Goal: Task Accomplishment & Management: Manage account settings

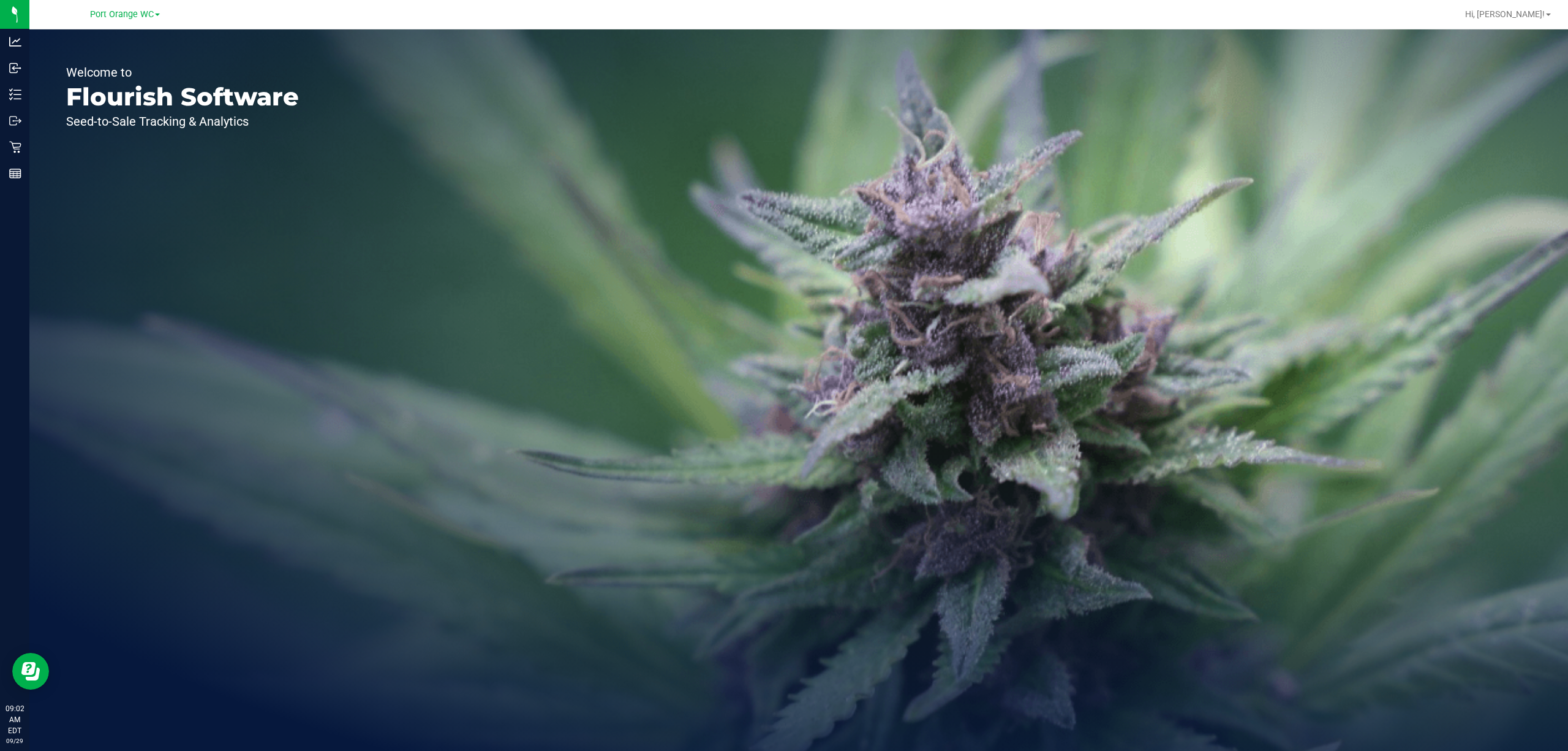
click at [349, 252] on div "Welcome to Flourish Software Seed-to-Sale Tracking & Analytics" at bounding box center [799, 390] width 1539 height 721
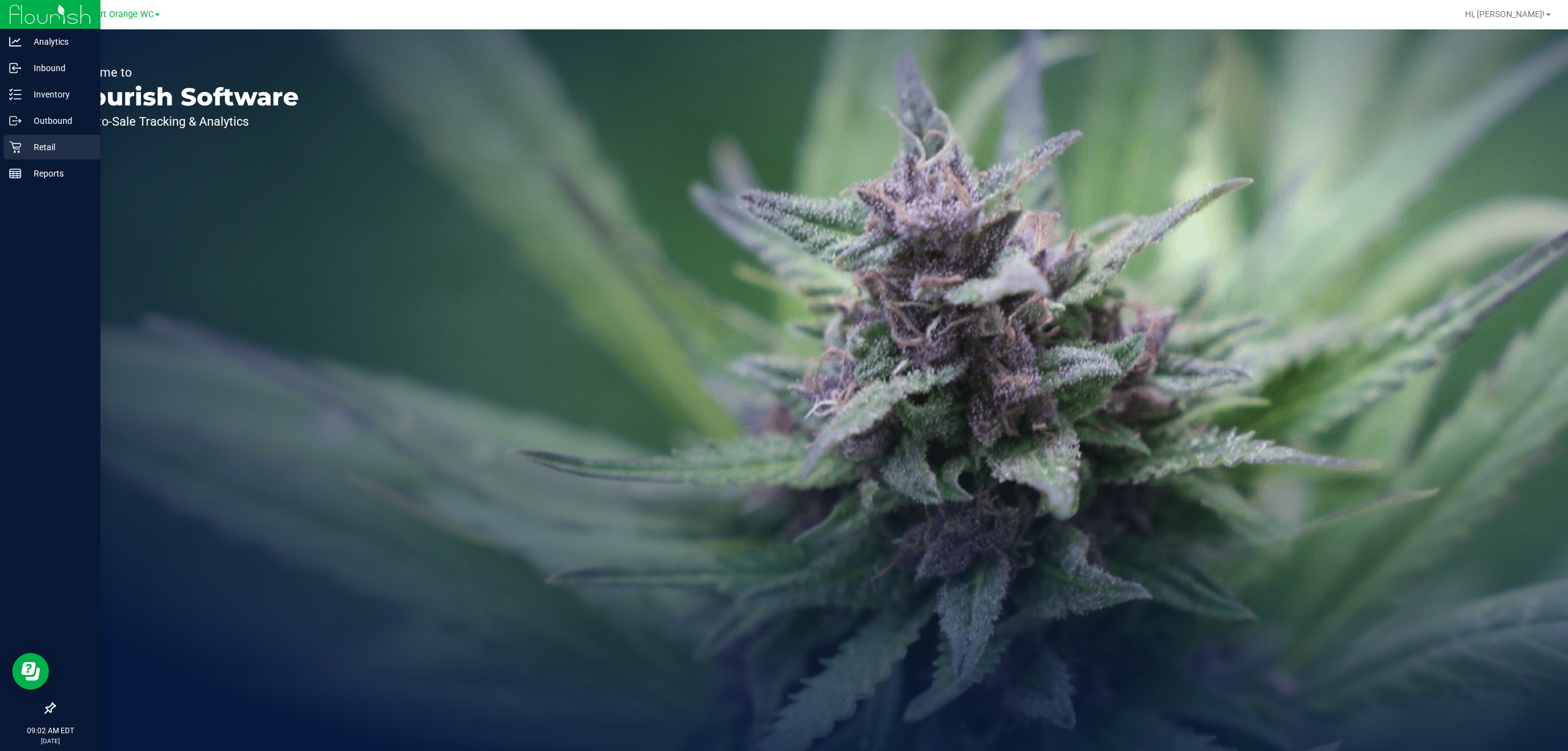
click at [30, 156] on div "Retail" at bounding box center [52, 147] width 97 height 25
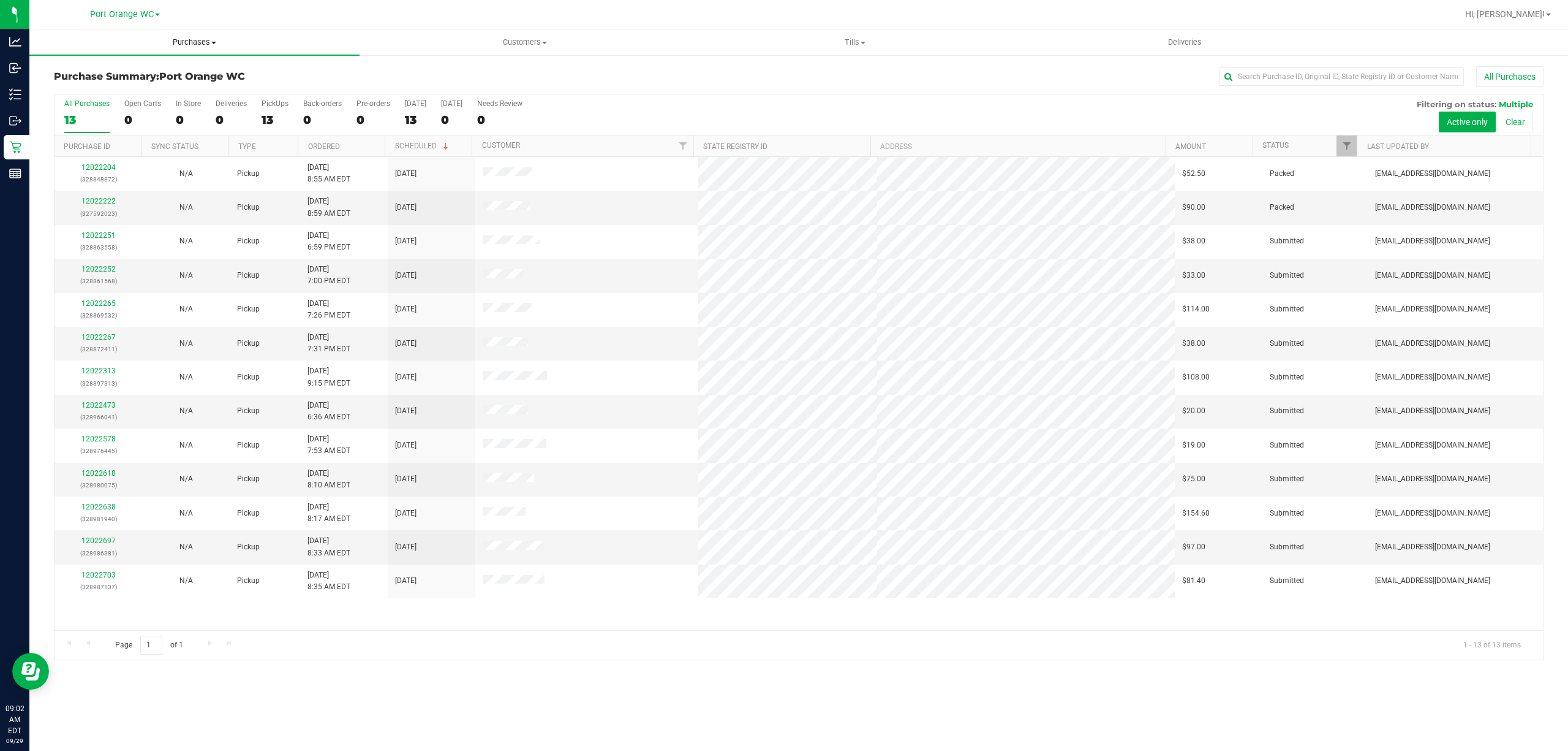
click at [192, 50] on uib-tab-heading "Purchases Summary of purchases Fulfillment All purchases" at bounding box center [195, 42] width 330 height 26
click at [145, 86] on li "Fulfillment" at bounding box center [195, 88] width 330 height 14
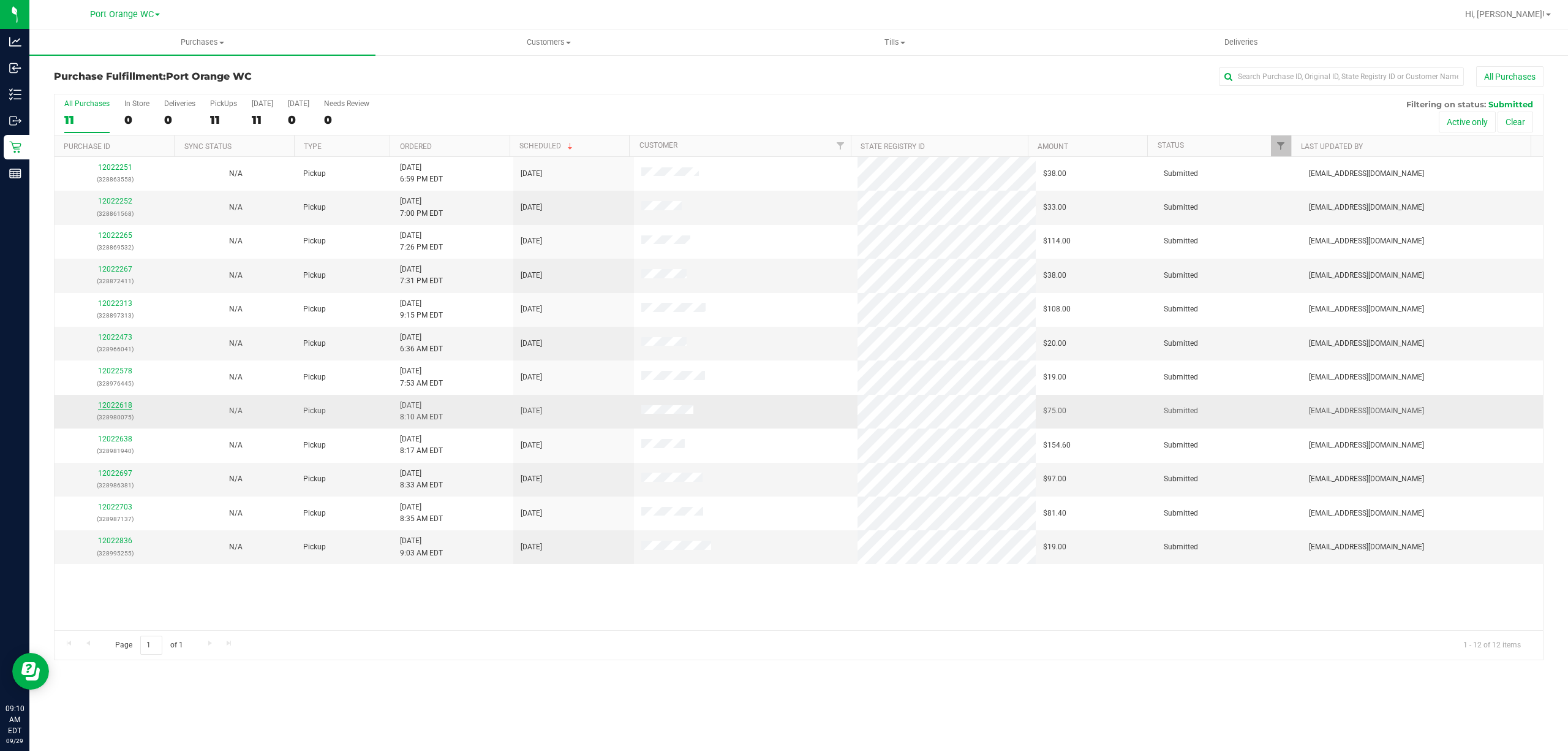
click at [114, 405] on link "12022618" at bounding box center [115, 404] width 35 height 9
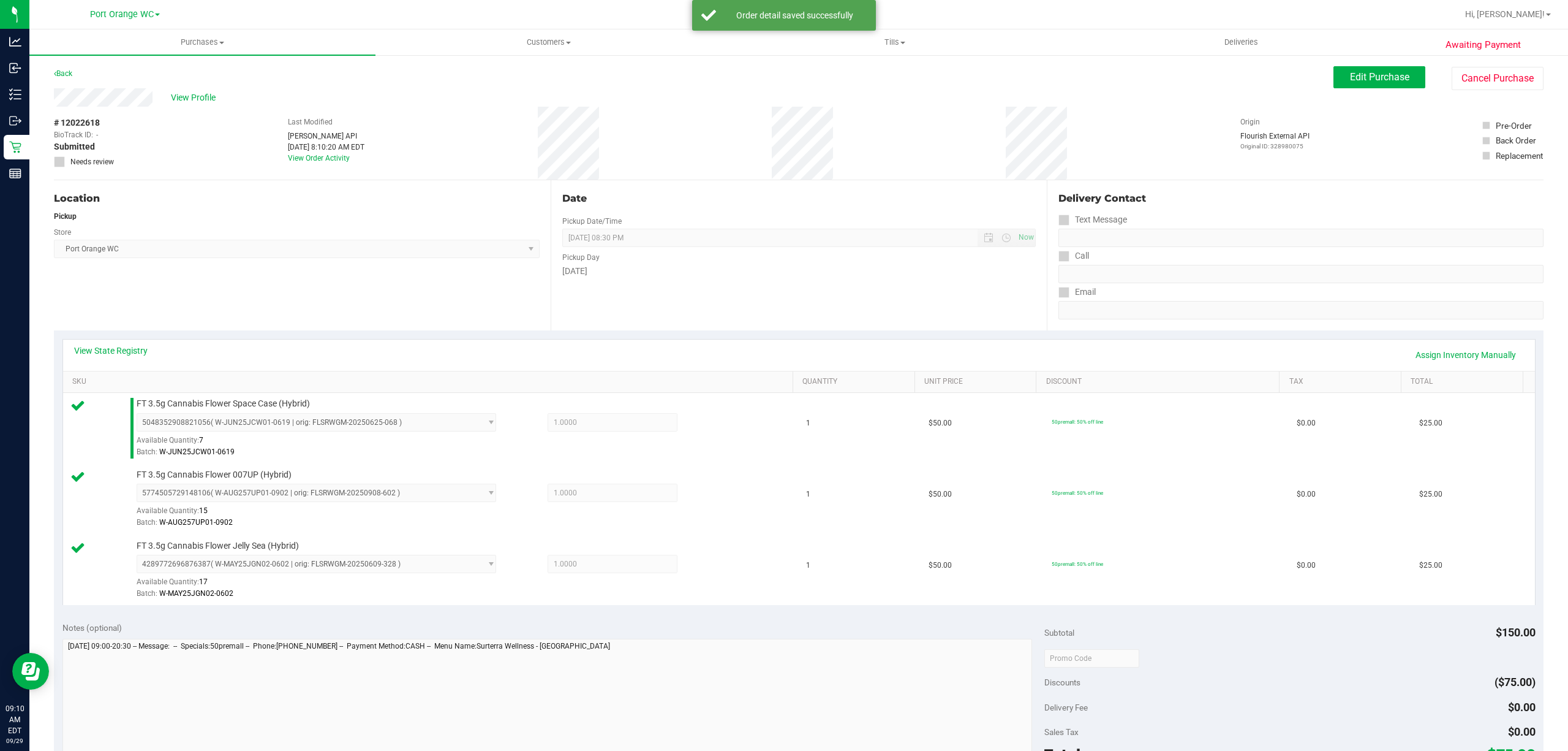
scroll to position [223, 0]
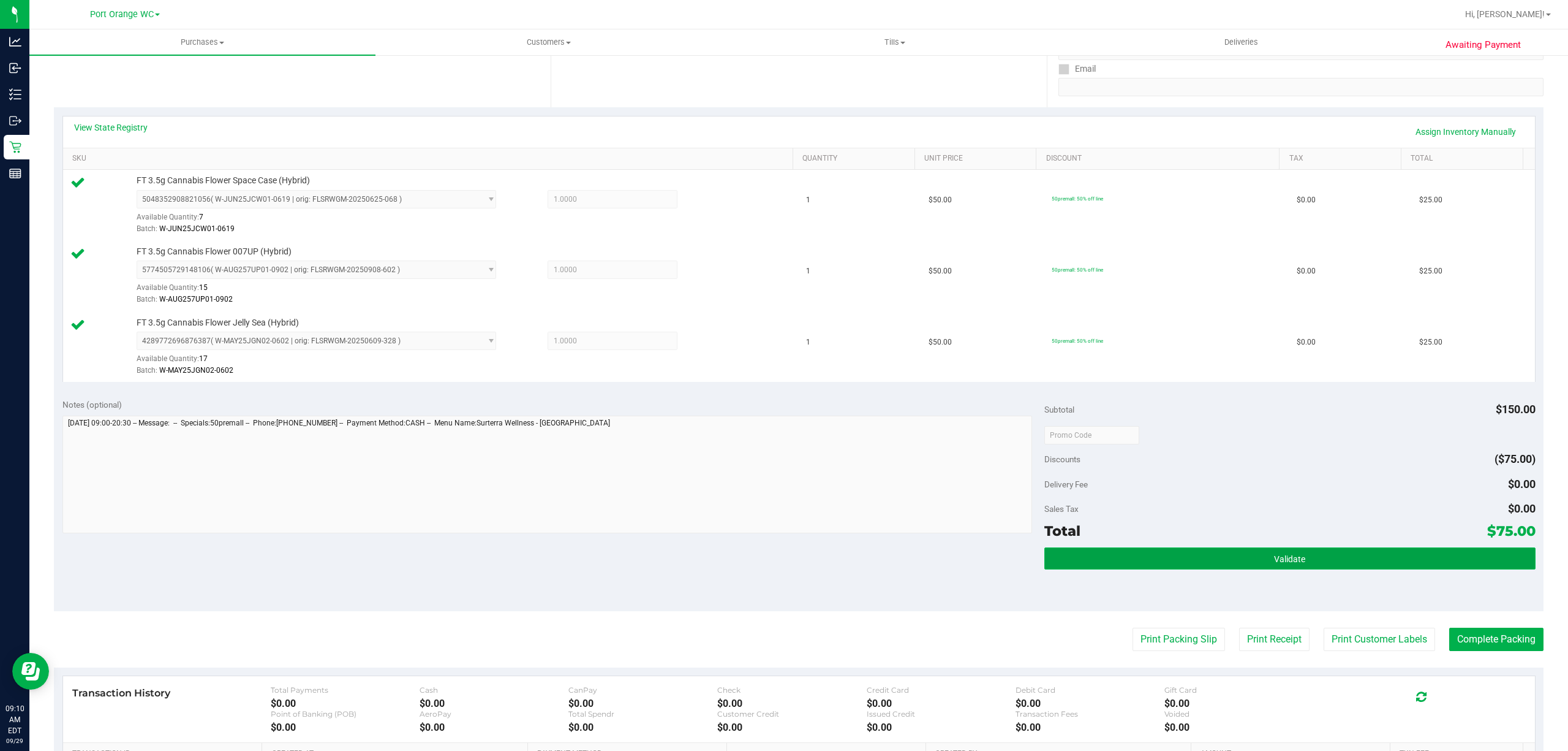
click at [1152, 549] on button "Validate" at bounding box center [1291, 558] width 492 height 22
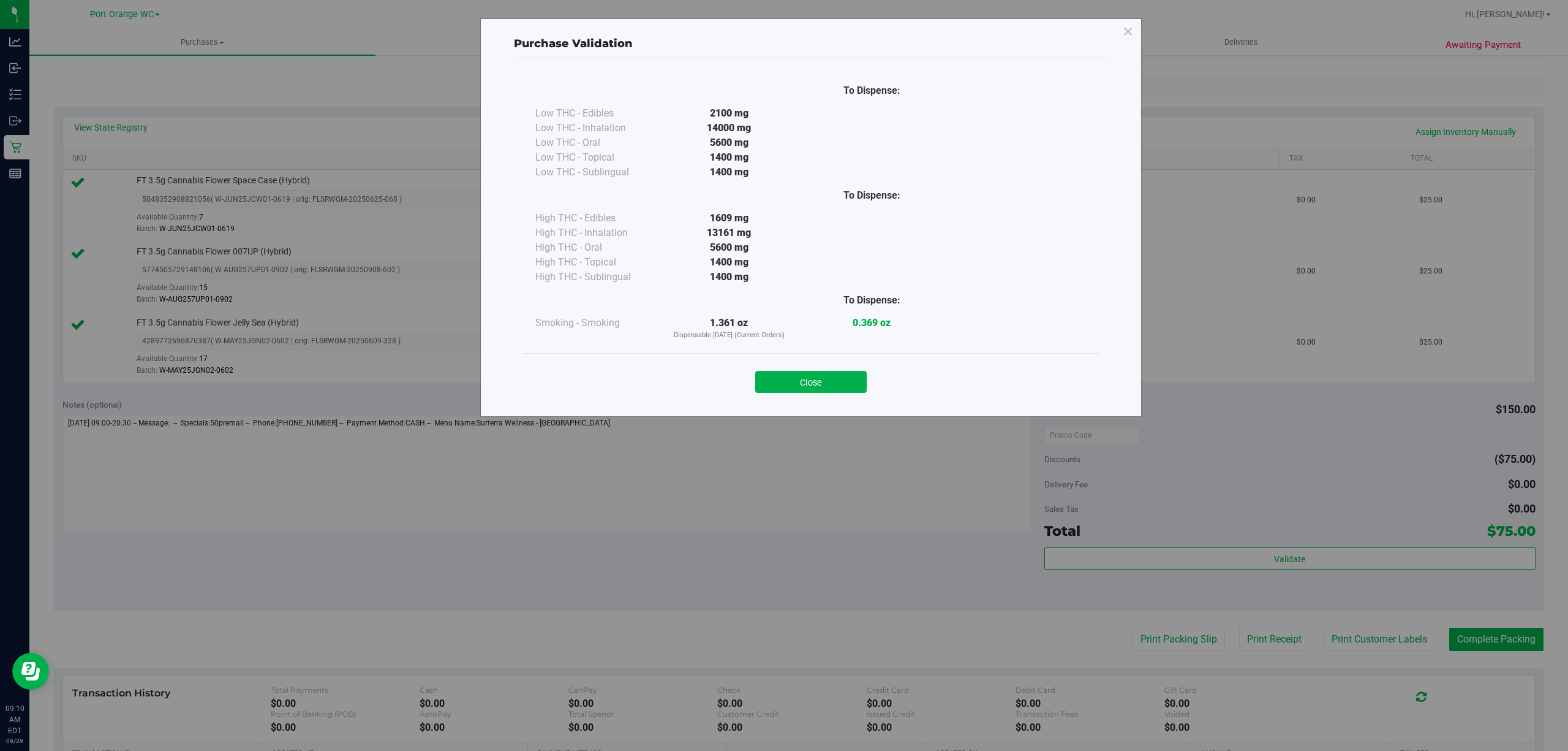
click at [1349, 623] on div "Purchase Validation To Dispense: Low THC - Edibles 2100 mg" at bounding box center [788, 376] width 1578 height 751
click at [789, 388] on button "Close" at bounding box center [811, 381] width 111 height 22
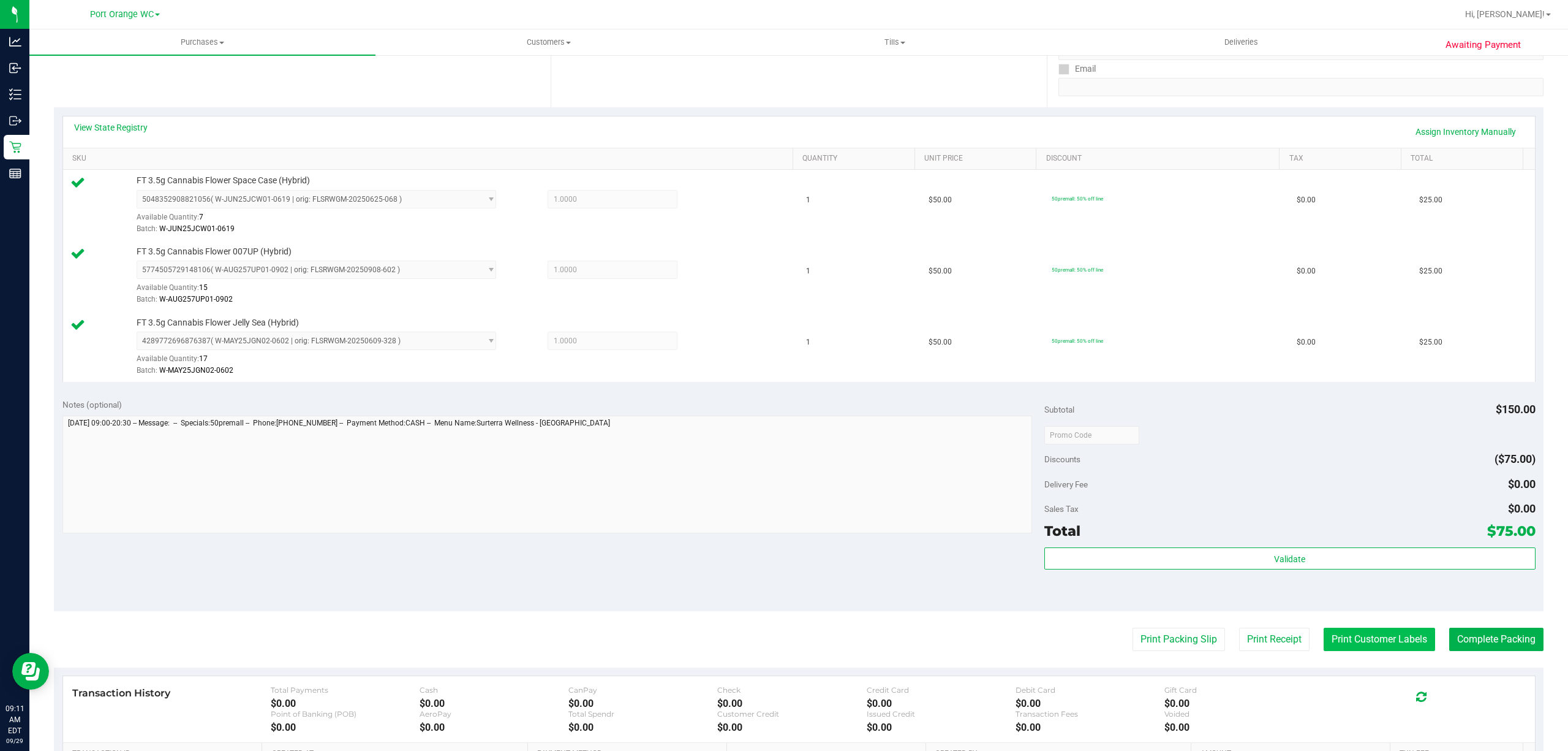
click at [1339, 642] on button "Print Customer Labels" at bounding box center [1380, 639] width 111 height 23
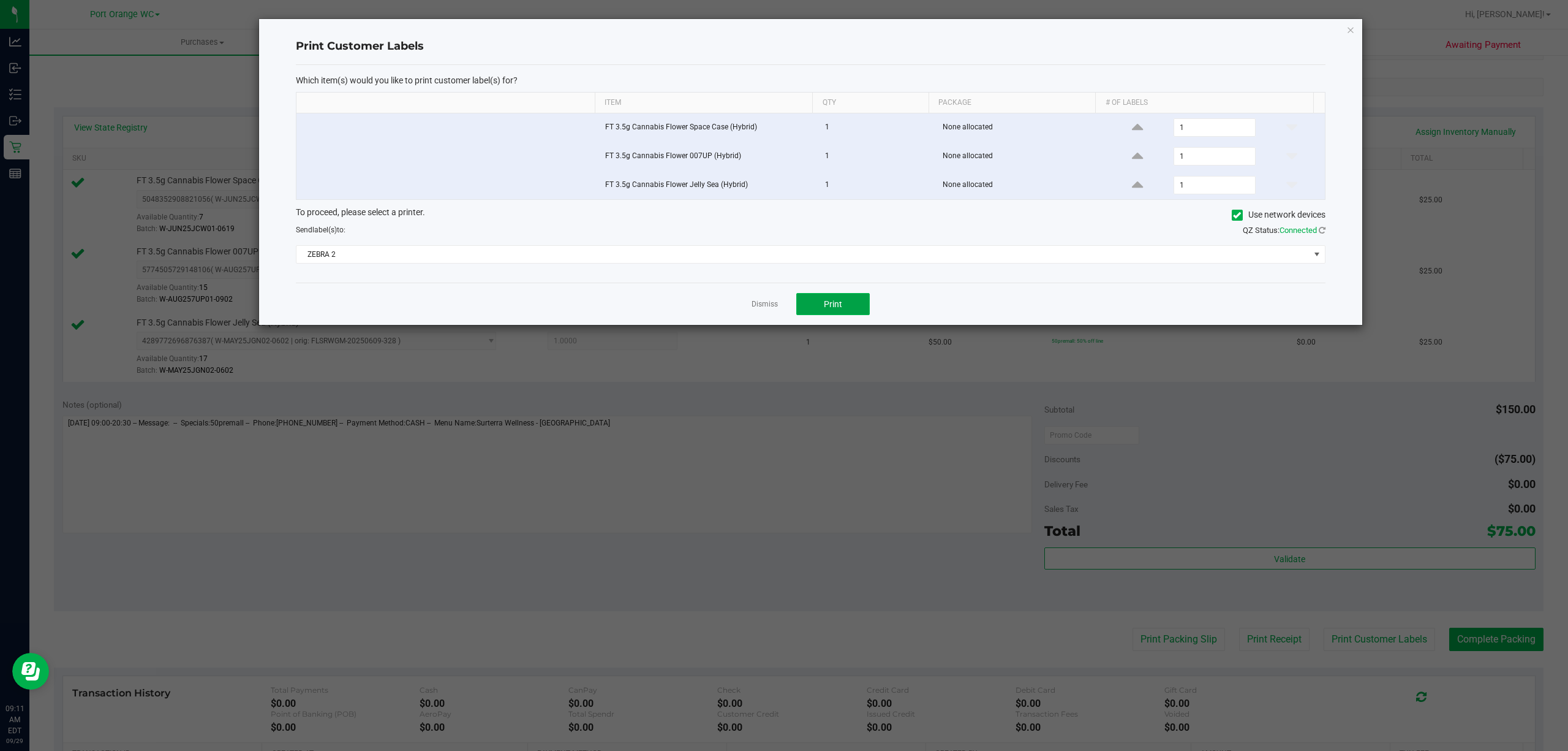
click at [832, 307] on span "Print" at bounding box center [832, 303] width 18 height 10
click at [760, 309] on link "Dismiss" at bounding box center [764, 303] width 26 height 11
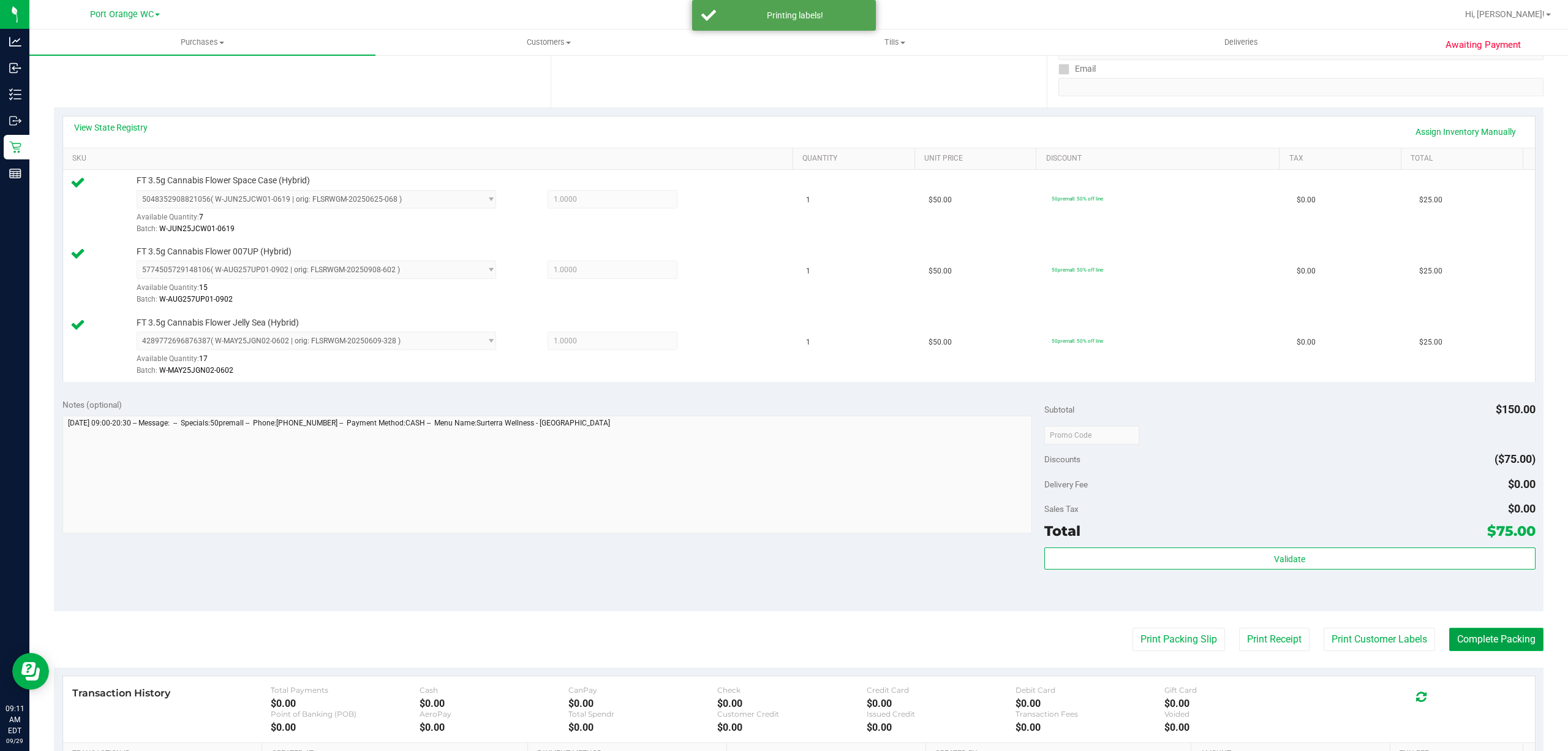
click at [1459, 642] on button "Complete Packing" at bounding box center [1496, 639] width 94 height 23
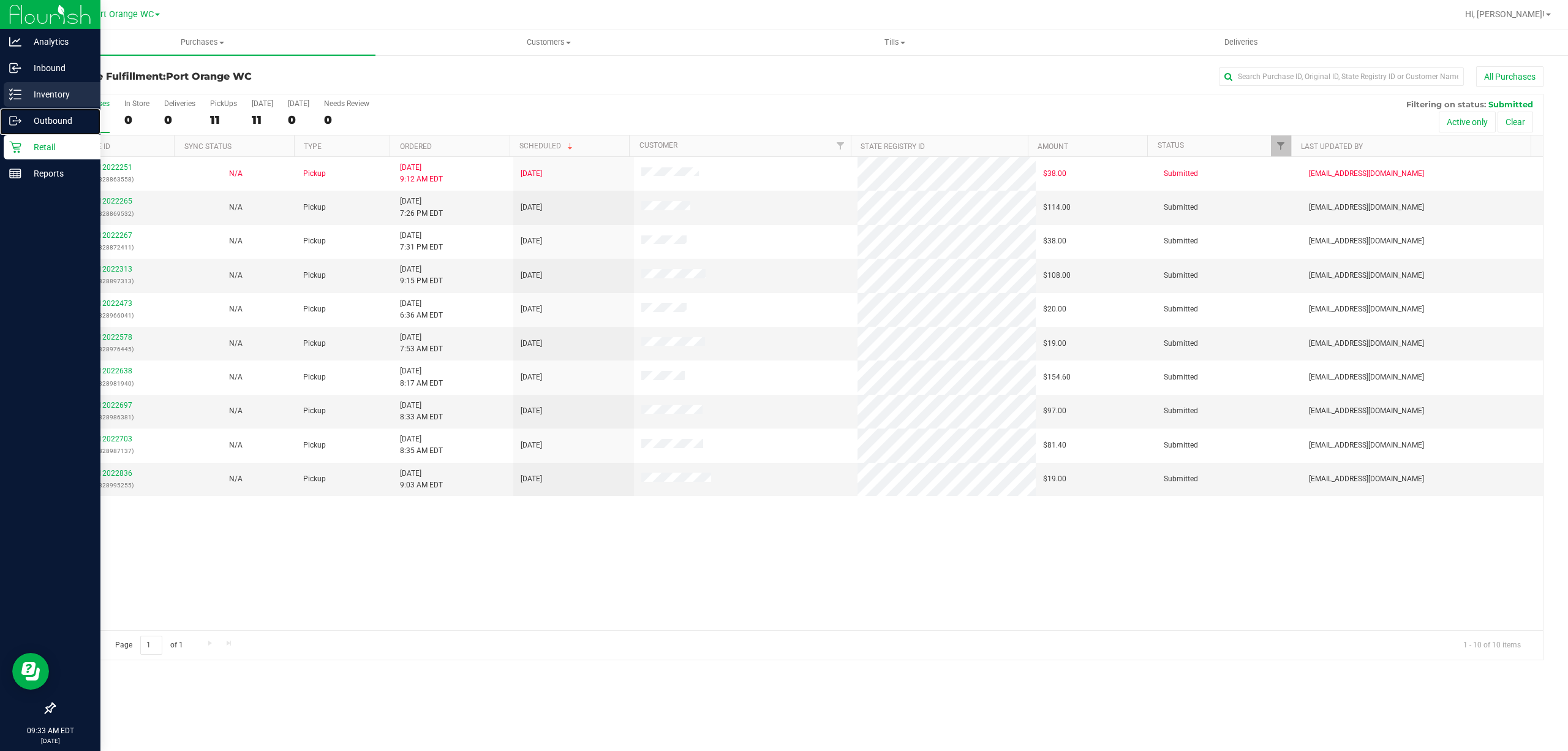
click at [18, 107] on nav "Analytics Inbound Inventory Outbound Retail Reports 09:33 AM EDT 09/29/2025 09/…" at bounding box center [50, 376] width 101 height 751
click at [22, 101] on p "Inventory" at bounding box center [58, 94] width 74 height 14
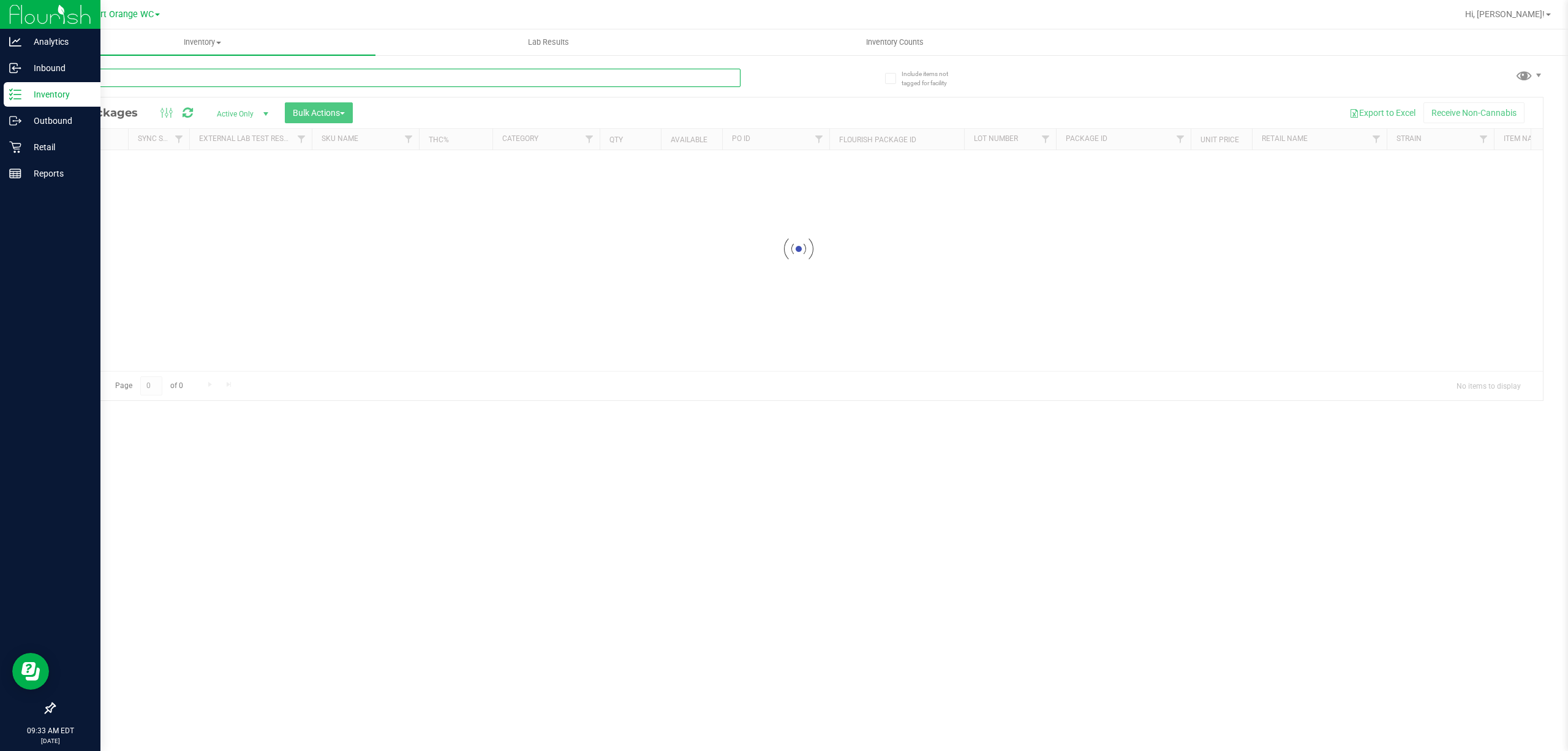
click at [298, 85] on input "text" at bounding box center [397, 77] width 687 height 18
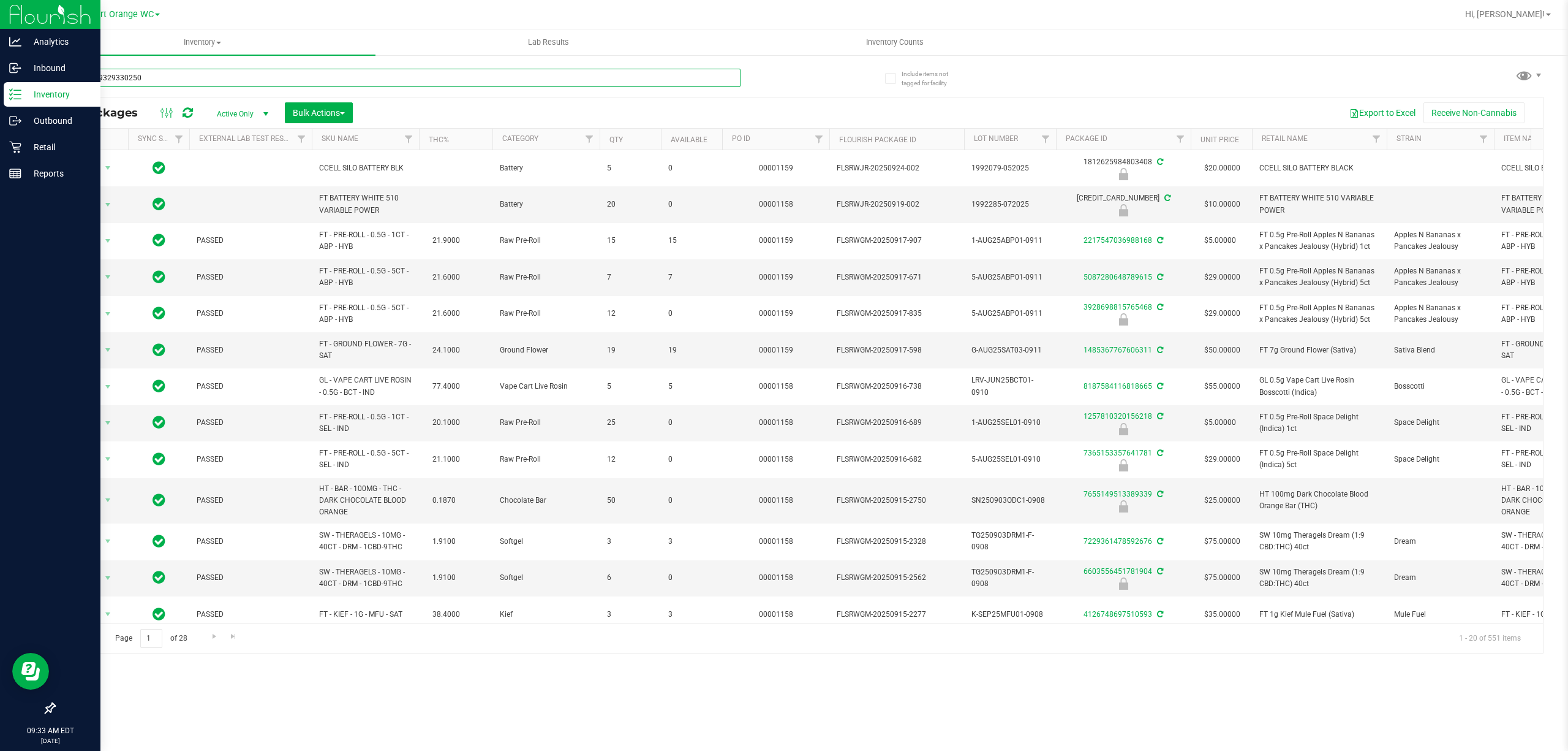
type input "5764499329330250"
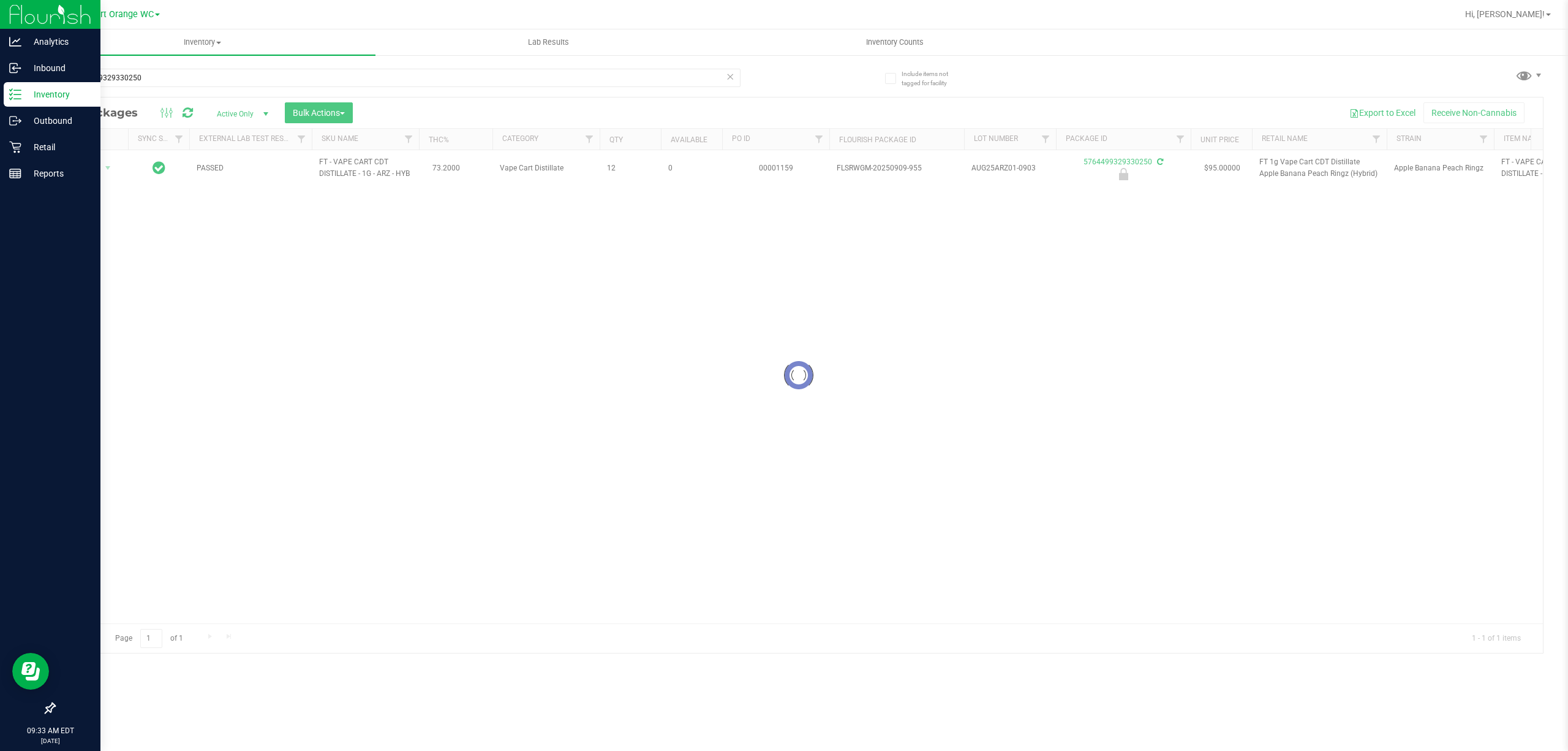
click at [99, 175] on div at bounding box center [799, 375] width 1488 height 555
click at [99, 165] on div "Action Action Edit attributes Global inventory Locate package Package audit log…" at bounding box center [90, 168] width 59 height 17
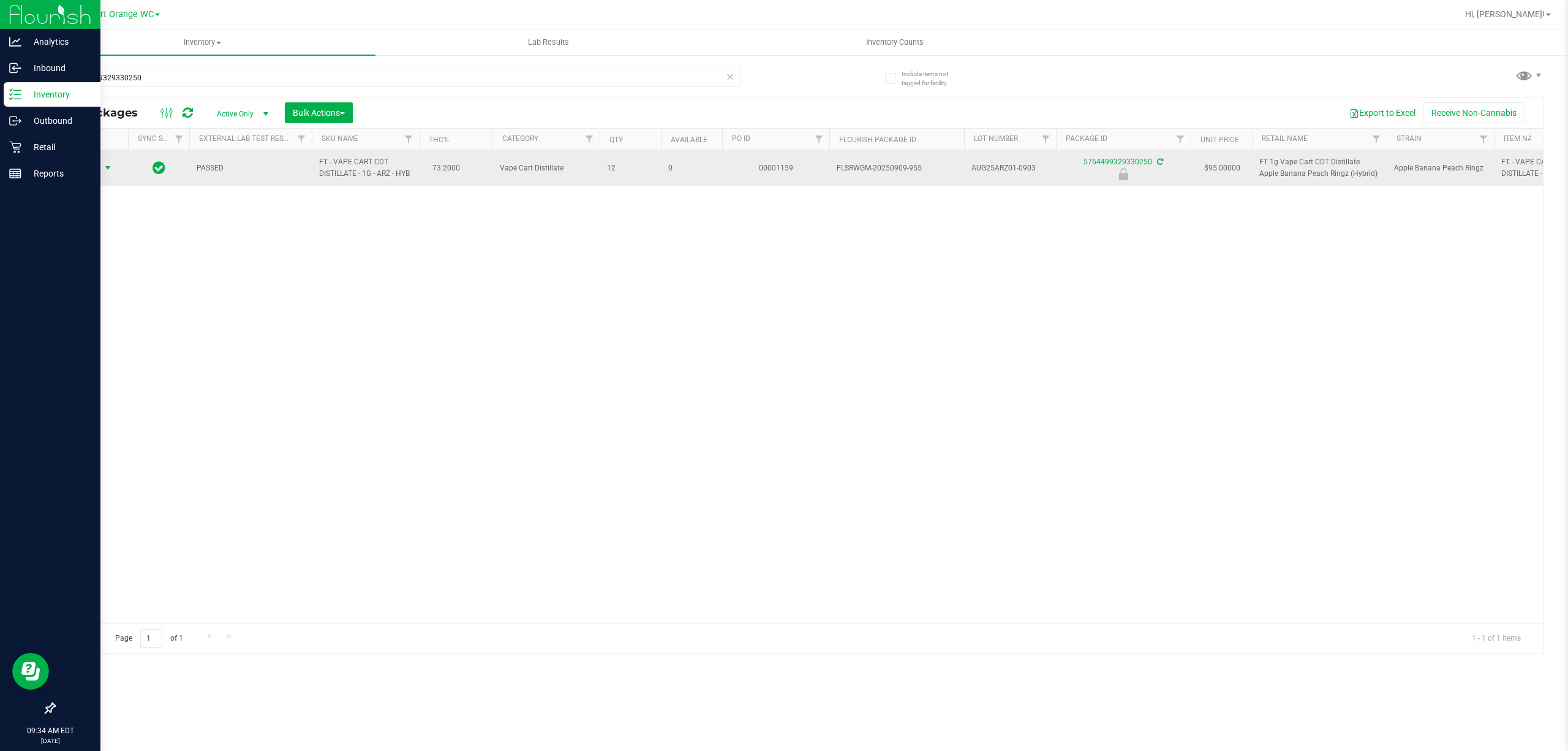
click at [99, 165] on span "Action" at bounding box center [84, 168] width 33 height 17
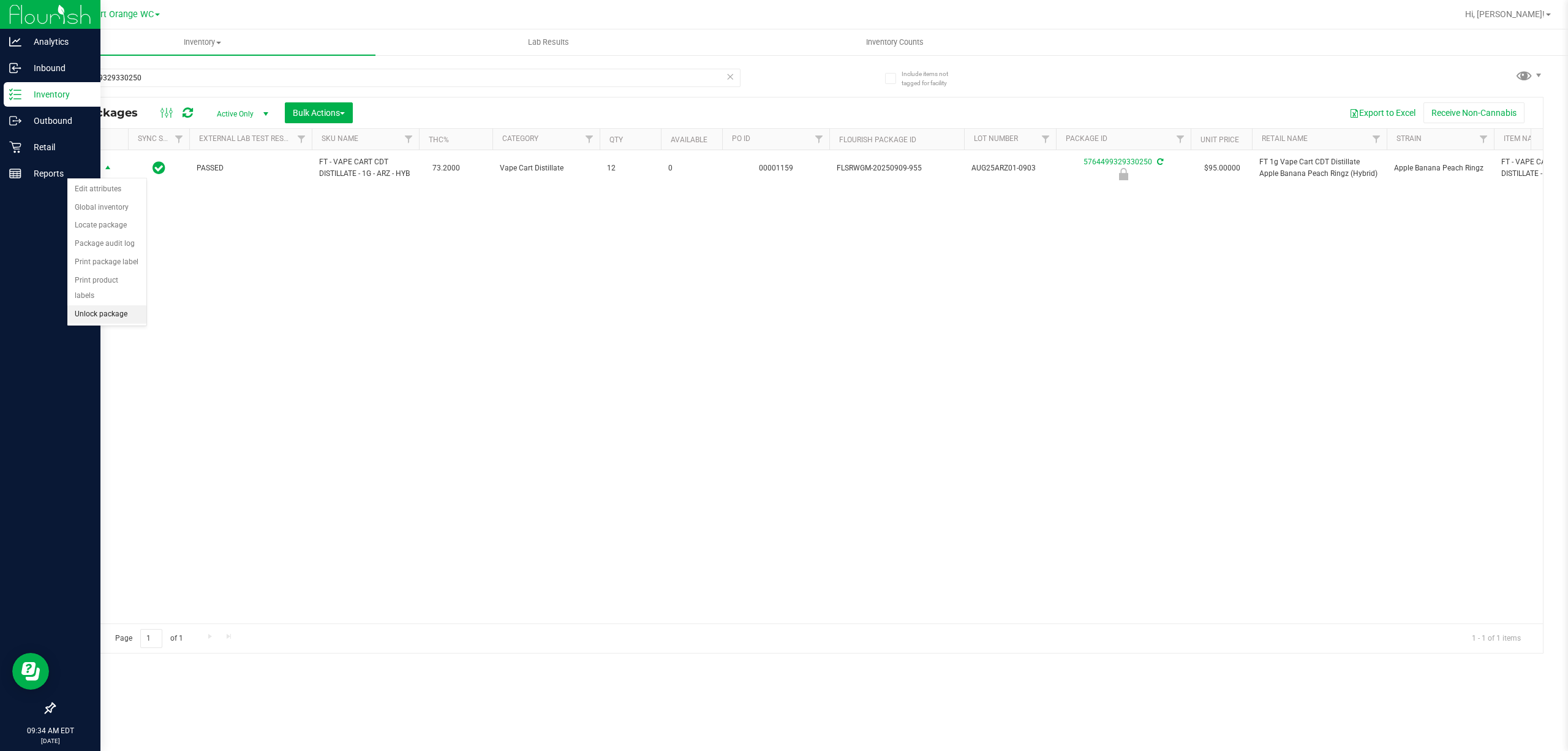
click at [89, 316] on li "Unlock package" at bounding box center [107, 314] width 79 height 18
click at [27, 143] on p "Retail" at bounding box center [58, 146] width 74 height 14
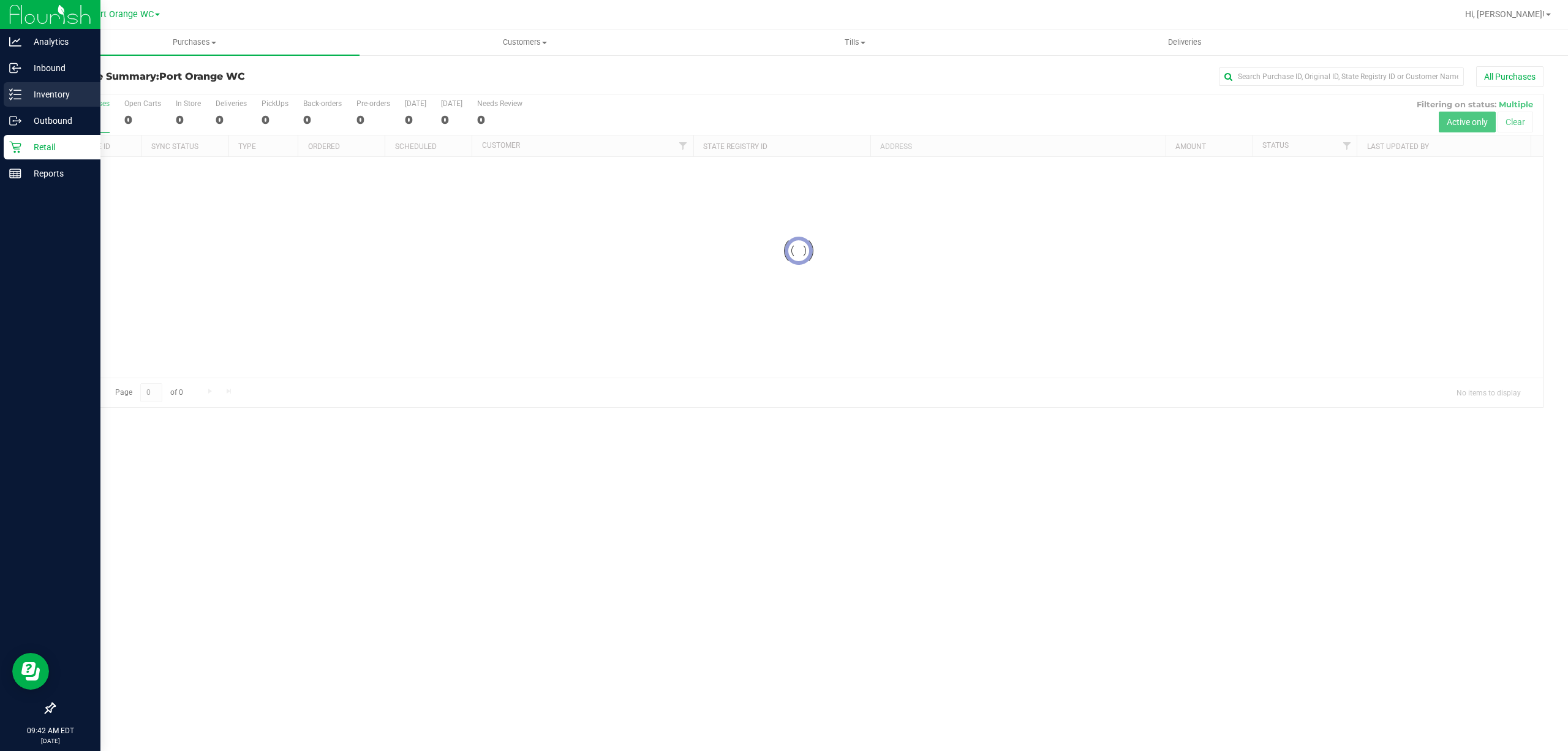
click at [33, 88] on p "Inventory" at bounding box center [58, 94] width 74 height 14
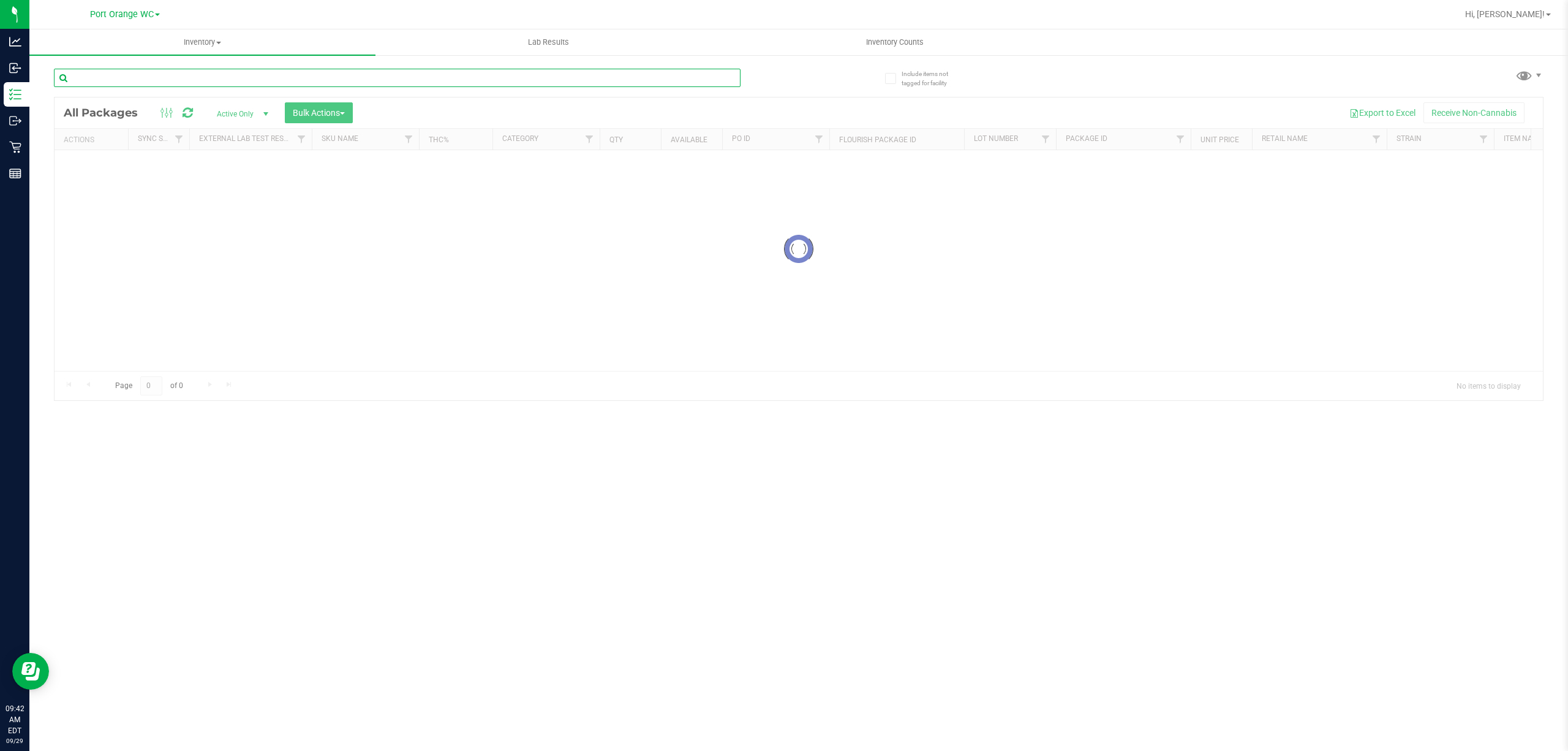
click at [249, 81] on input "text" at bounding box center [397, 77] width 687 height 18
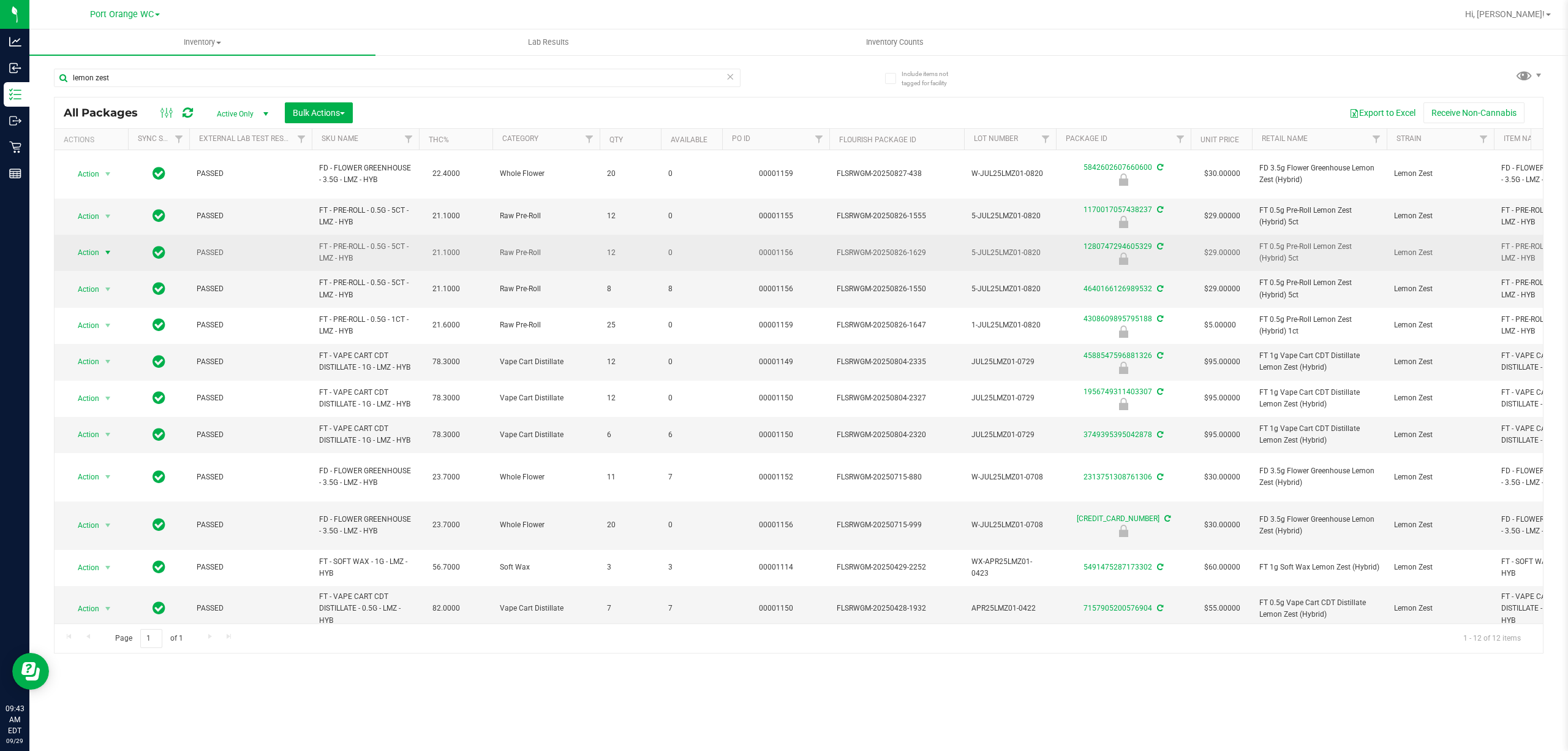
click at [84, 244] on span "Action" at bounding box center [84, 253] width 33 height 17
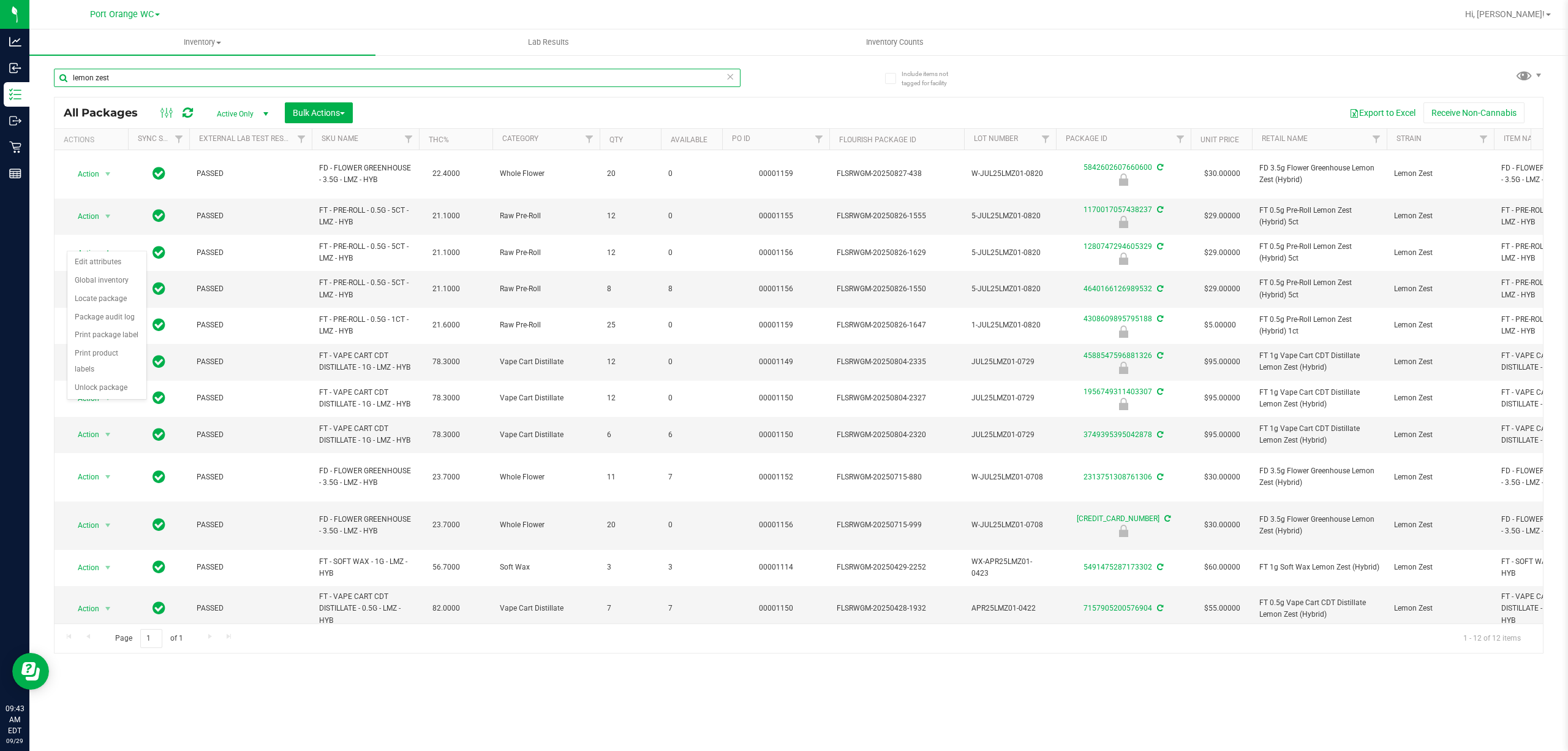
click at [486, 75] on input "lemon zest" at bounding box center [397, 77] width 687 height 18
type input "4308609895795188"
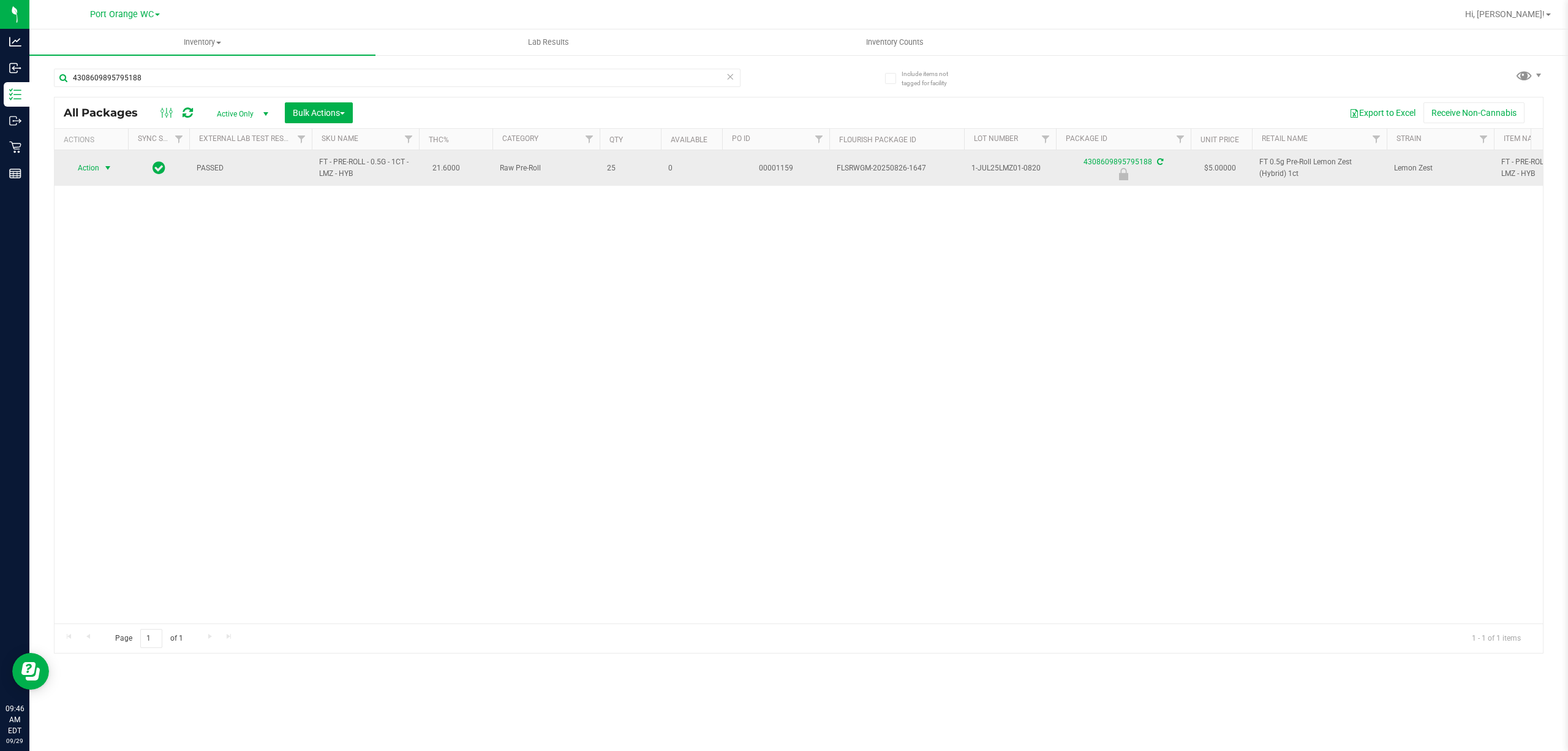
click at [106, 168] on span "select" at bounding box center [108, 168] width 10 height 10
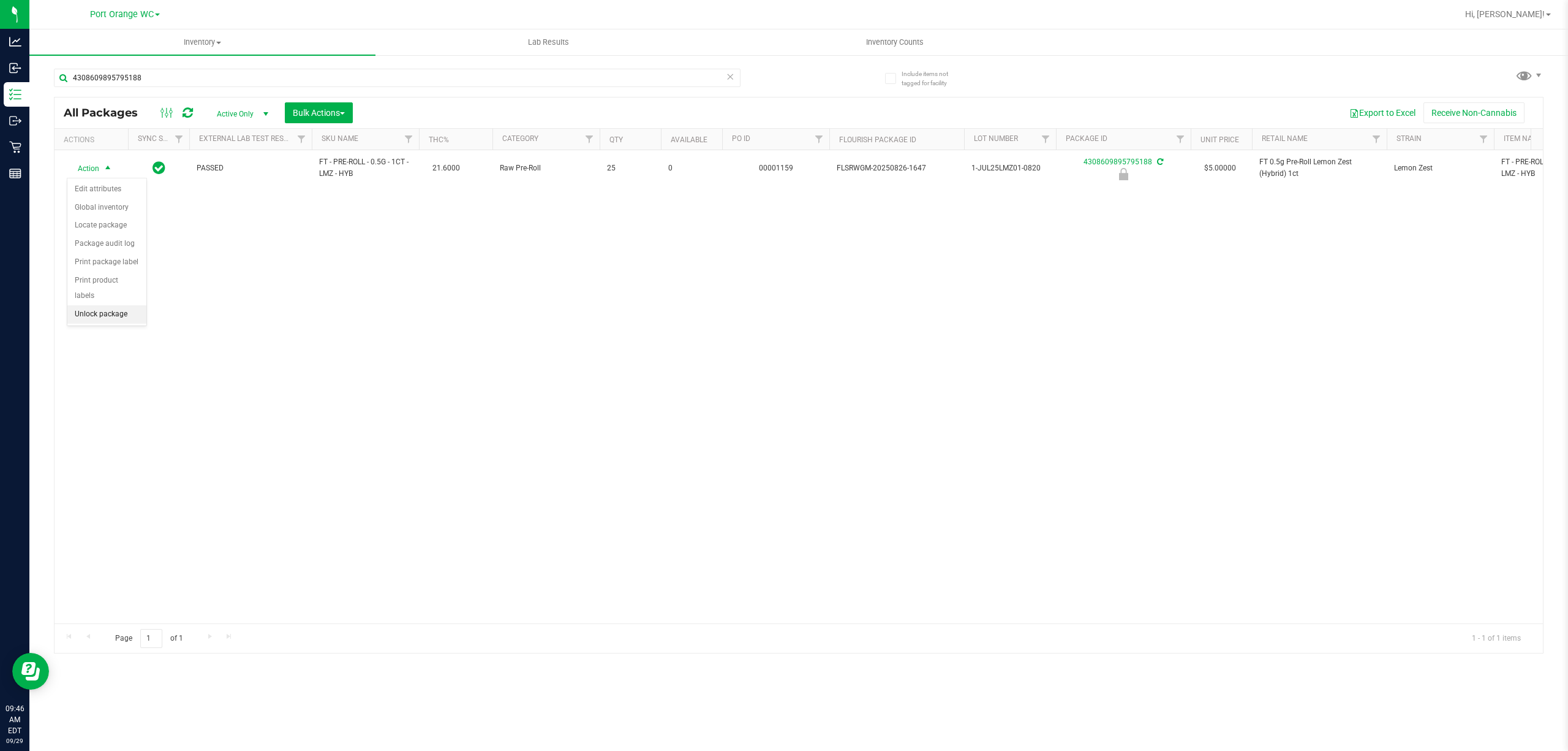
click at [88, 315] on li "Unlock package" at bounding box center [107, 314] width 79 height 18
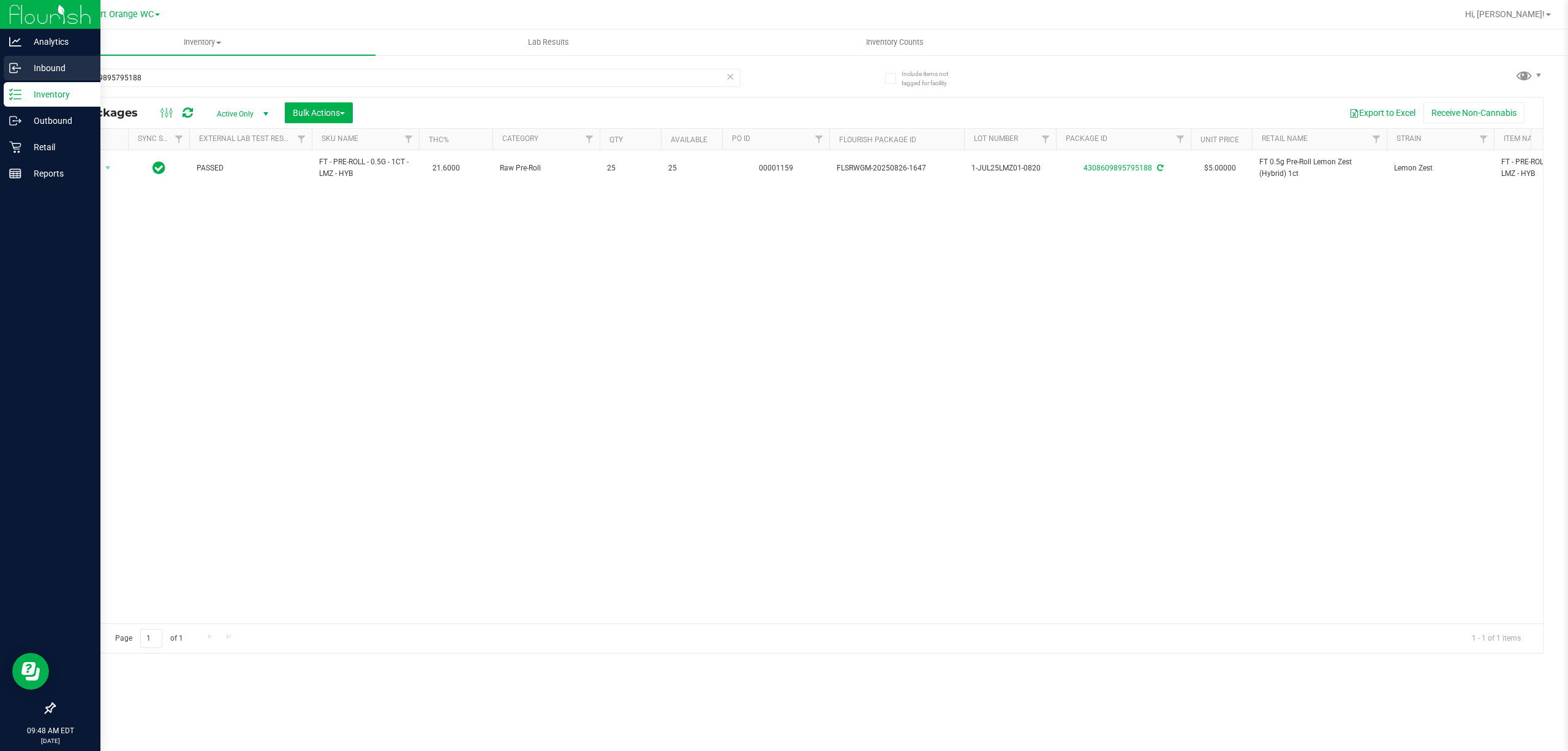
click at [49, 75] on p "Inbound" at bounding box center [58, 67] width 74 height 14
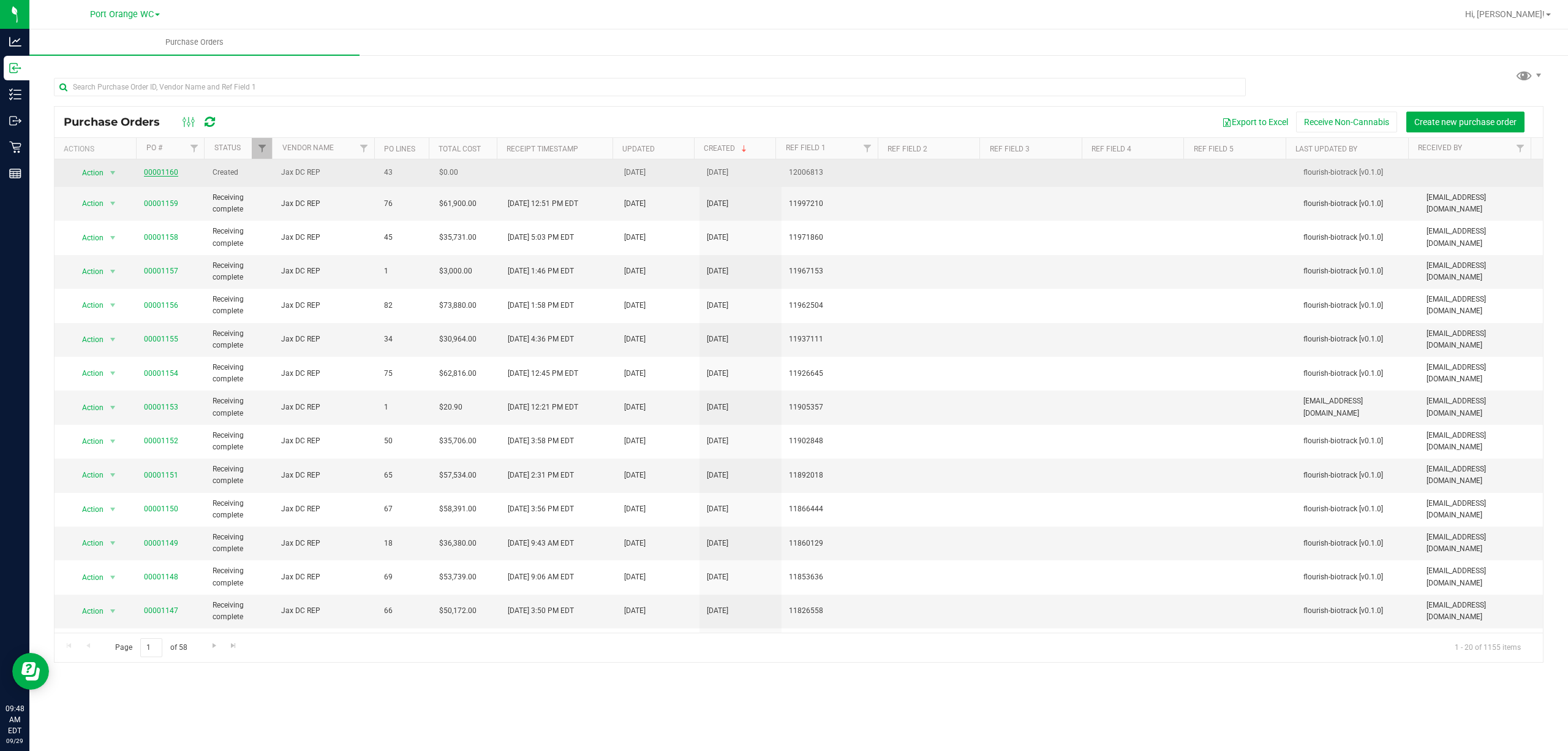
click at [164, 168] on link "00001160" at bounding box center [161, 172] width 35 height 9
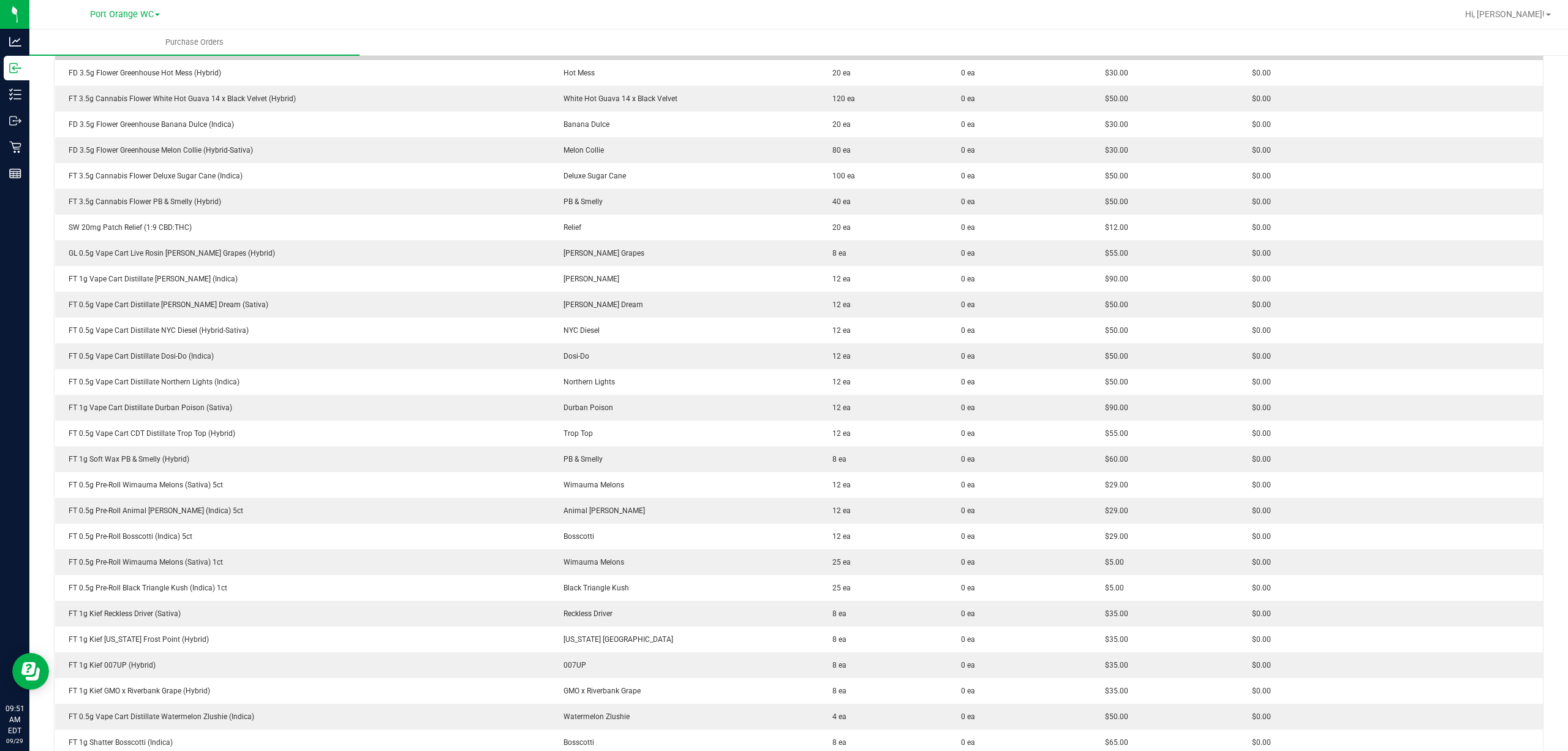
scroll to position [408, 0]
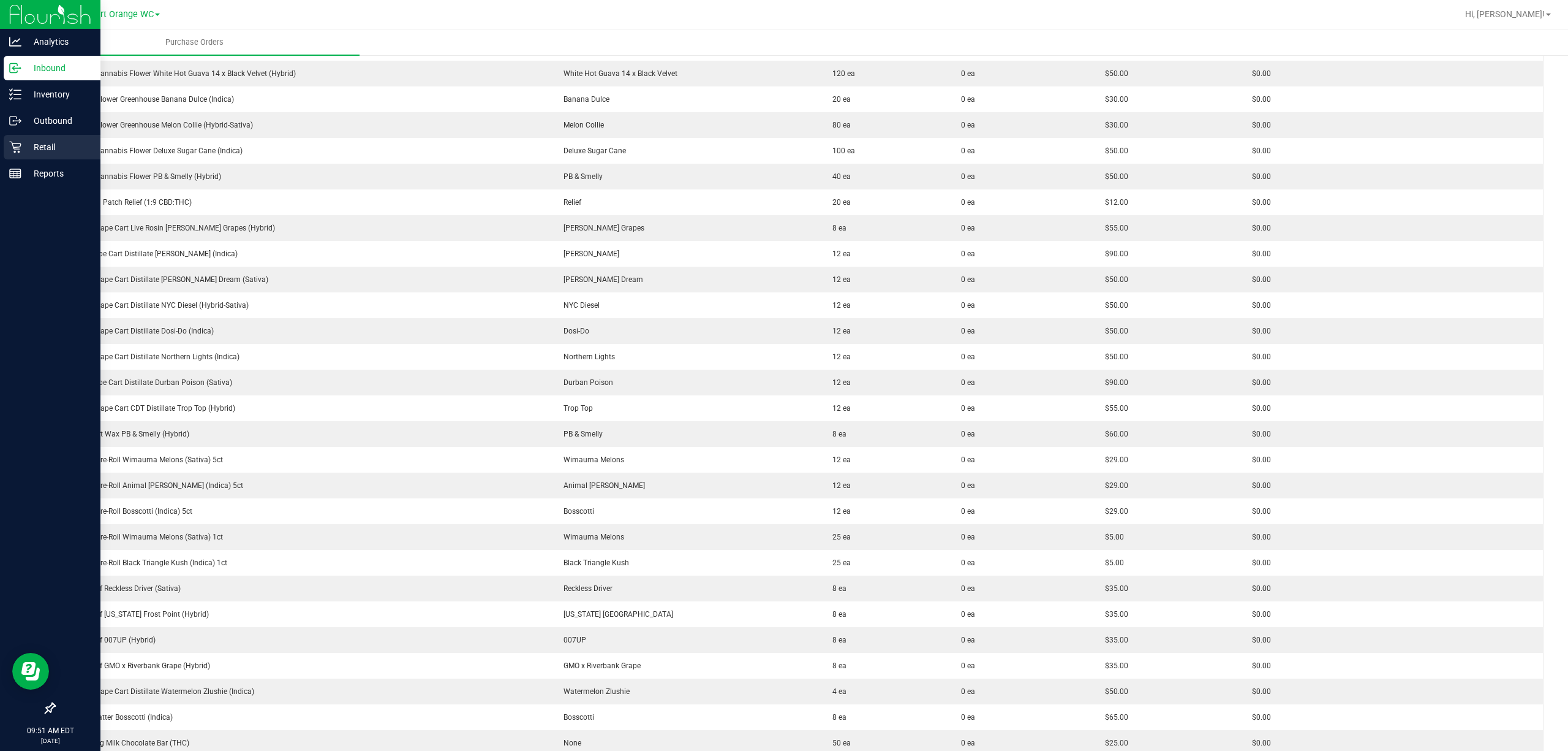
click at [1, 151] on link "Retail" at bounding box center [50, 147] width 101 height 26
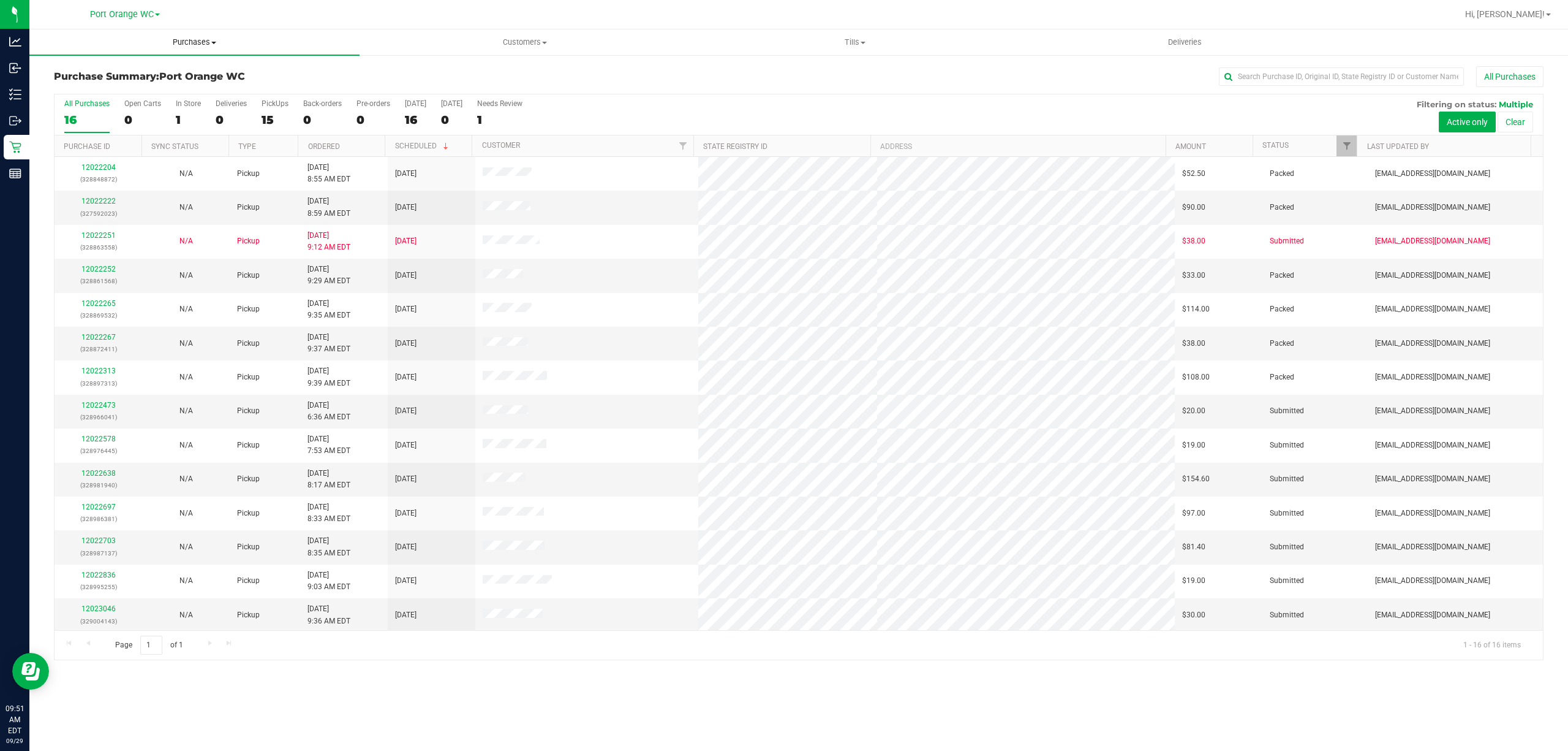
click at [184, 45] on span "Purchases" at bounding box center [195, 41] width 330 height 11
click at [153, 84] on li "Fulfillment" at bounding box center [195, 88] width 330 height 14
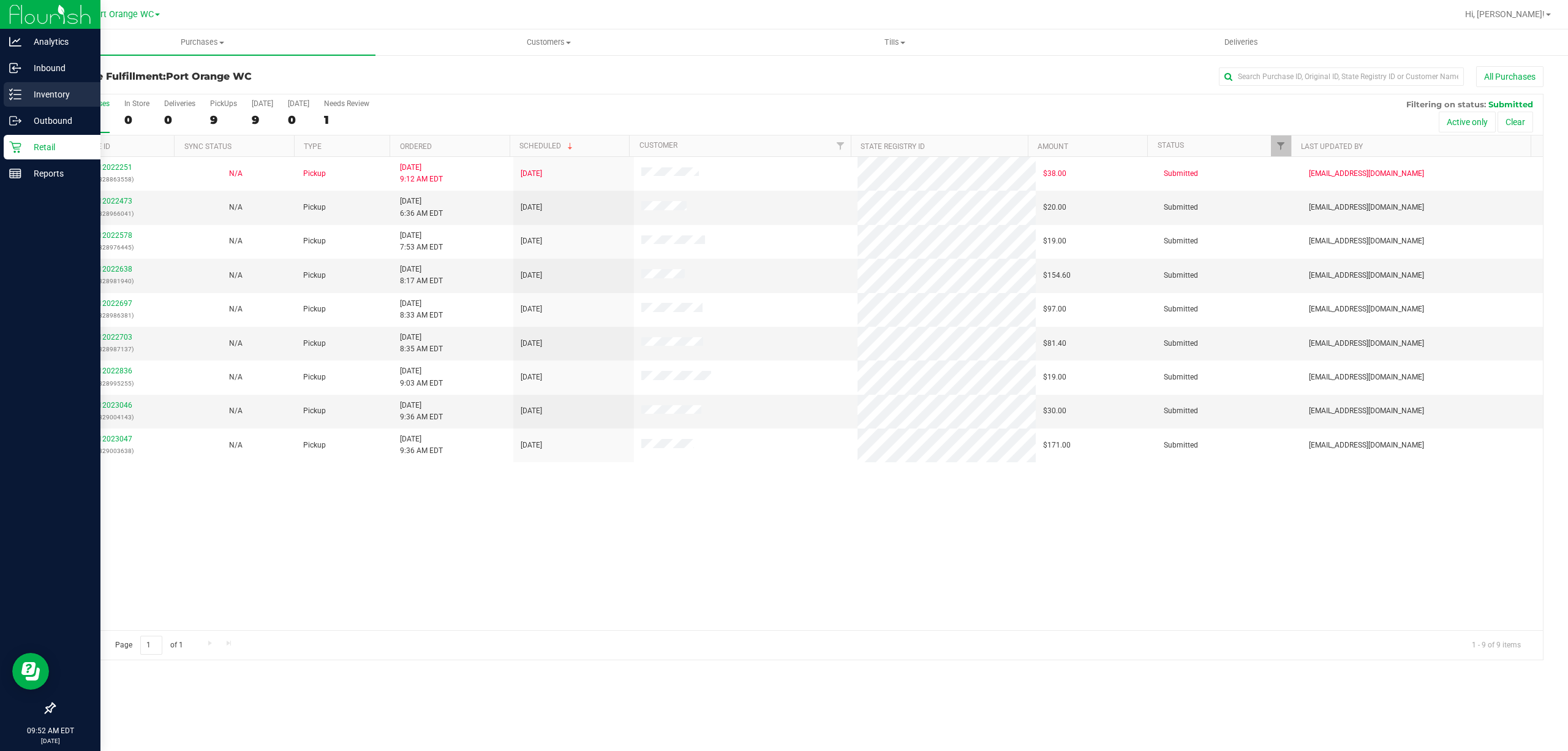
click at [42, 89] on p "Inventory" at bounding box center [58, 94] width 74 height 14
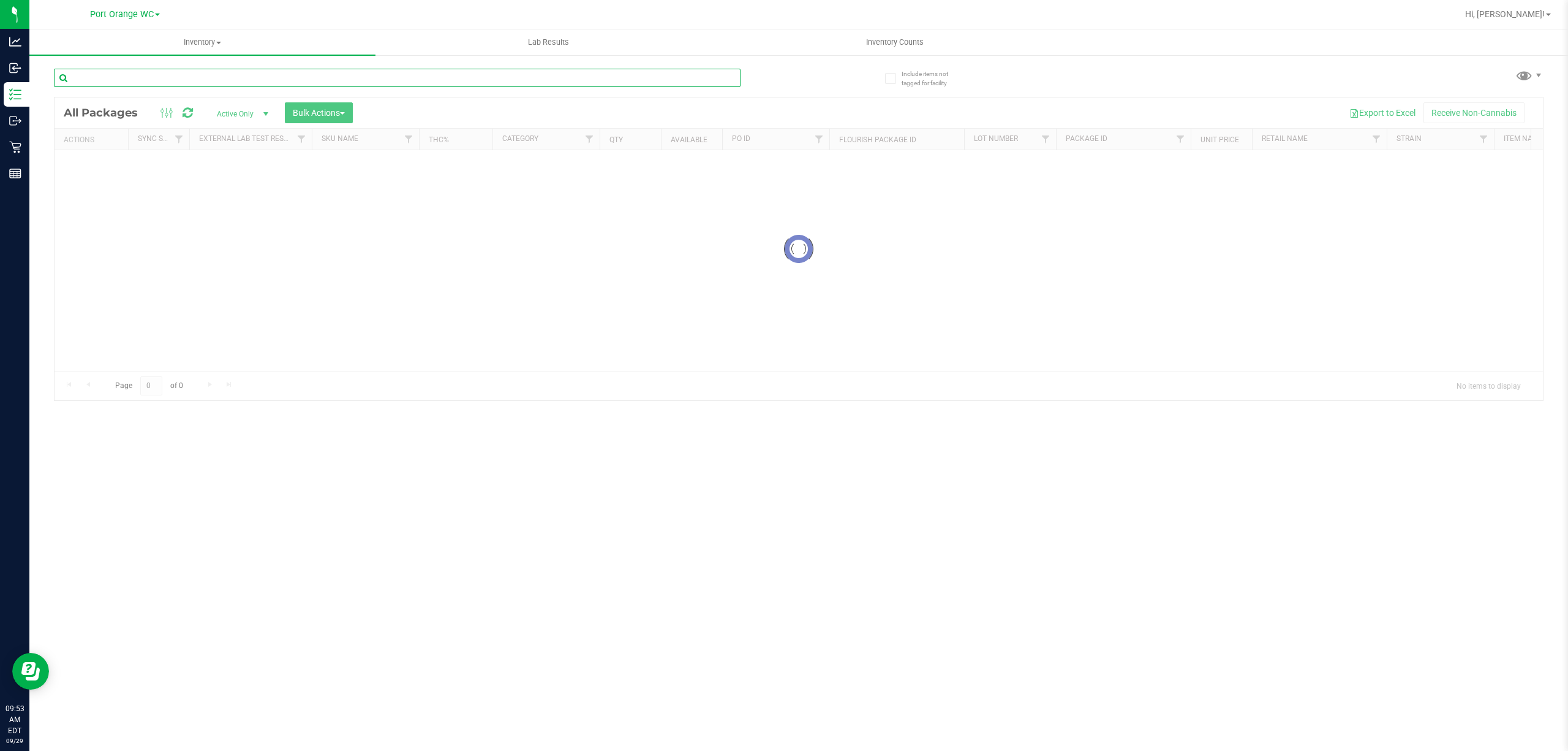
click at [211, 84] on input "text" at bounding box center [397, 77] width 687 height 18
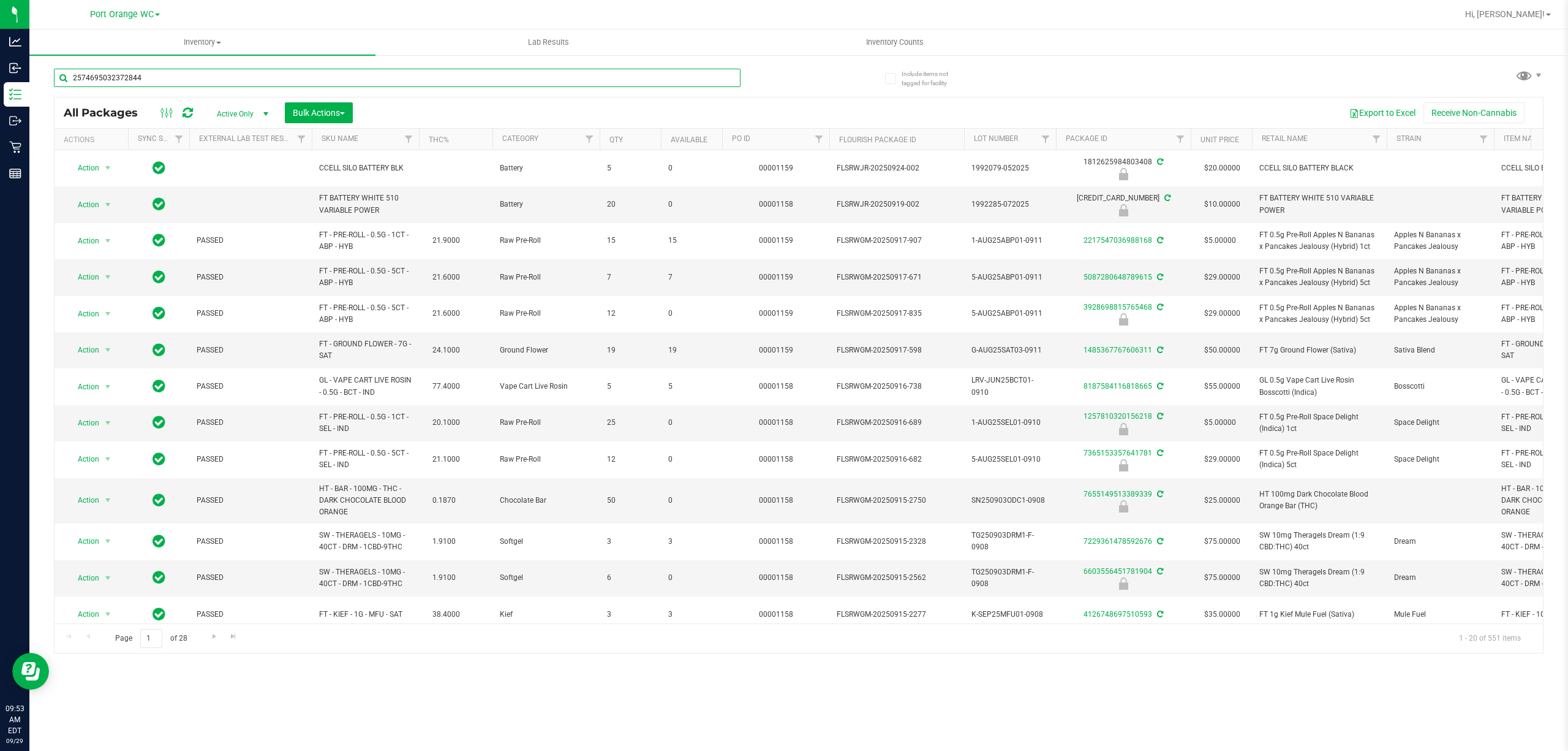
type input "2574695032372844"
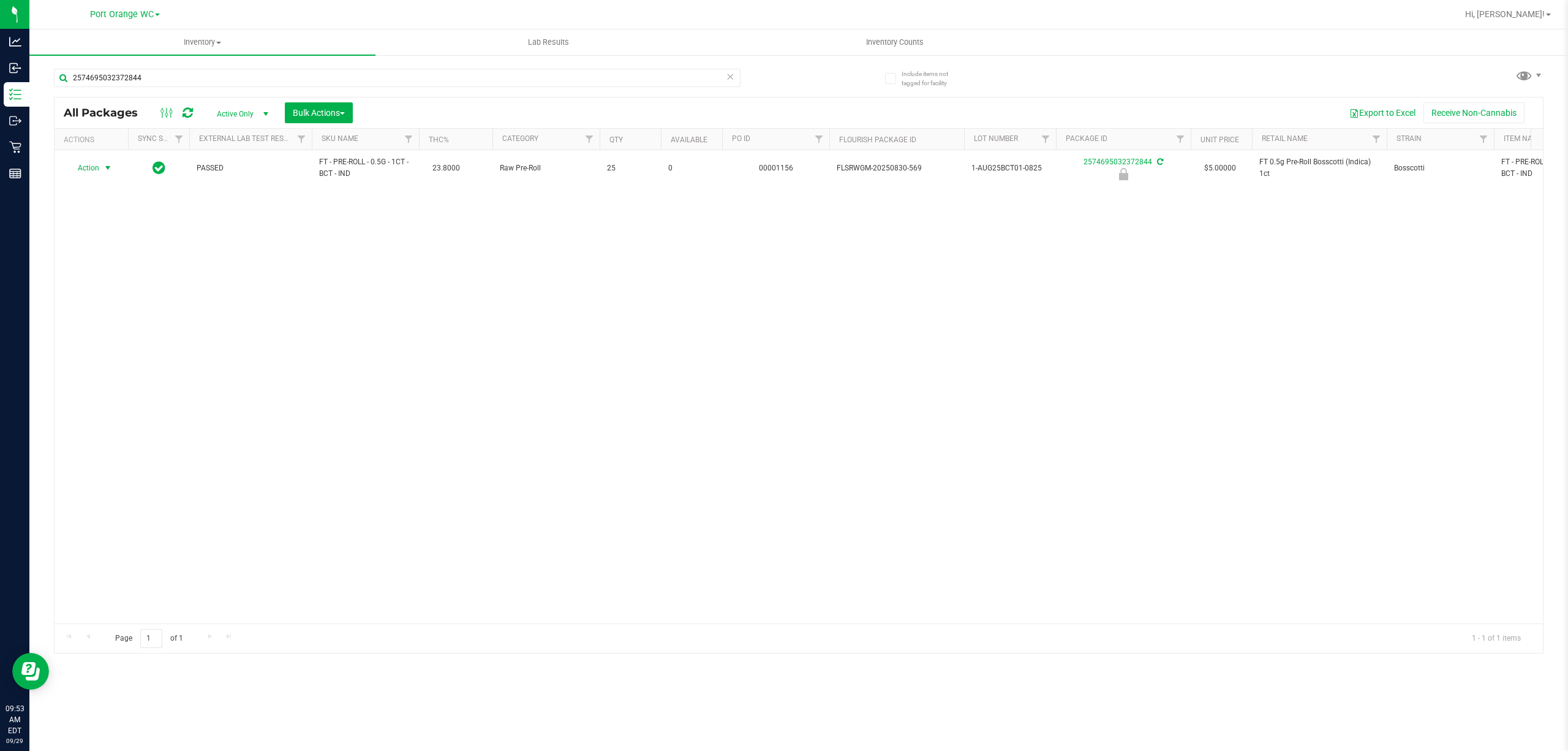
click at [99, 172] on span "Action" at bounding box center [84, 168] width 33 height 17
click at [120, 323] on li "Unlock package" at bounding box center [107, 314] width 79 height 18
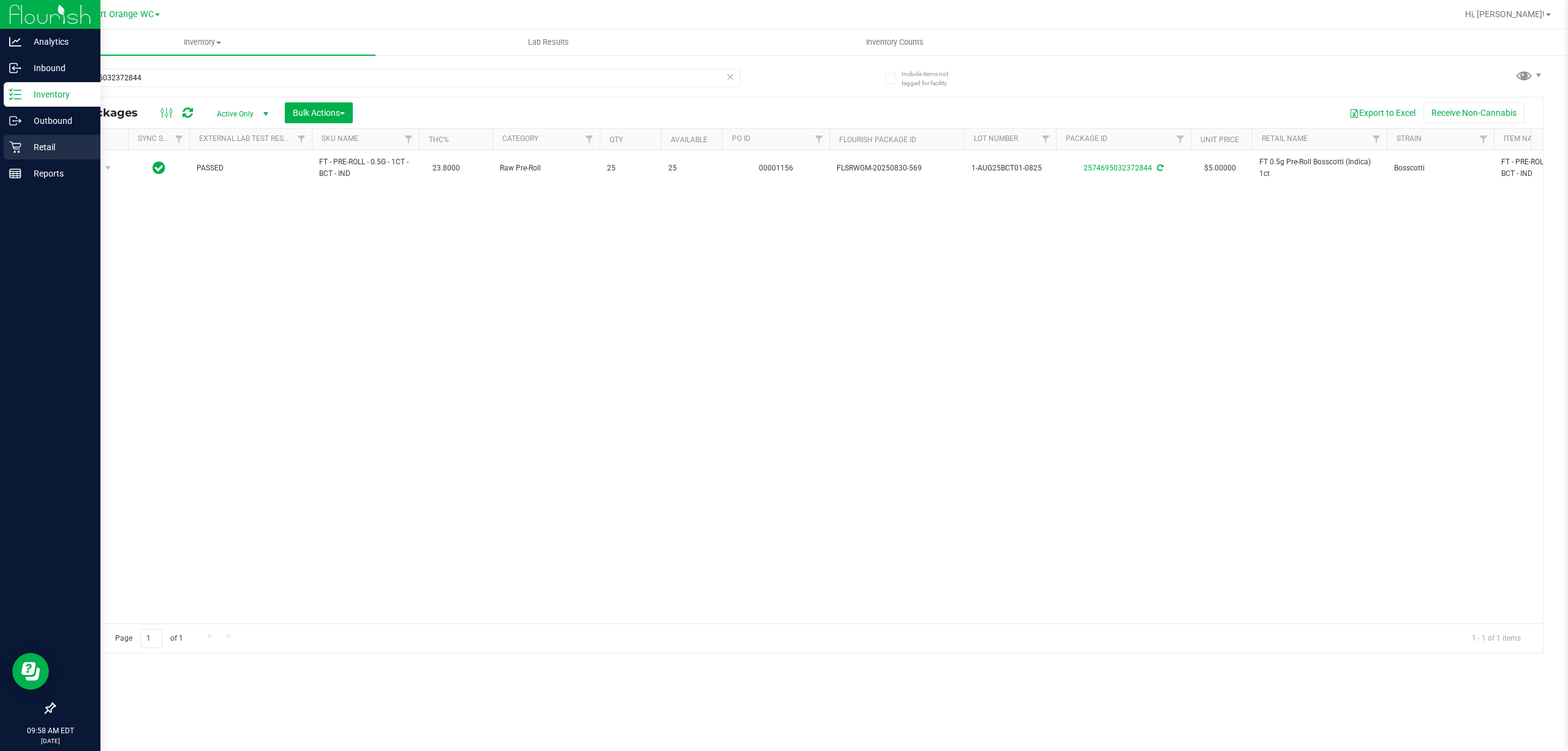
drag, startPoint x: 9, startPoint y: 146, endPoint x: 6, endPoint y: 135, distance: 11.4
click at [8, 145] on div "Retail" at bounding box center [52, 147] width 97 height 25
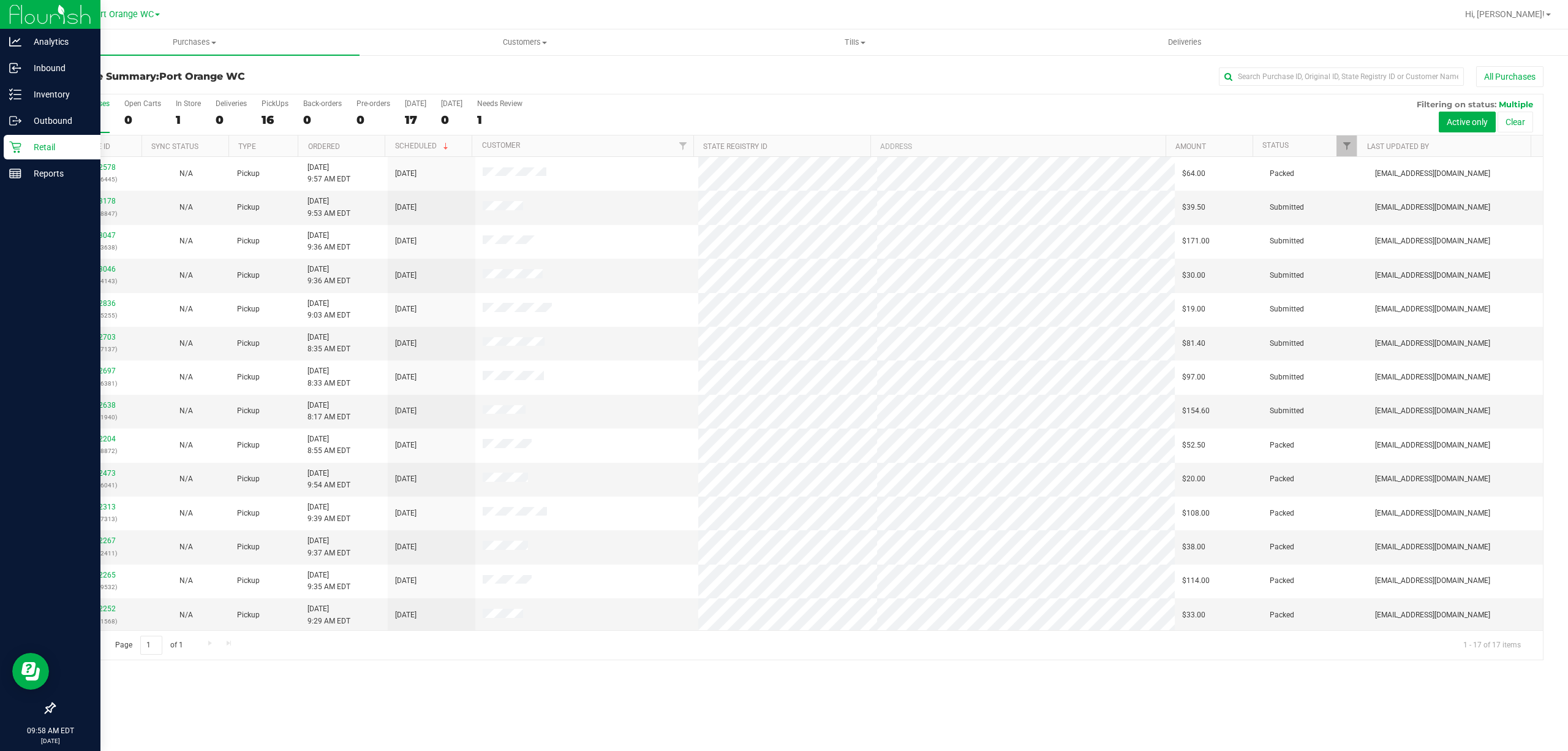
click at [185, 57] on div "Purchase Summary: Port Orange WC All Purchases All Purchases 17 Open Carts 0 In…" at bounding box center [799, 363] width 1539 height 618
click at [186, 50] on uib-tab-heading "Purchases Summary of purchases Fulfillment All purchases" at bounding box center [195, 42] width 330 height 26
click at [157, 86] on li "Fulfillment" at bounding box center [195, 88] width 330 height 14
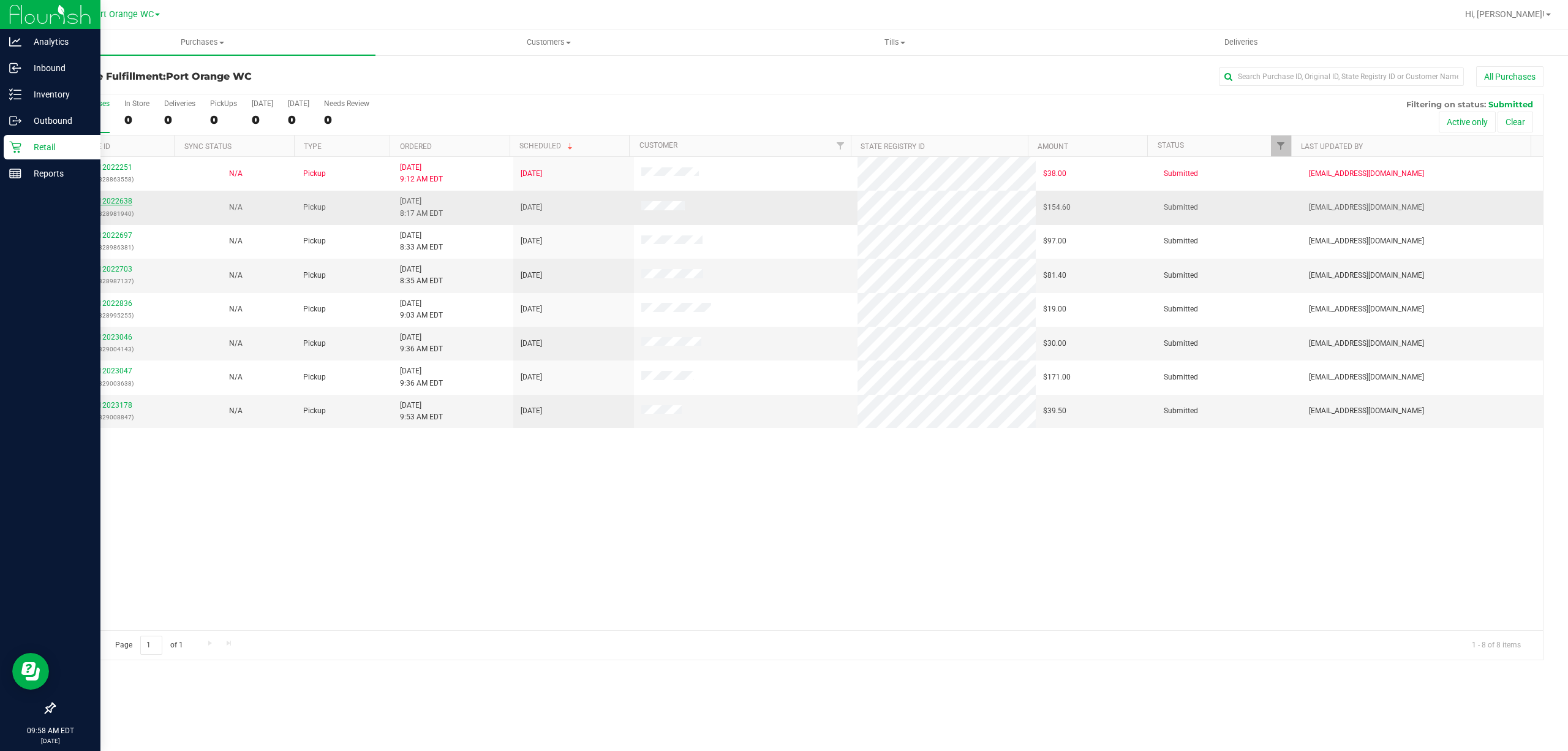
click at [112, 199] on link "12022638" at bounding box center [115, 201] width 35 height 9
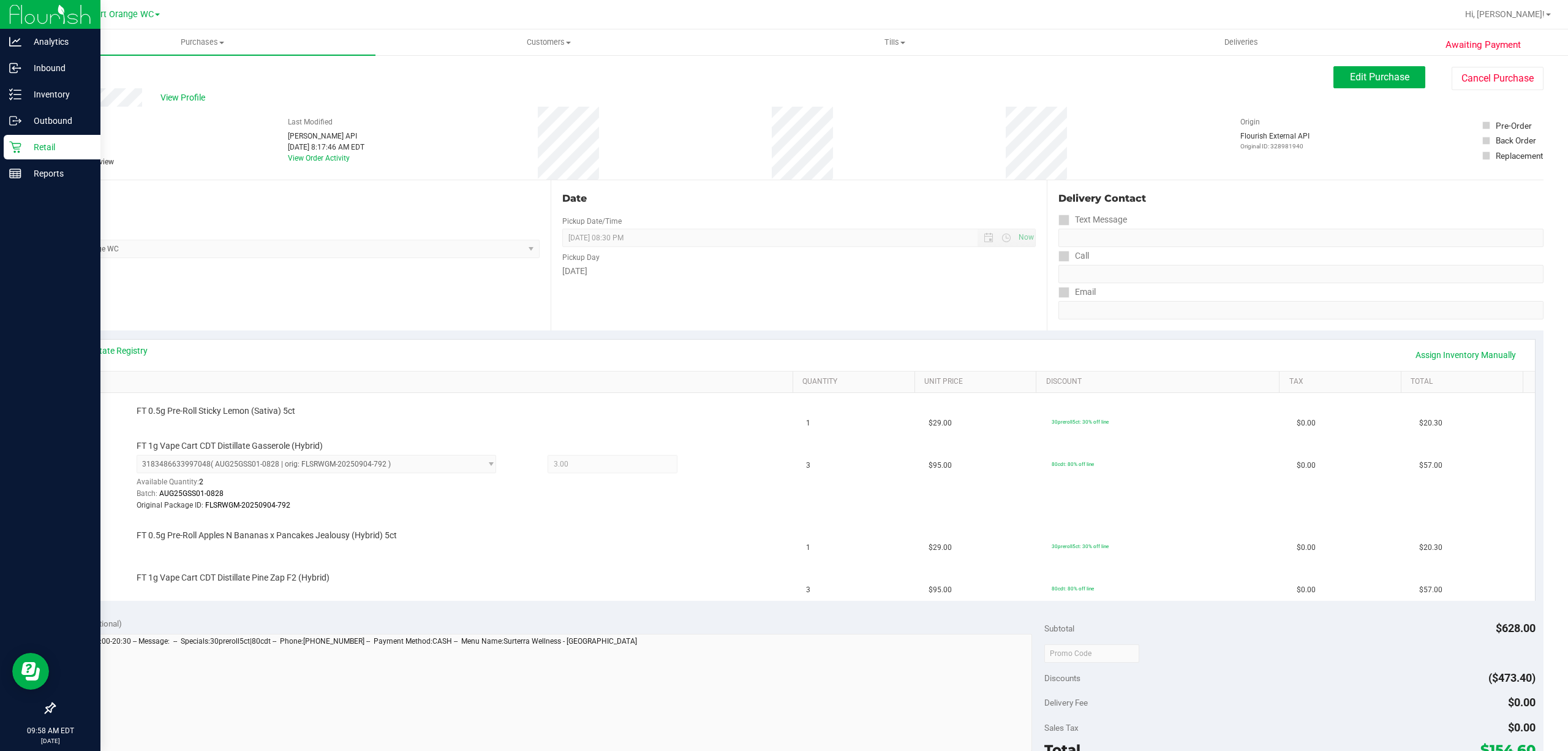
drag, startPoint x: 50, startPoint y: 66, endPoint x: 60, endPoint y: 75, distance: 13.5
click at [50, 69] on div "Awaiting Payment Back Edit Purchase Cancel Purchase View Profile # 12022638 Bio…" at bounding box center [799, 596] width 1539 height 1085
click at [62, 75] on link "Back" at bounding box center [62, 73] width 18 height 9
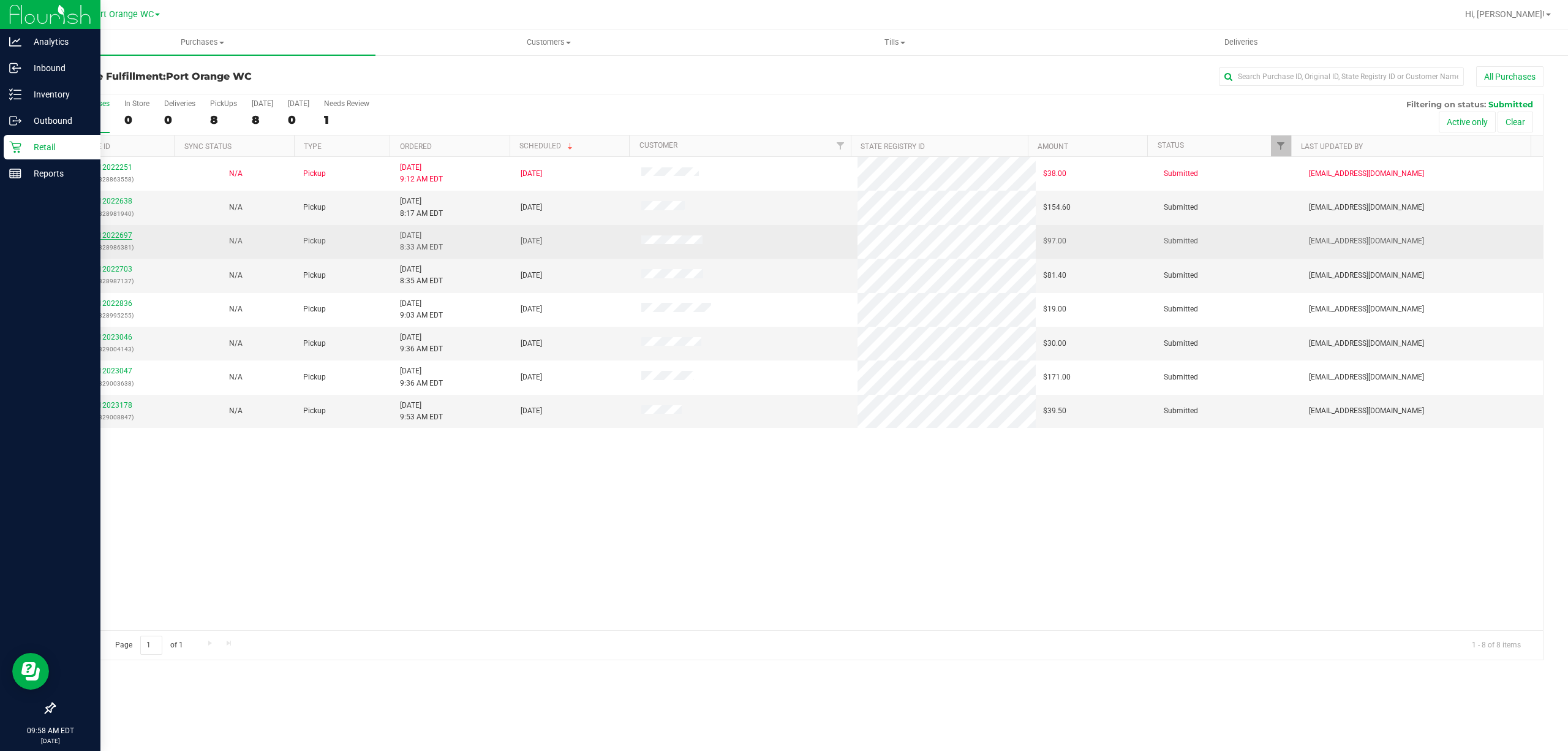
click at [111, 234] on link "12022697" at bounding box center [115, 235] width 35 height 9
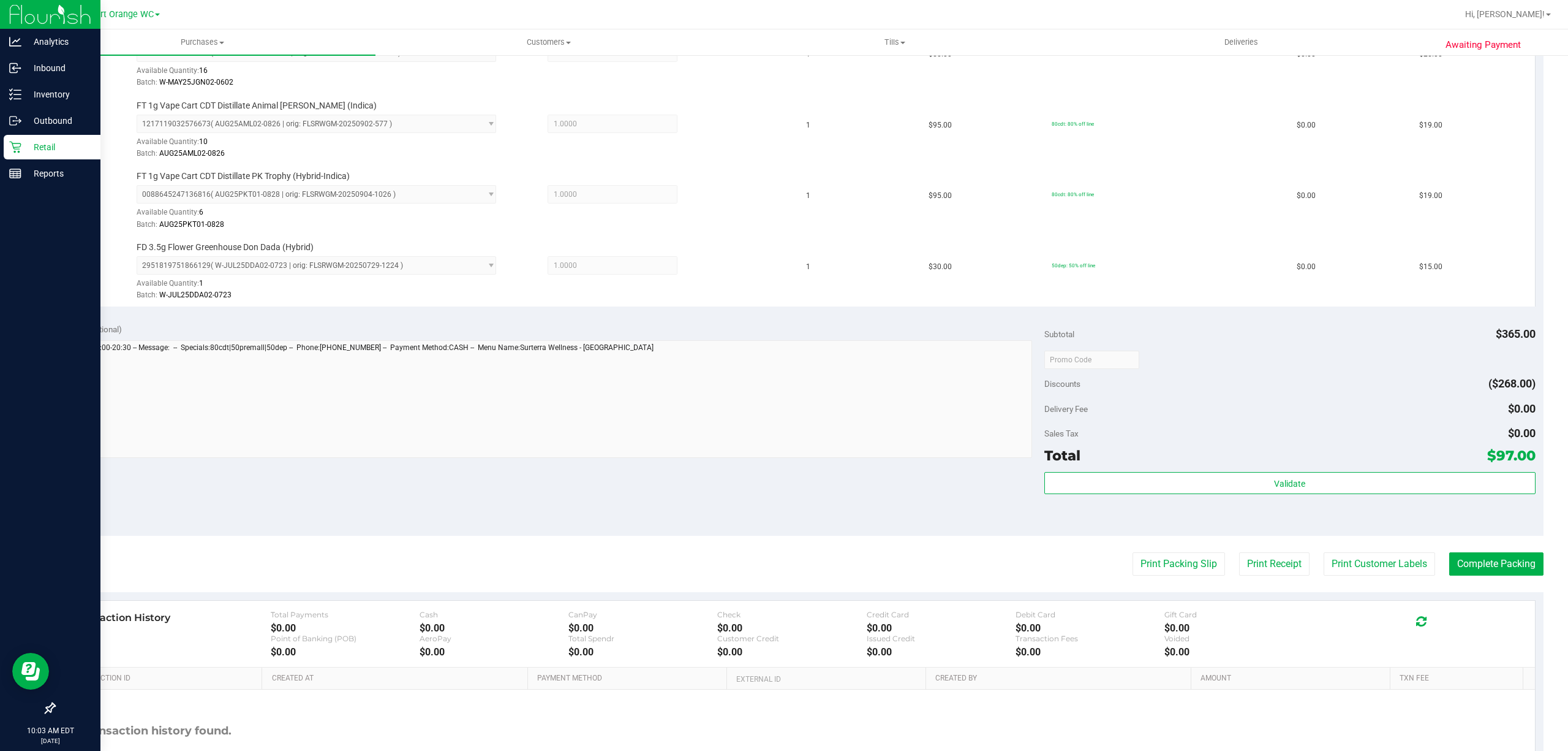
scroll to position [451, 0]
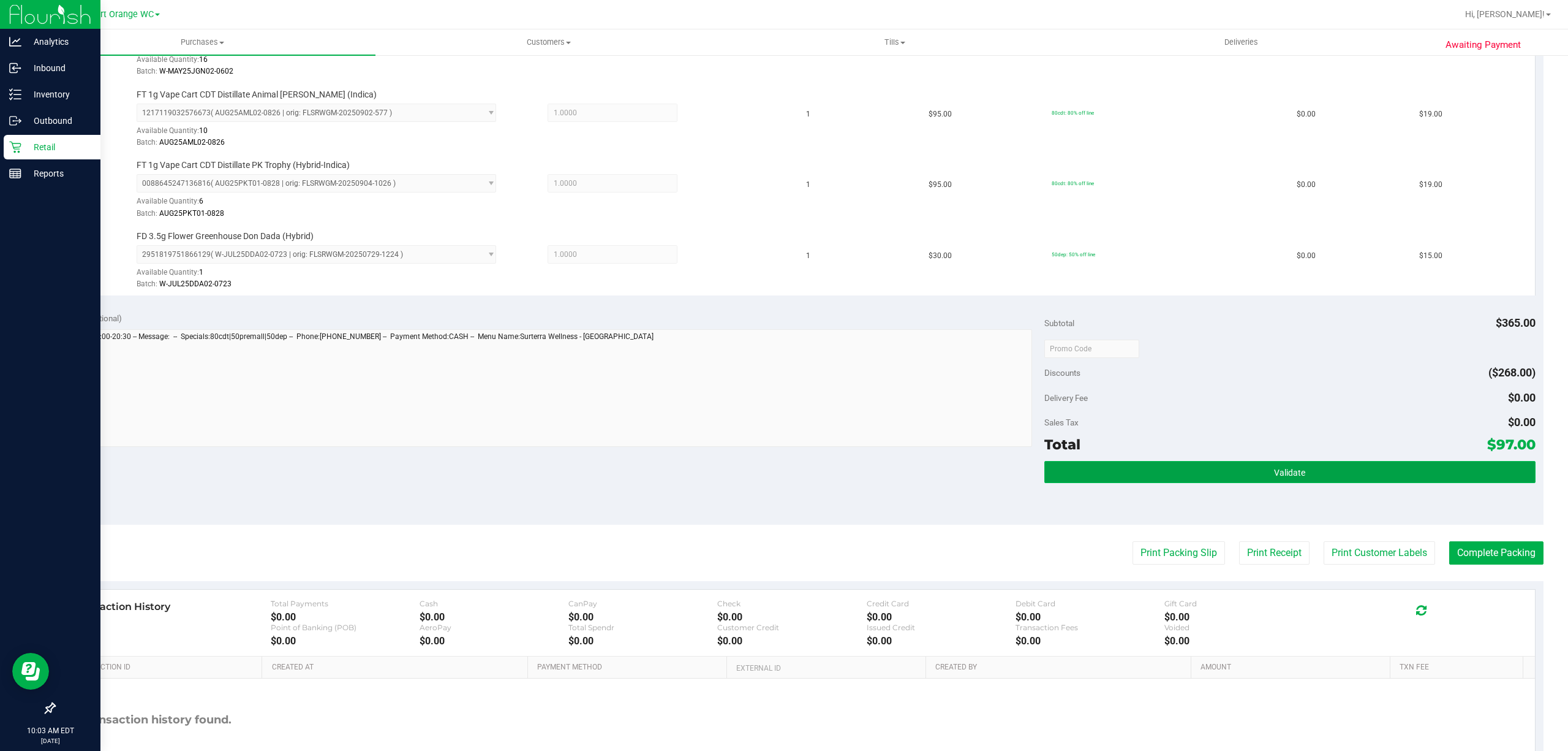
click at [1194, 476] on button "Validate" at bounding box center [1291, 472] width 492 height 22
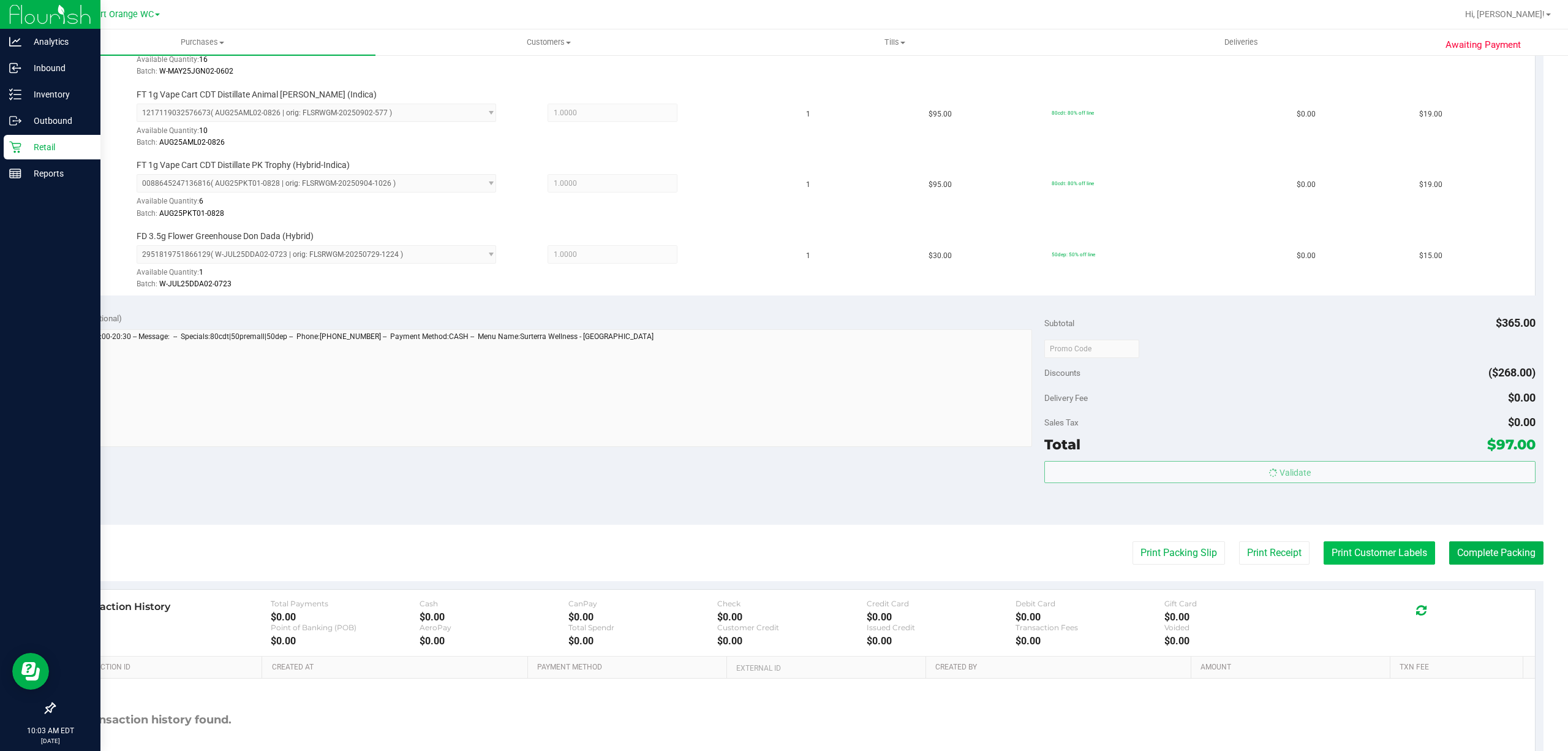
click at [1342, 551] on button "Print Customer Labels" at bounding box center [1380, 552] width 111 height 23
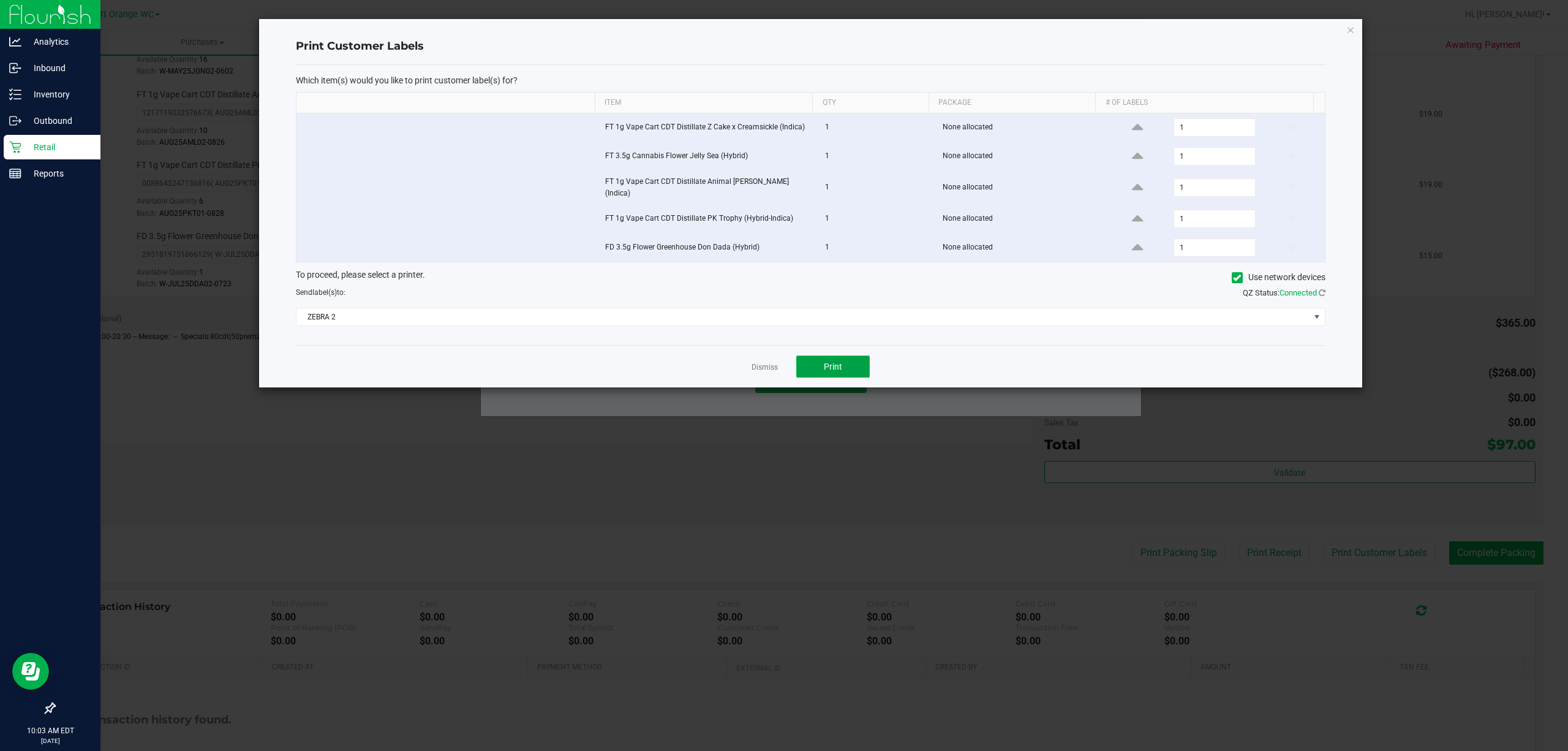
click at [842, 361] on button "Print" at bounding box center [832, 366] width 74 height 22
click at [753, 366] on link "Dismiss" at bounding box center [764, 367] width 26 height 11
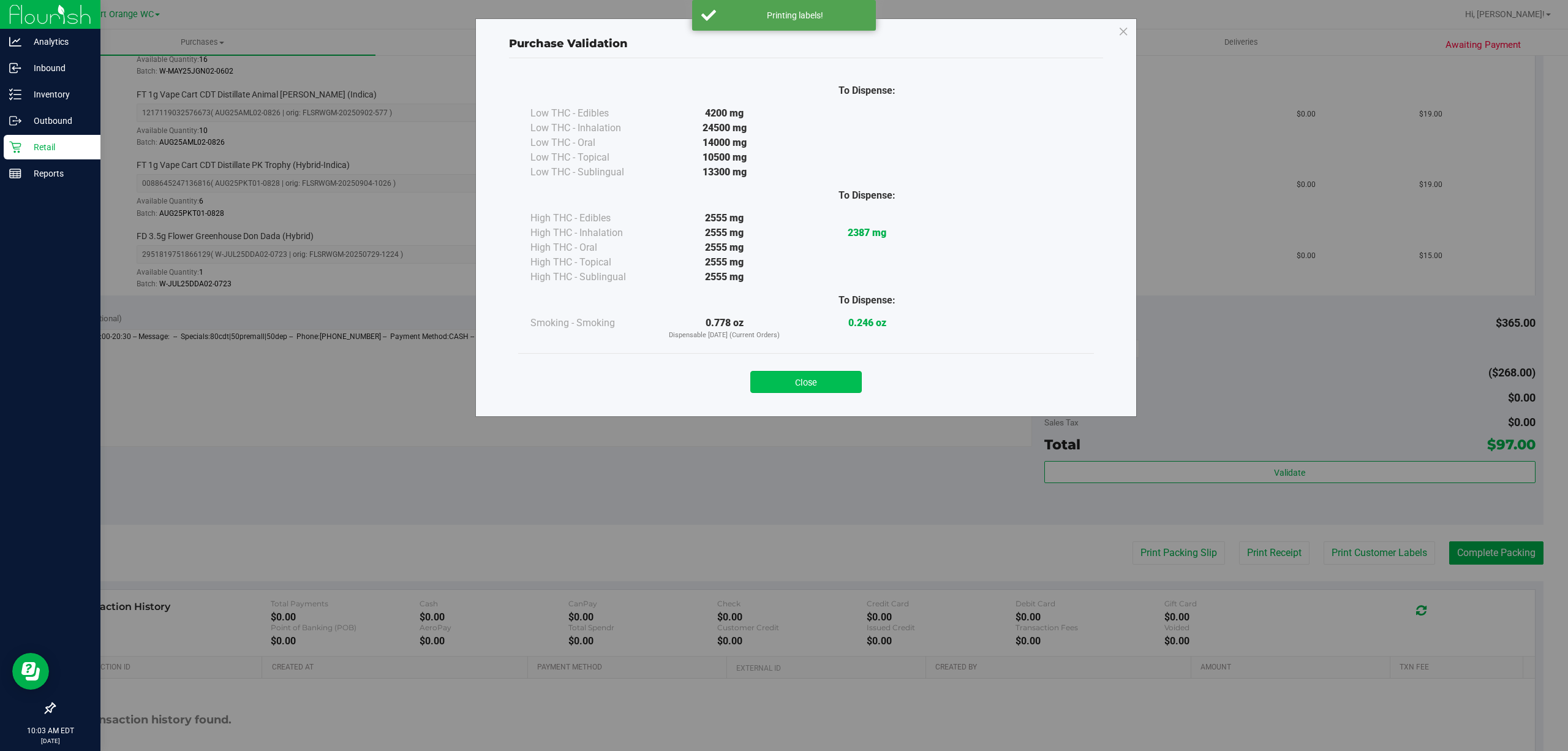
click at [783, 383] on button "Close" at bounding box center [807, 381] width 111 height 22
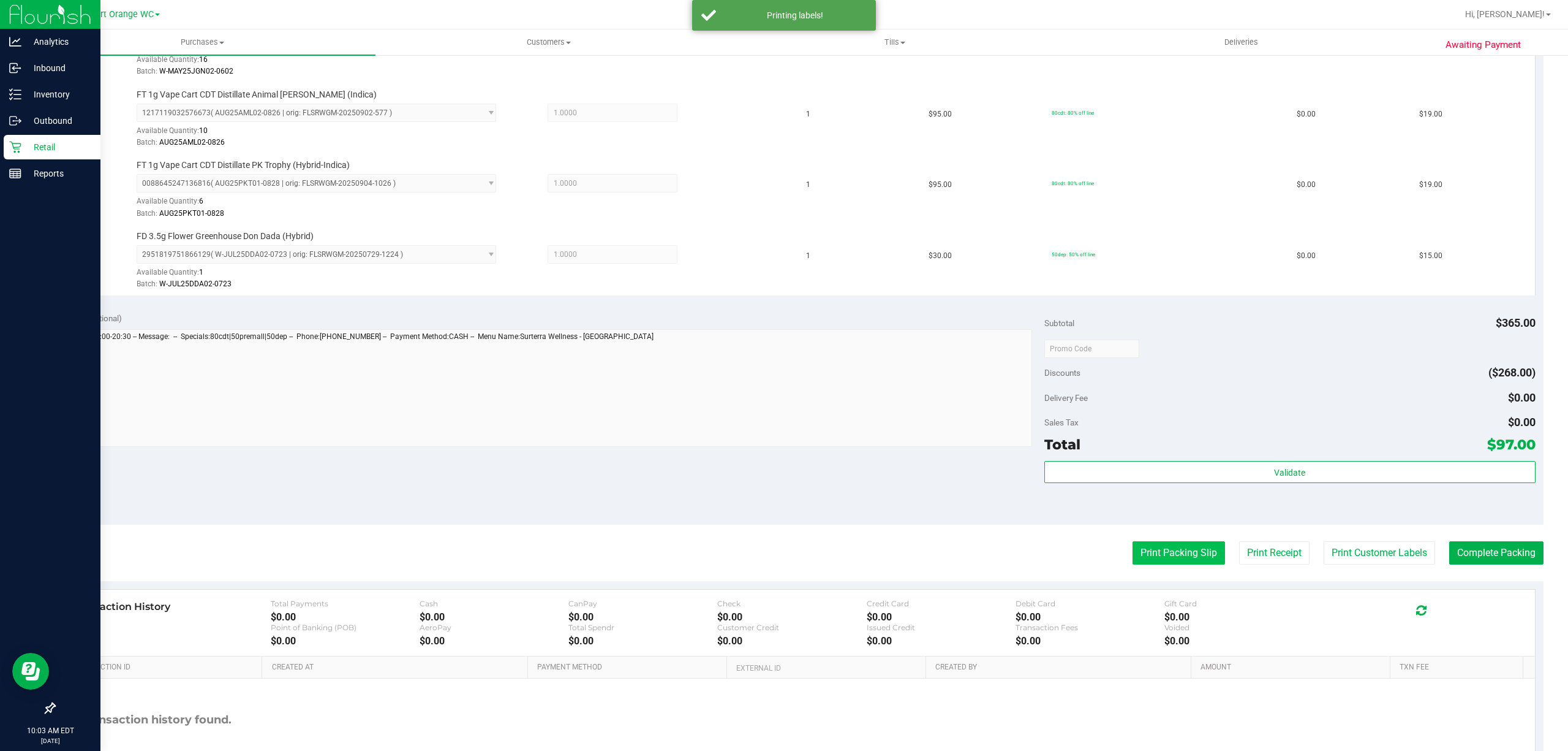
click at [1155, 562] on button "Print Packing Slip" at bounding box center [1179, 552] width 92 height 23
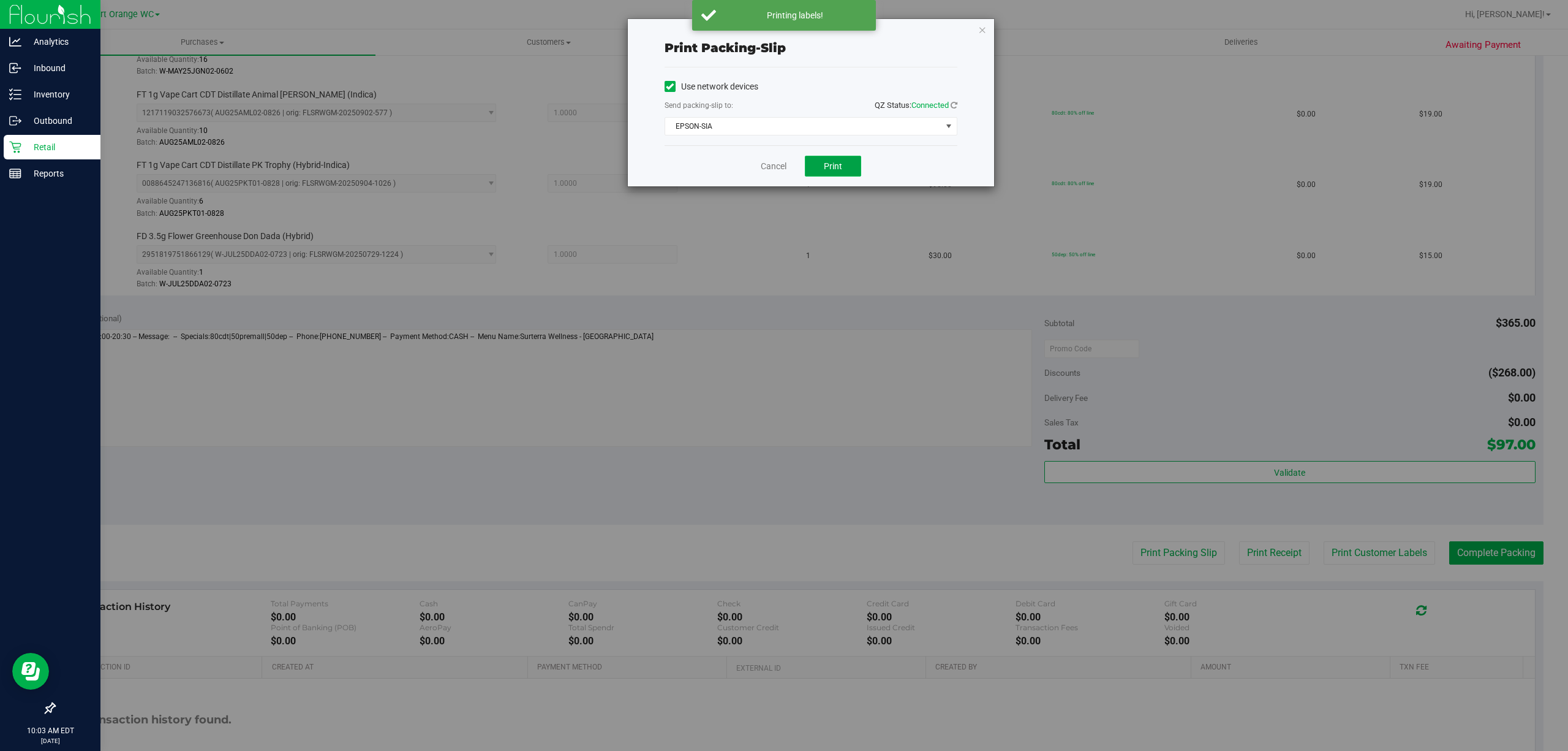
click at [832, 167] on span "Print" at bounding box center [832, 166] width 18 height 10
click at [764, 165] on link "Cancel" at bounding box center [773, 166] width 26 height 12
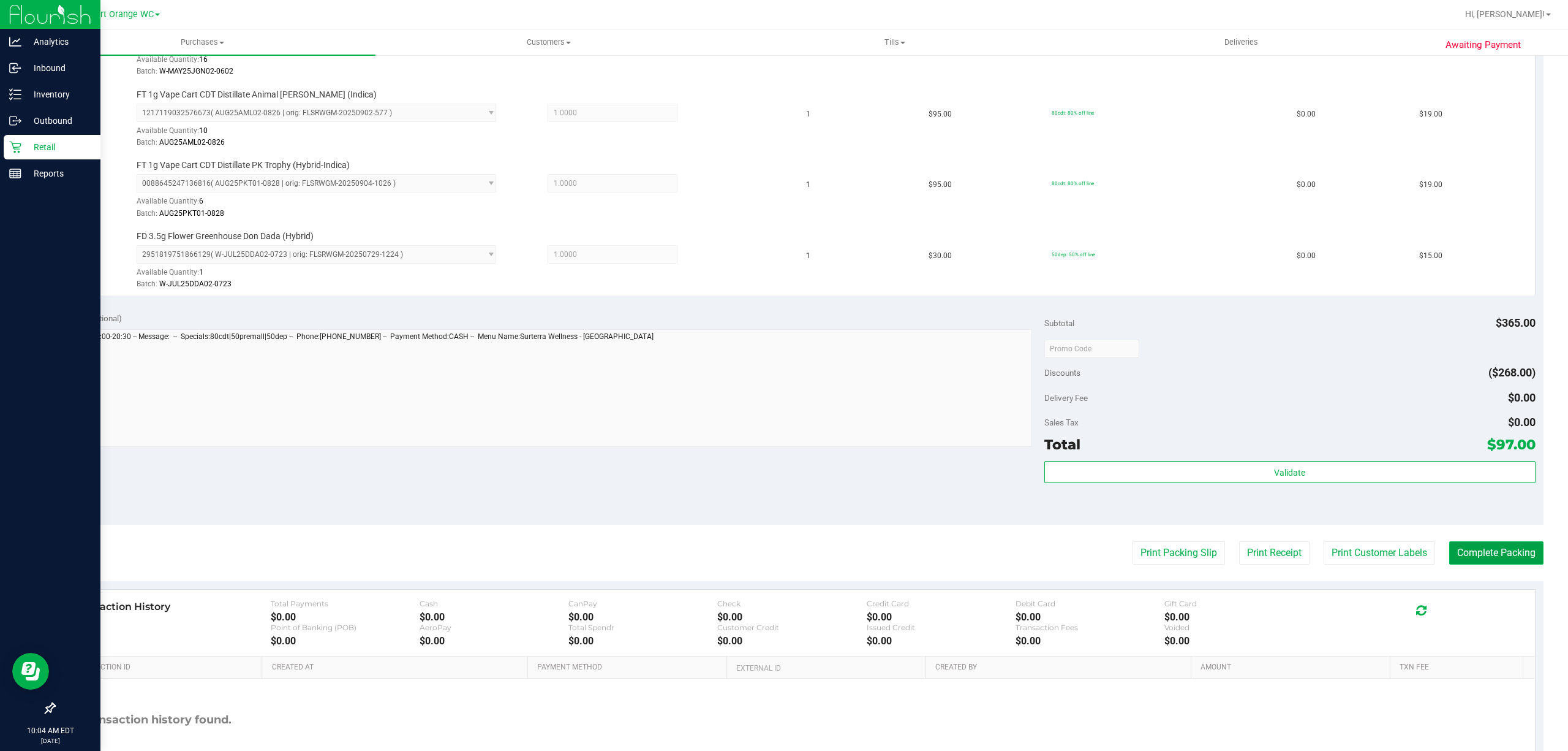
click at [1484, 557] on button "Complete Packing" at bounding box center [1496, 552] width 94 height 23
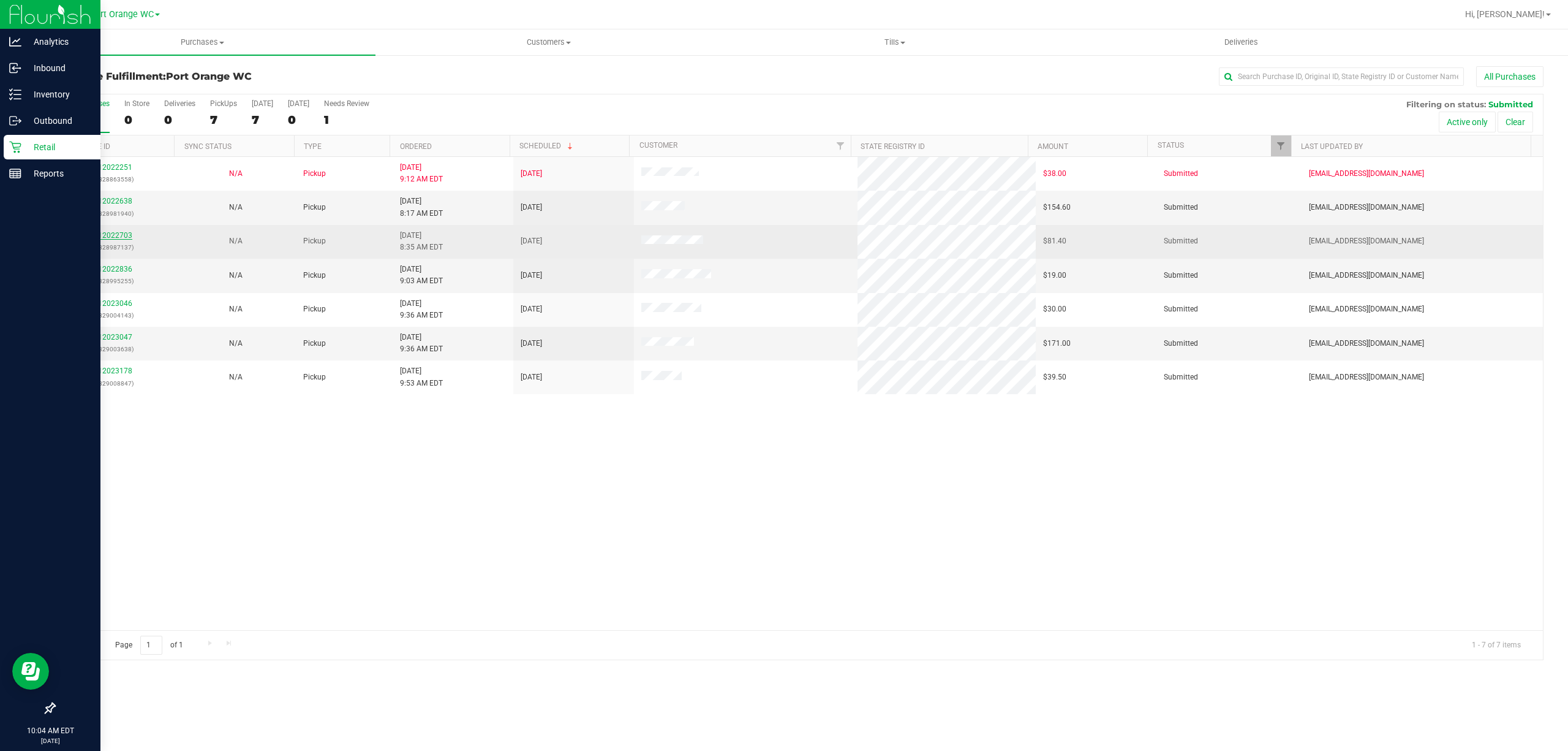
click at [110, 236] on link "12022703" at bounding box center [115, 235] width 35 height 9
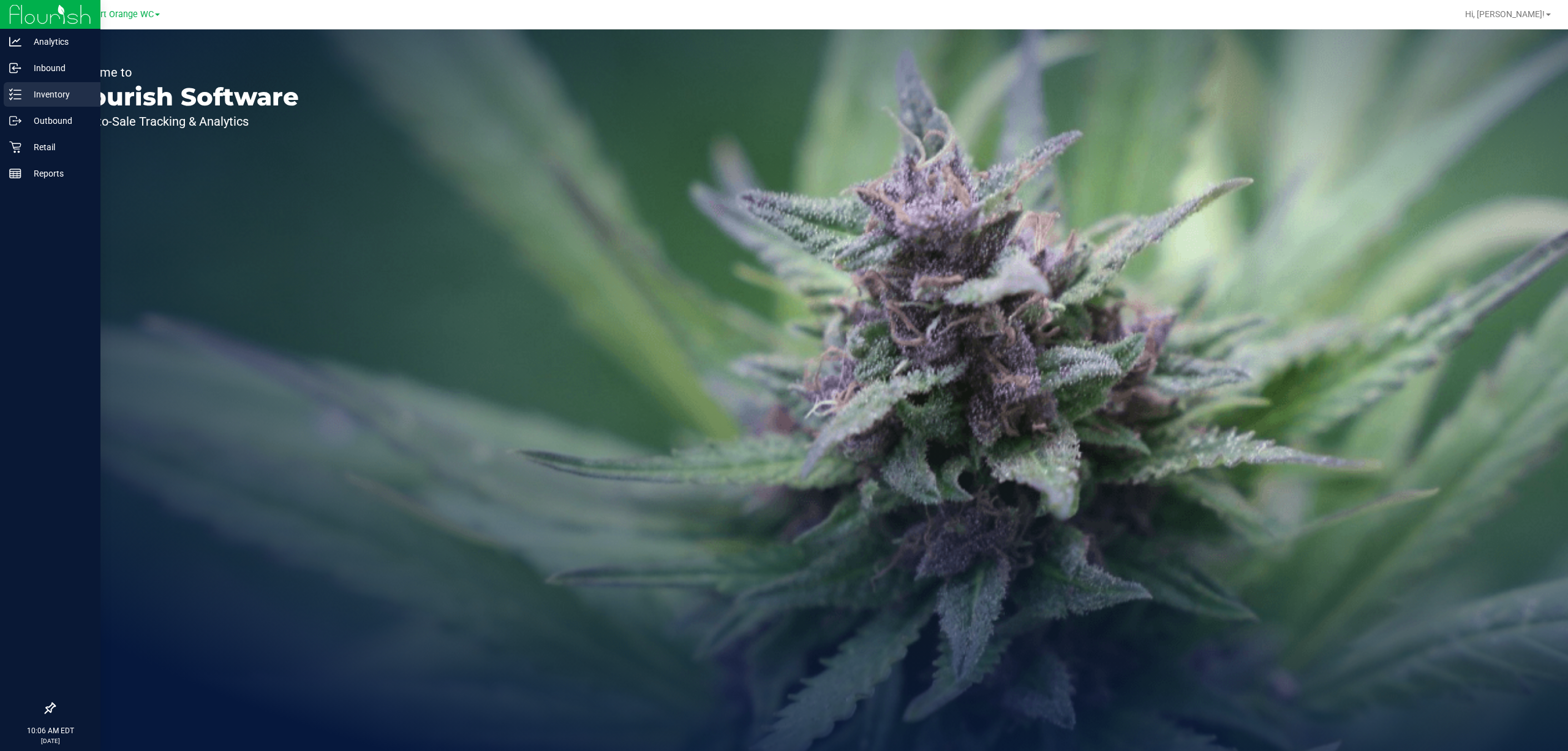
click at [14, 90] on line at bounding box center [17, 90] width 7 height 0
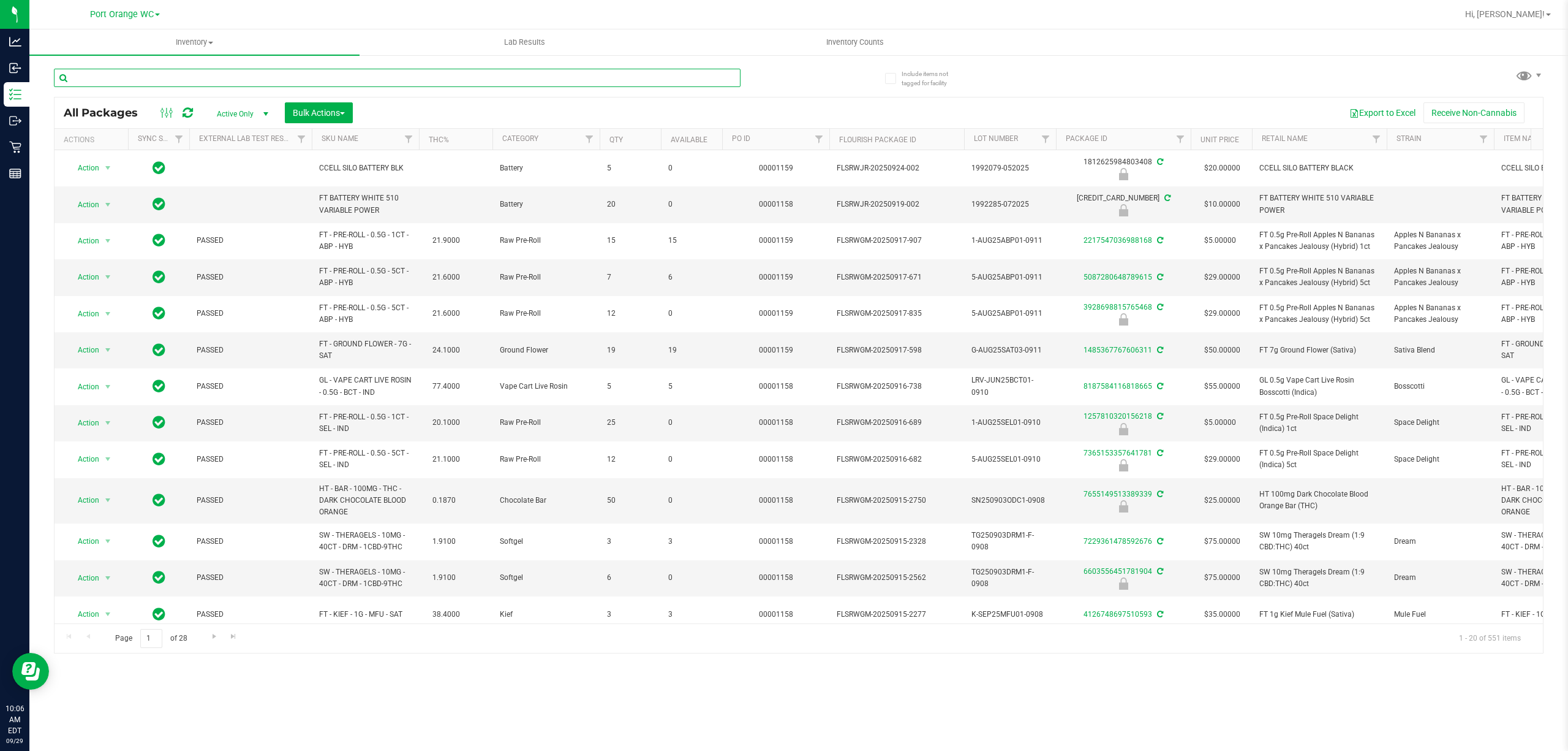
click at [284, 69] on input "text" at bounding box center [397, 77] width 687 height 18
type input "1859579508658728"
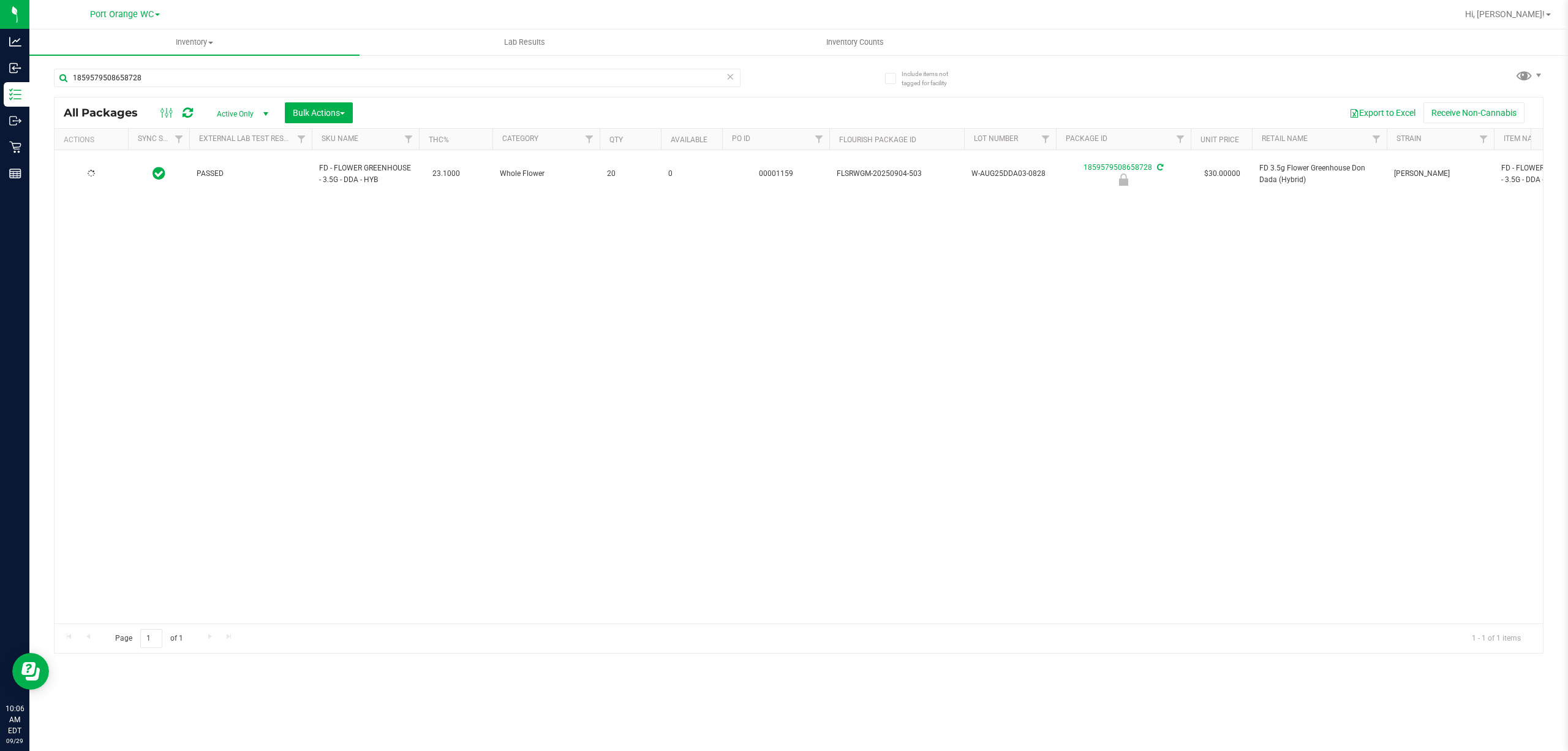
click at [93, 181] on td at bounding box center [91, 174] width 74 height 48
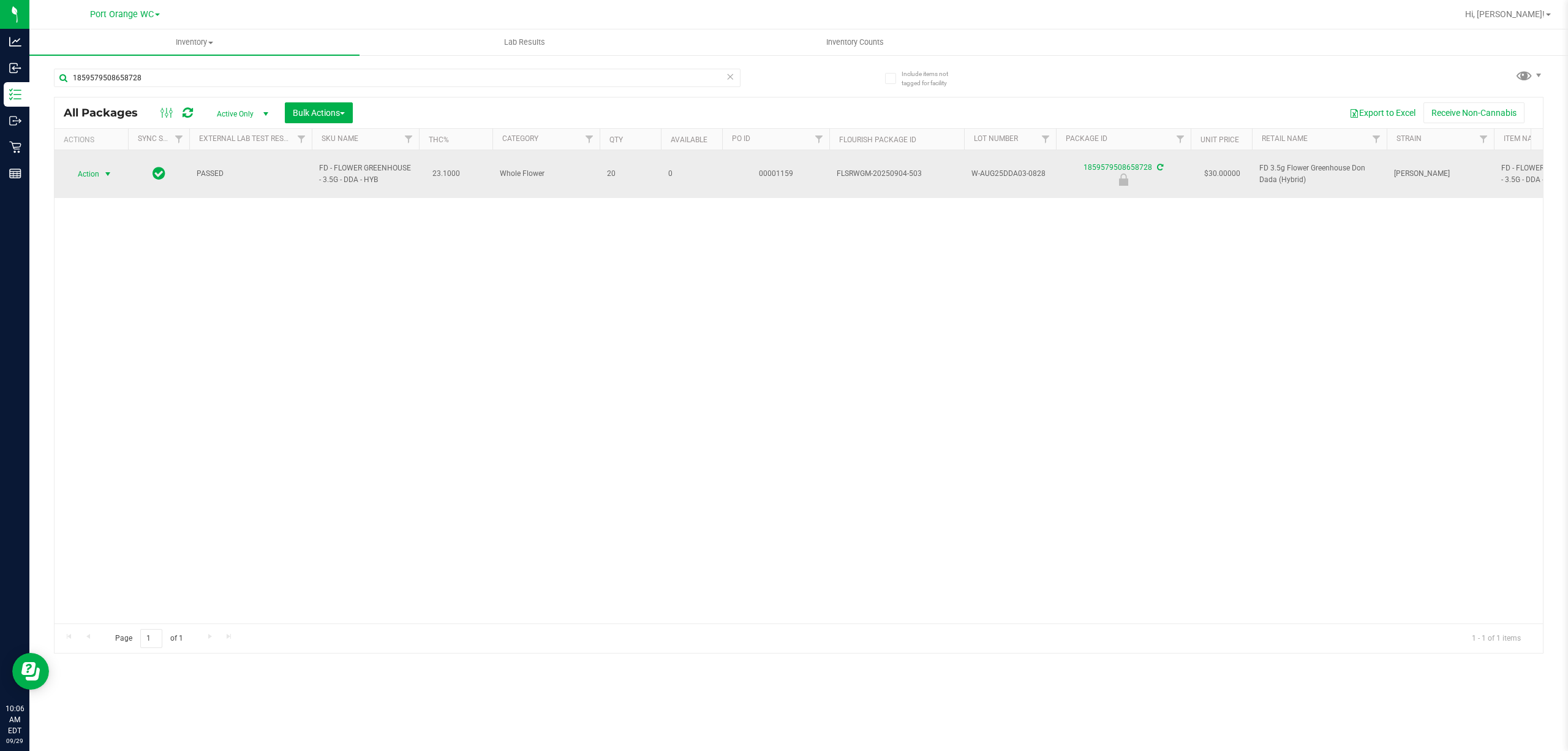
click at [99, 170] on span "Action" at bounding box center [84, 174] width 33 height 17
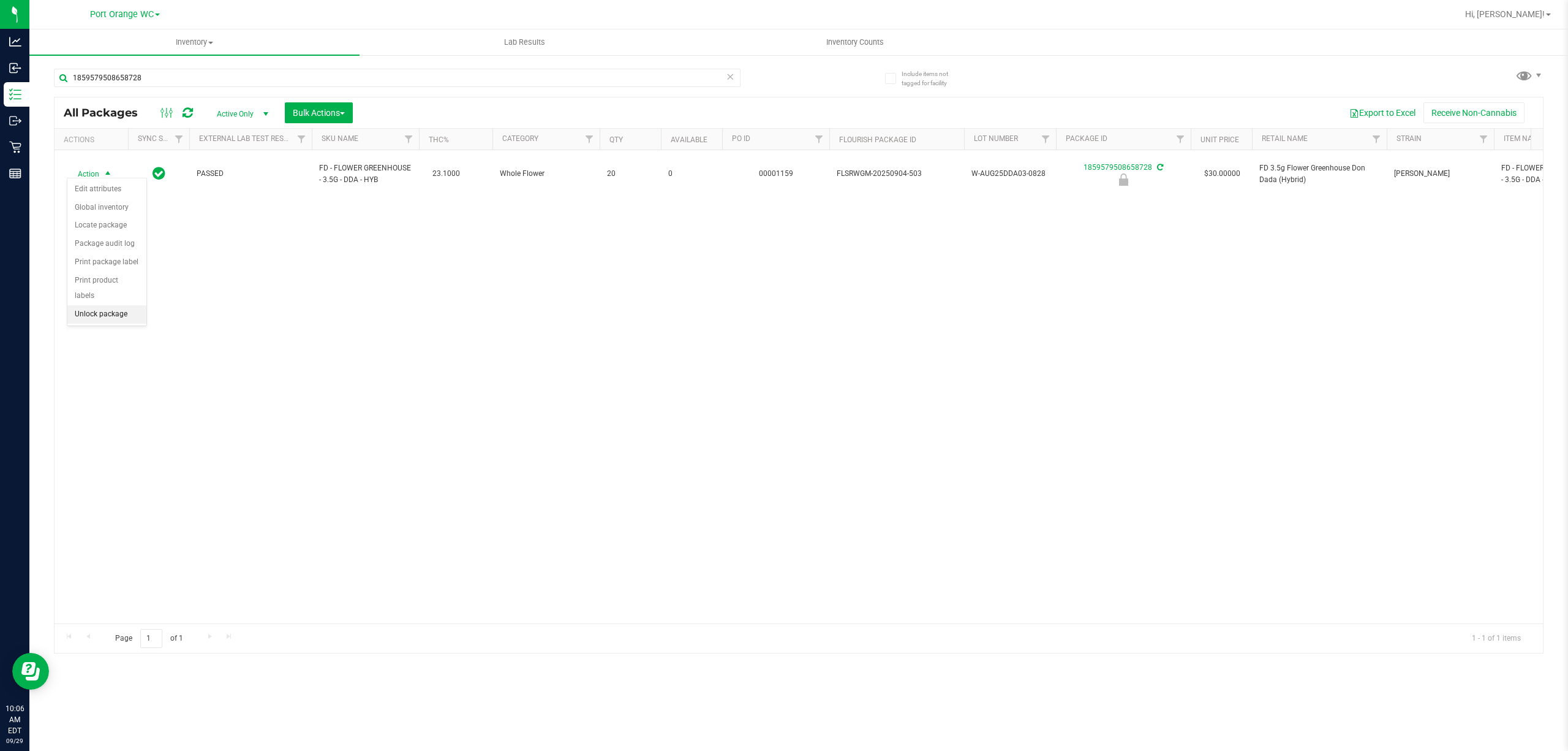
click at [119, 324] on li "Unlock package" at bounding box center [107, 314] width 79 height 18
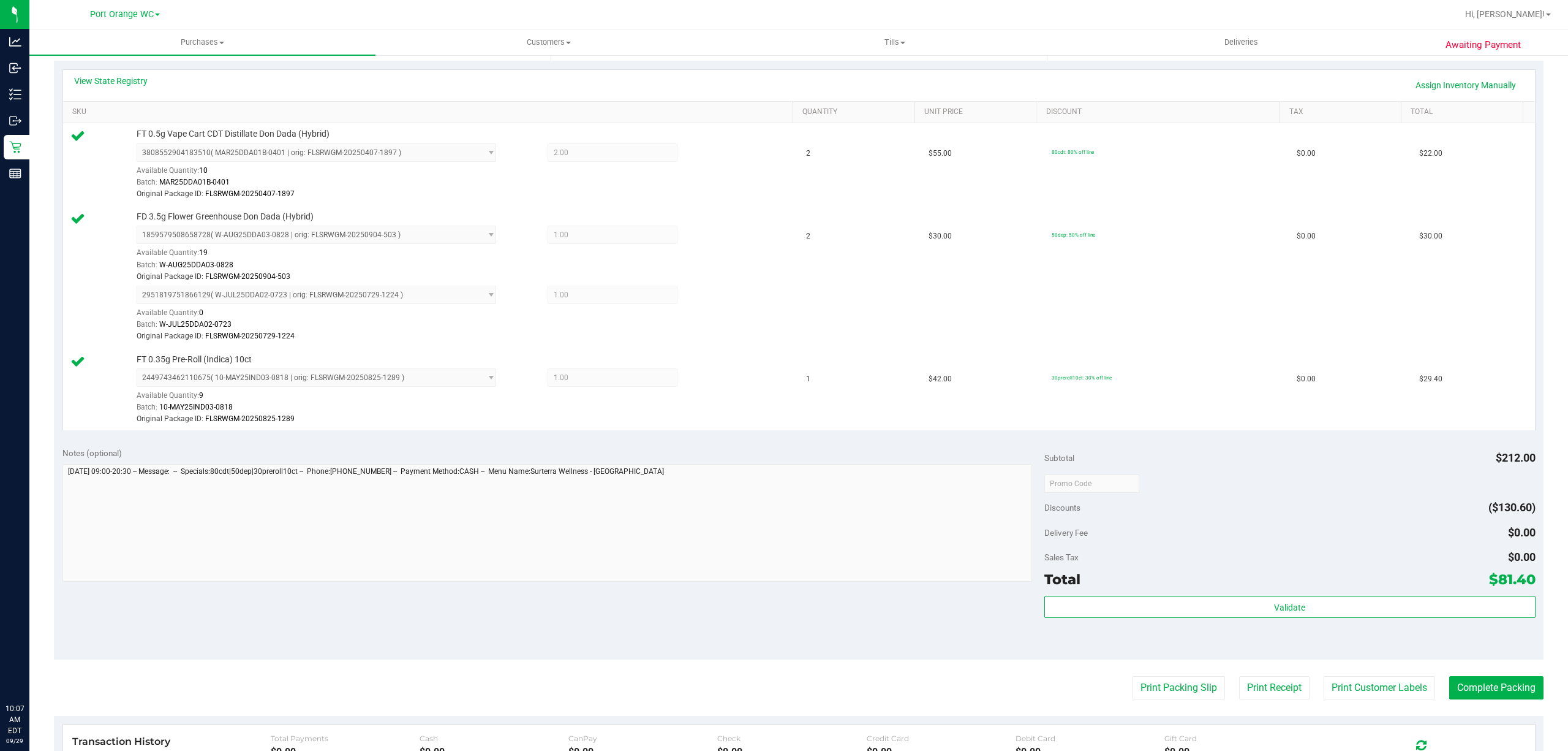
scroll to position [265, 0]
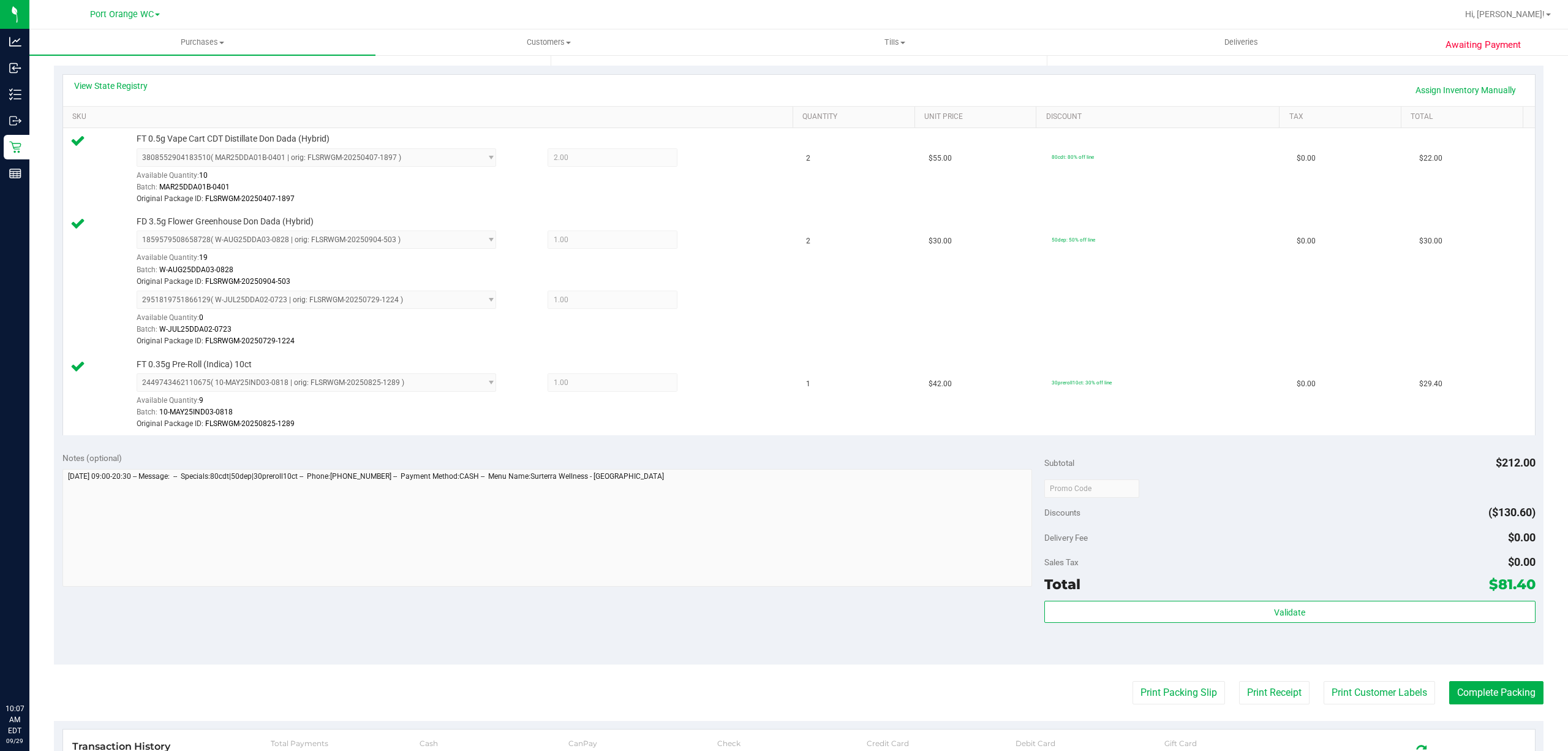
click at [1366, 644] on div "Validate" at bounding box center [1291, 627] width 492 height 55
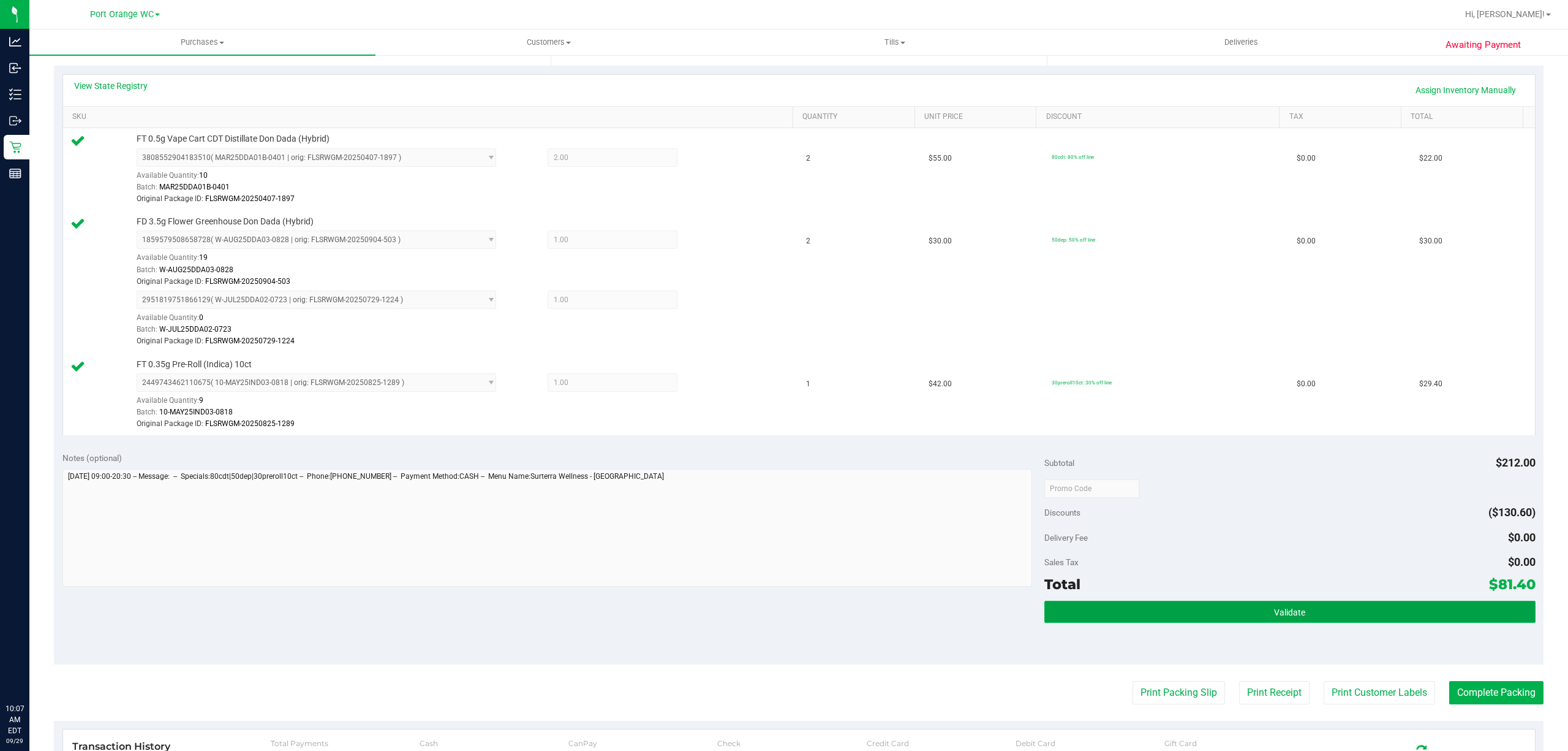
click at [1132, 622] on button "Validate" at bounding box center [1291, 611] width 492 height 22
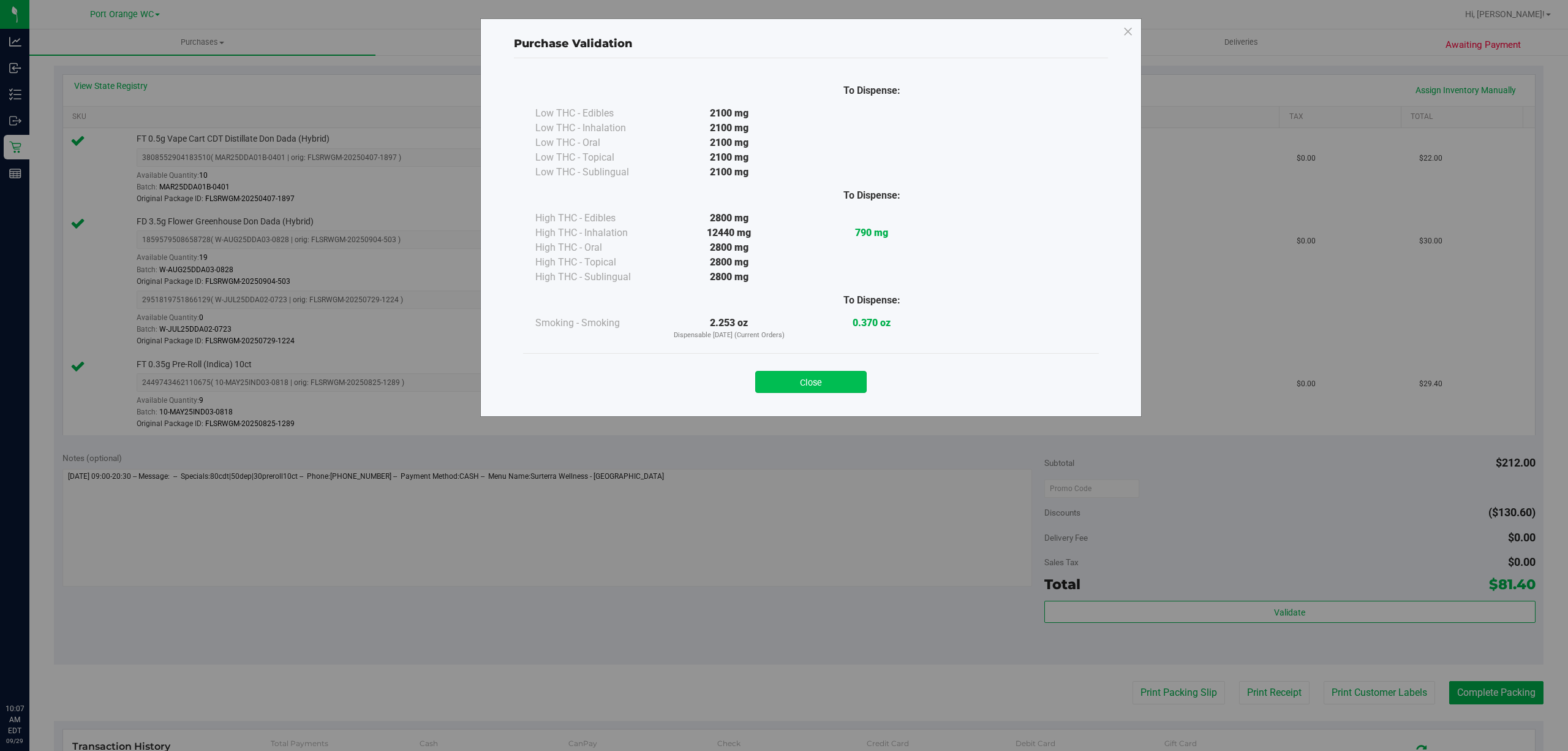
click at [838, 383] on button "Close" at bounding box center [811, 381] width 111 height 22
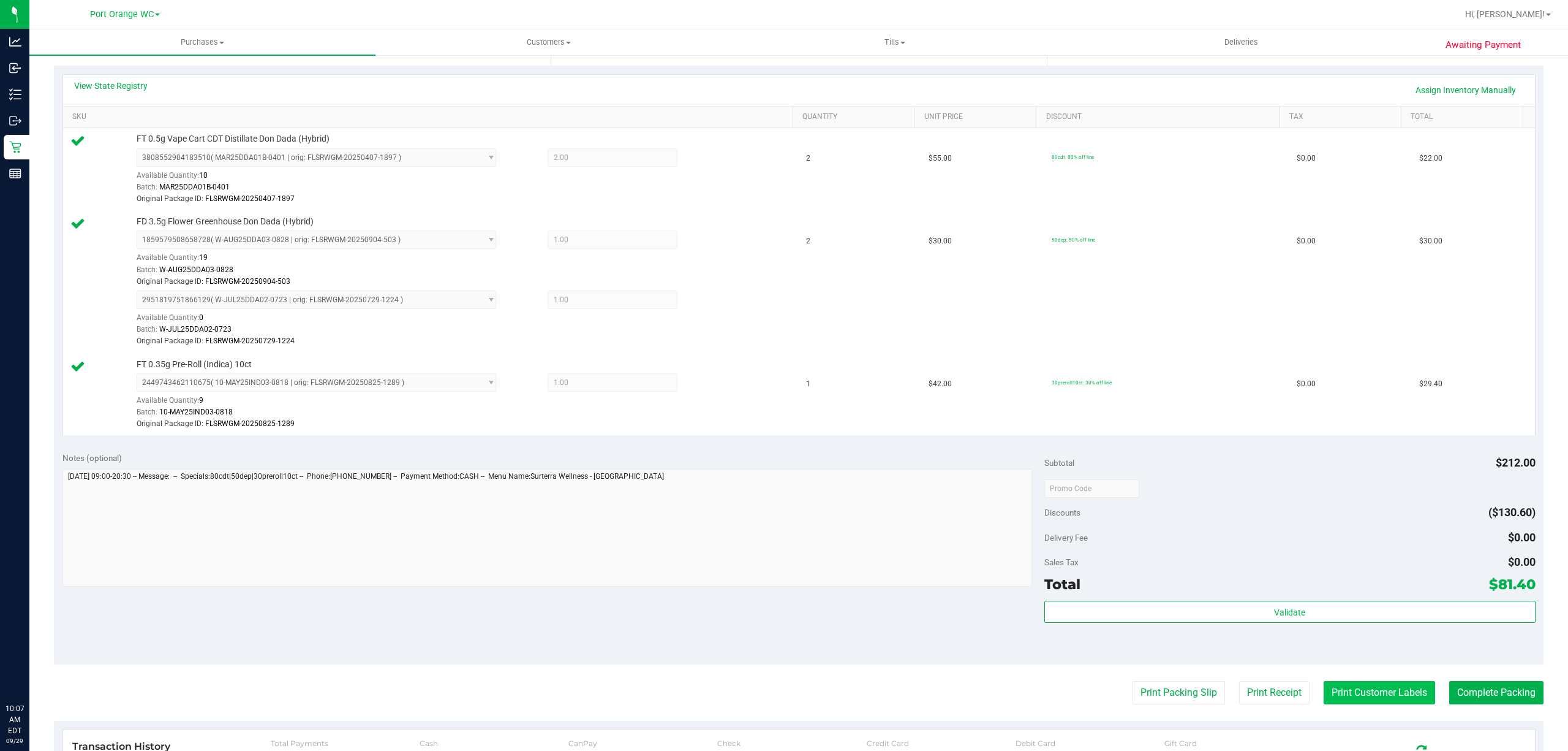
click at [1349, 685] on button "Print Customer Labels" at bounding box center [1380, 692] width 111 height 23
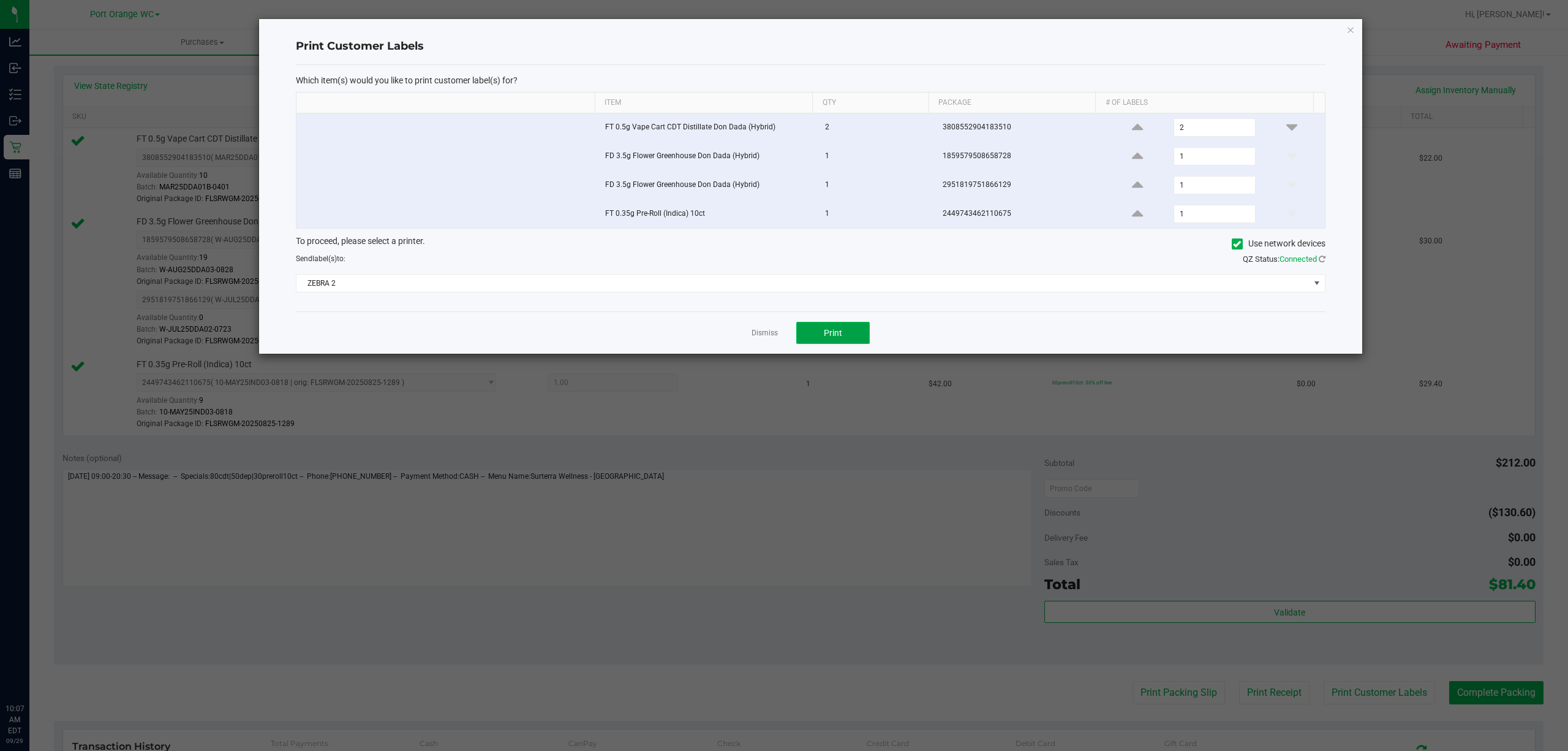
click at [834, 334] on span "Print" at bounding box center [832, 332] width 18 height 10
click at [759, 334] on link "Dismiss" at bounding box center [764, 332] width 26 height 11
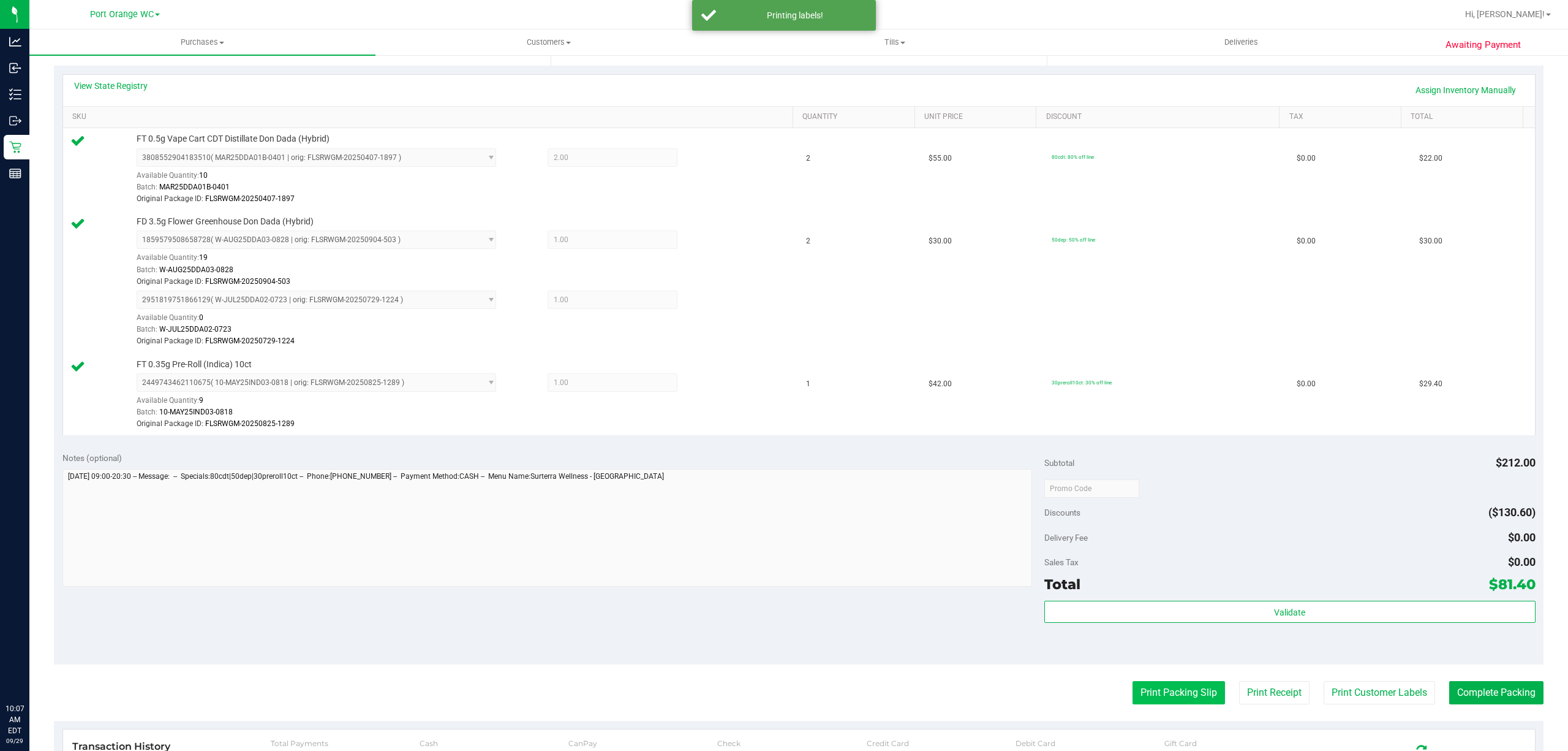
click at [1150, 704] on button "Print Packing Slip" at bounding box center [1179, 692] width 92 height 23
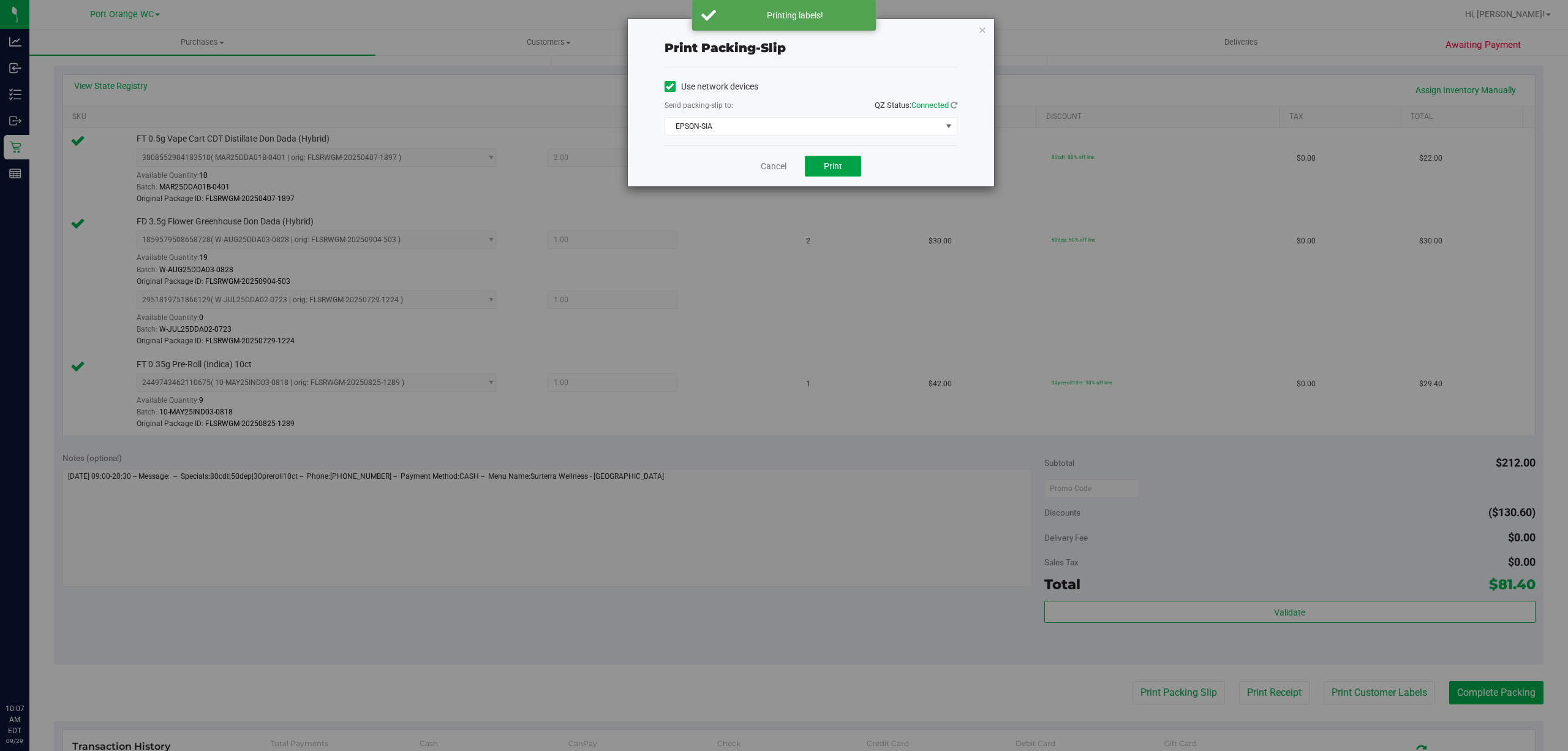
click at [832, 167] on span "Print" at bounding box center [832, 166] width 18 height 10
click at [809, 175] on button "Print" at bounding box center [832, 166] width 57 height 21
click at [765, 170] on link "Cancel" at bounding box center [768, 166] width 26 height 12
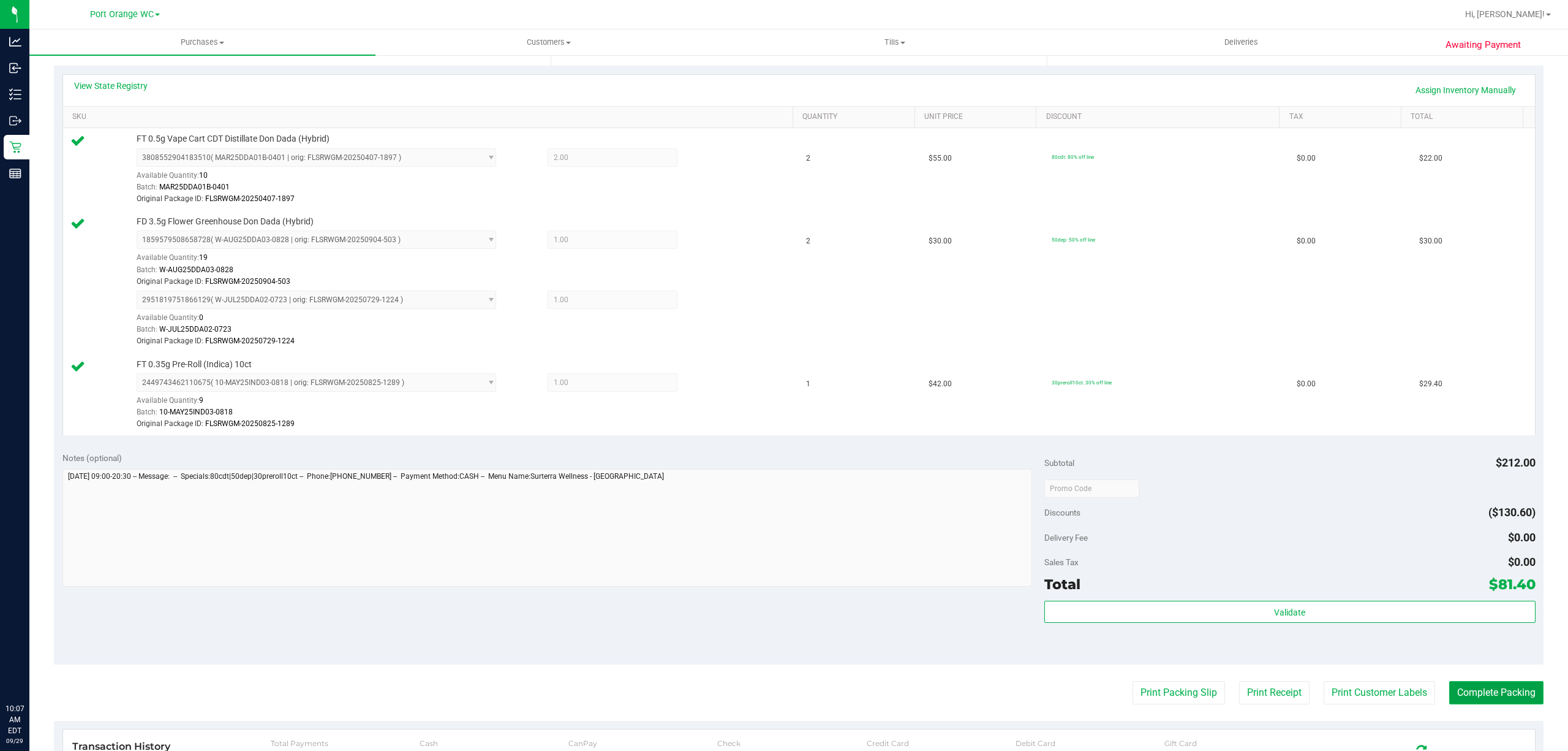
click at [1478, 694] on button "Complete Packing" at bounding box center [1496, 692] width 94 height 23
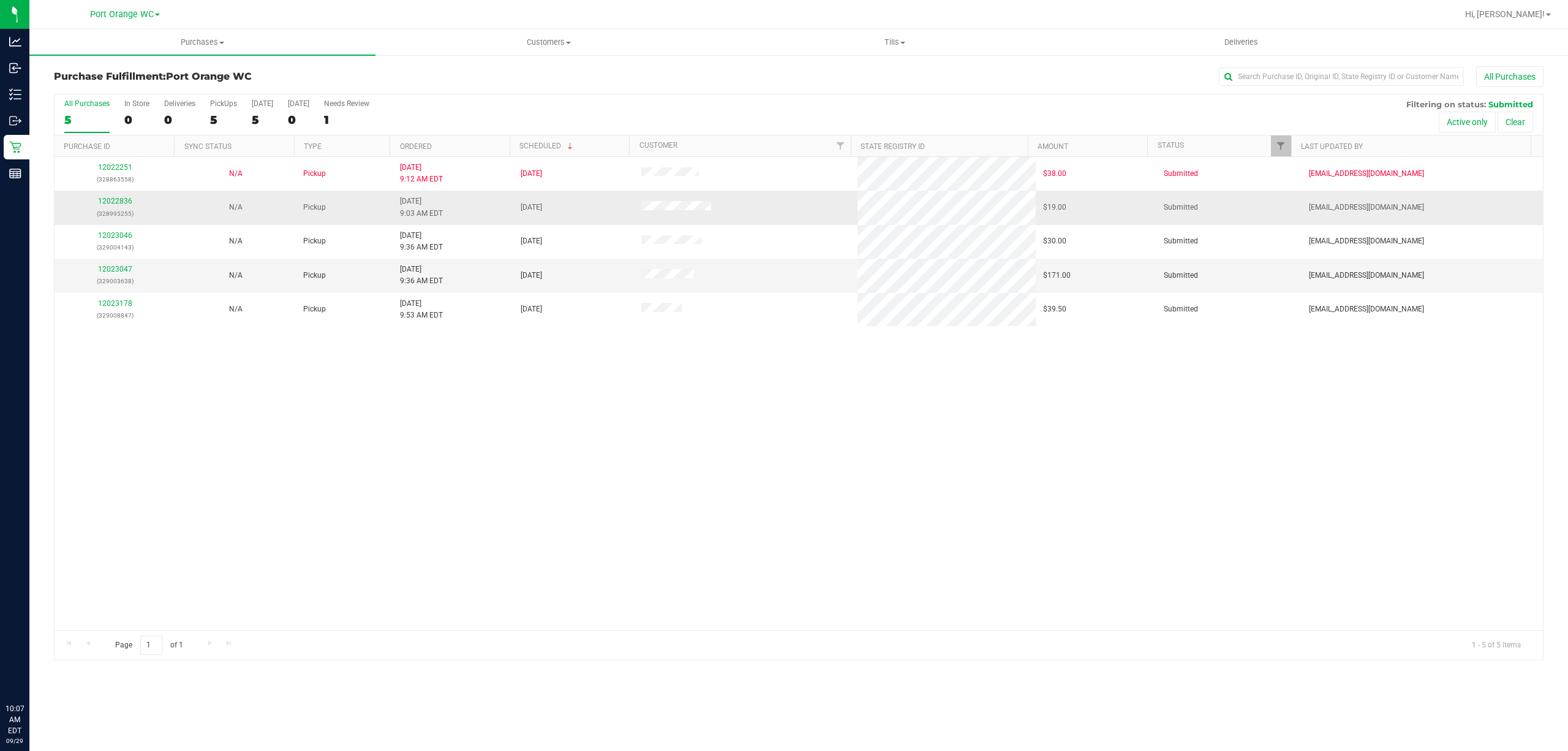
click at [120, 209] on p "(328995255)" at bounding box center [114, 213] width 106 height 12
click at [119, 209] on p "(328995255)" at bounding box center [114, 213] width 106 height 12
click at [114, 200] on link "12022836" at bounding box center [115, 201] width 35 height 9
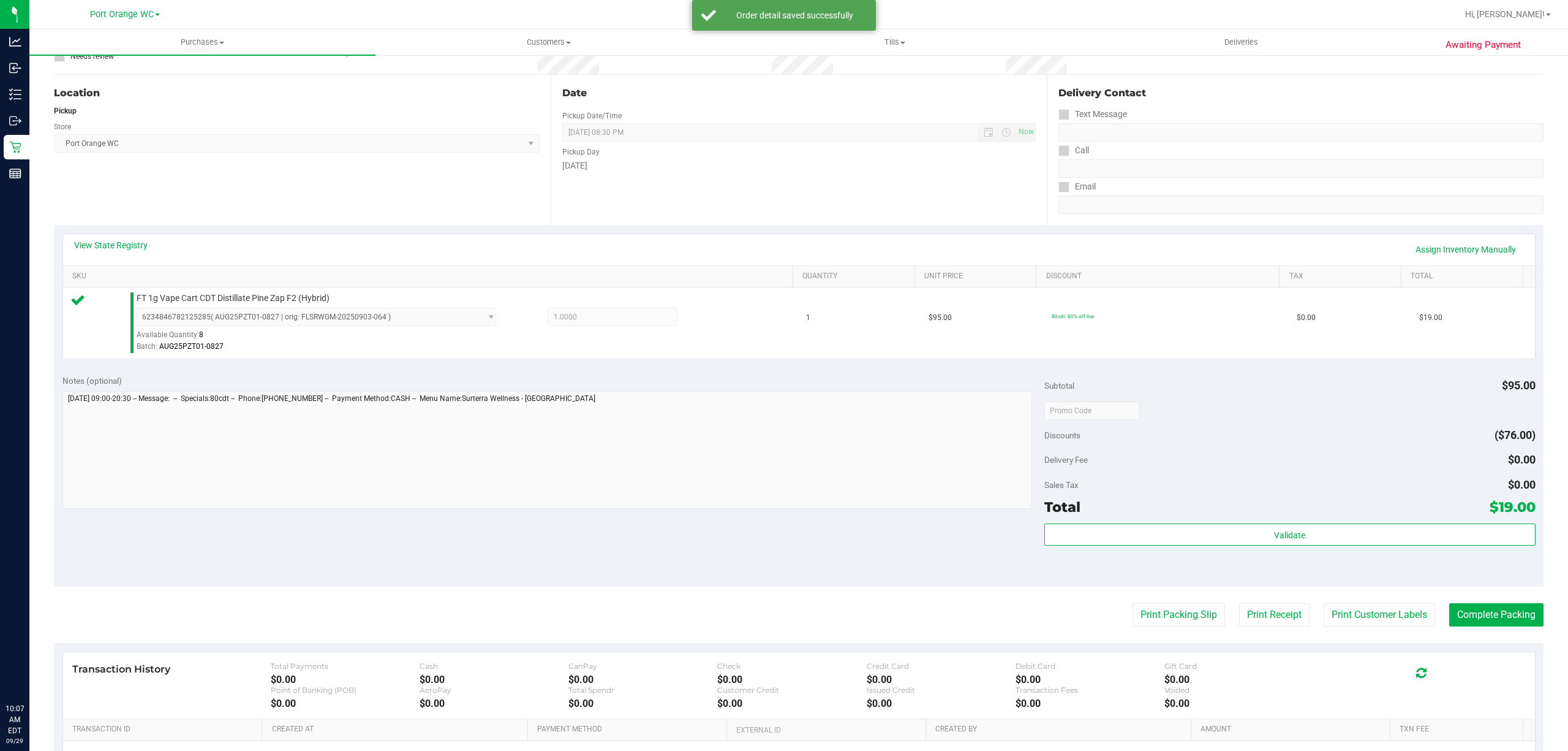
scroll to position [219, 0]
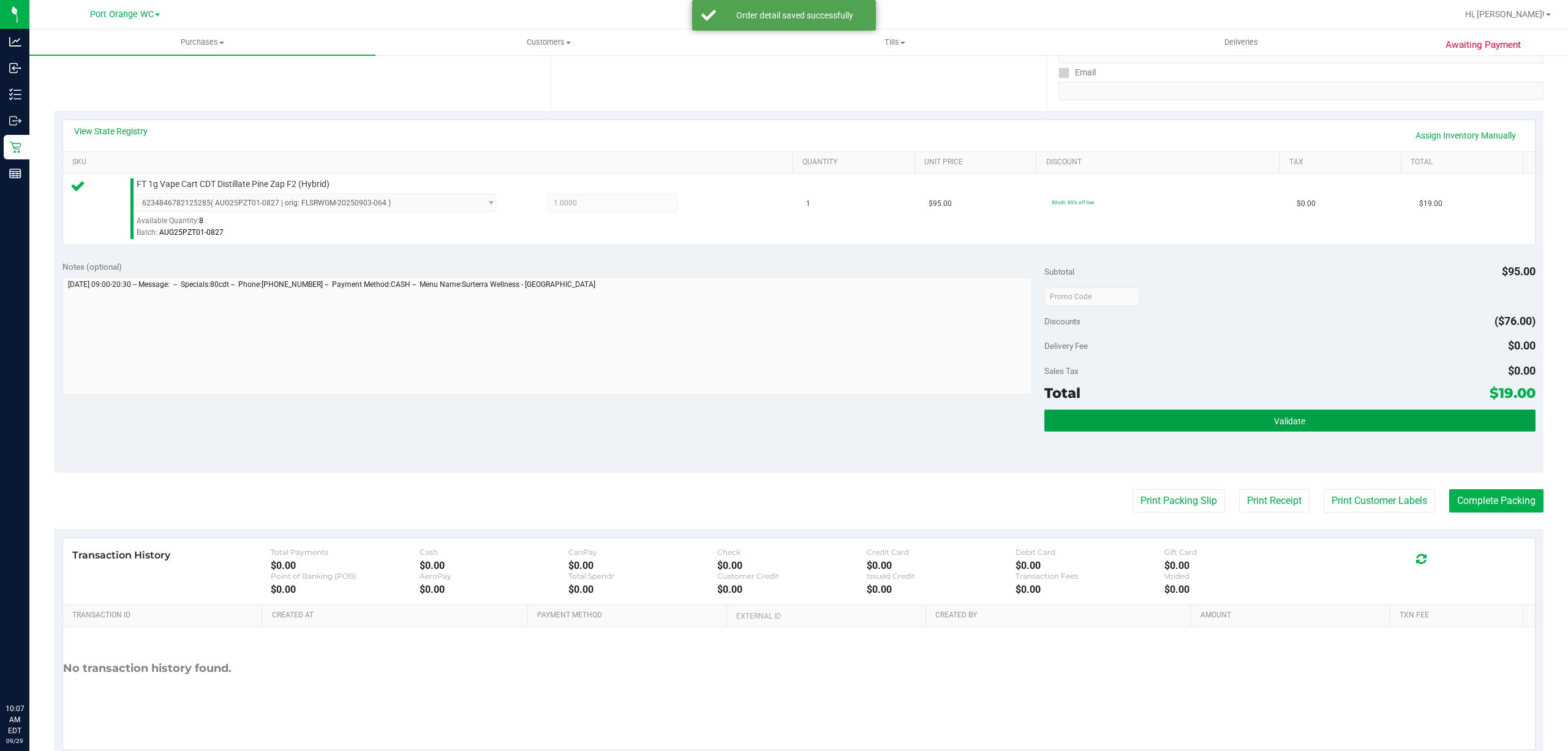
click at [1319, 420] on button "Validate" at bounding box center [1291, 420] width 492 height 22
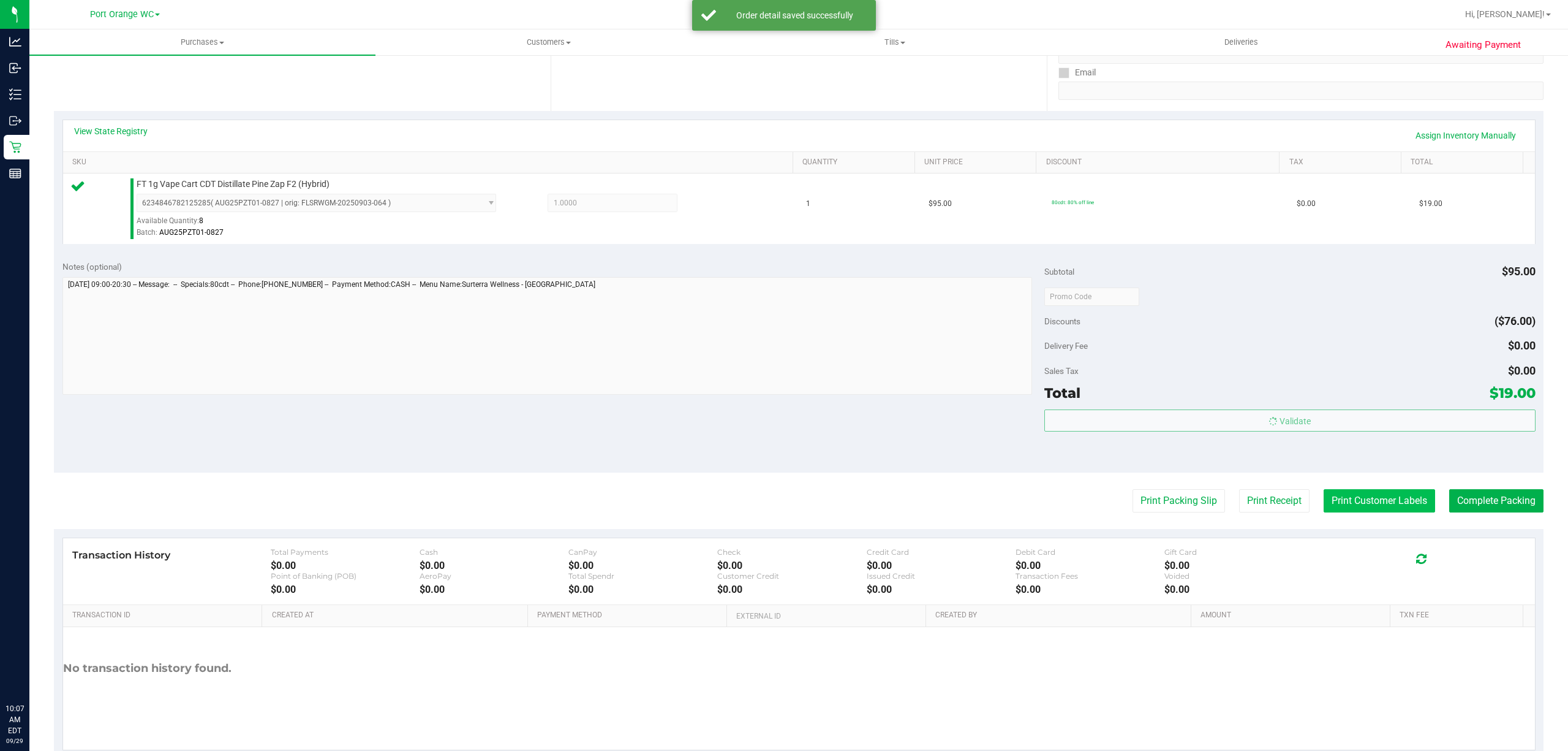
click at [1351, 501] on button "Print Customer Labels" at bounding box center [1380, 500] width 111 height 23
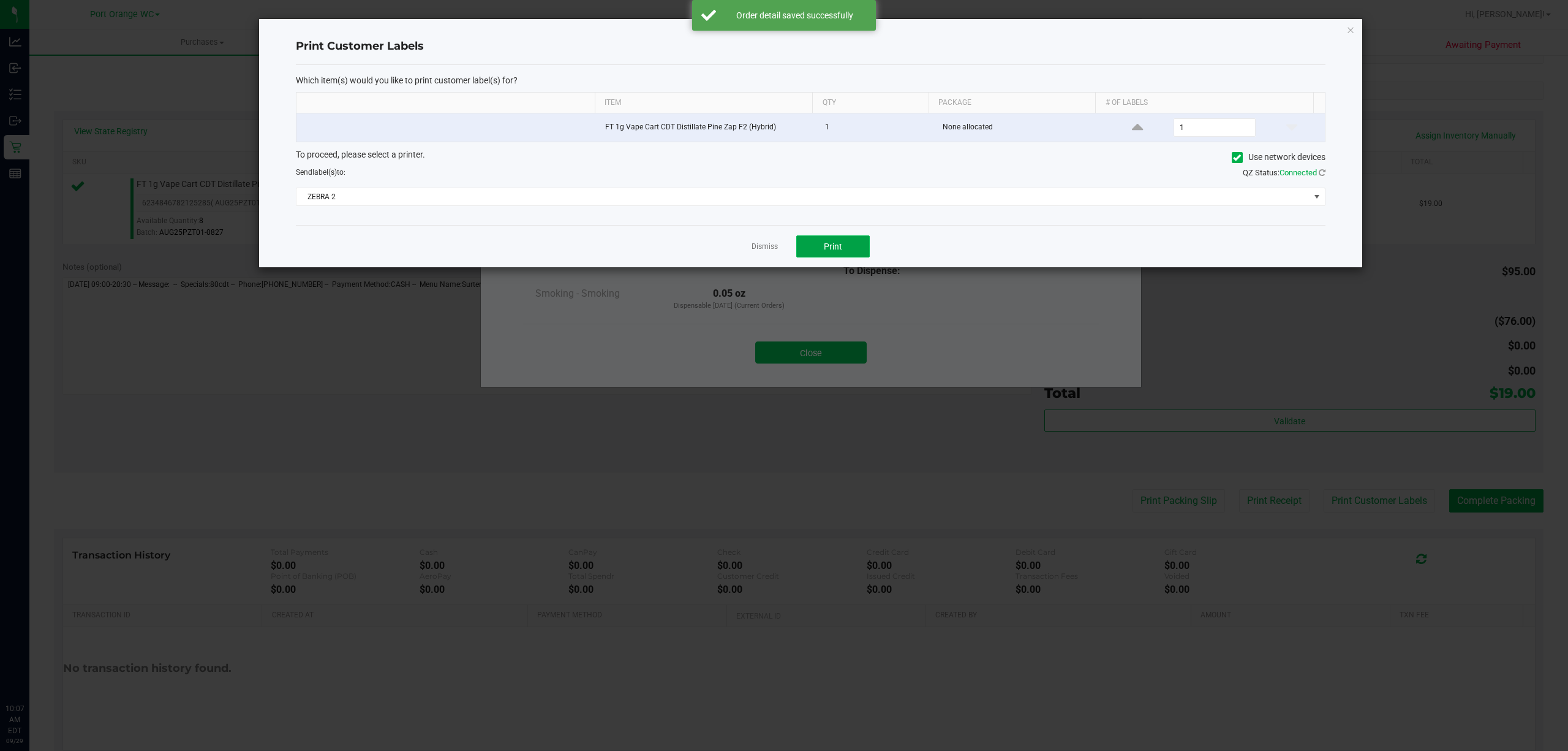
click at [856, 249] on button "Print" at bounding box center [832, 246] width 74 height 22
click at [760, 243] on link "Dismiss" at bounding box center [764, 246] width 26 height 11
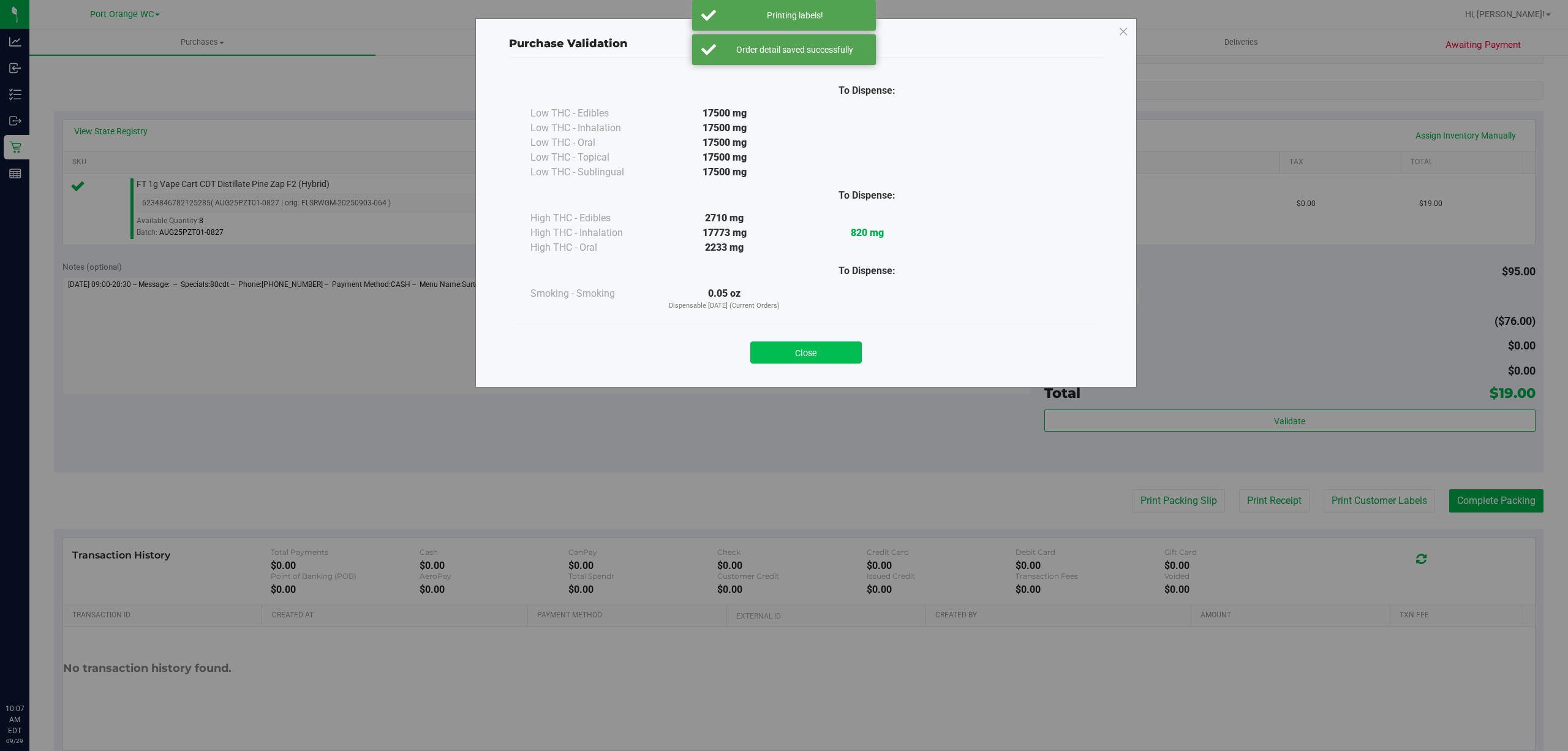
click at [782, 354] on button "Close" at bounding box center [807, 351] width 111 height 22
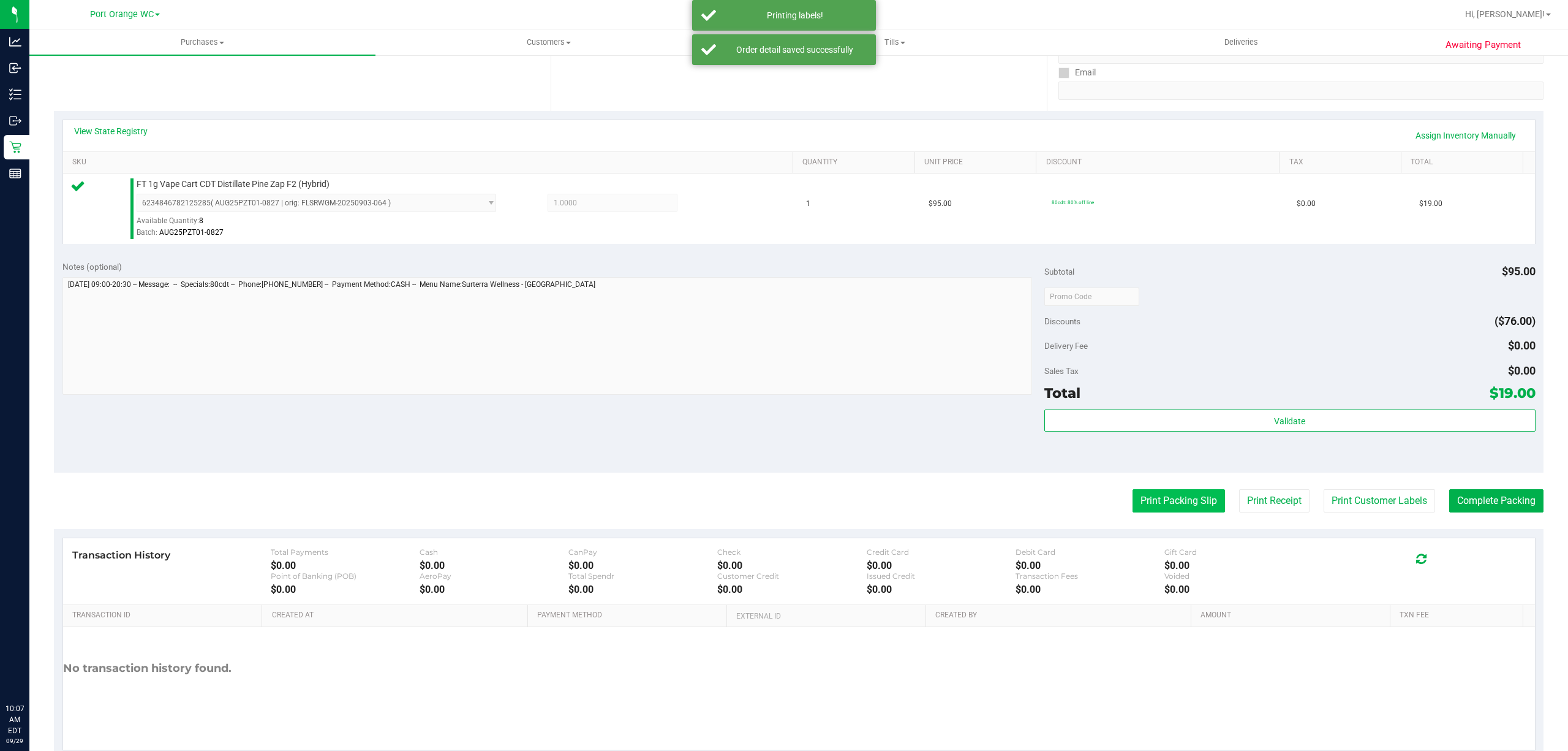
click at [1133, 512] on button "Print Packing Slip" at bounding box center [1179, 500] width 92 height 23
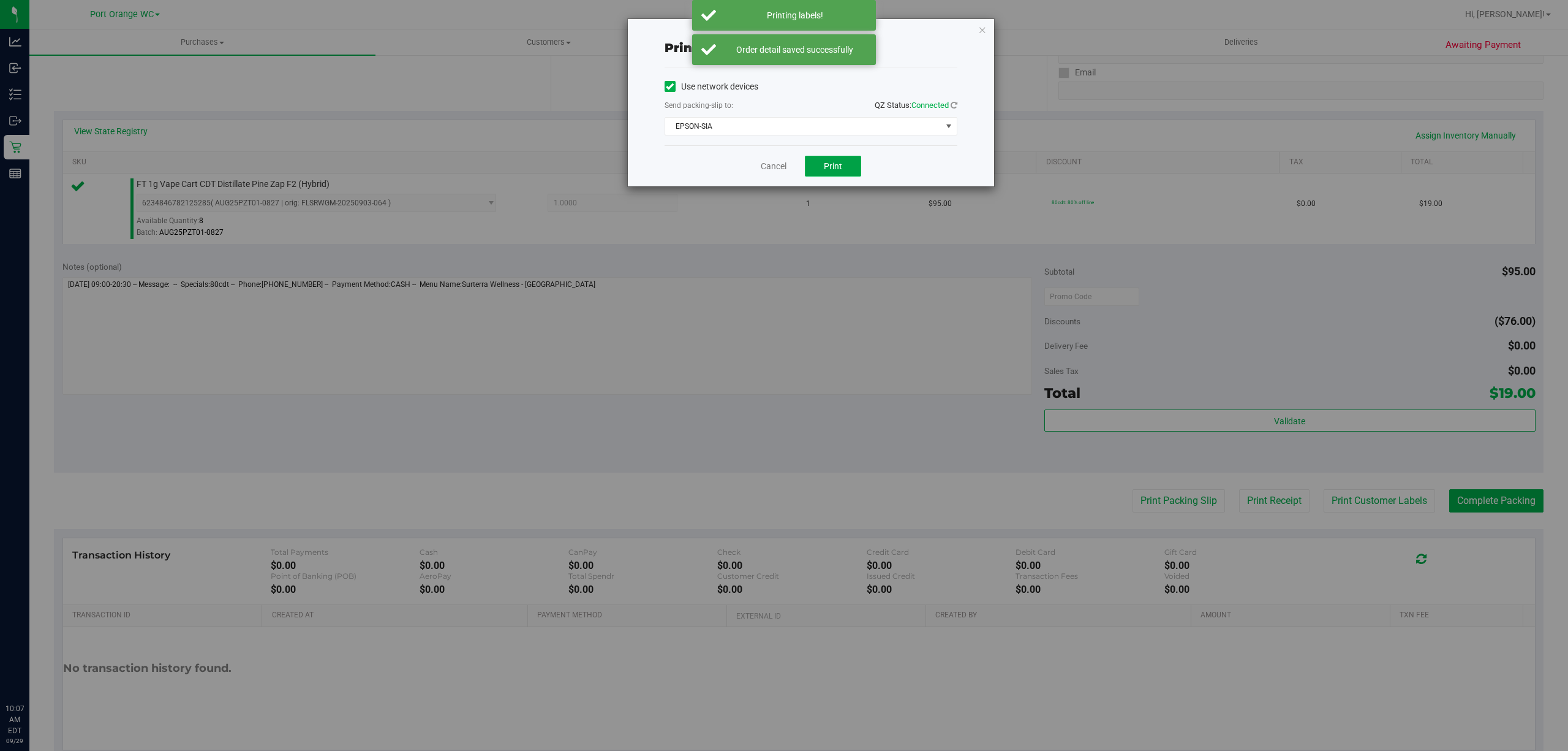
click at [840, 174] on button "Print" at bounding box center [832, 166] width 57 height 21
click at [765, 169] on link "Cancel" at bounding box center [773, 166] width 26 height 12
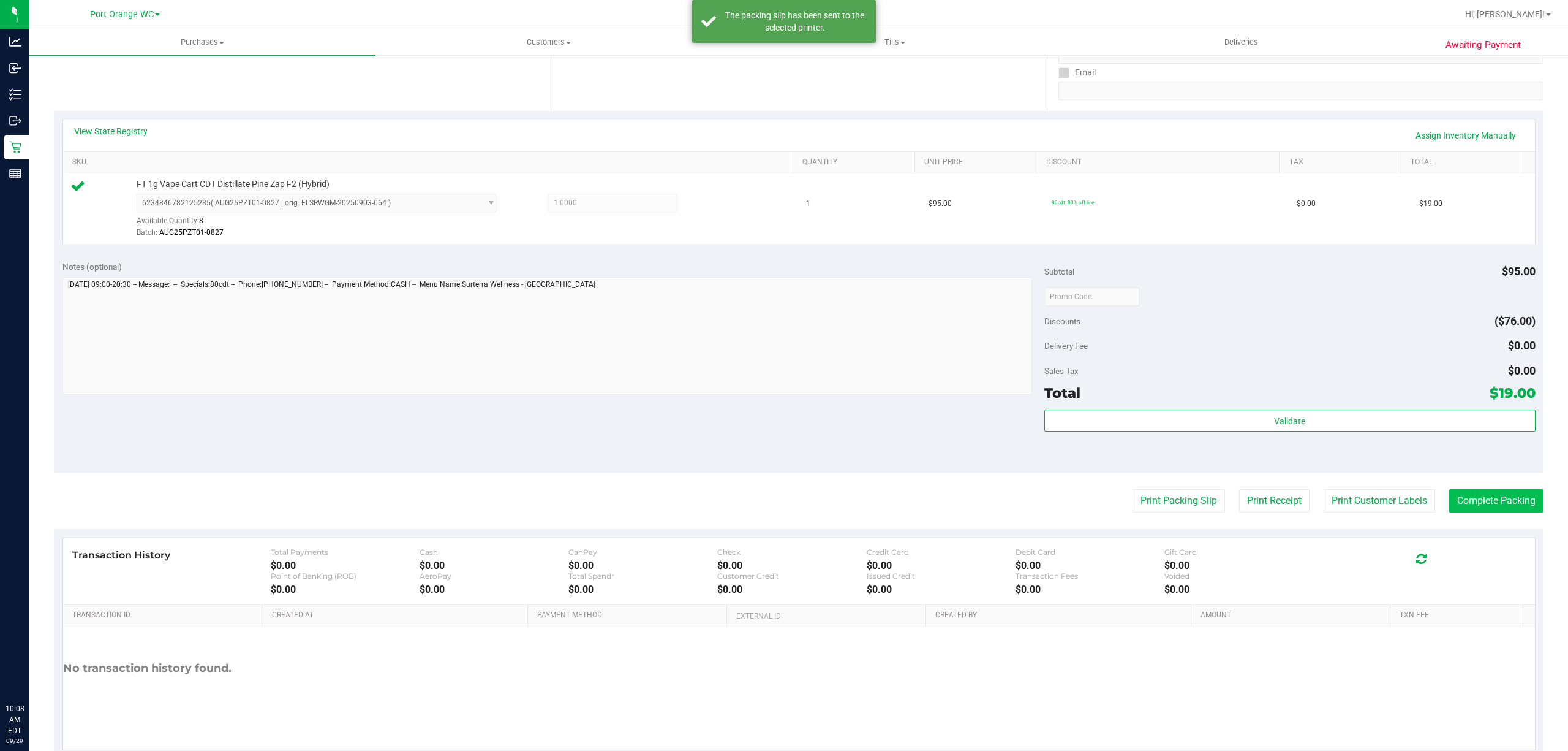
click at [1484, 494] on button "Complete Packing" at bounding box center [1496, 500] width 94 height 23
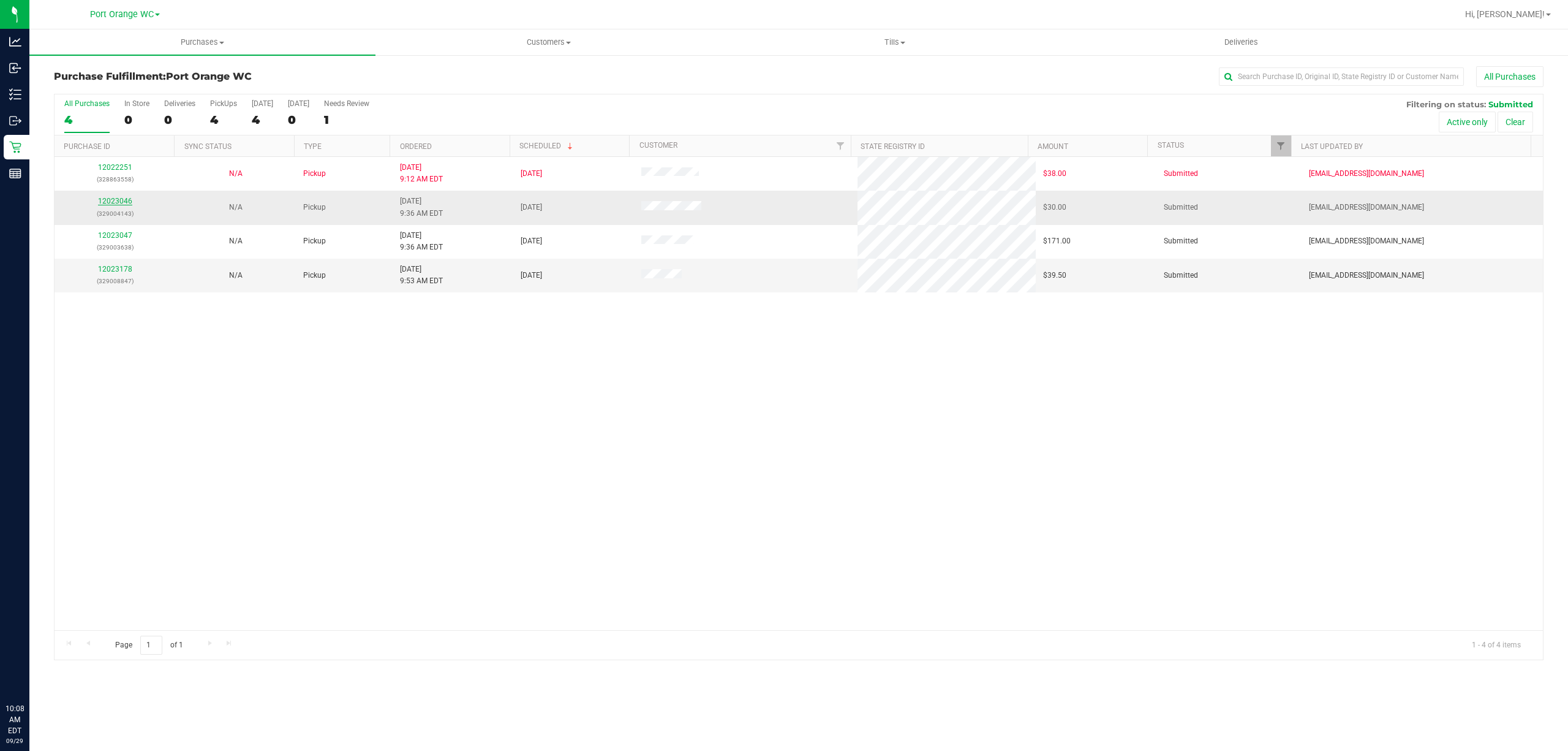
click at [118, 199] on link "12023046" at bounding box center [115, 201] width 35 height 9
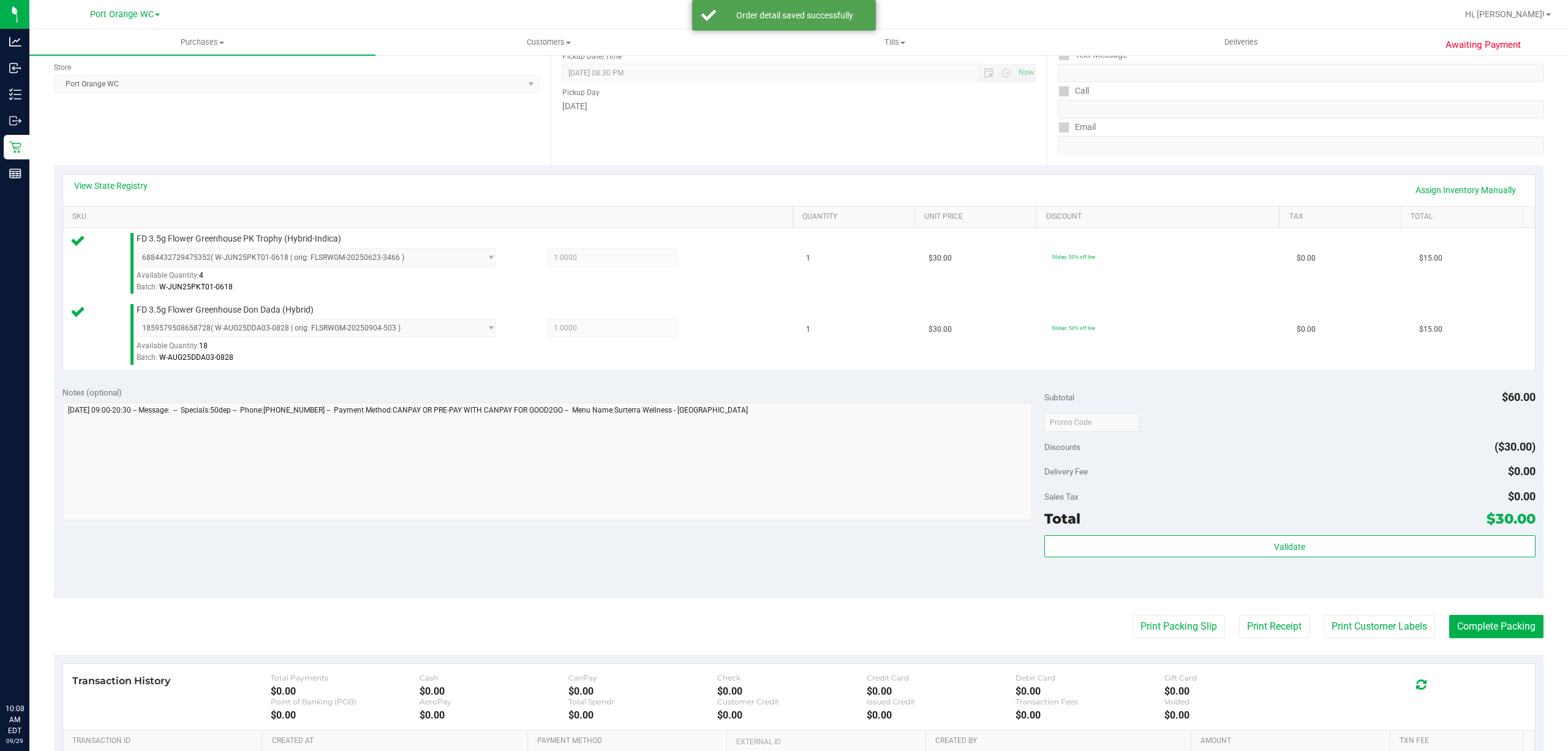
scroll to position [324, 0]
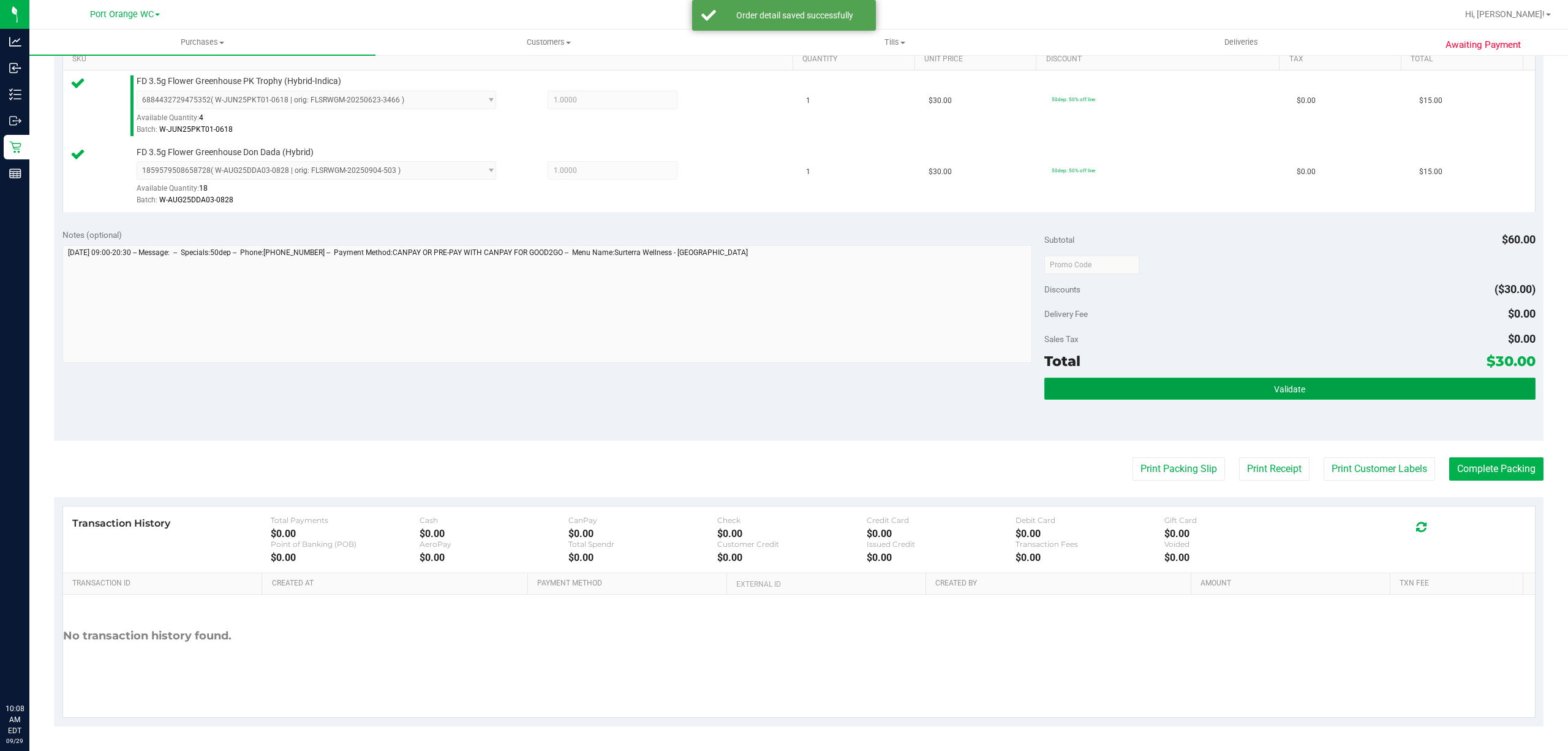
click at [1348, 397] on button "Validate" at bounding box center [1291, 388] width 492 height 22
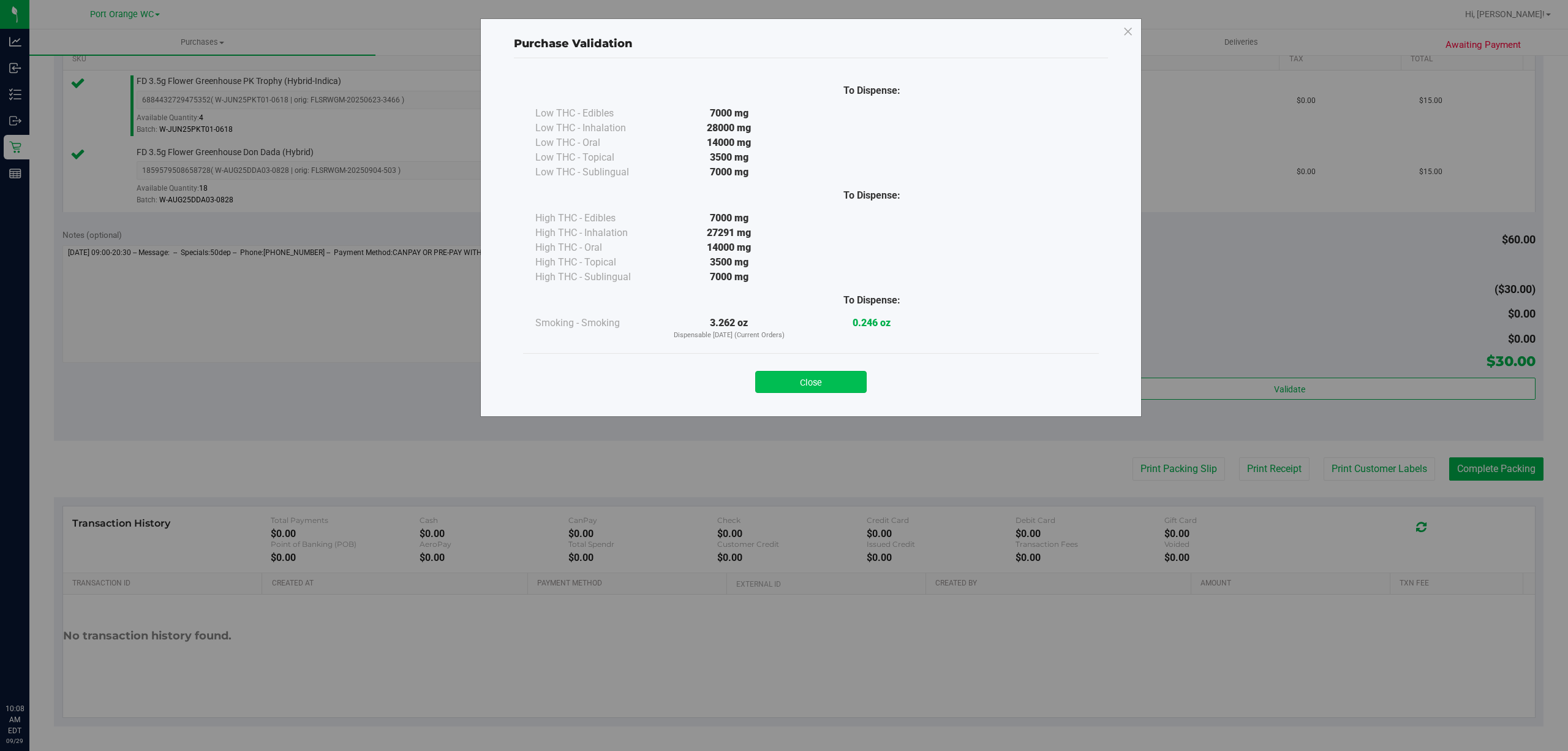
click at [833, 392] on button "Close" at bounding box center [811, 381] width 111 height 22
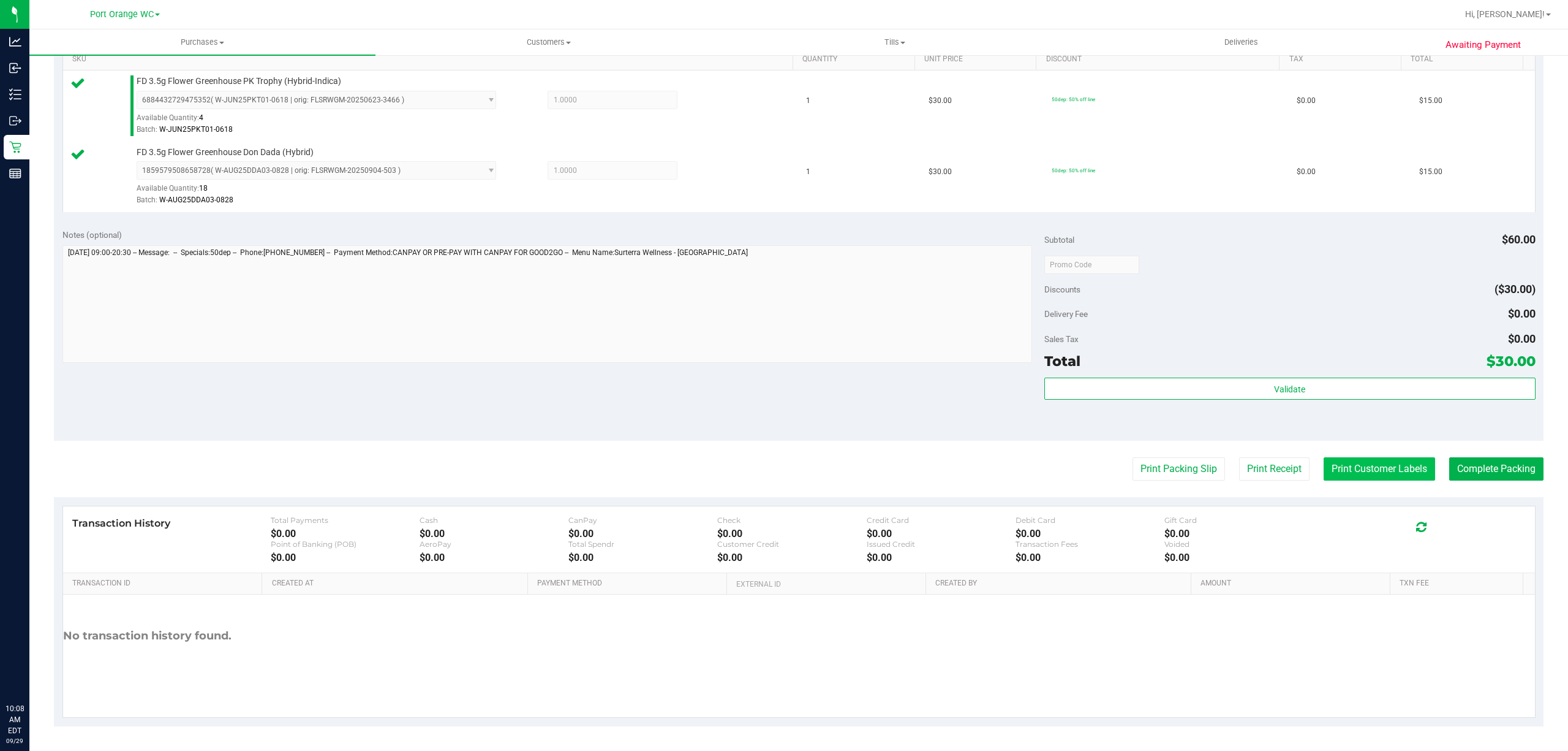
click at [1385, 474] on button "Print Customer Labels" at bounding box center [1380, 469] width 111 height 23
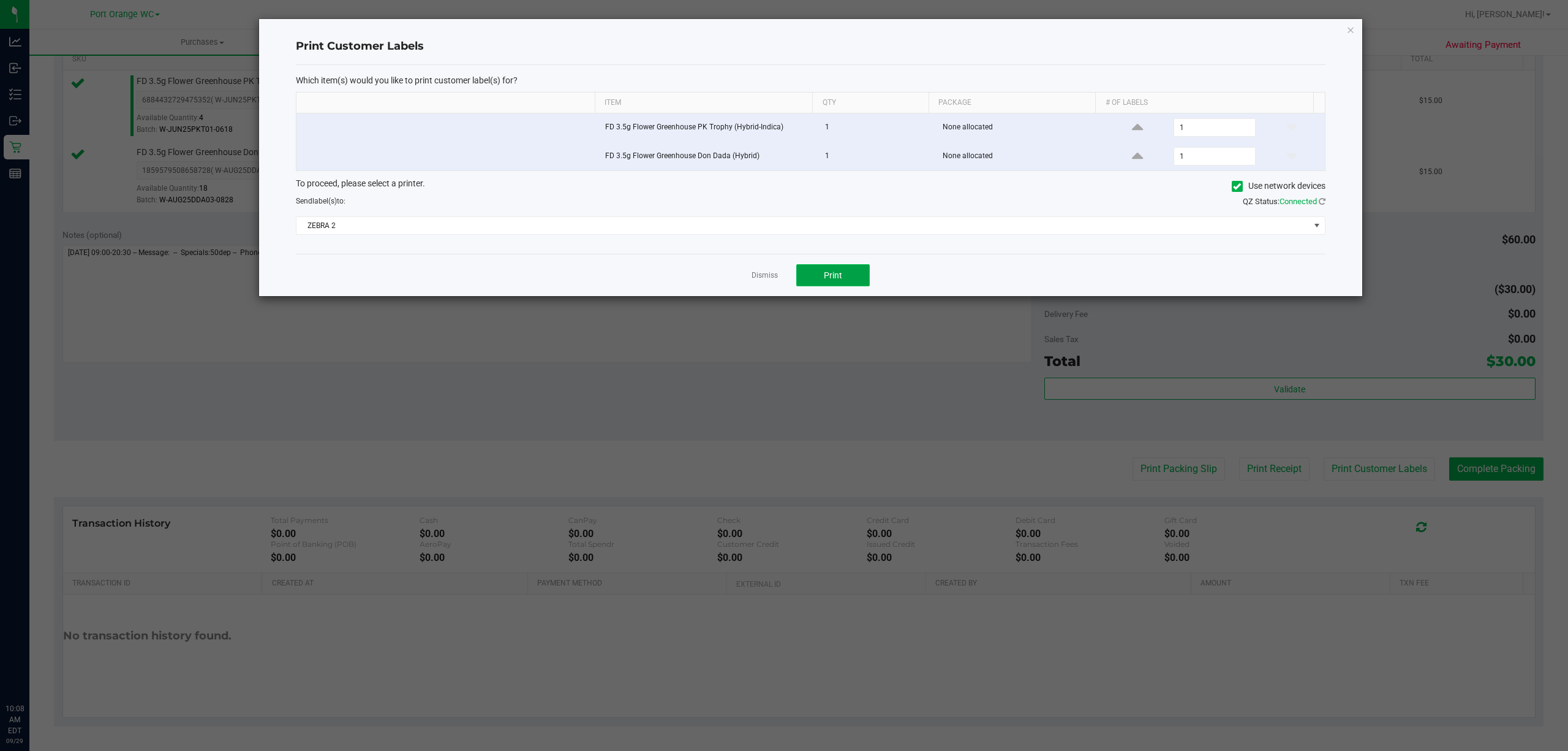
click at [851, 282] on button "Print" at bounding box center [832, 275] width 74 height 22
click at [753, 278] on link "Dismiss" at bounding box center [764, 275] width 26 height 11
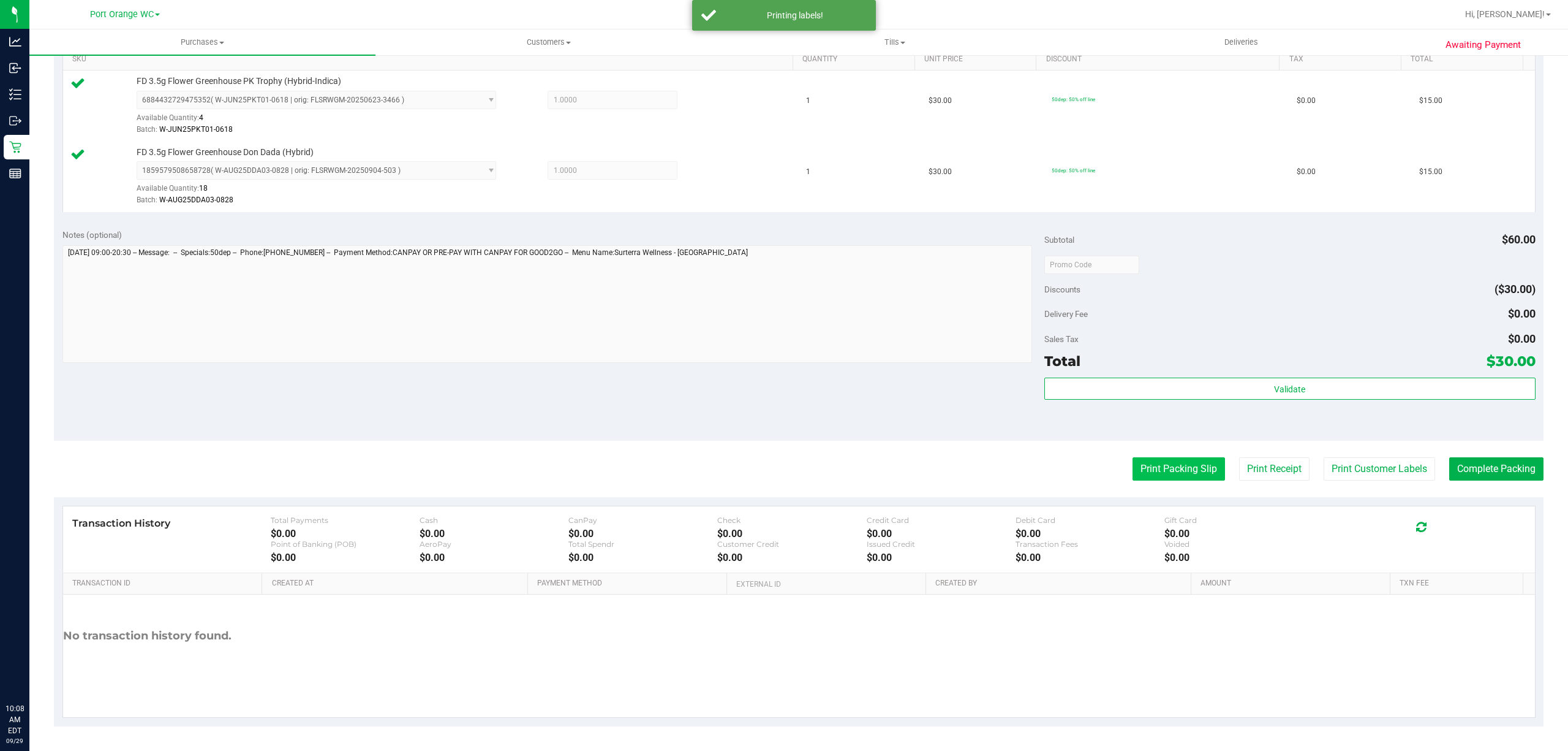
click at [1165, 464] on button "Print Packing Slip" at bounding box center [1179, 469] width 92 height 23
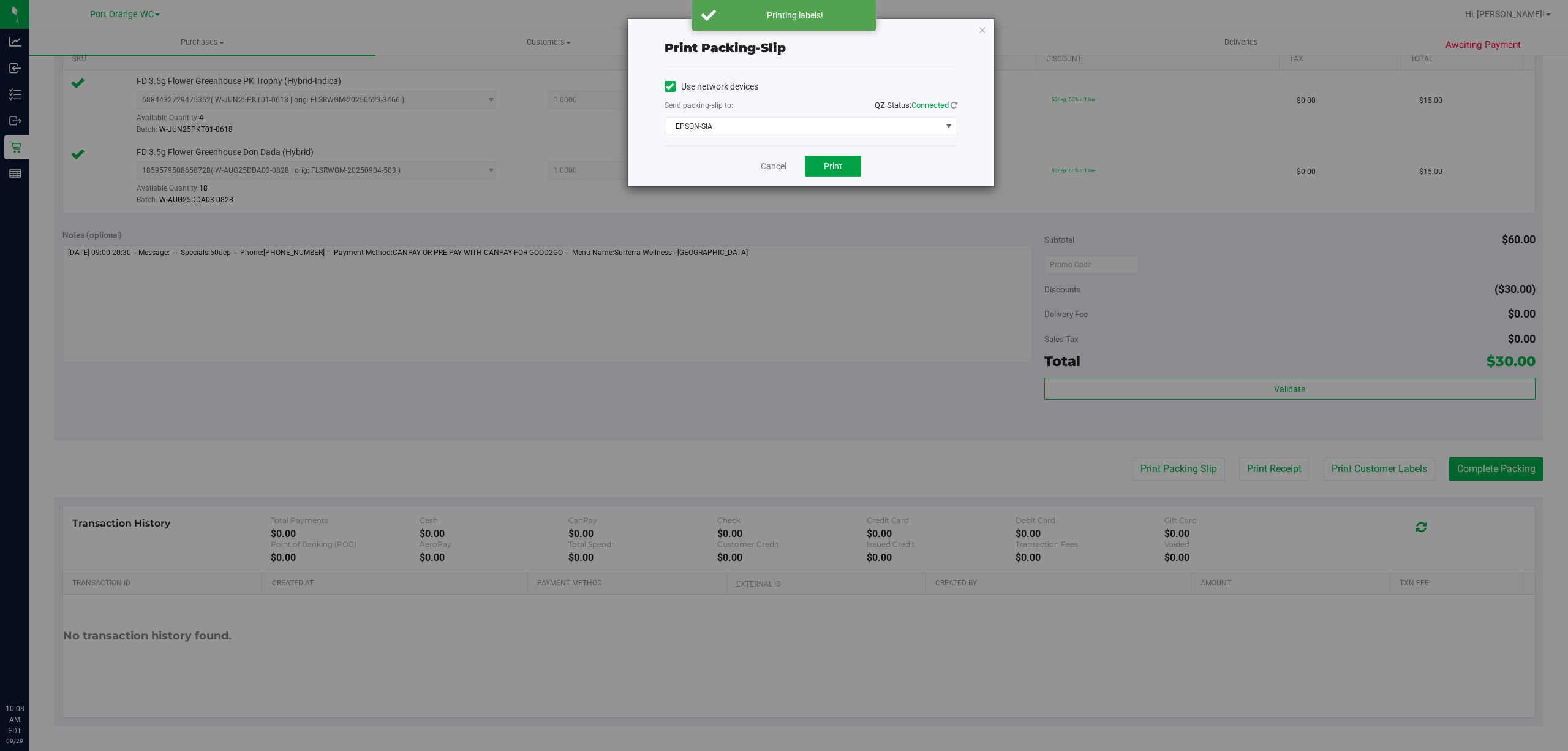
click at [833, 167] on span "Print" at bounding box center [832, 166] width 18 height 10
click at [781, 165] on link "Cancel" at bounding box center [773, 166] width 26 height 12
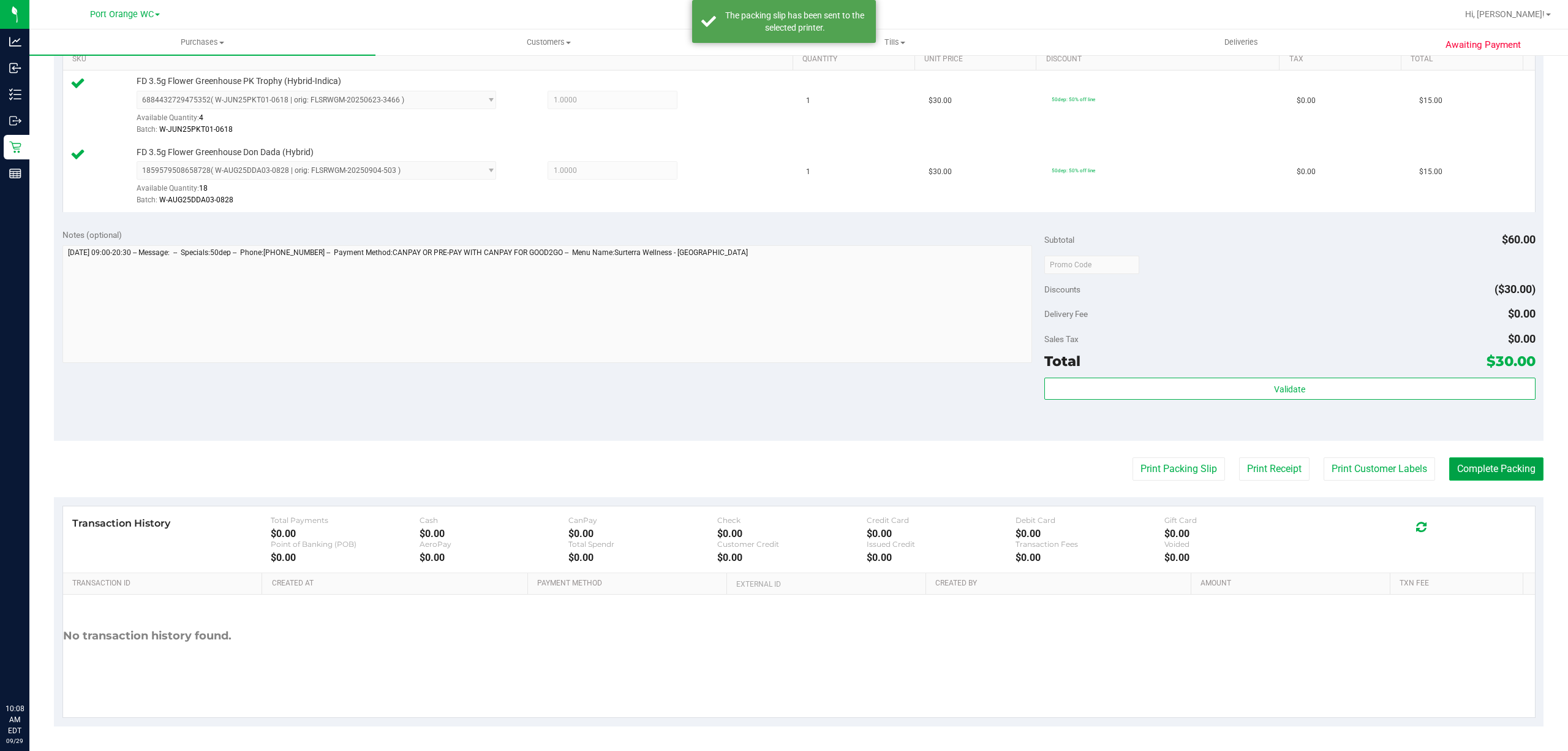
click at [1482, 458] on button "Complete Packing" at bounding box center [1496, 469] width 94 height 23
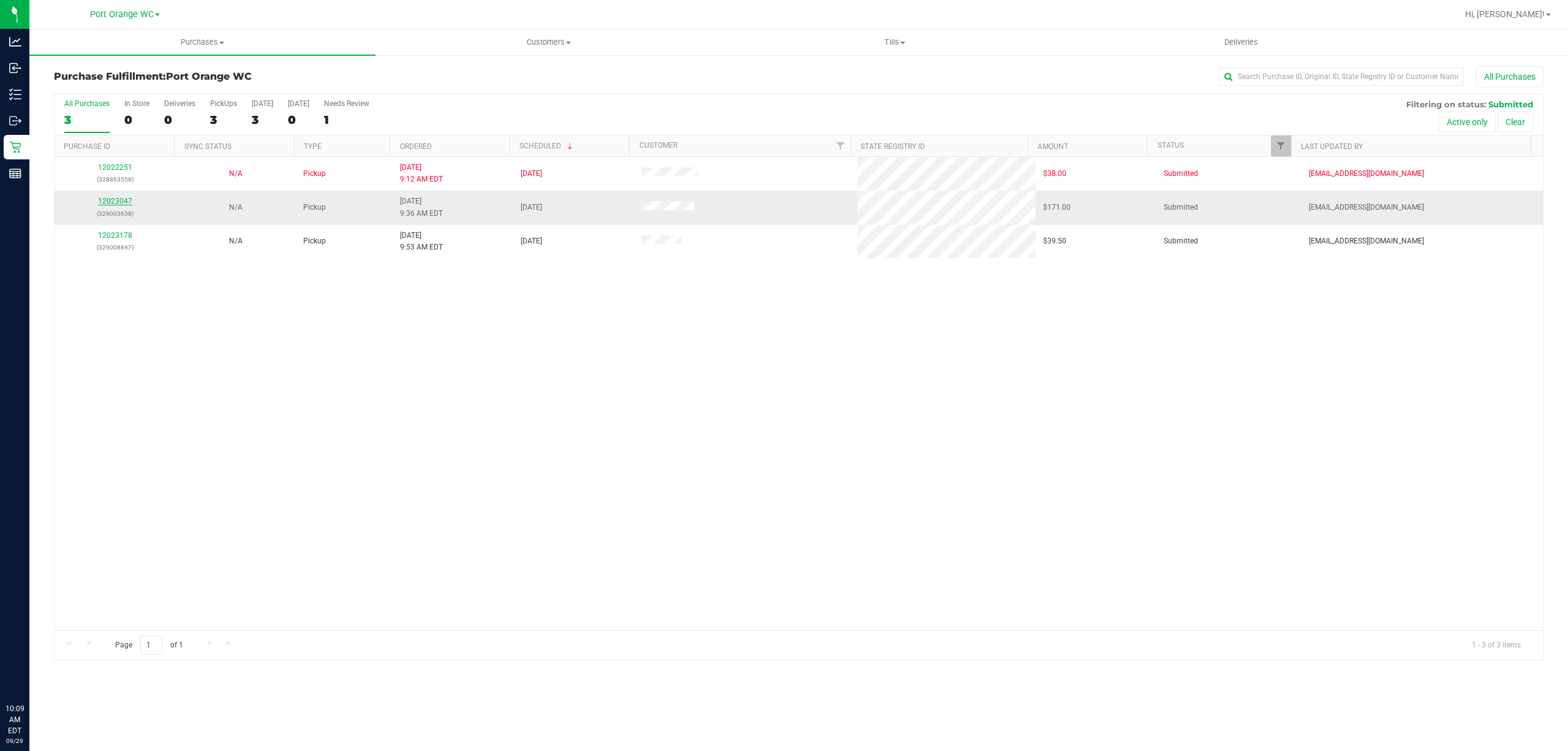
click at [109, 204] on link "12023047" at bounding box center [115, 201] width 35 height 9
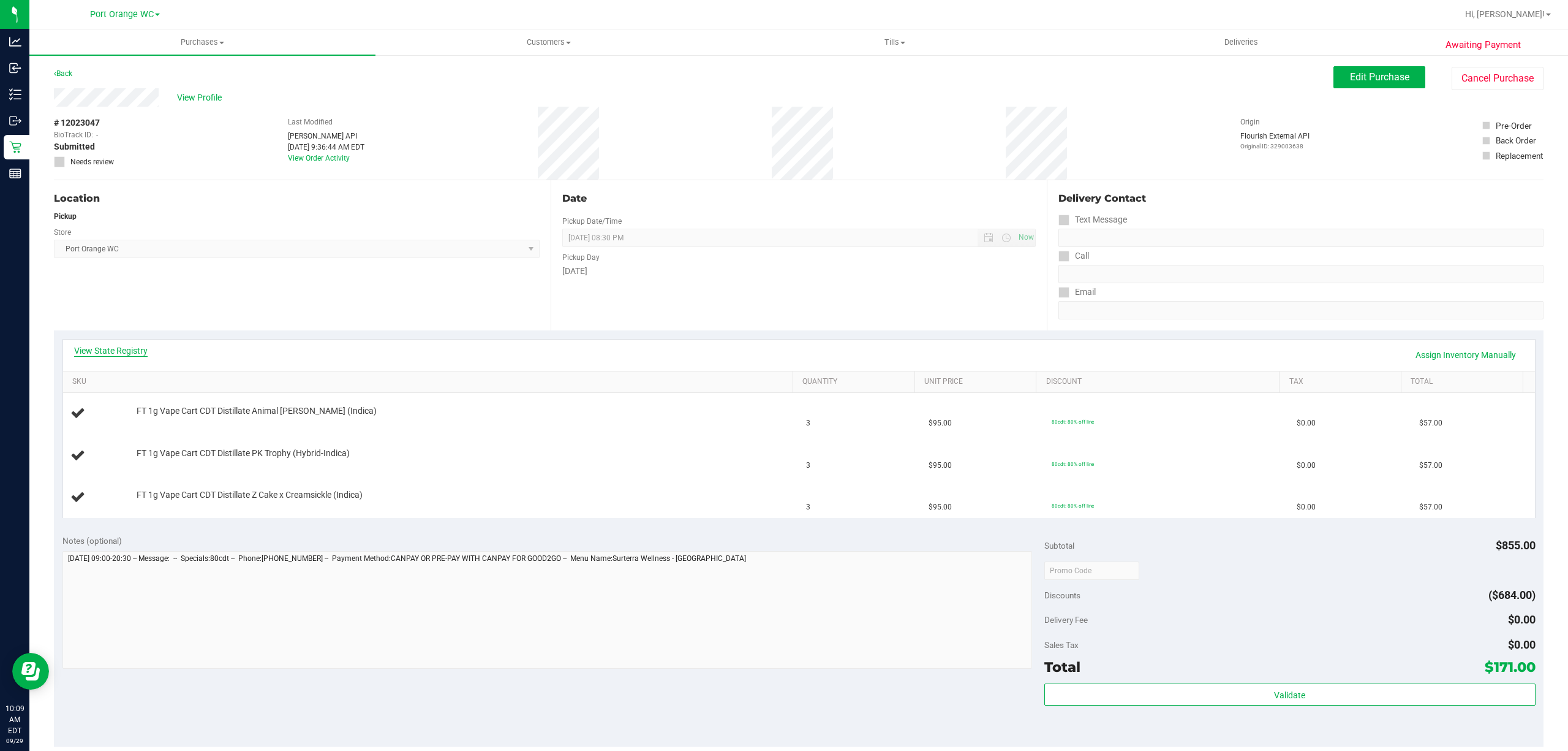
click at [128, 346] on link "View State Registry" at bounding box center [110, 351] width 74 height 12
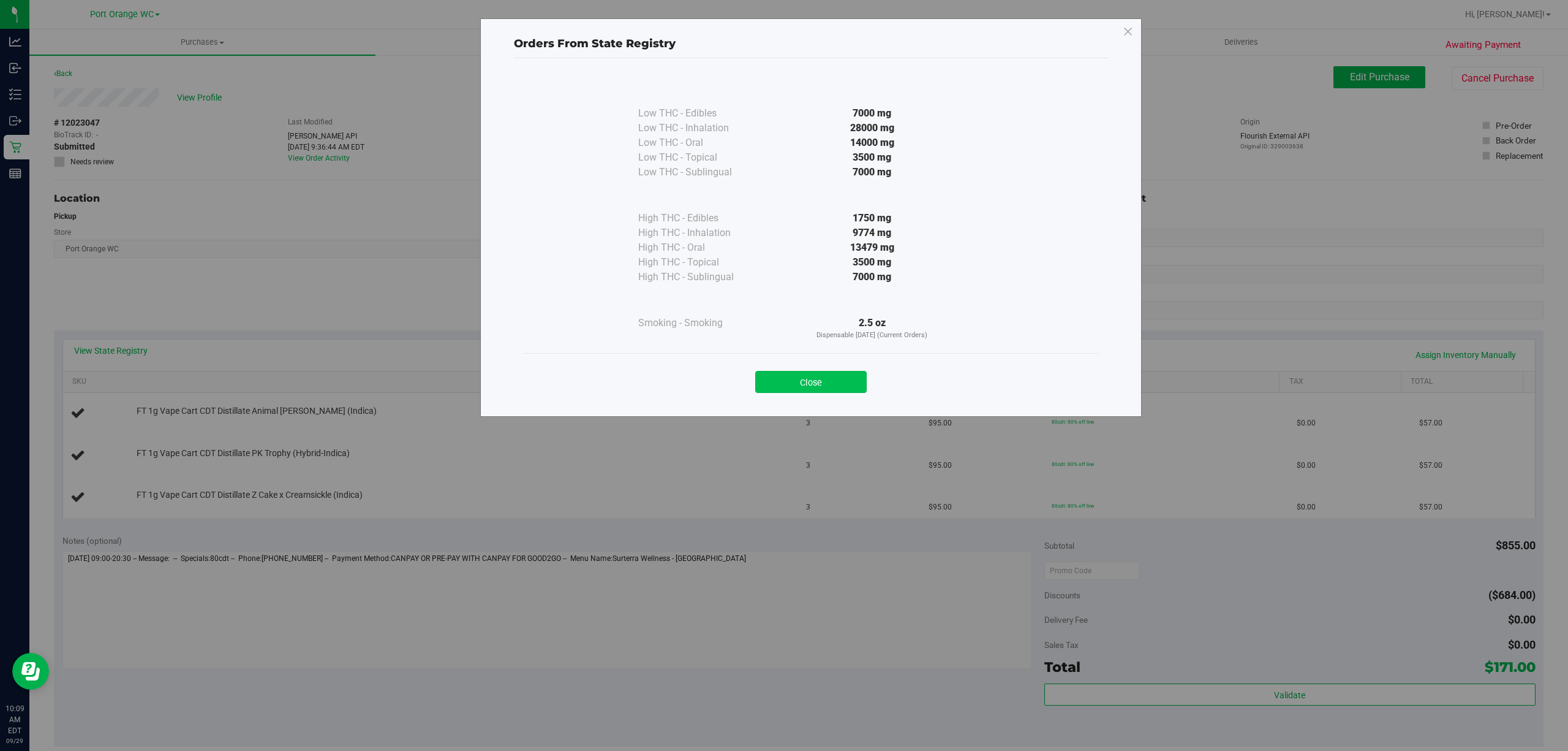
click at [816, 378] on button "Close" at bounding box center [811, 381] width 111 height 22
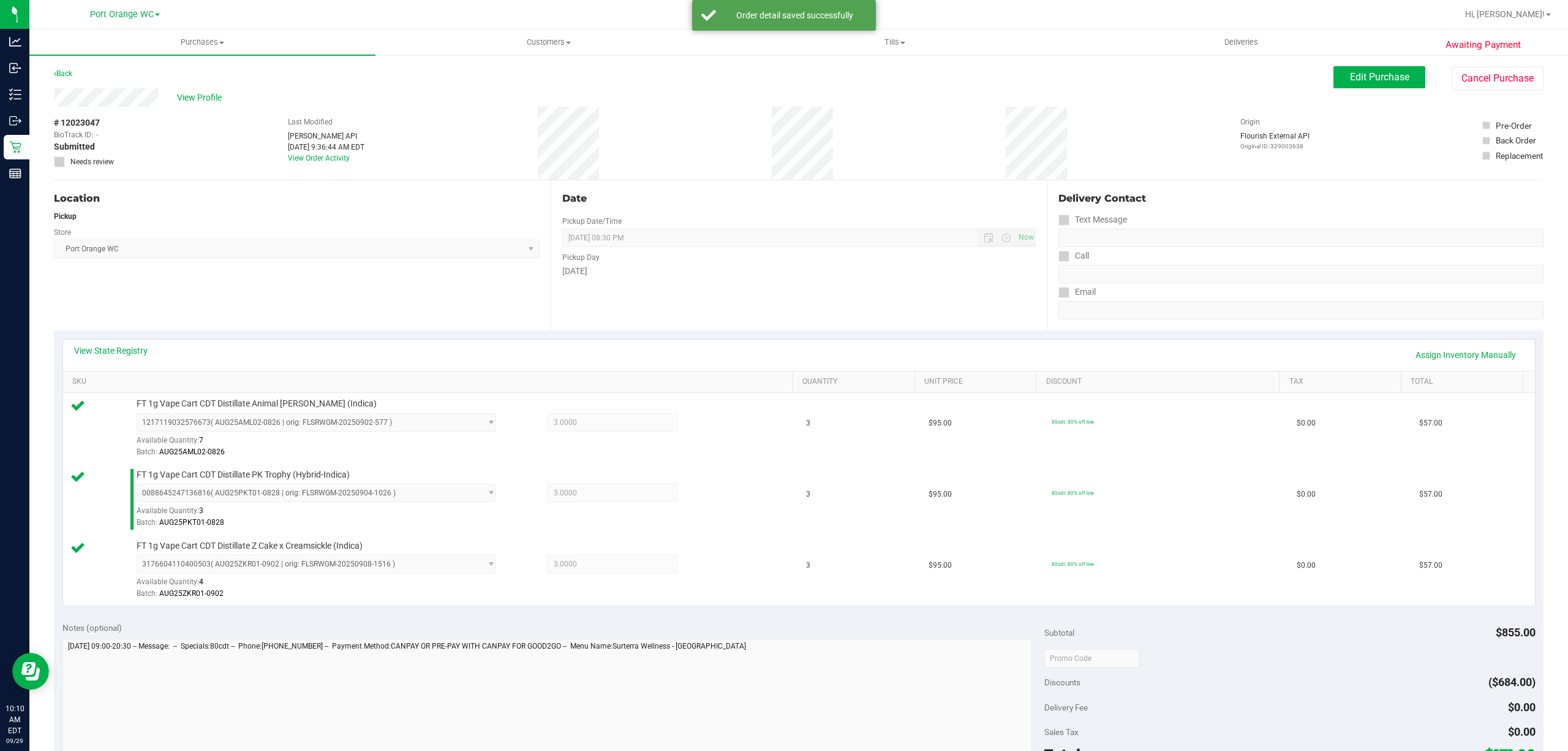
scroll to position [213, 0]
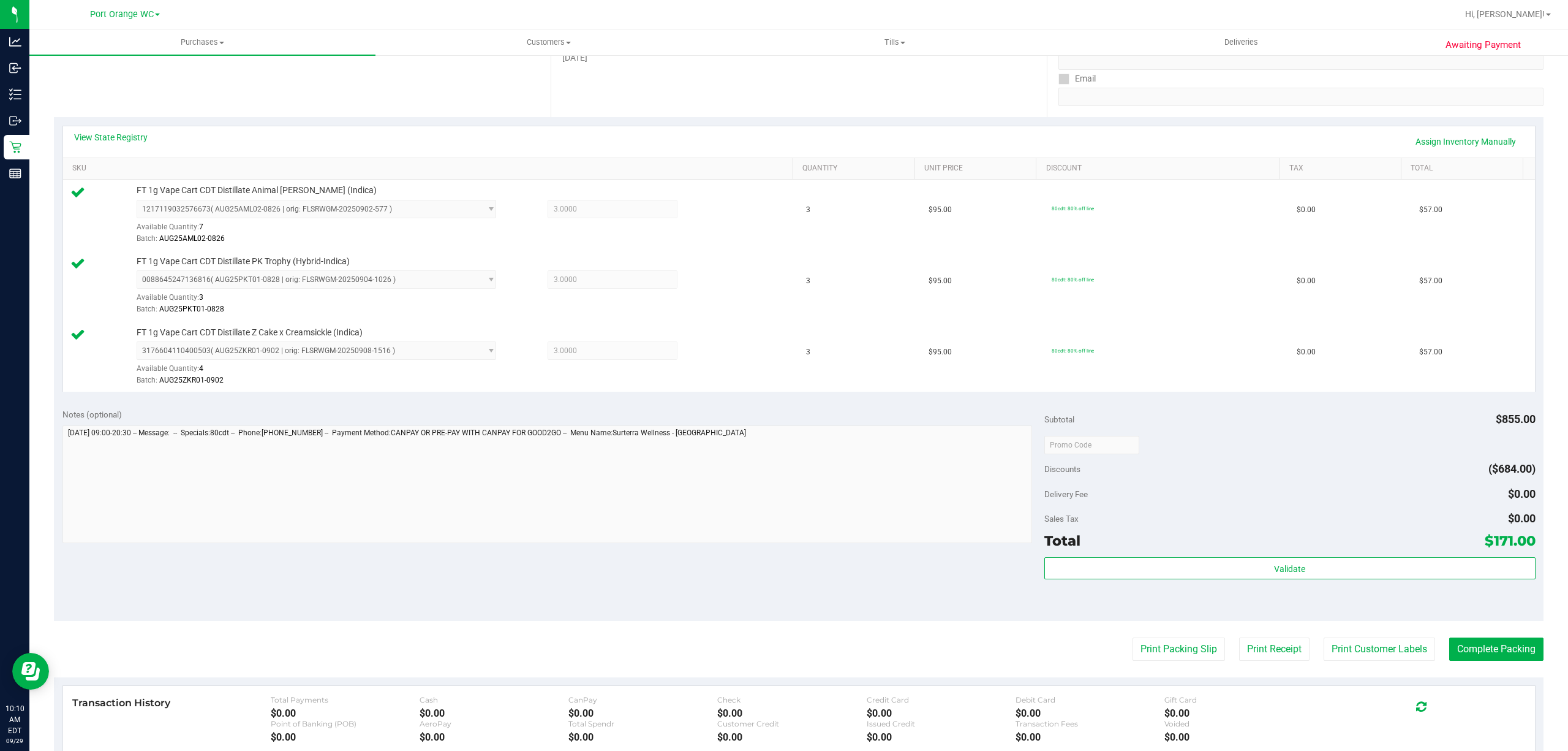
click at [1356, 595] on div "Validate" at bounding box center [1291, 584] width 492 height 55
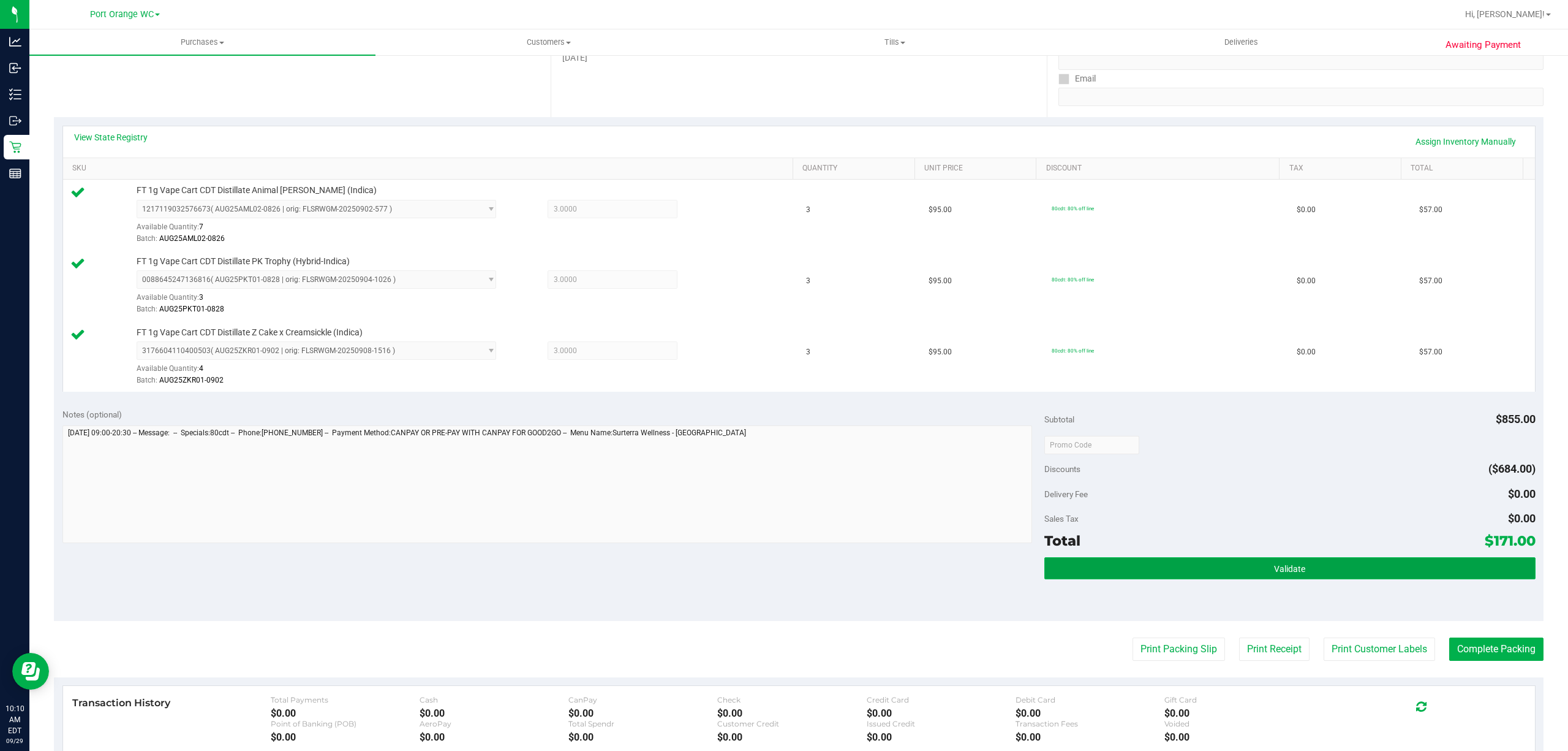
click at [1206, 561] on button "Validate" at bounding box center [1291, 568] width 492 height 22
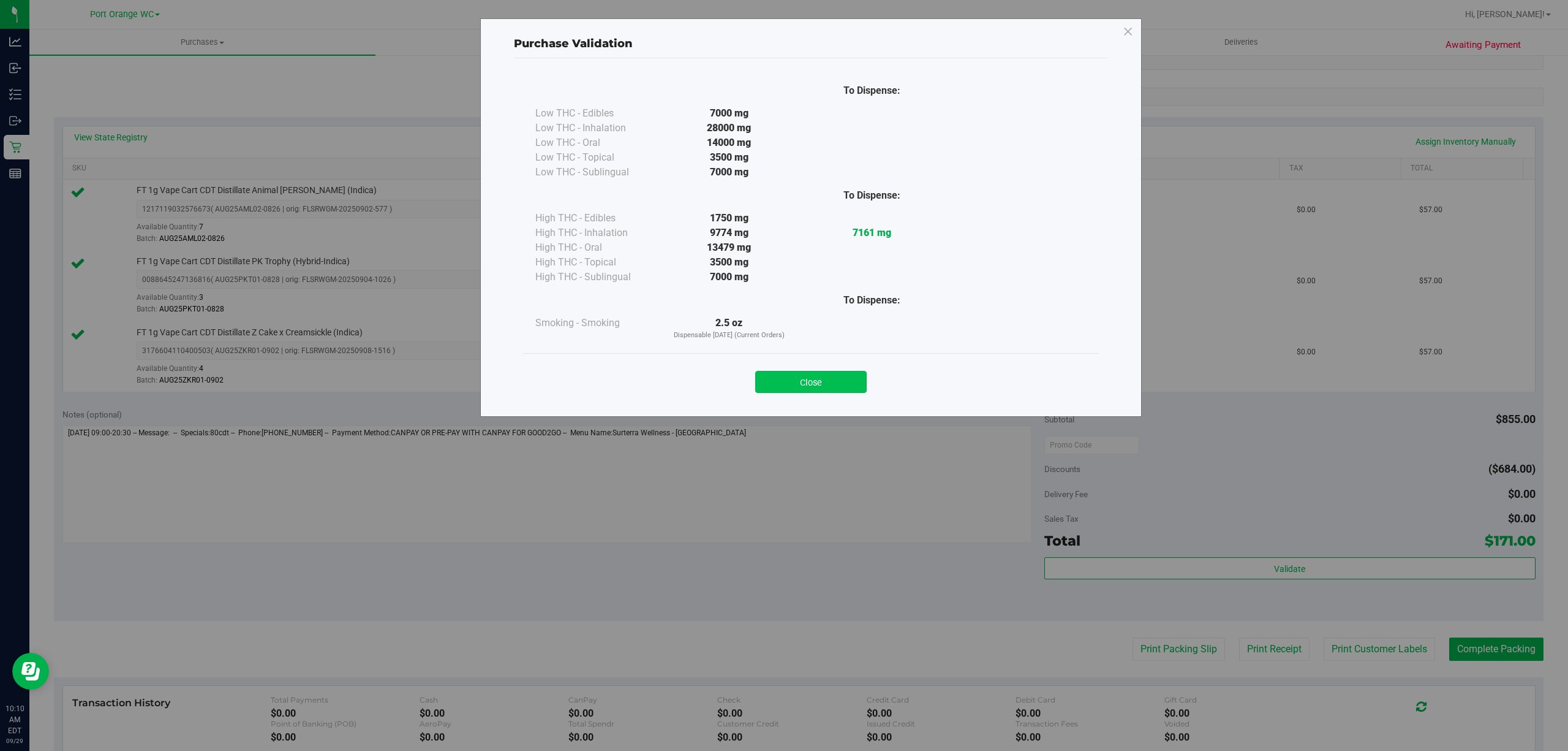
click at [811, 376] on button "Close" at bounding box center [811, 381] width 111 height 22
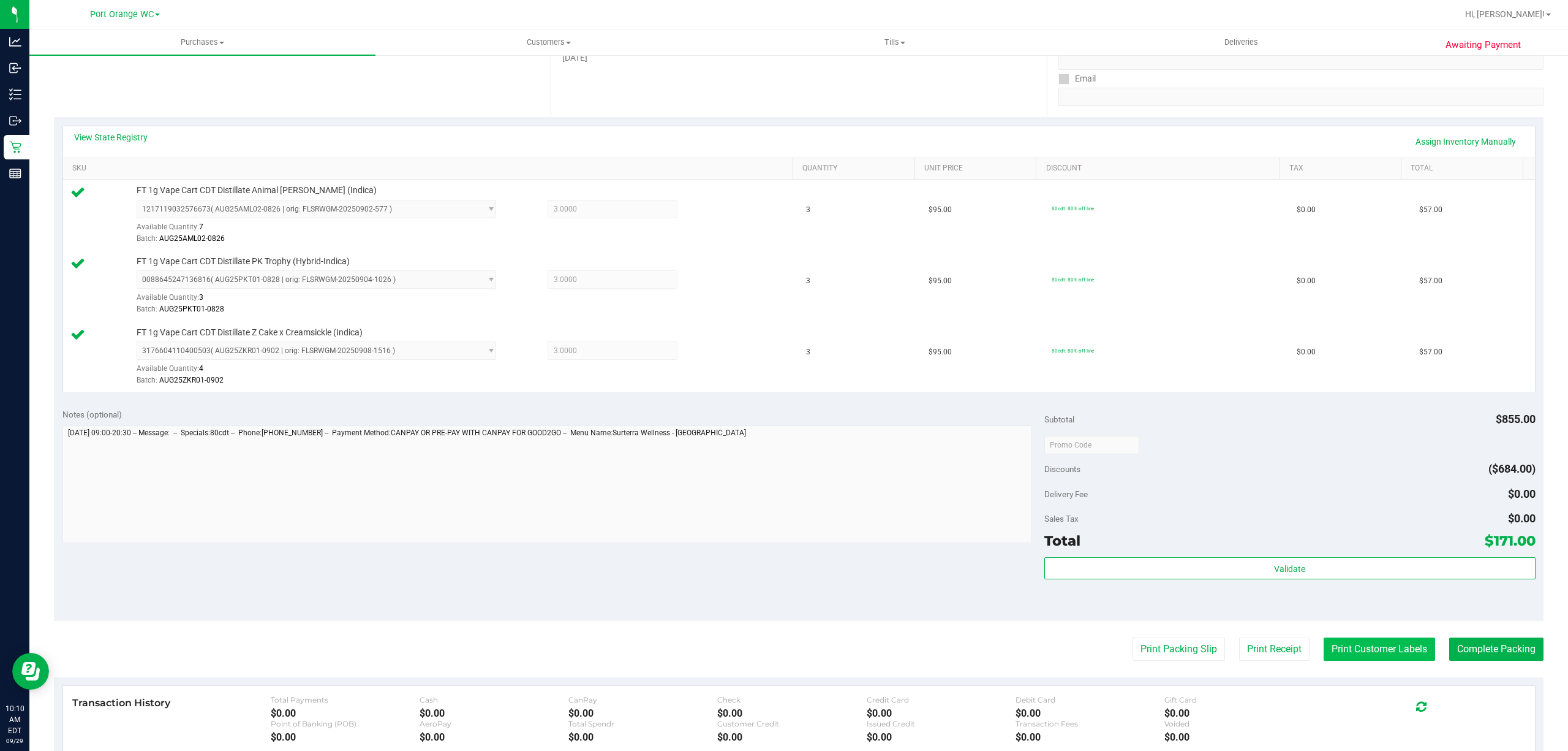
click at [1345, 661] on button "Print Customer Labels" at bounding box center [1380, 648] width 111 height 23
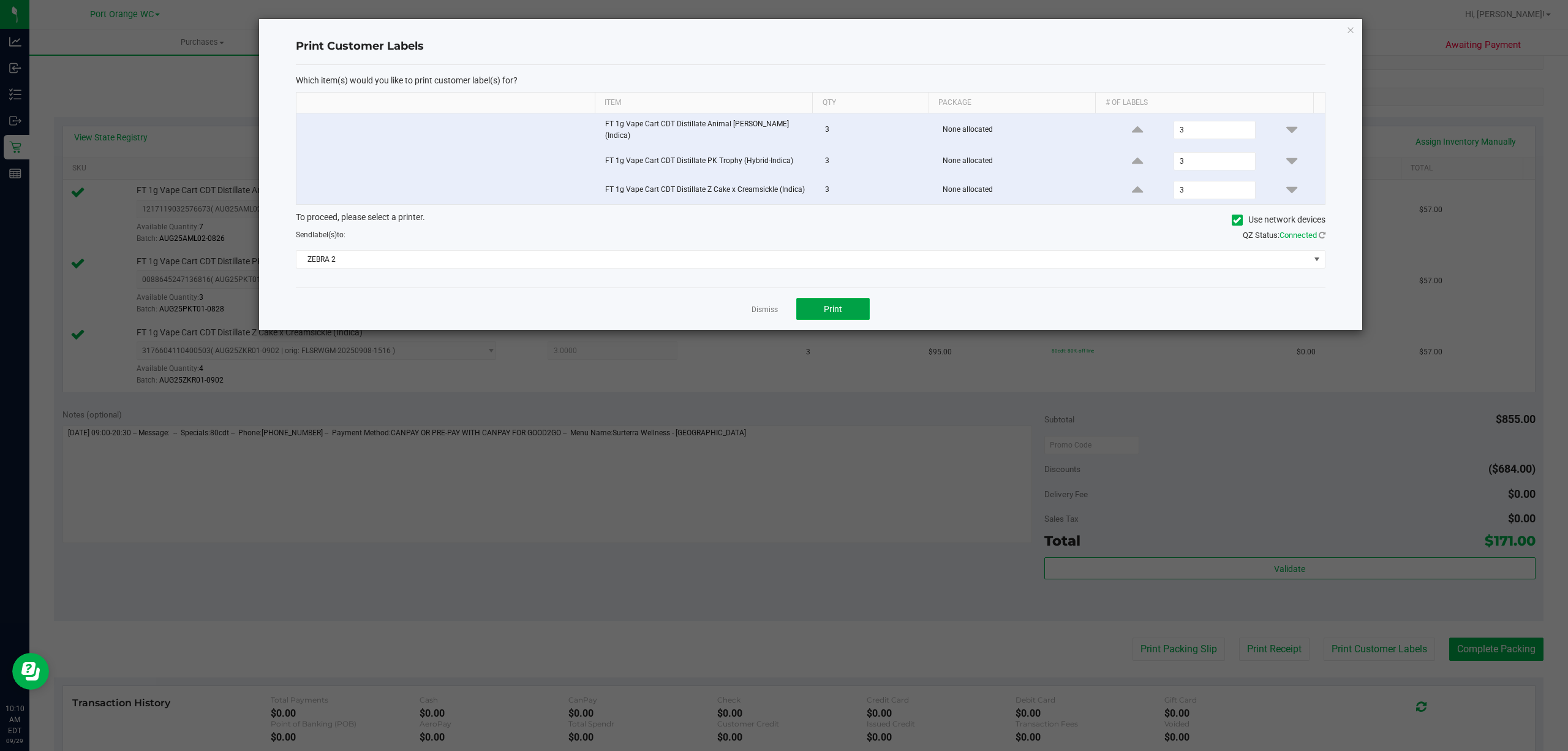
click at [843, 312] on button "Print" at bounding box center [832, 308] width 74 height 22
click at [767, 309] on link "Dismiss" at bounding box center [764, 309] width 26 height 11
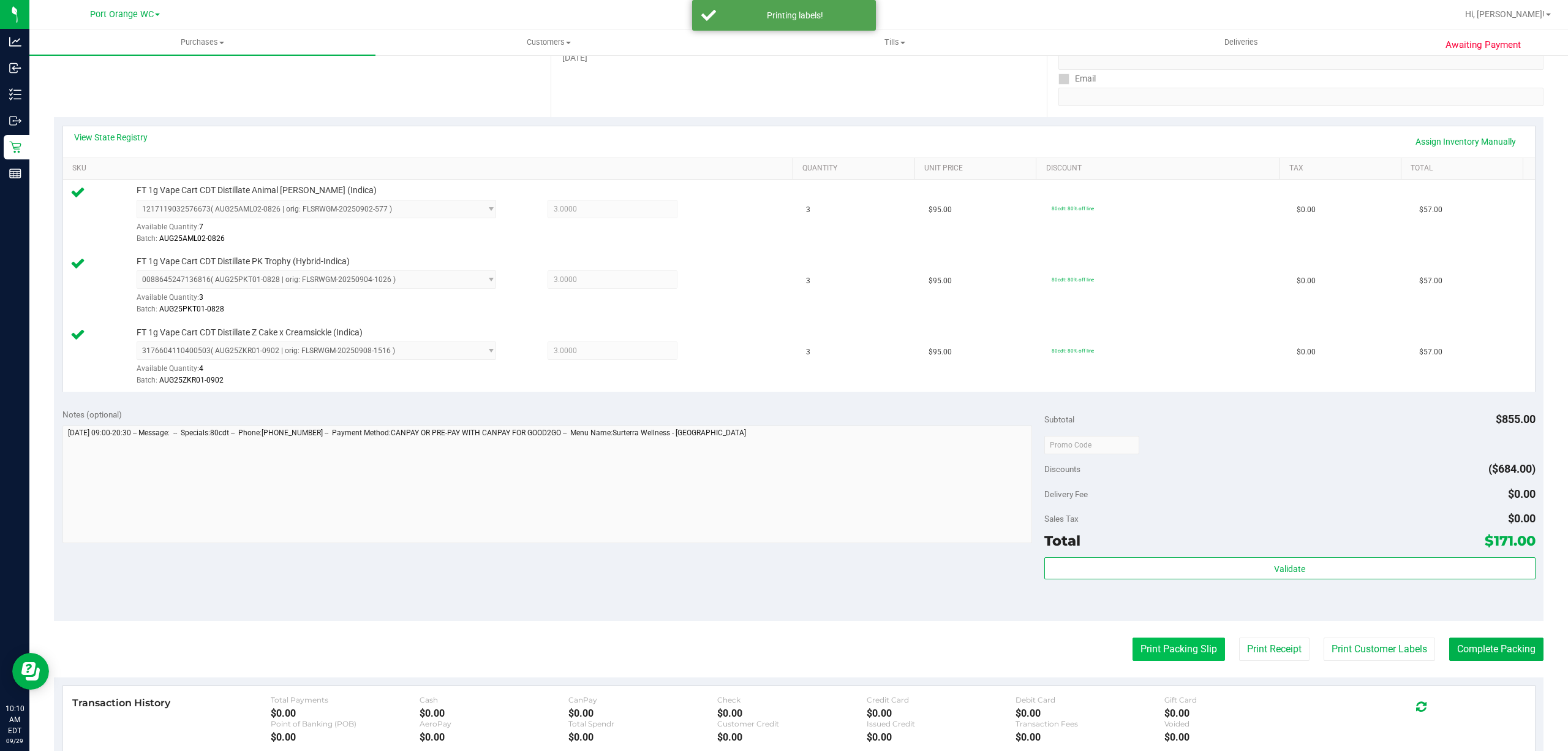
click at [1145, 658] on button "Print Packing Slip" at bounding box center [1179, 648] width 92 height 23
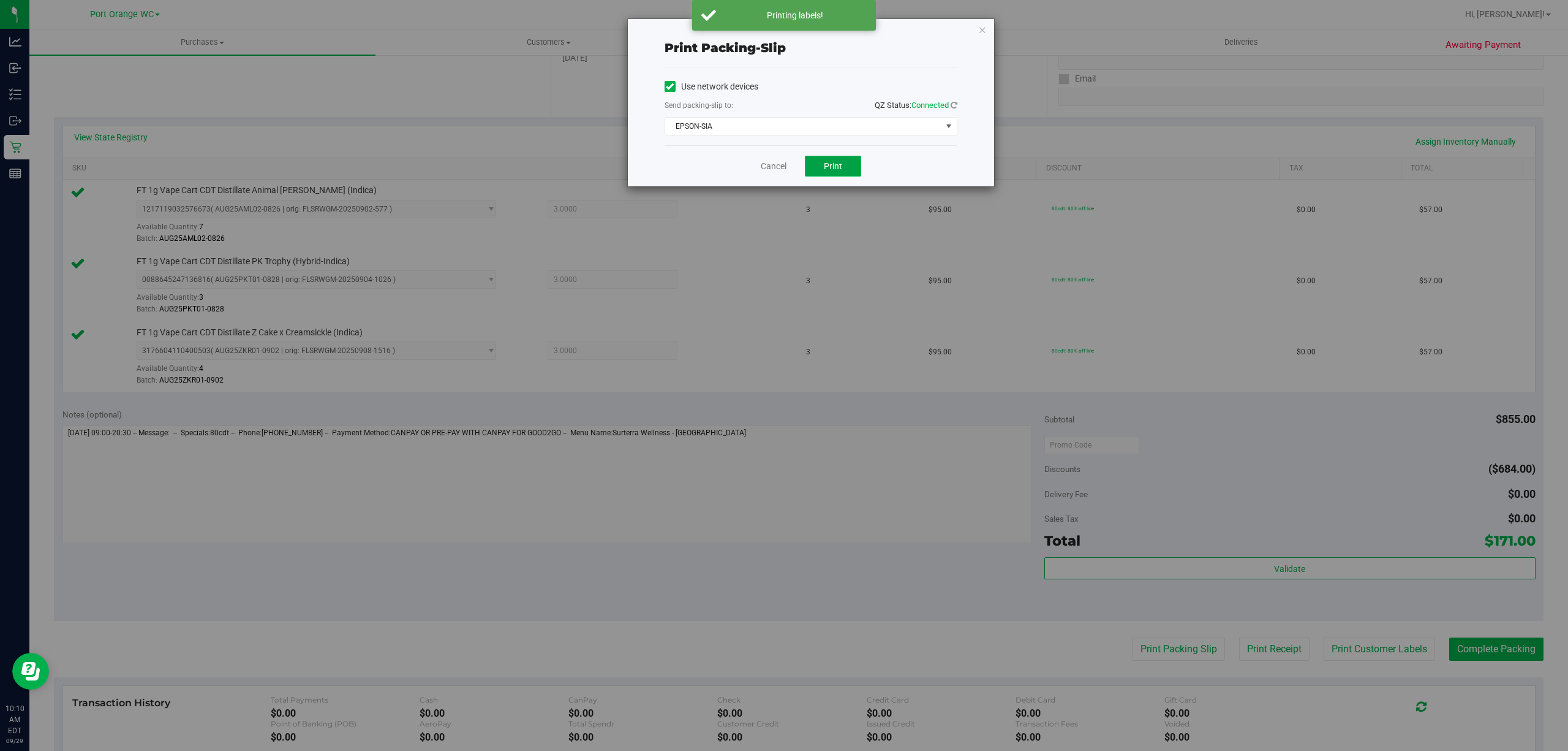
click at [840, 170] on span "Print" at bounding box center [832, 166] width 18 height 10
click at [771, 169] on link "Cancel" at bounding box center [773, 166] width 26 height 12
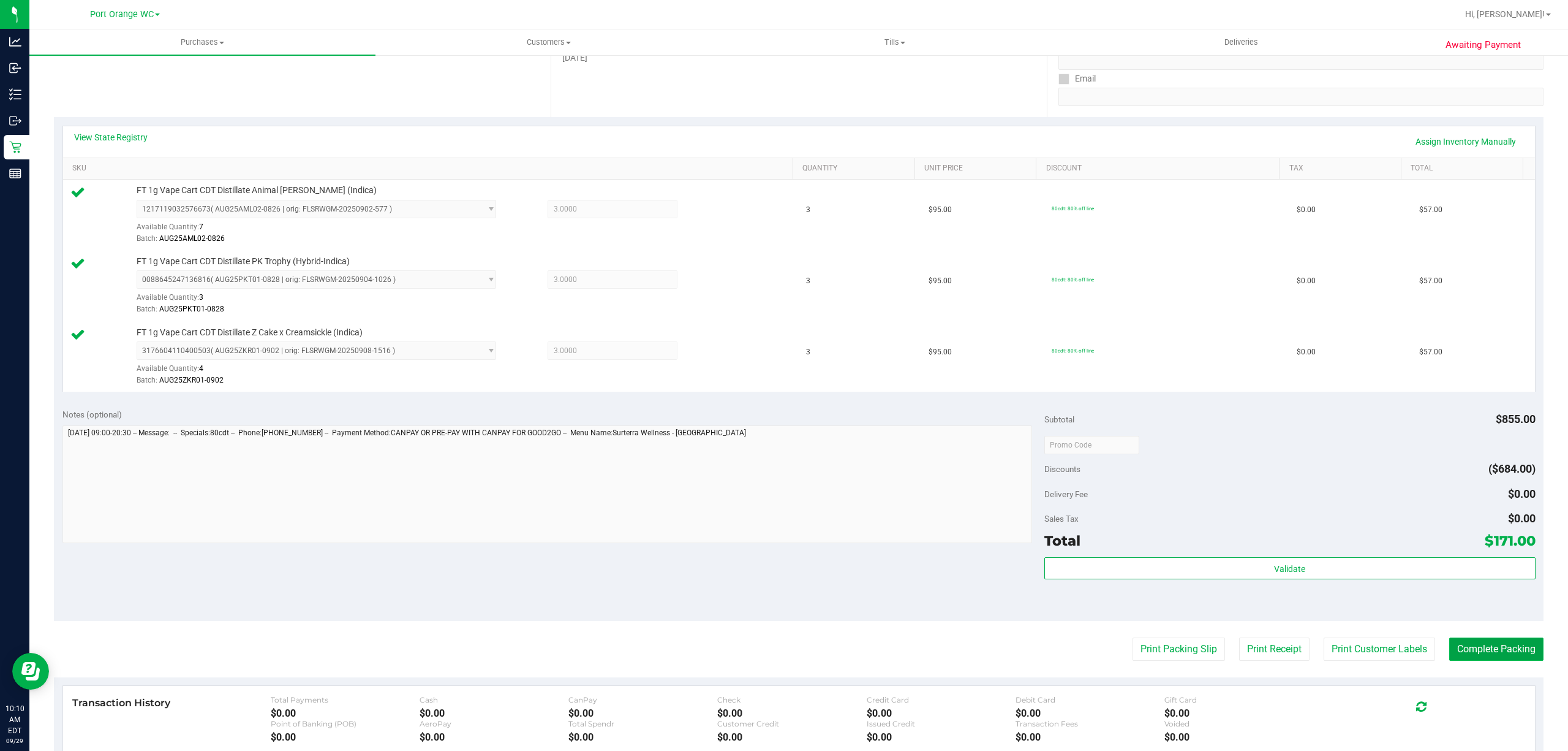
click at [1530, 648] on button "Complete Packing" at bounding box center [1496, 648] width 94 height 23
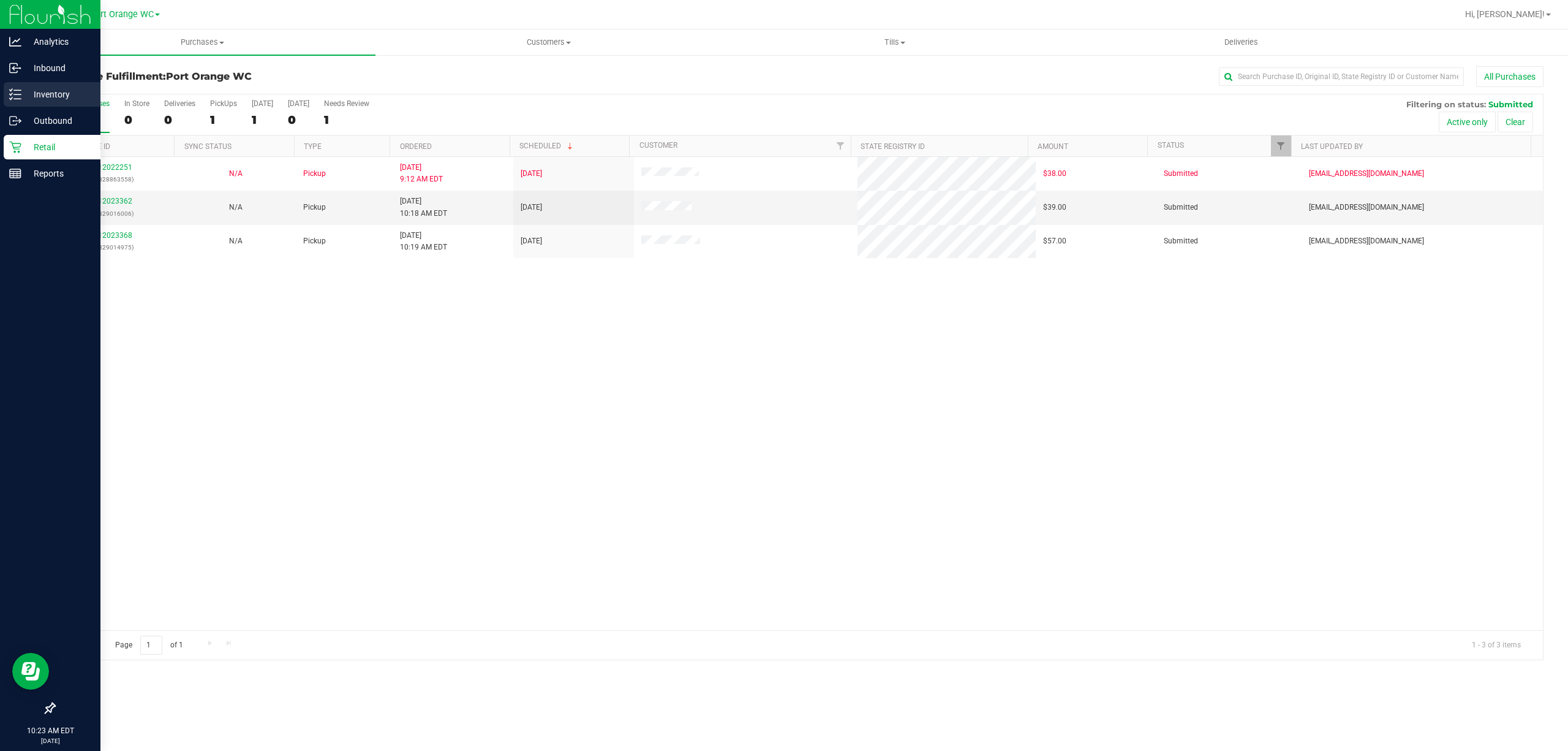
click at [26, 87] on p "Inventory" at bounding box center [58, 94] width 74 height 14
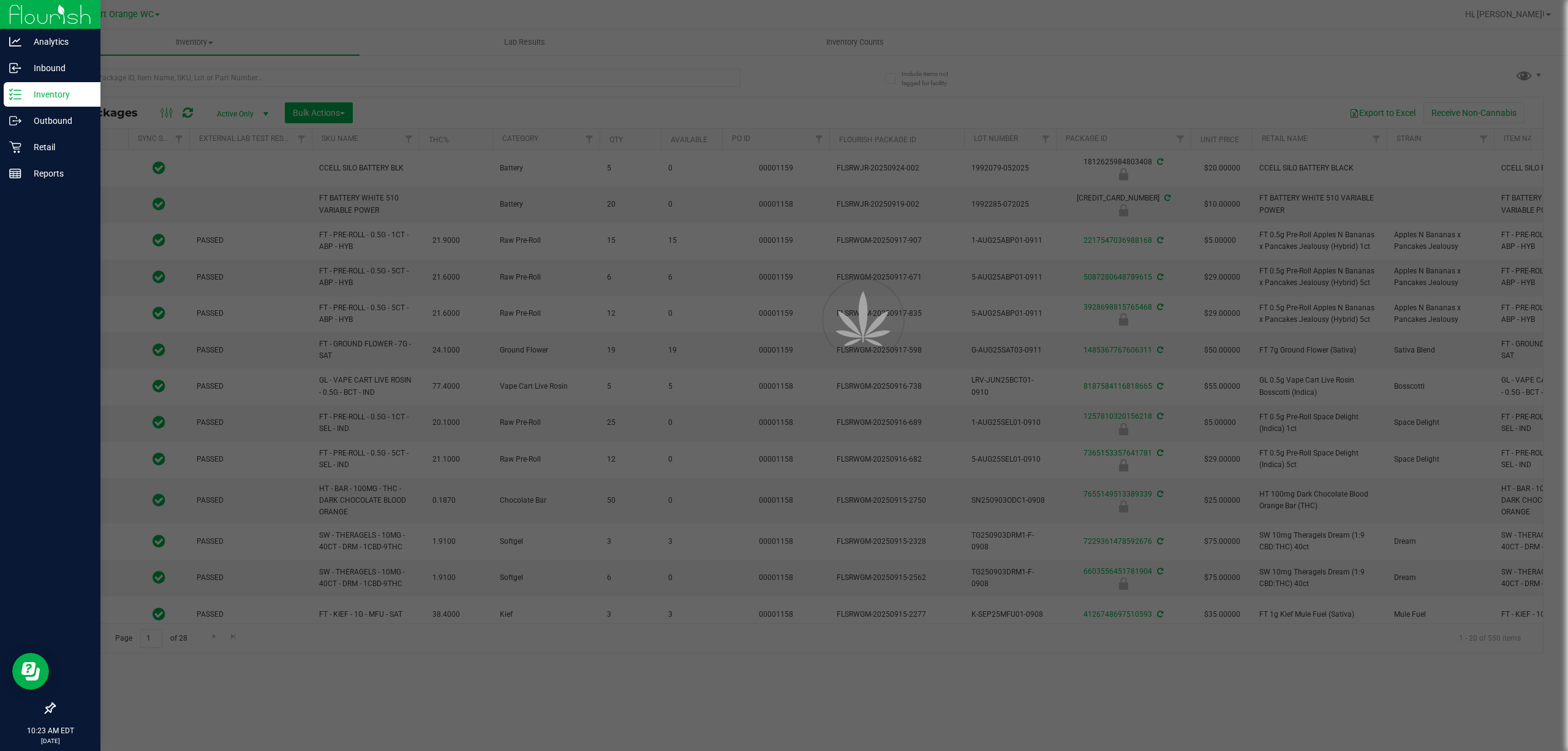
type input "[DATE]"
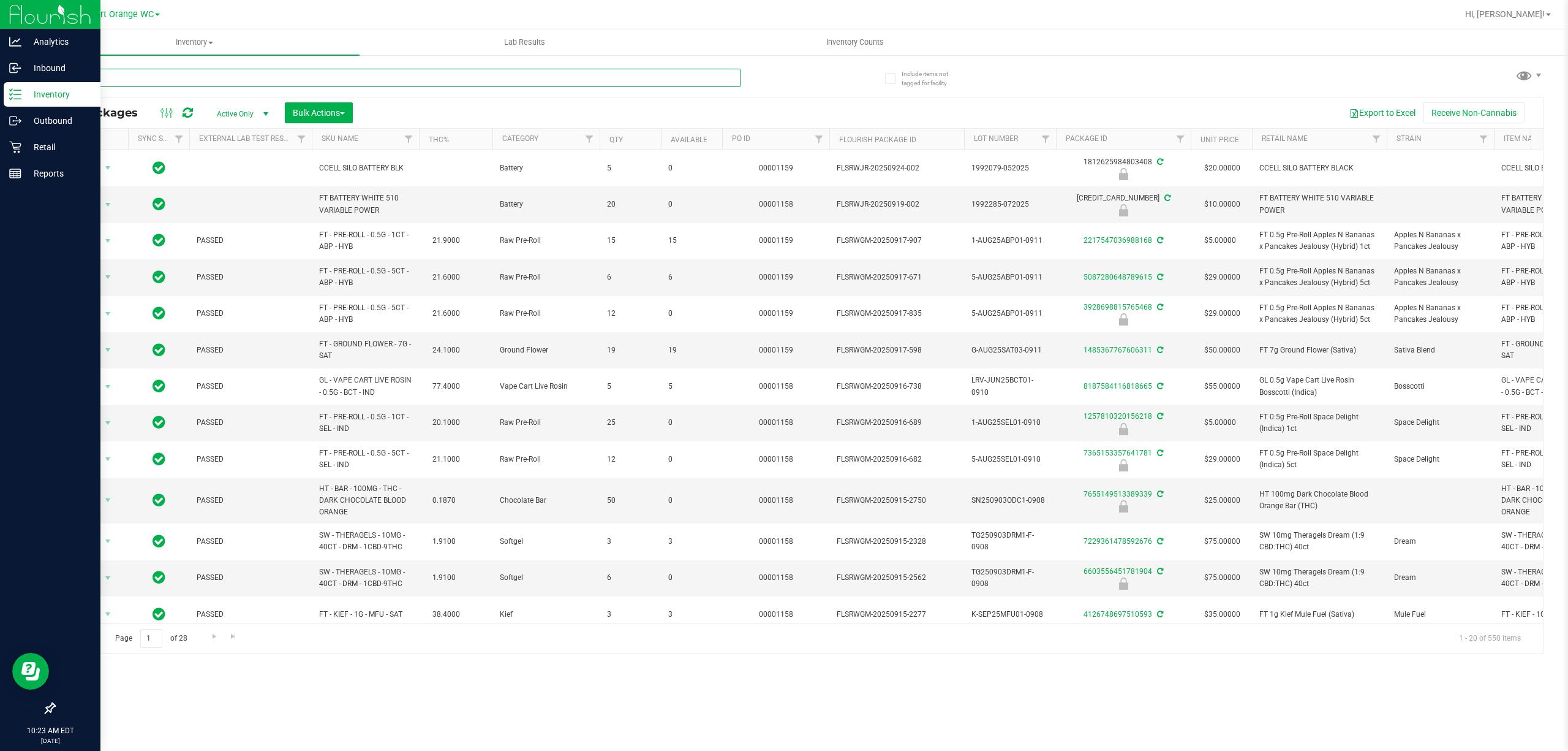
click at [620, 85] on input "text" at bounding box center [397, 77] width 687 height 18
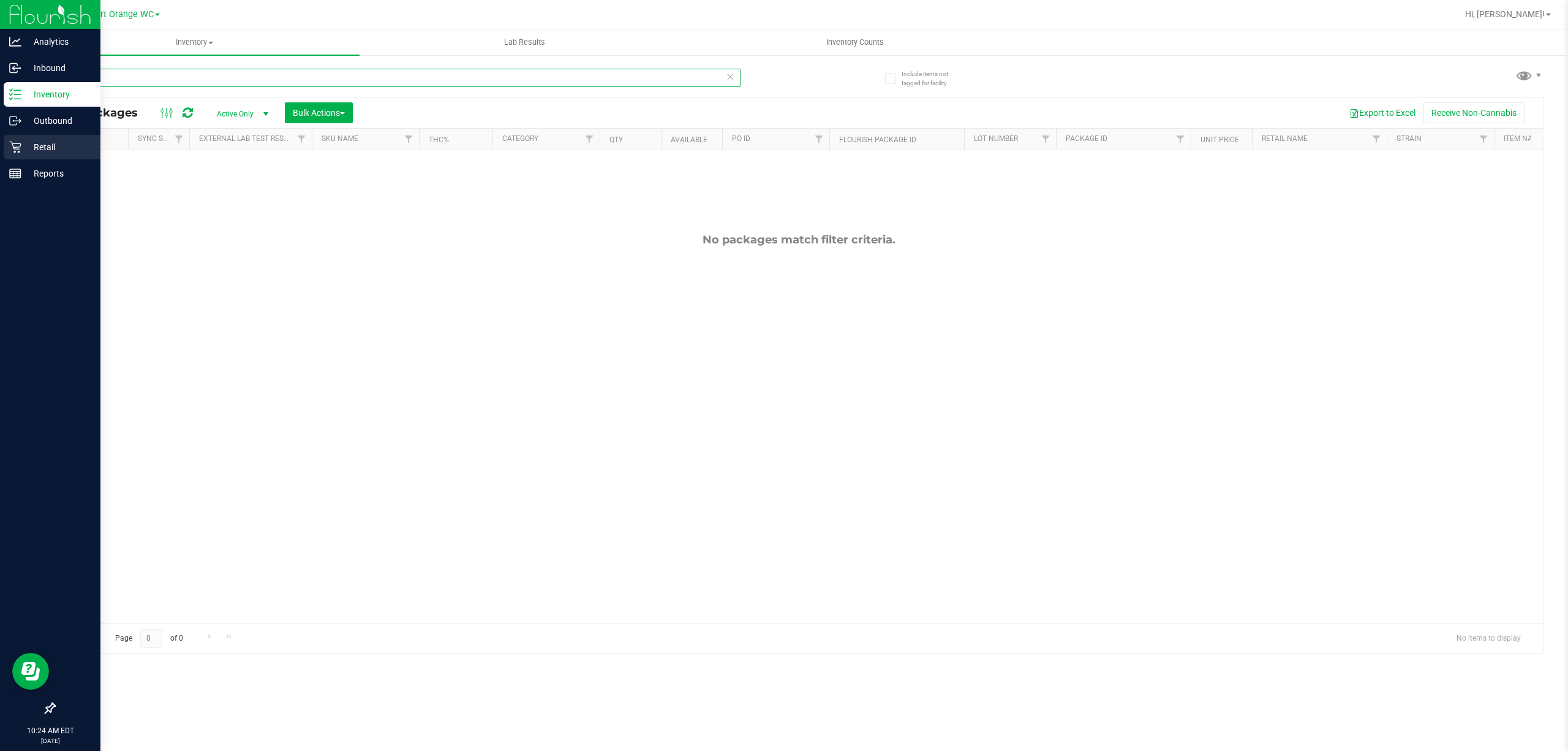
type input "gss"
click at [27, 146] on p "Retail" at bounding box center [58, 146] width 74 height 14
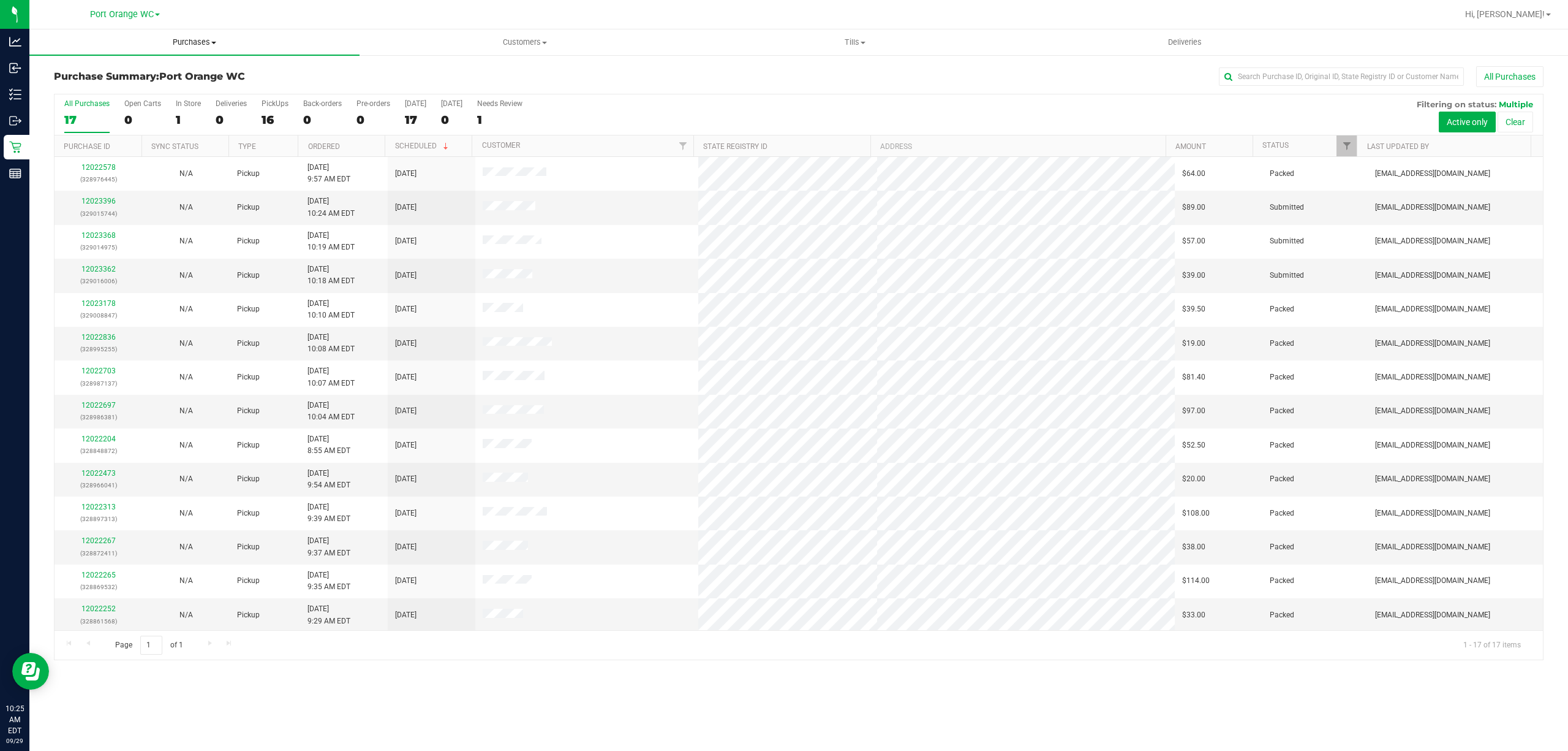
click at [200, 43] on span "Purchases" at bounding box center [195, 41] width 330 height 11
click at [167, 91] on li "Fulfillment" at bounding box center [195, 88] width 330 height 14
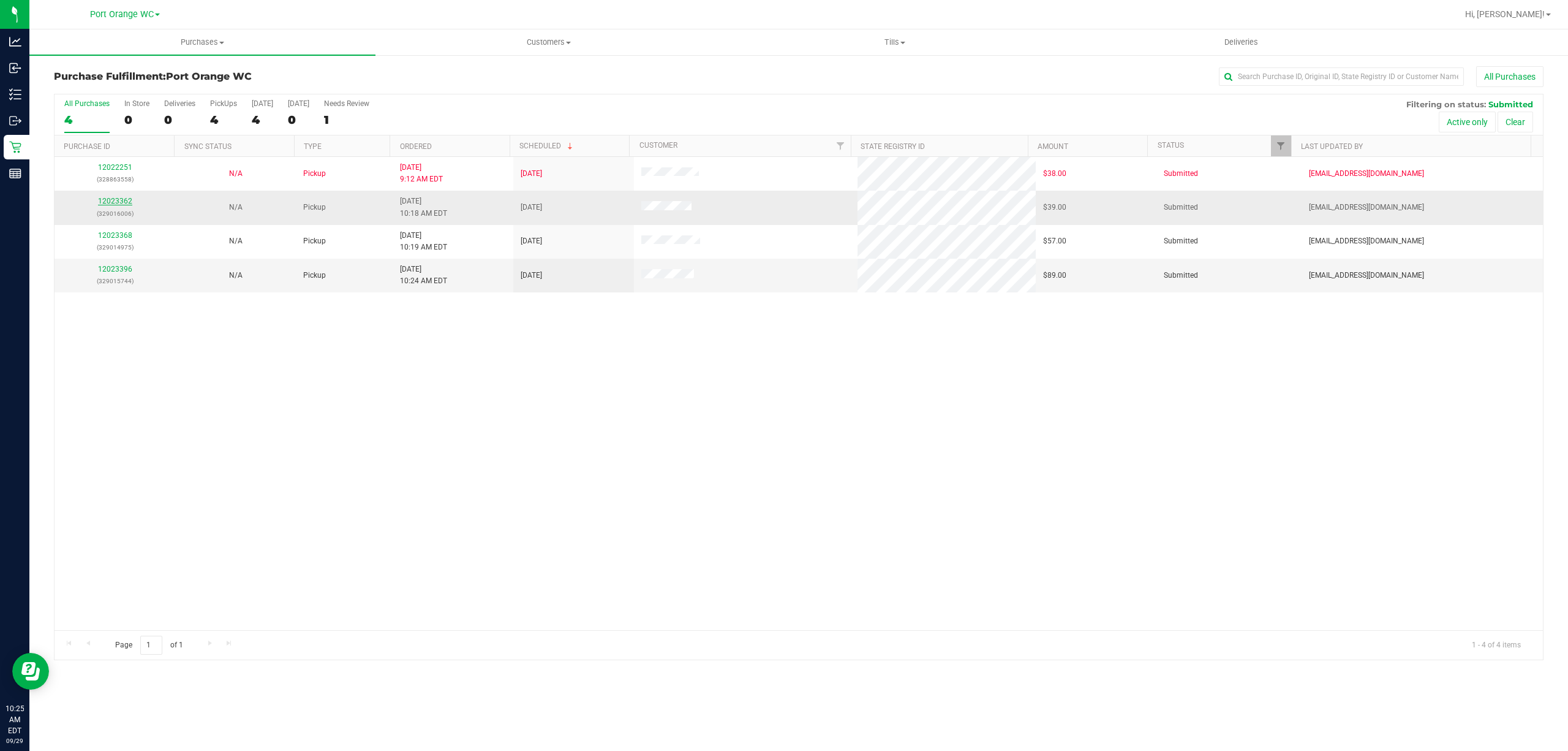
click at [120, 201] on link "12023362" at bounding box center [115, 201] width 35 height 9
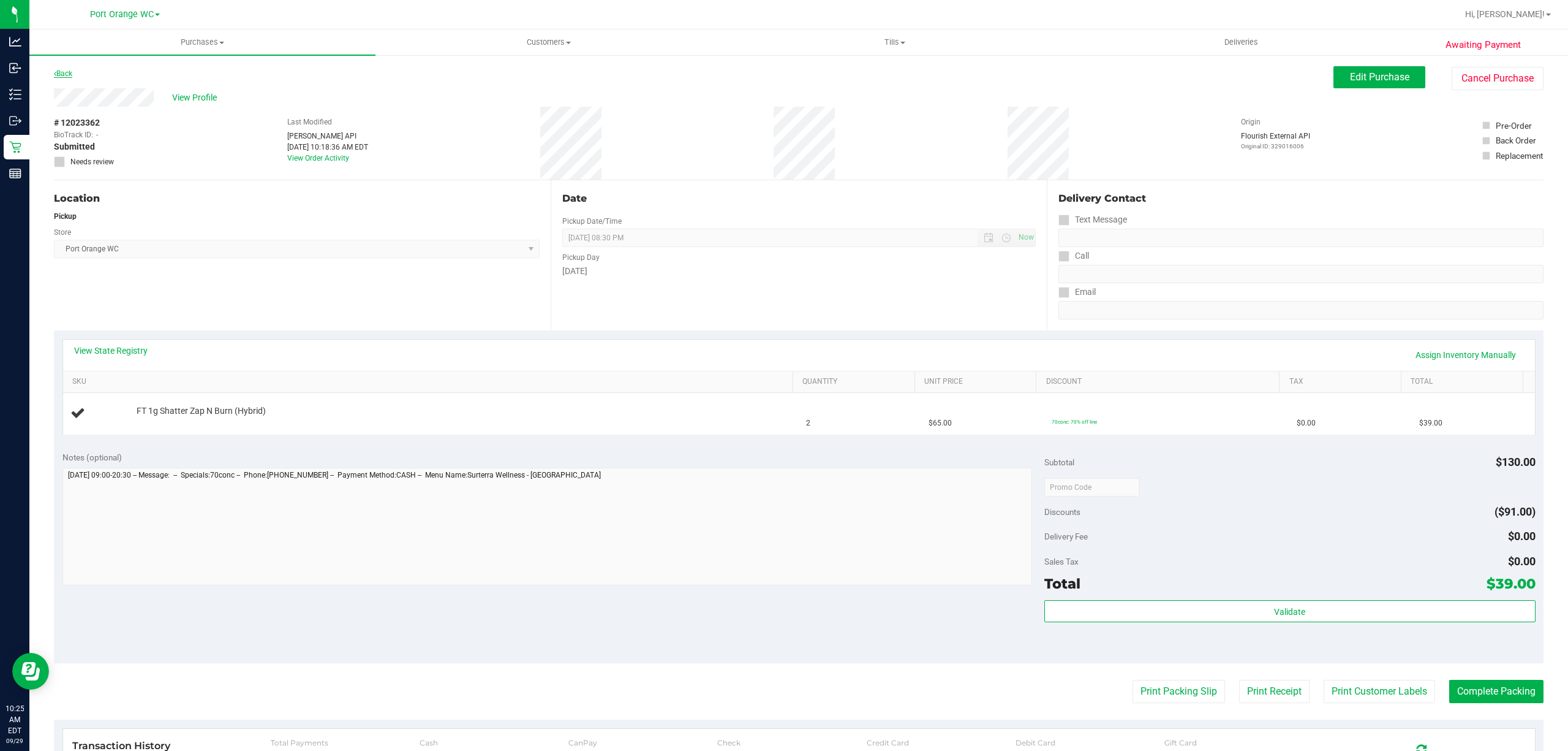
click at [58, 75] on link "Back" at bounding box center [62, 73] width 18 height 9
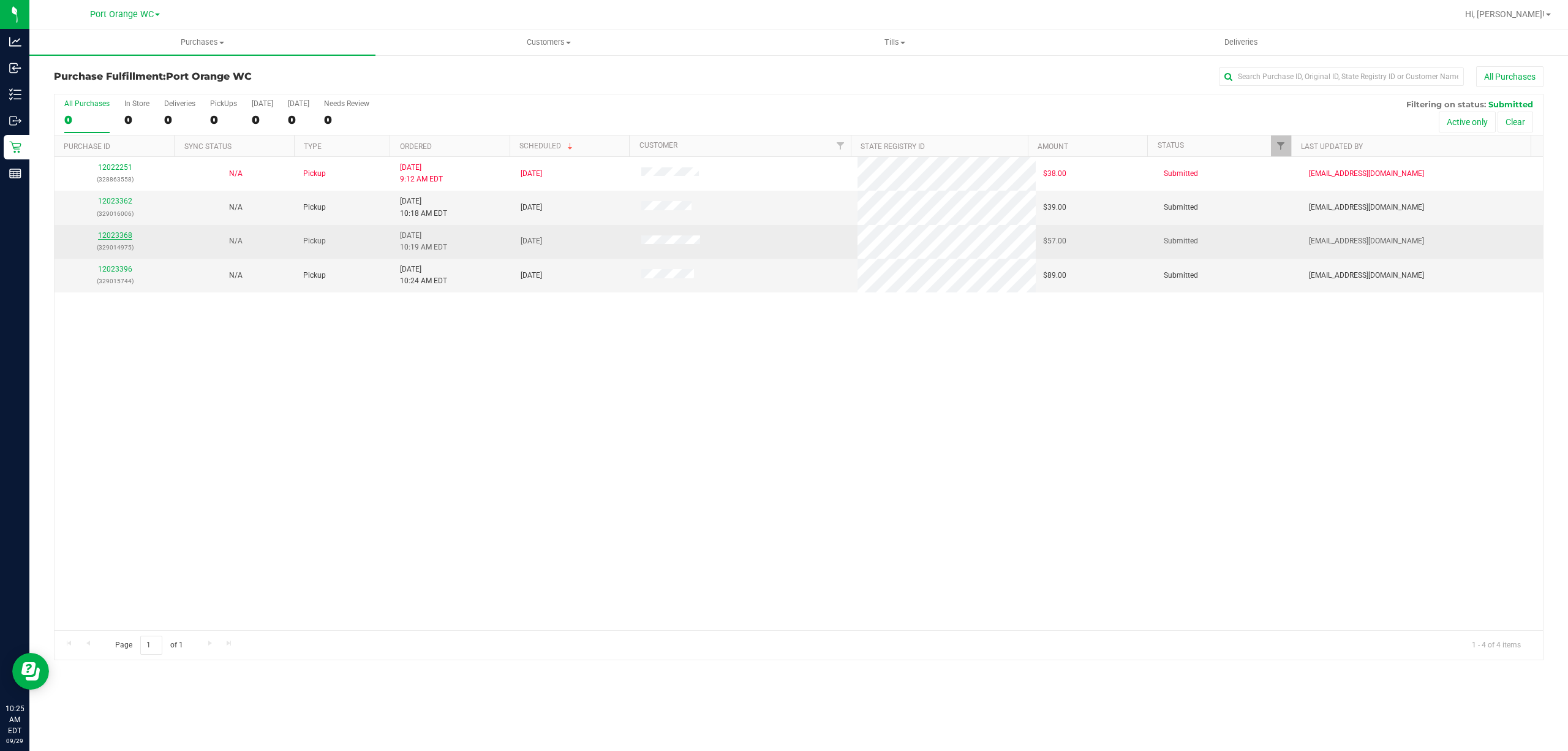
drag, startPoint x: 97, startPoint y: 231, endPoint x: 103, endPoint y: 236, distance: 7.8
click at [99, 232] on div "12023368 (329014975)" at bounding box center [114, 241] width 106 height 23
click at [120, 236] on link "12023368" at bounding box center [115, 235] width 35 height 9
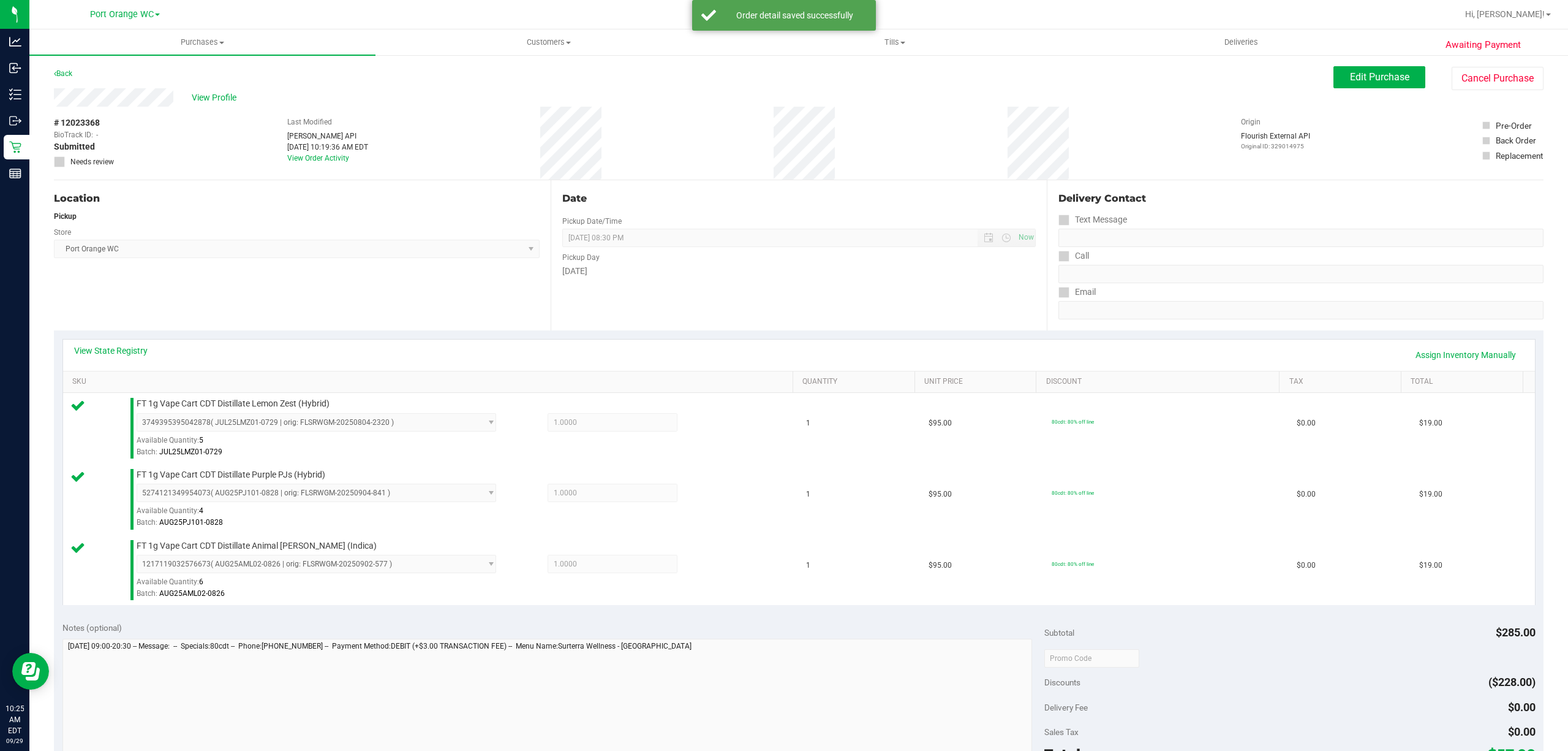
scroll to position [211, 0]
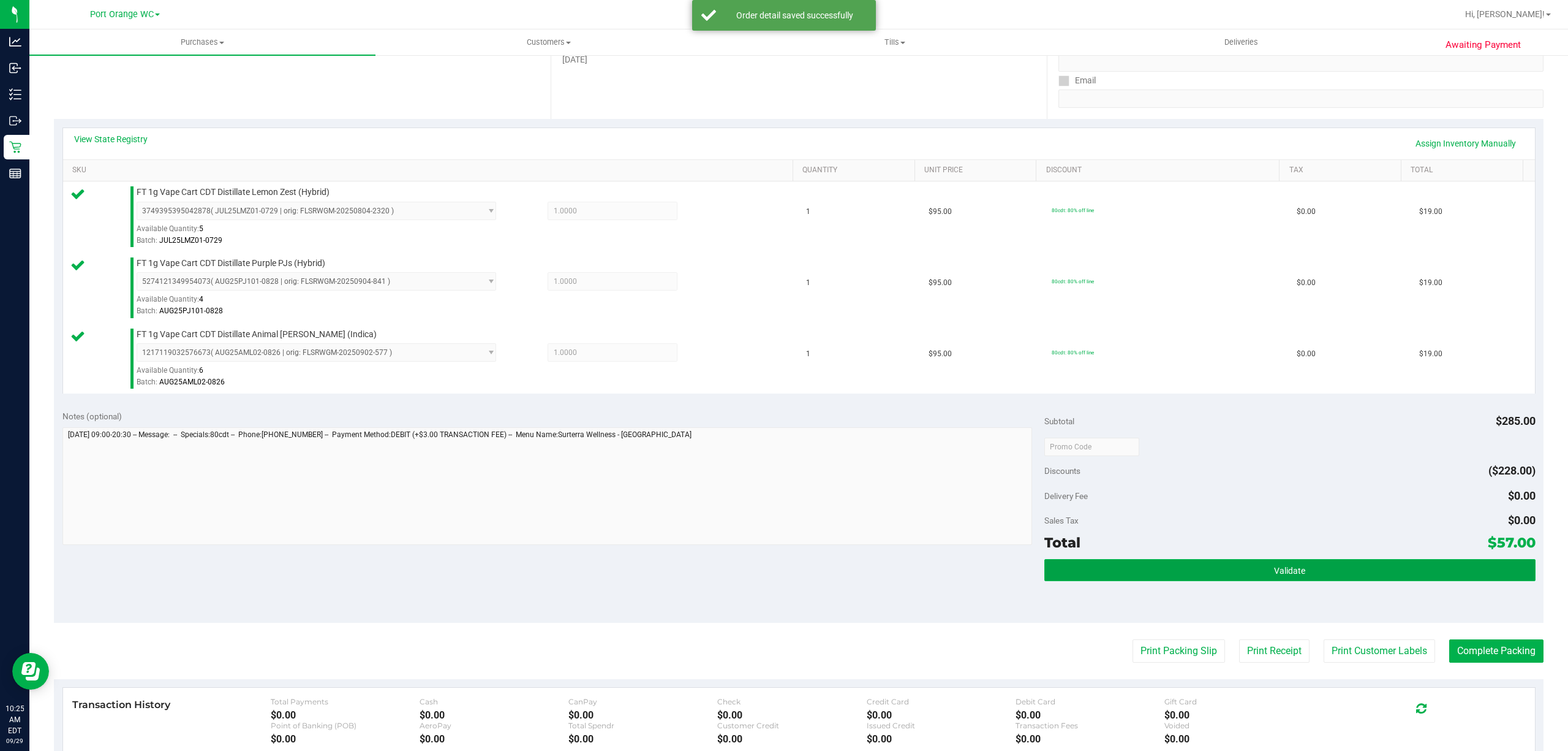
click at [1350, 565] on button "Validate" at bounding box center [1291, 569] width 492 height 22
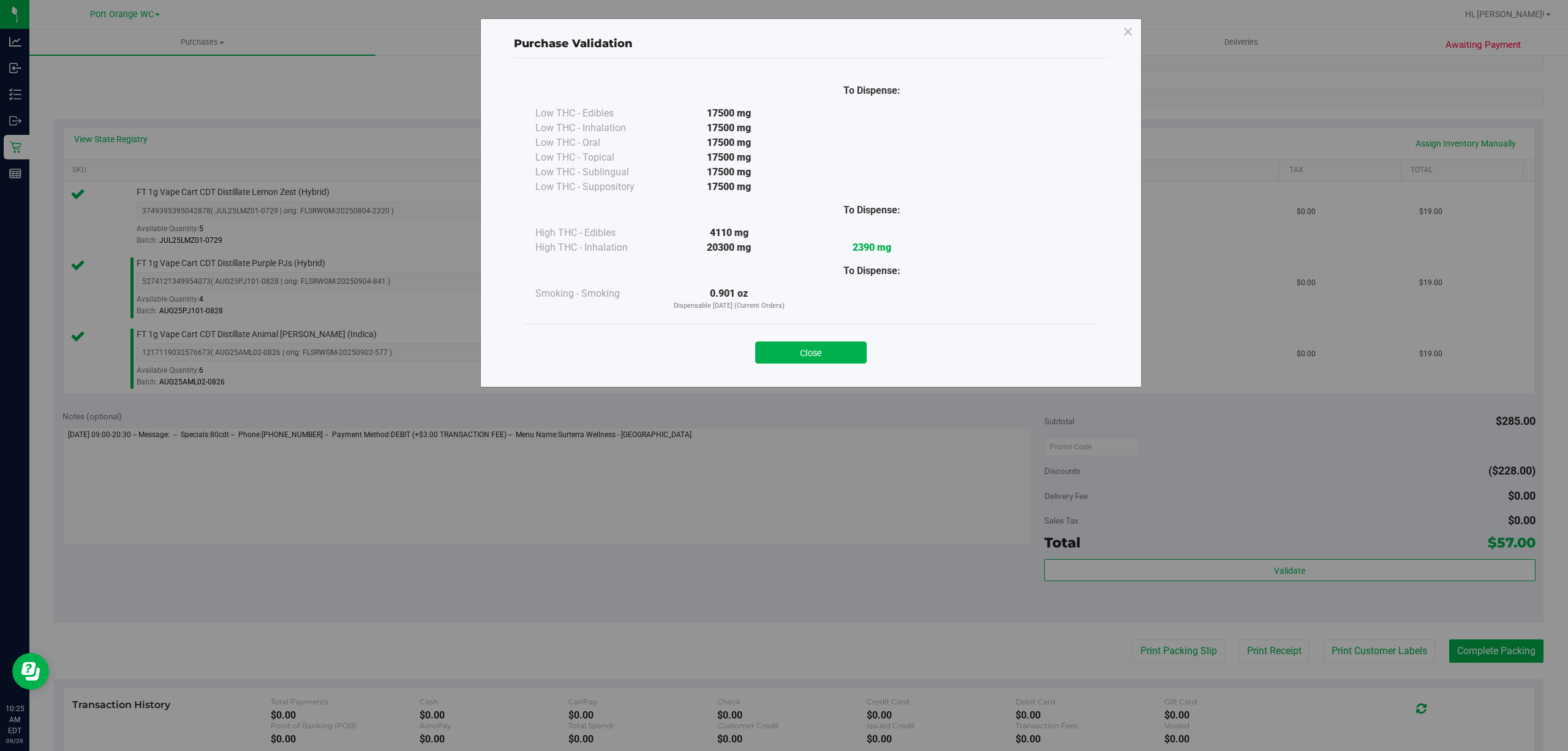
click at [832, 321] on div "To Dispense: Low THC - Edibles 17500 mg" at bounding box center [811, 199] width 576 height 249
click at [832, 344] on button "Close" at bounding box center [811, 351] width 111 height 22
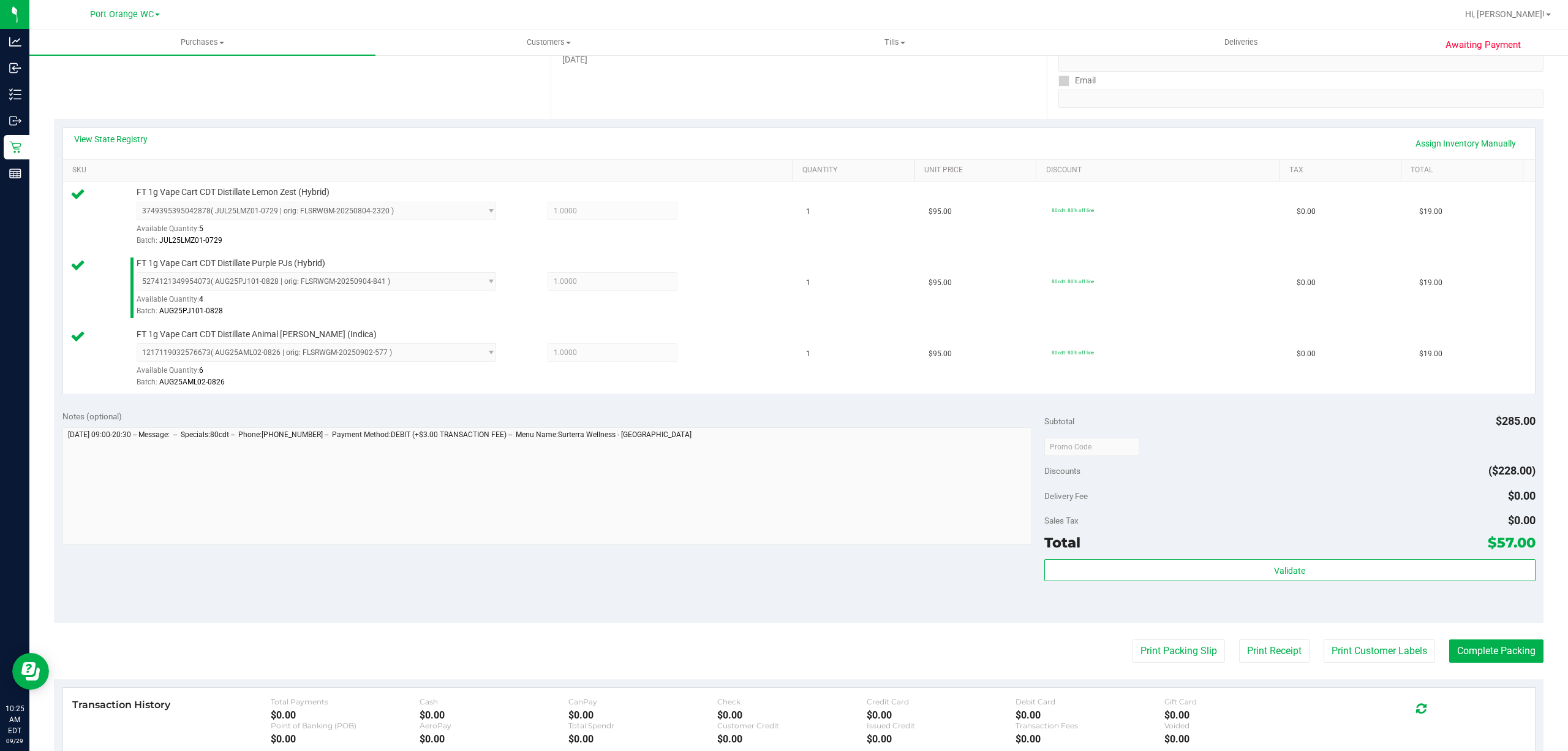
click at [1363, 691] on div "Transaction History Total Payments $0.00 Cash $0.00 CanPay $0.00 Check $0.00 Cr…" at bounding box center [799, 721] width 1472 height 67
click at [1353, 654] on button "Print Customer Labels" at bounding box center [1380, 650] width 111 height 23
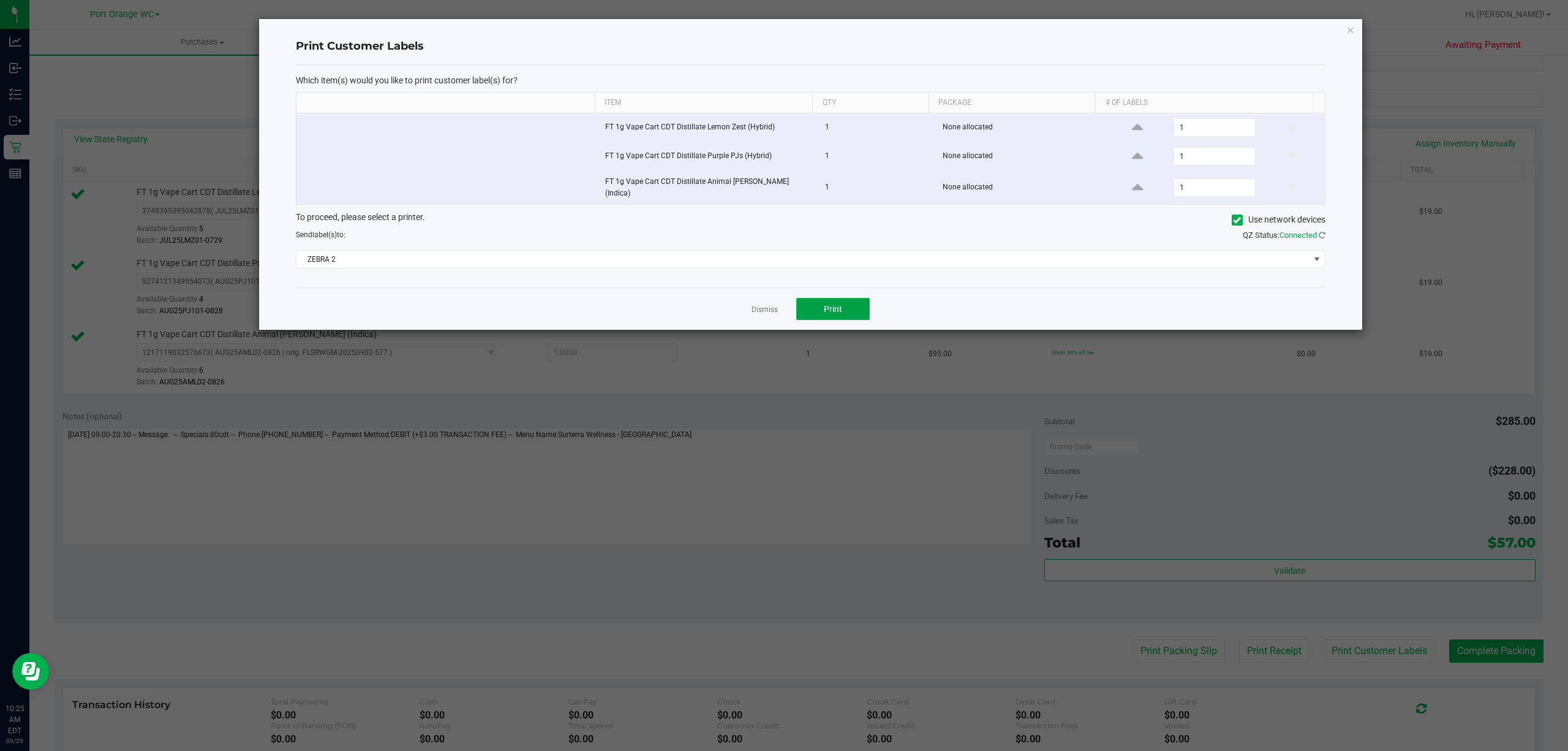
click at [833, 299] on button "Print" at bounding box center [832, 308] width 74 height 22
click at [754, 305] on link "Dismiss" at bounding box center [764, 309] width 26 height 11
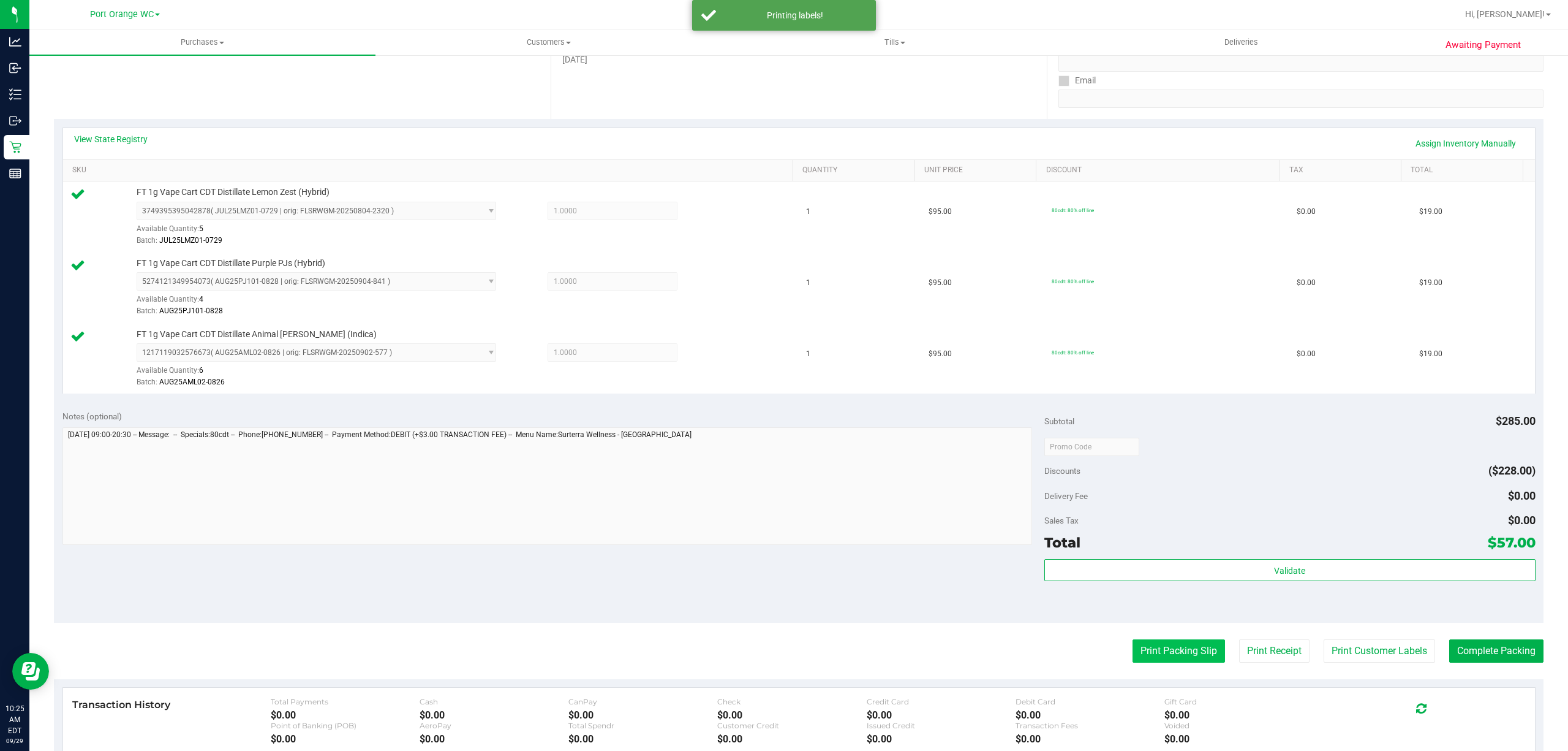
click at [1148, 655] on button "Print Packing Slip" at bounding box center [1179, 650] width 92 height 23
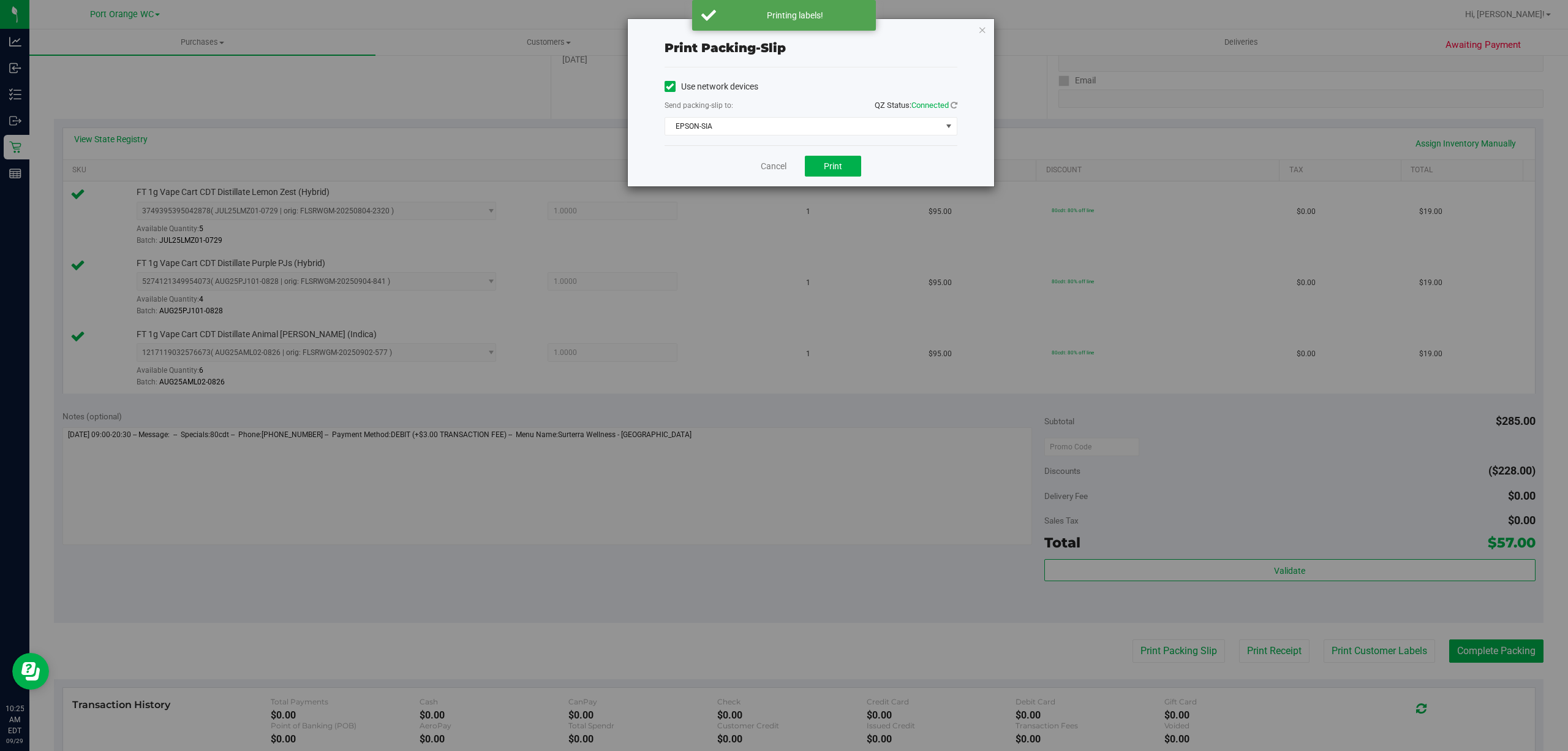
click at [839, 191] on div "Print packing-slip Use network devices Send packing-slip to: QZ Status: Connect…" at bounding box center [788, 376] width 1578 height 751
click at [847, 157] on button "Print" at bounding box center [832, 166] width 57 height 21
click at [775, 170] on link "Cancel" at bounding box center [773, 166] width 26 height 12
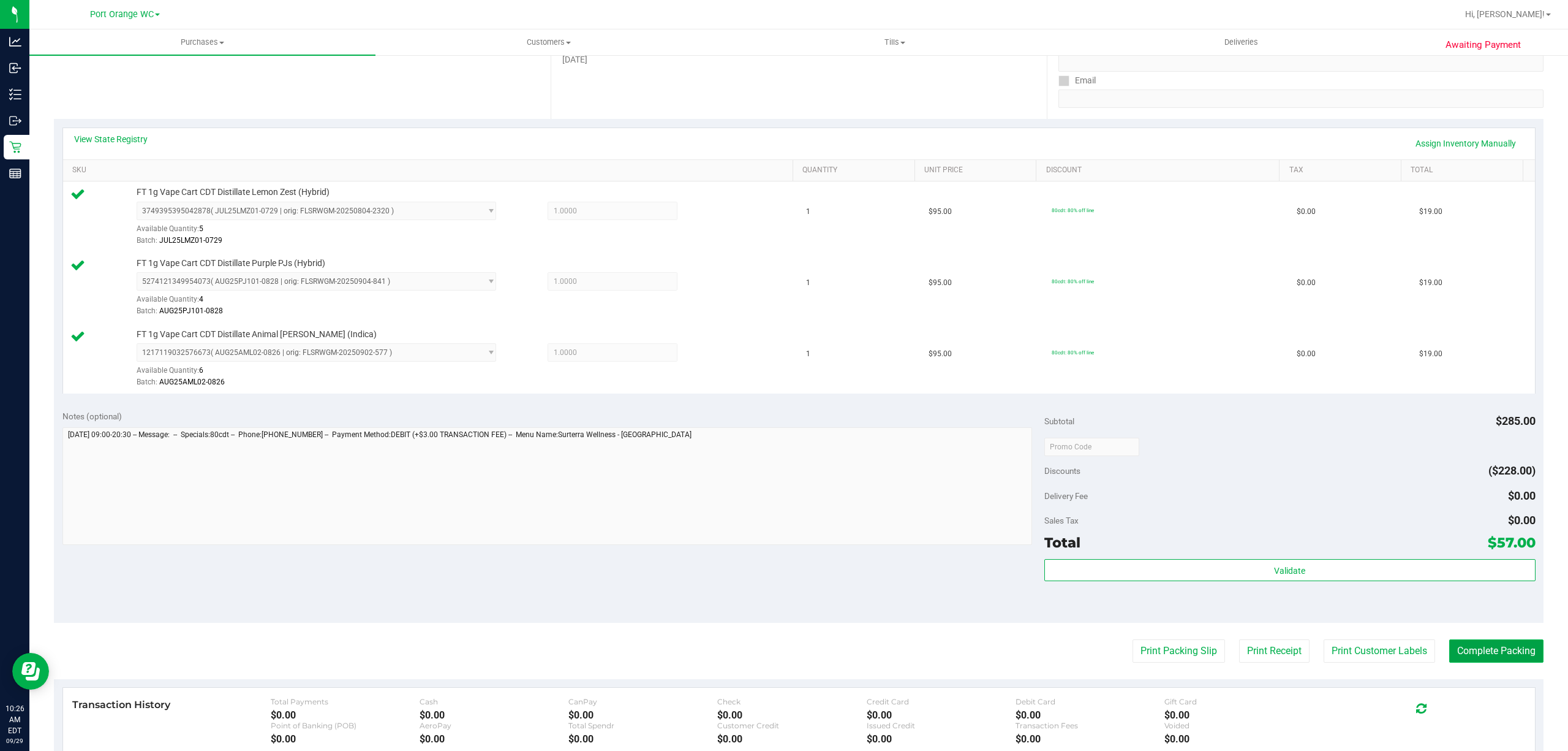
click at [1488, 650] on button "Complete Packing" at bounding box center [1496, 650] width 94 height 23
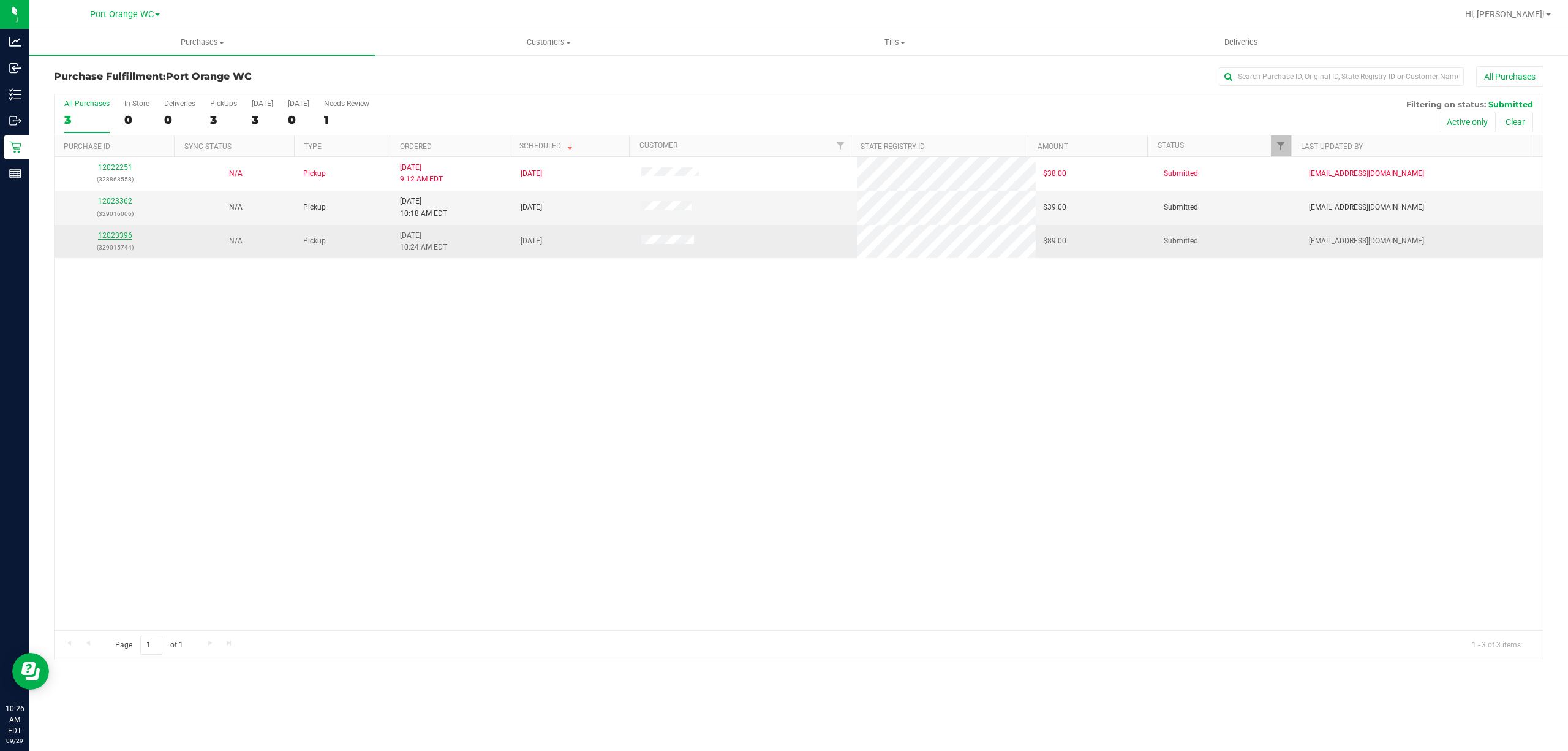
click at [115, 239] on link "12023396" at bounding box center [115, 235] width 35 height 9
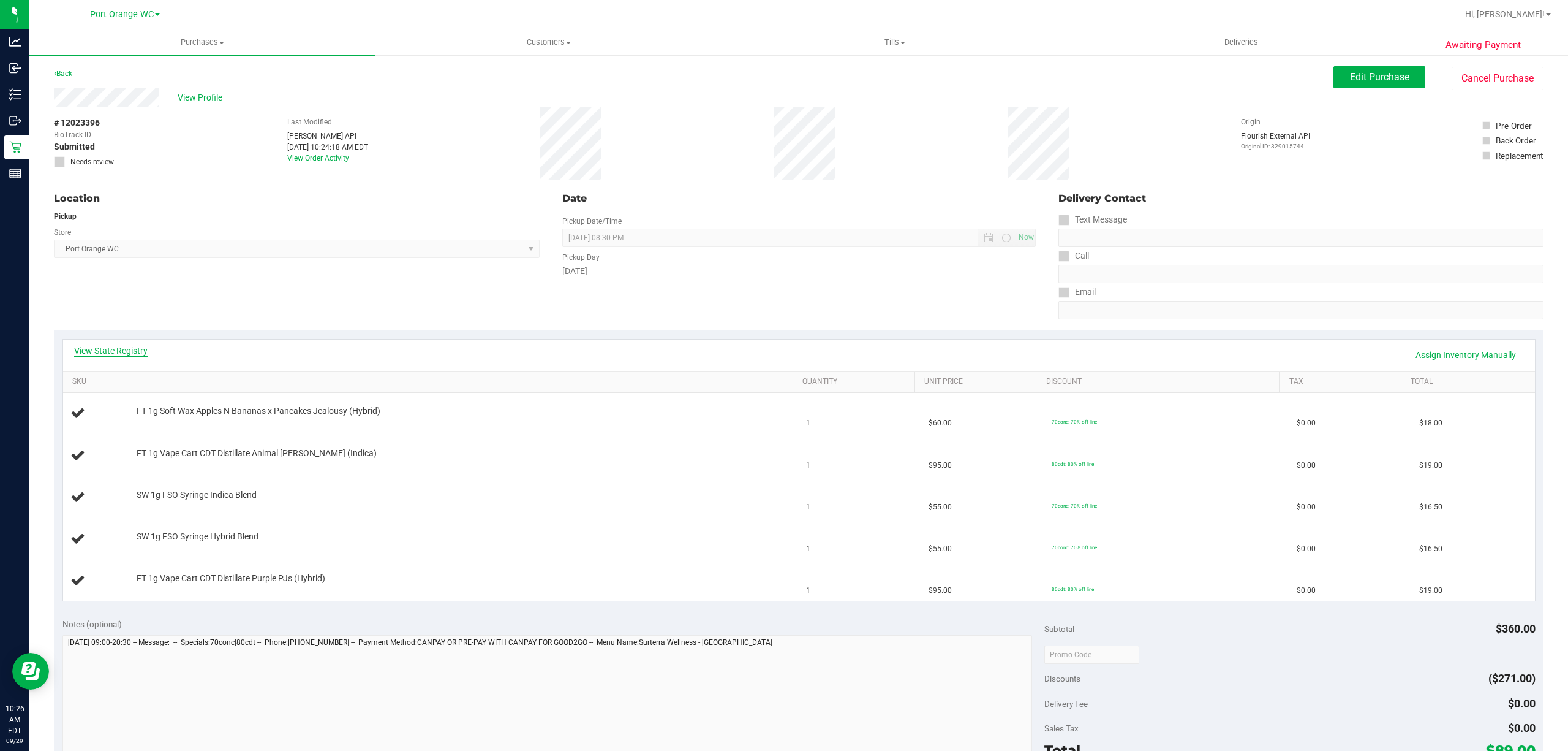
click at [121, 351] on link "View State Registry" at bounding box center [110, 351] width 74 height 12
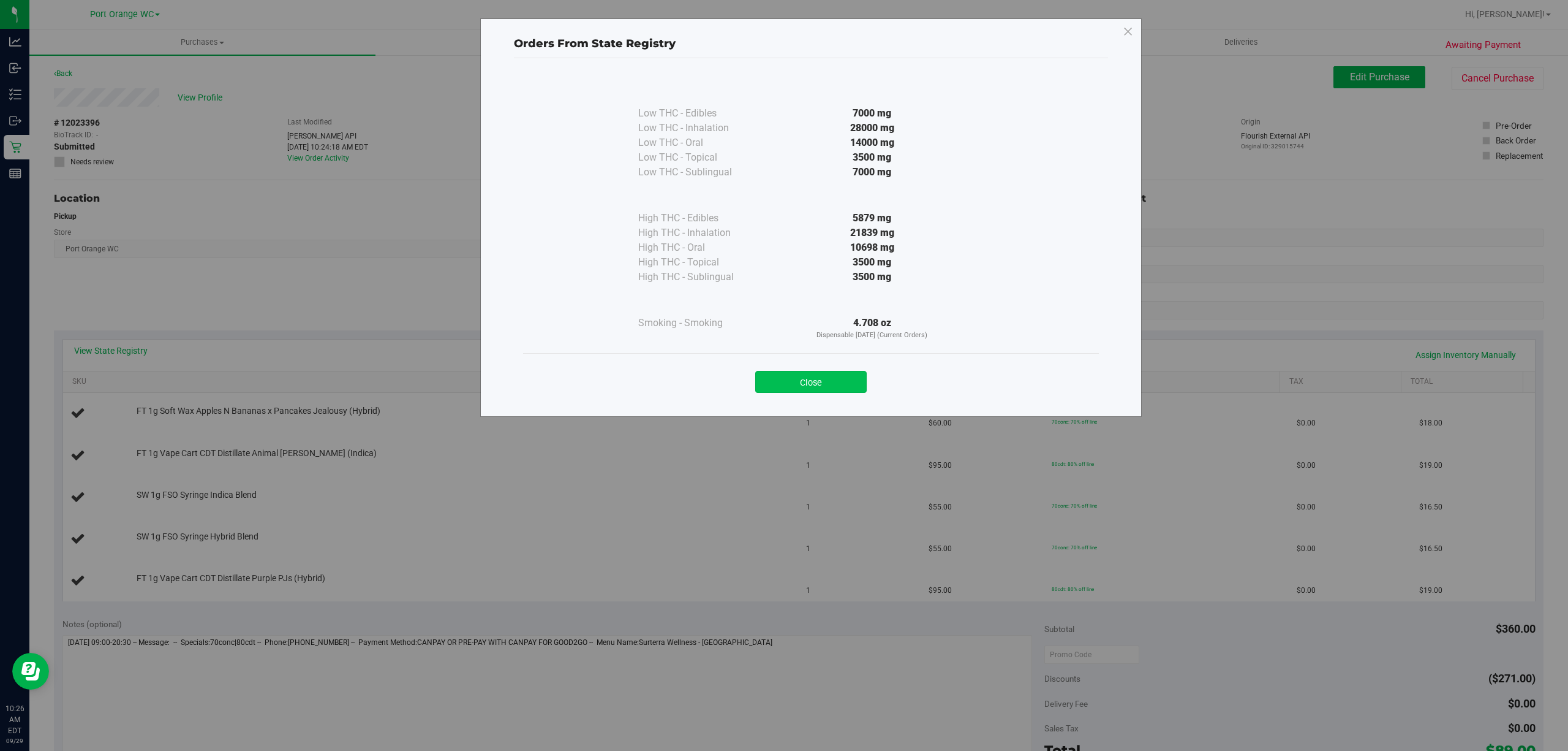
click at [799, 382] on button "Close" at bounding box center [811, 381] width 111 height 22
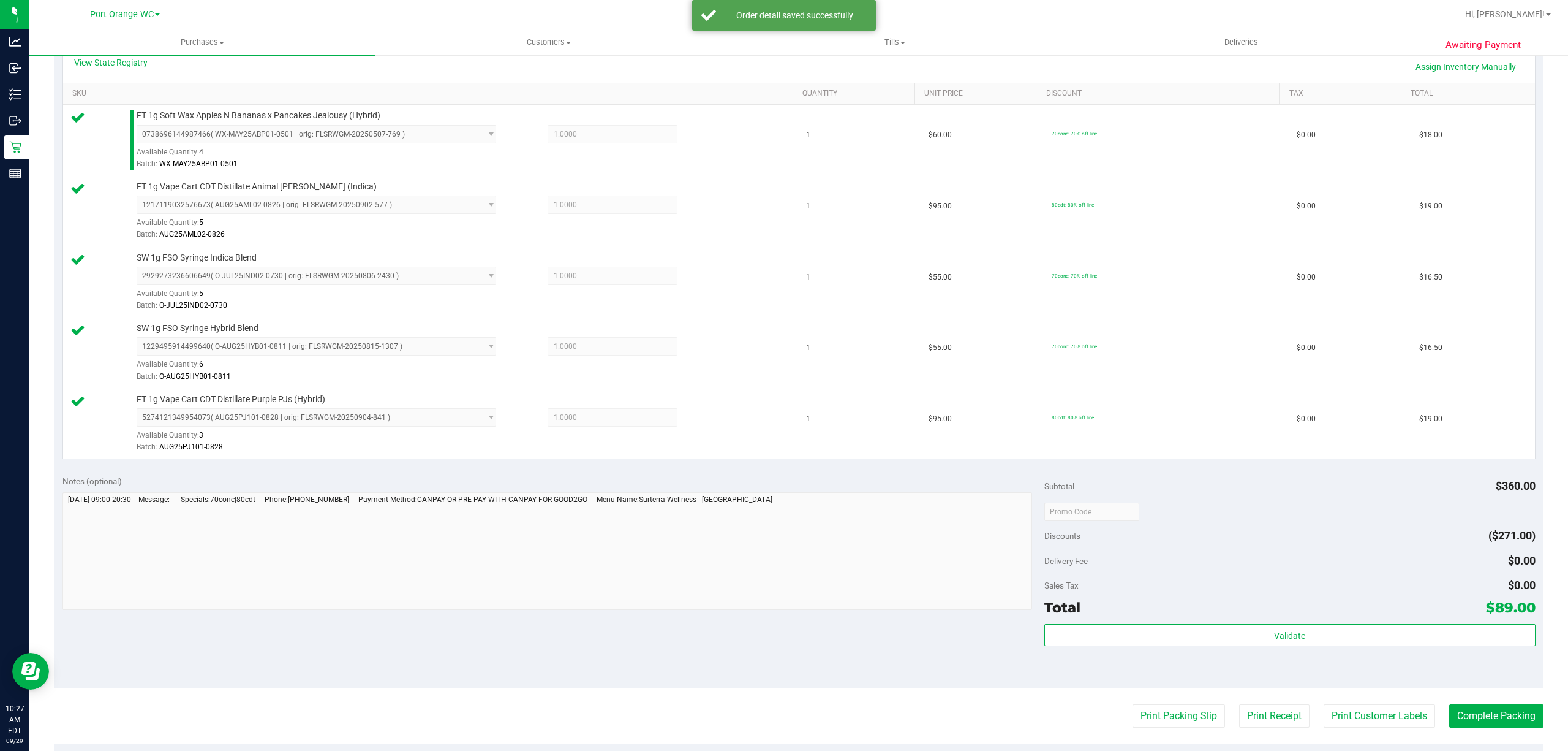
scroll to position [400, 0]
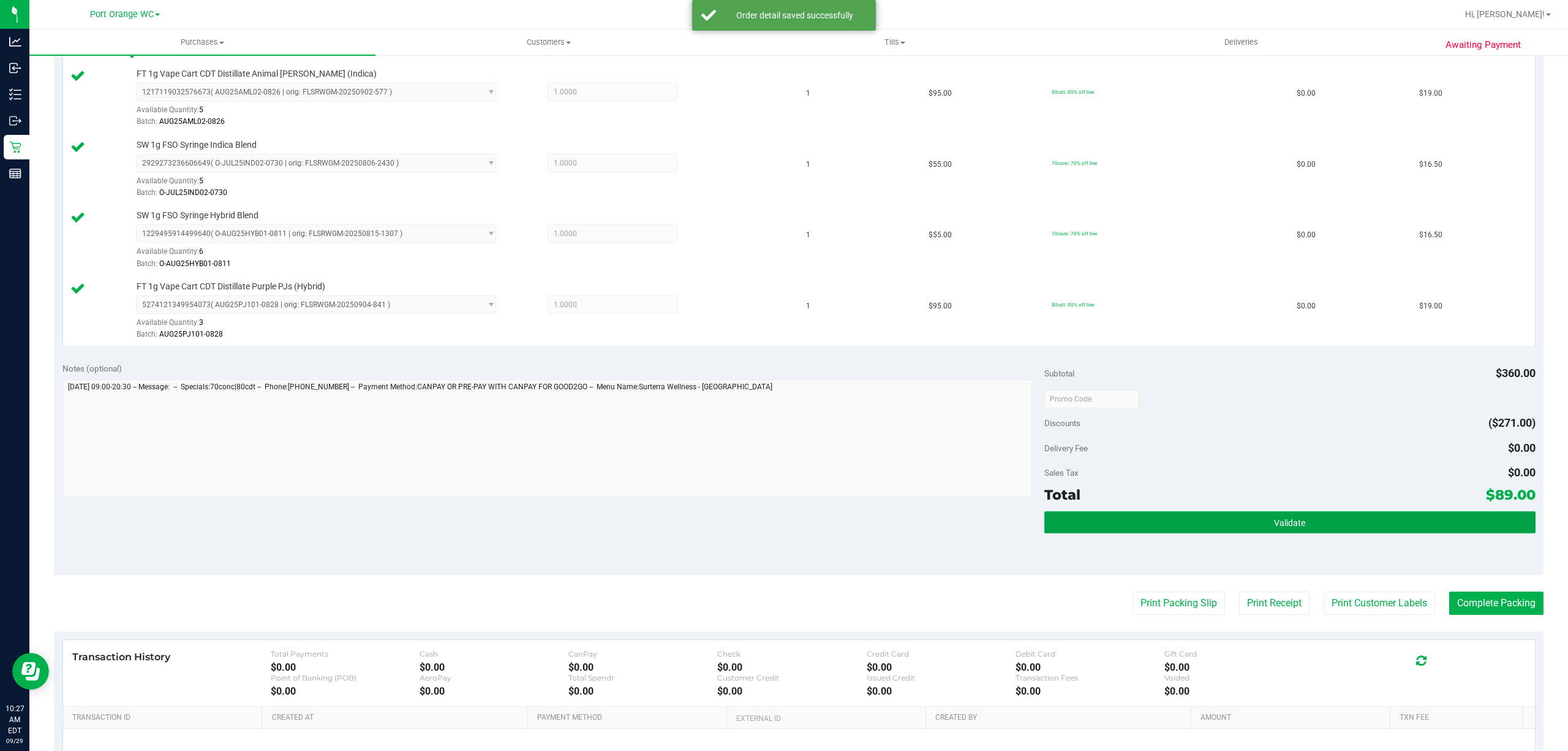
click at [1158, 522] on button "Validate" at bounding box center [1291, 521] width 492 height 22
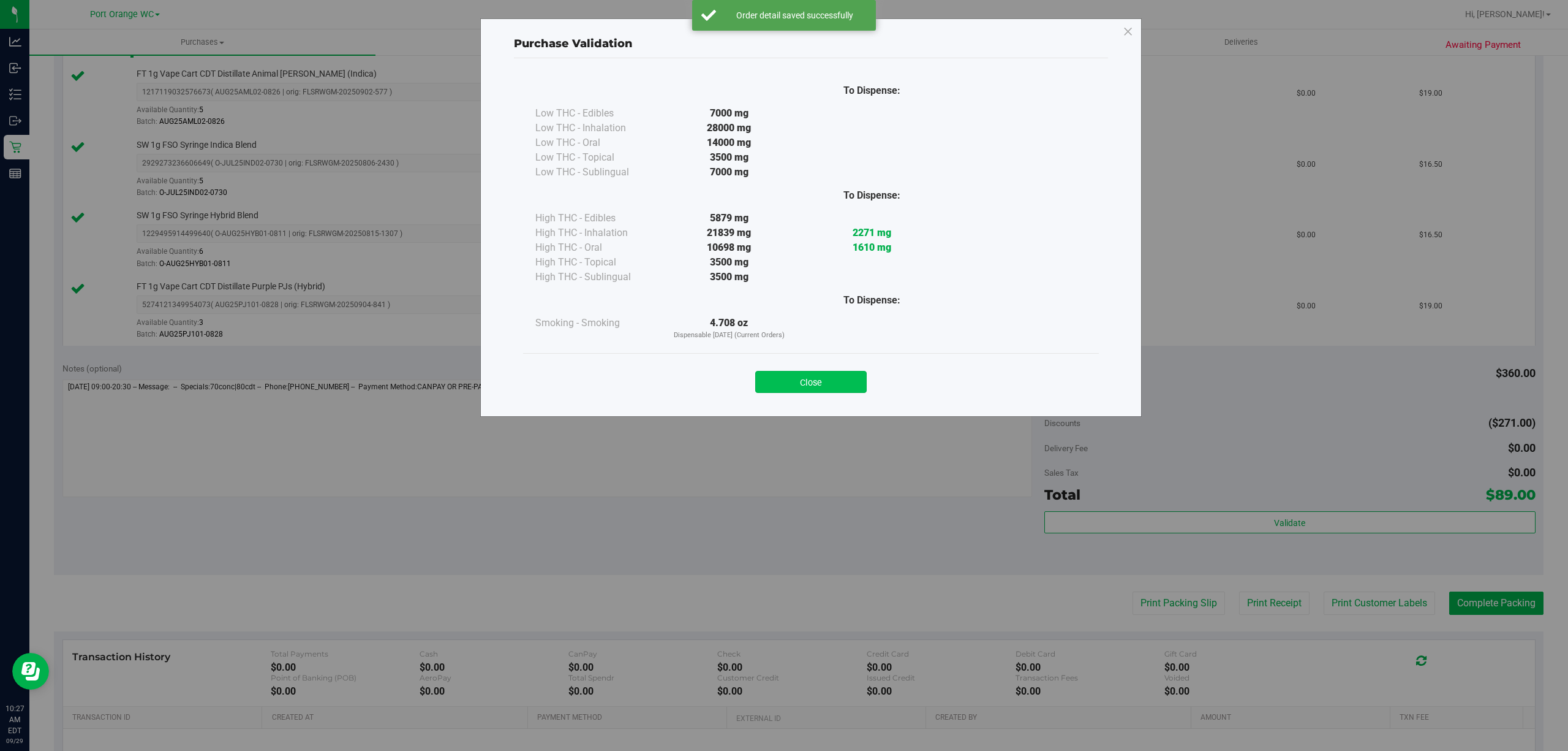
click at [801, 390] on button "Close" at bounding box center [811, 381] width 111 height 22
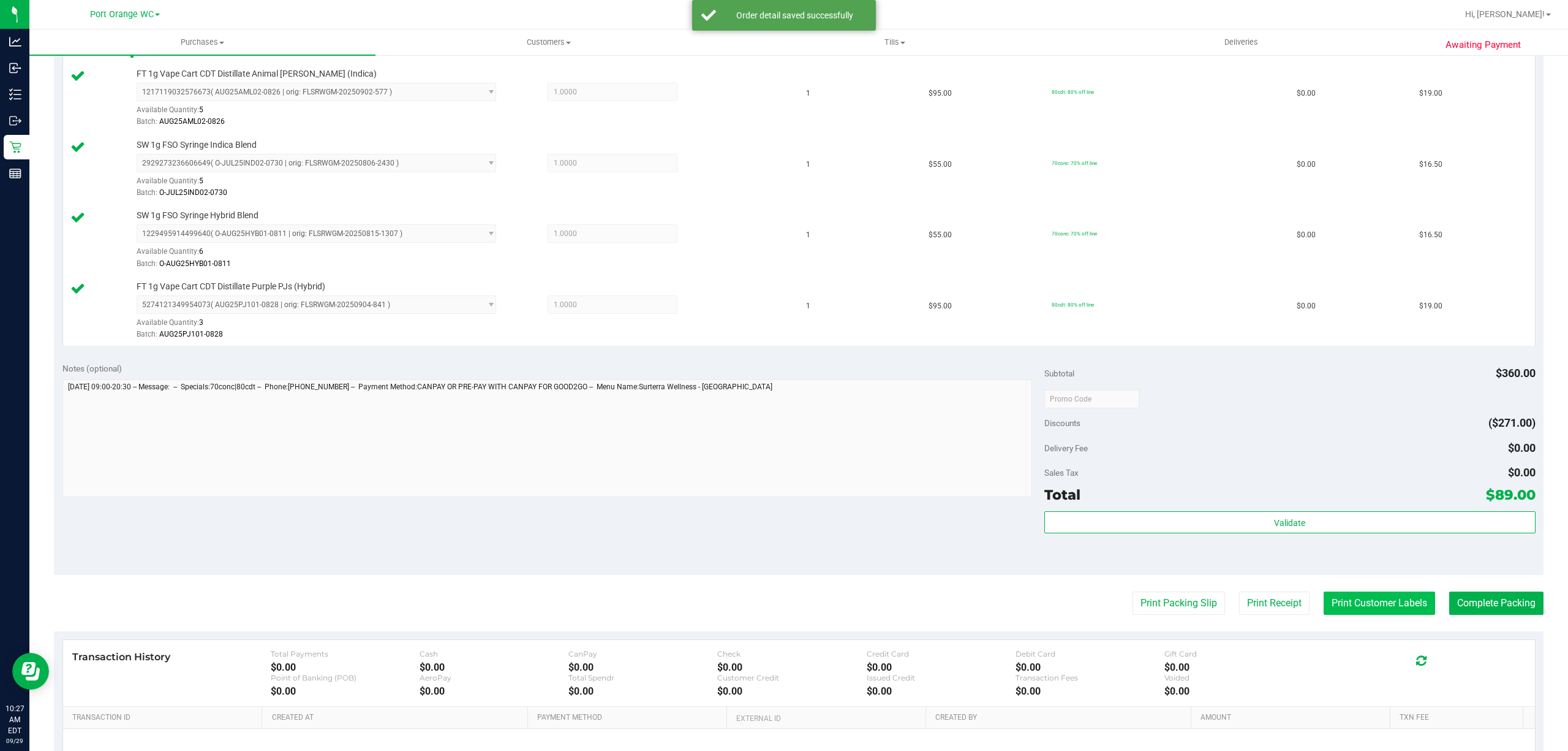
click at [1381, 606] on button "Print Customer Labels" at bounding box center [1380, 603] width 111 height 23
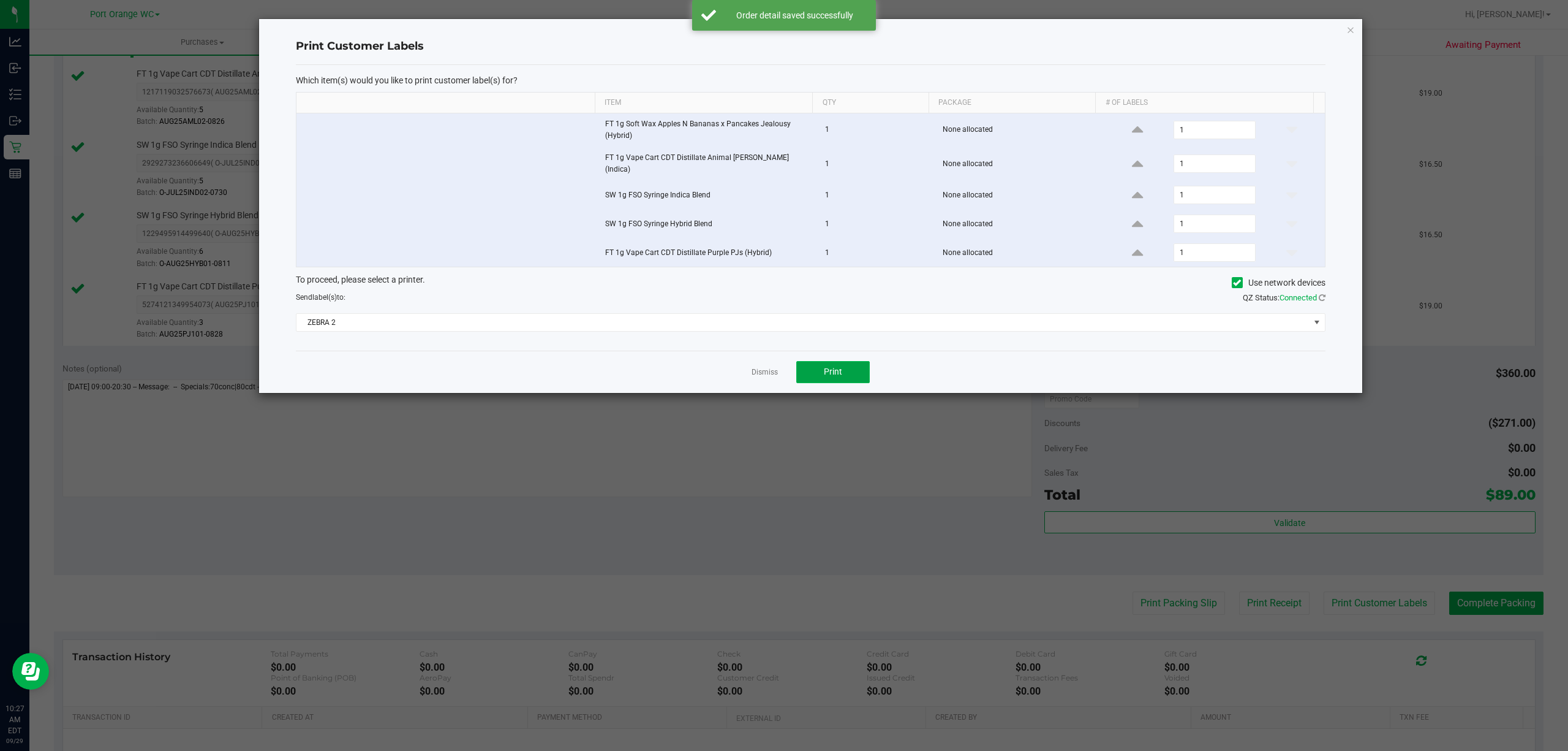
click at [852, 380] on button "Print" at bounding box center [832, 372] width 74 height 22
click at [765, 376] on link "Dismiss" at bounding box center [764, 372] width 26 height 11
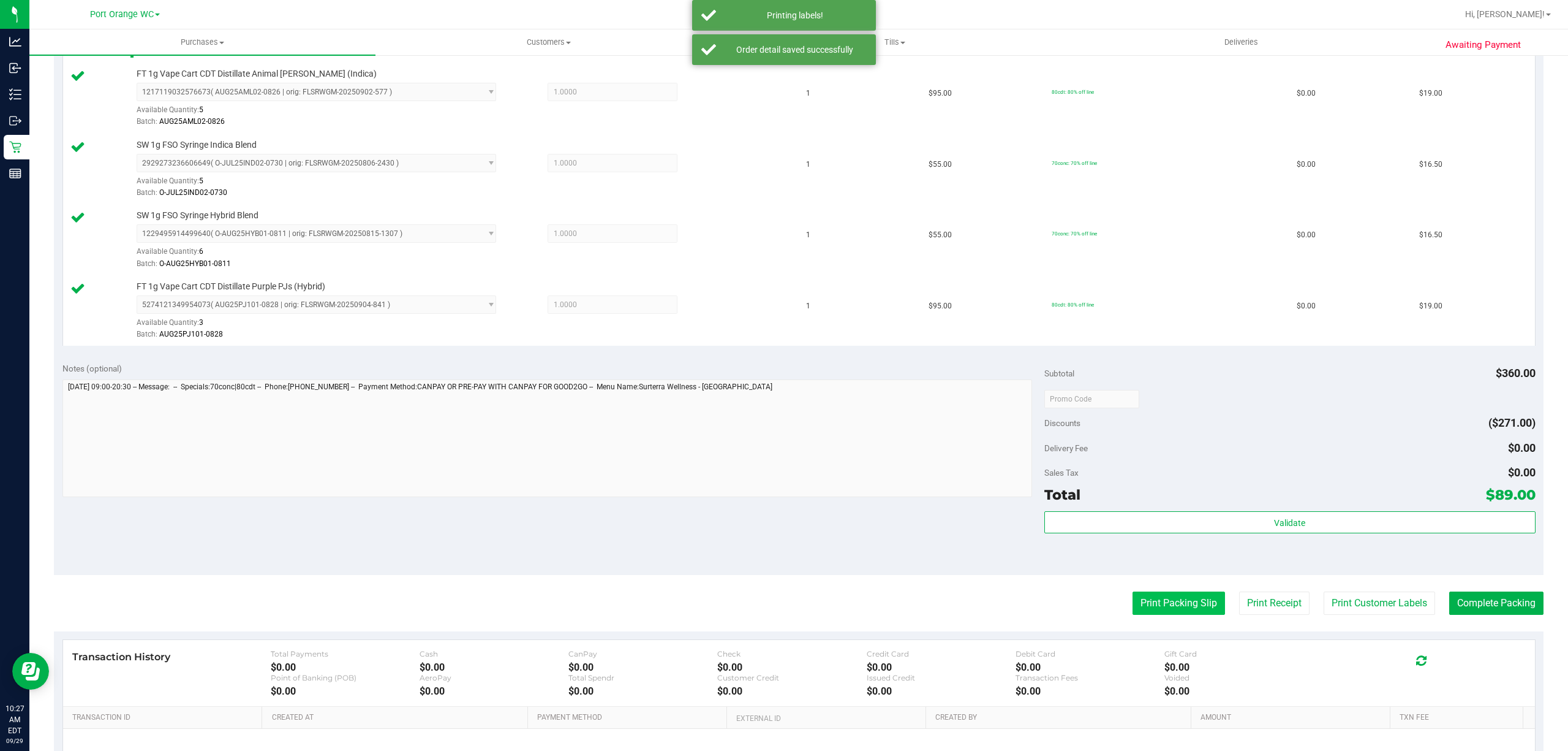
click at [1146, 606] on button "Print Packing Slip" at bounding box center [1179, 603] width 92 height 23
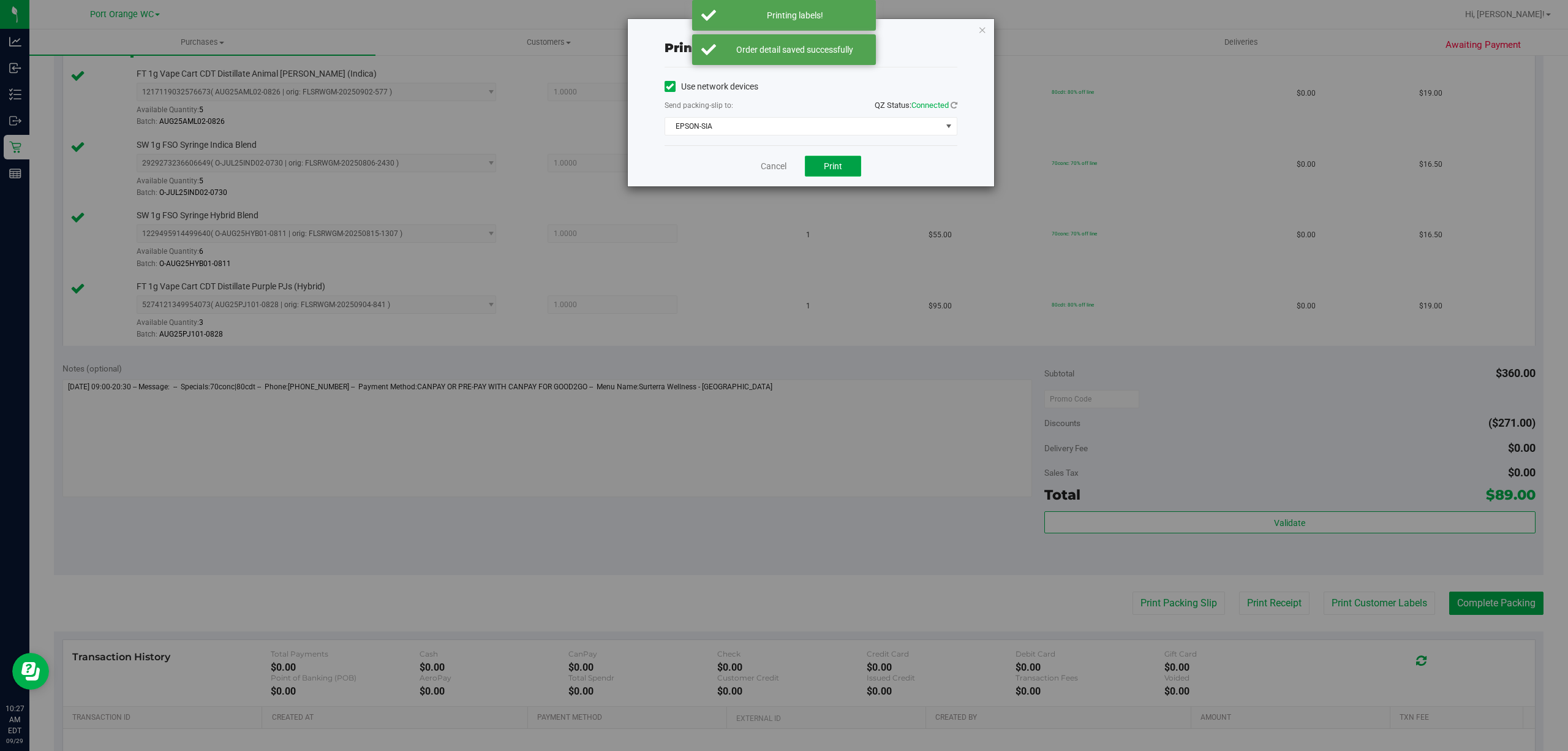
click at [812, 175] on button "Print" at bounding box center [832, 166] width 57 height 21
click at [763, 170] on link "Cancel" at bounding box center [773, 166] width 26 height 12
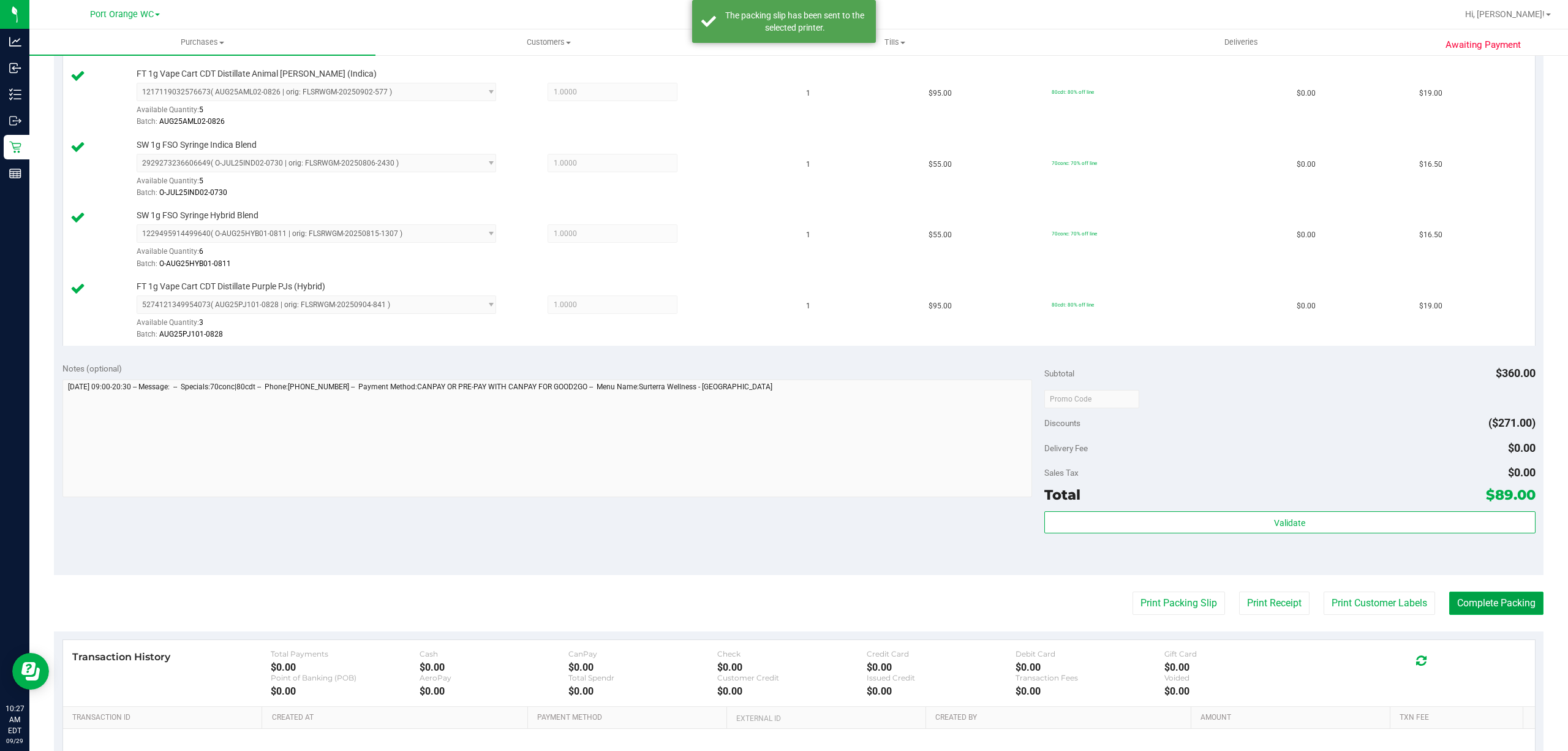
click at [1482, 599] on button "Complete Packing" at bounding box center [1496, 603] width 94 height 23
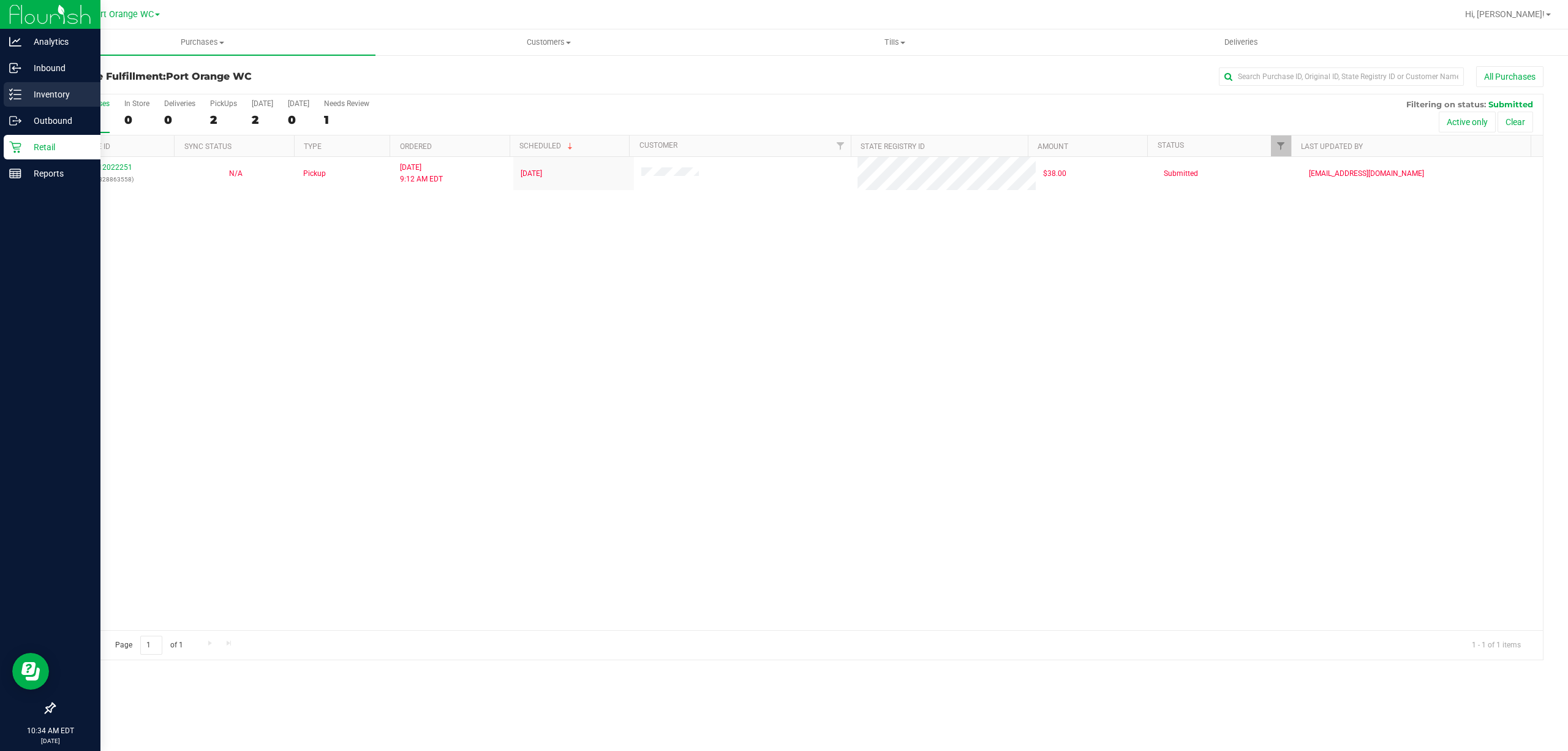
click at [1, 93] on link "Inventory" at bounding box center [50, 94] width 101 height 26
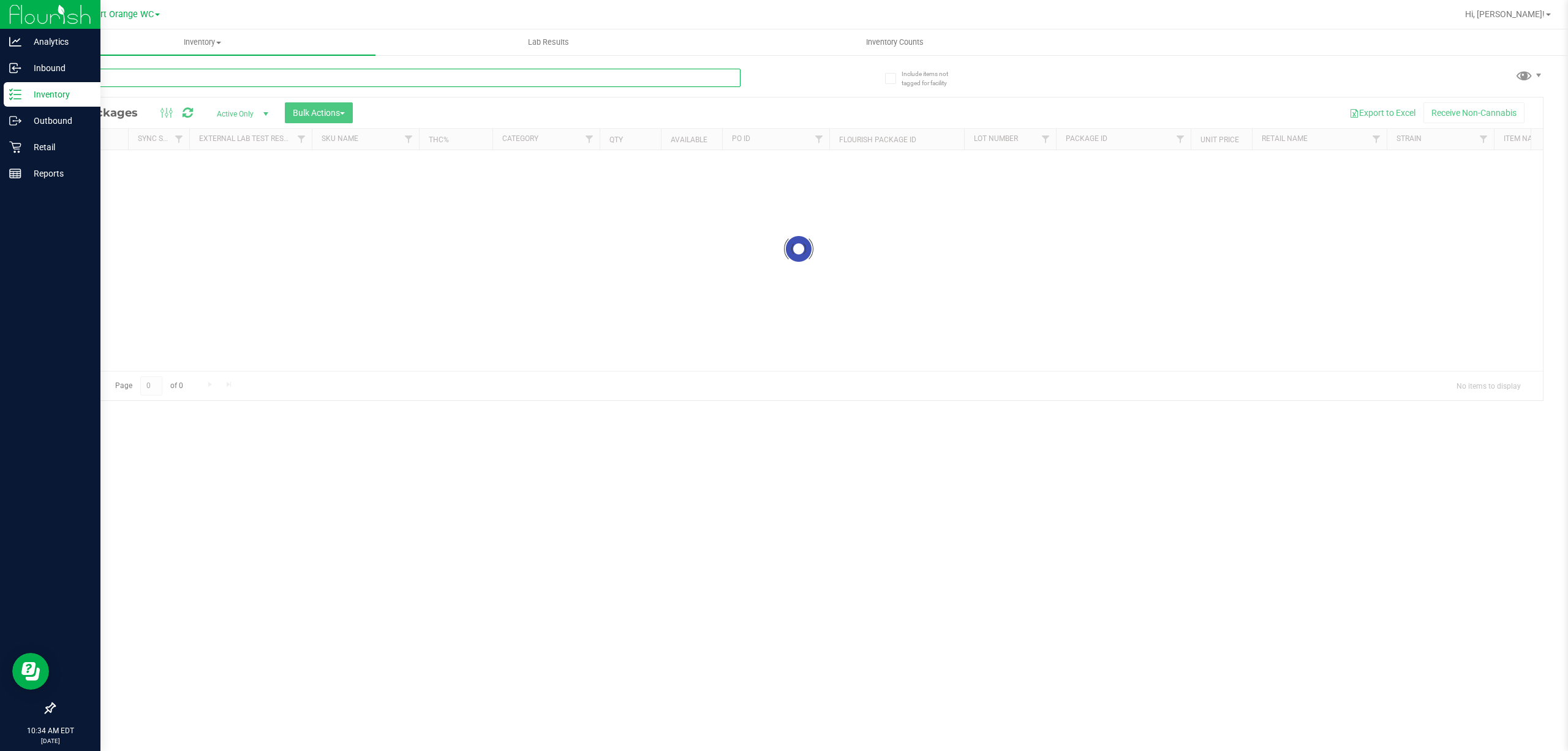
click at [277, 84] on input "text" at bounding box center [397, 77] width 687 height 18
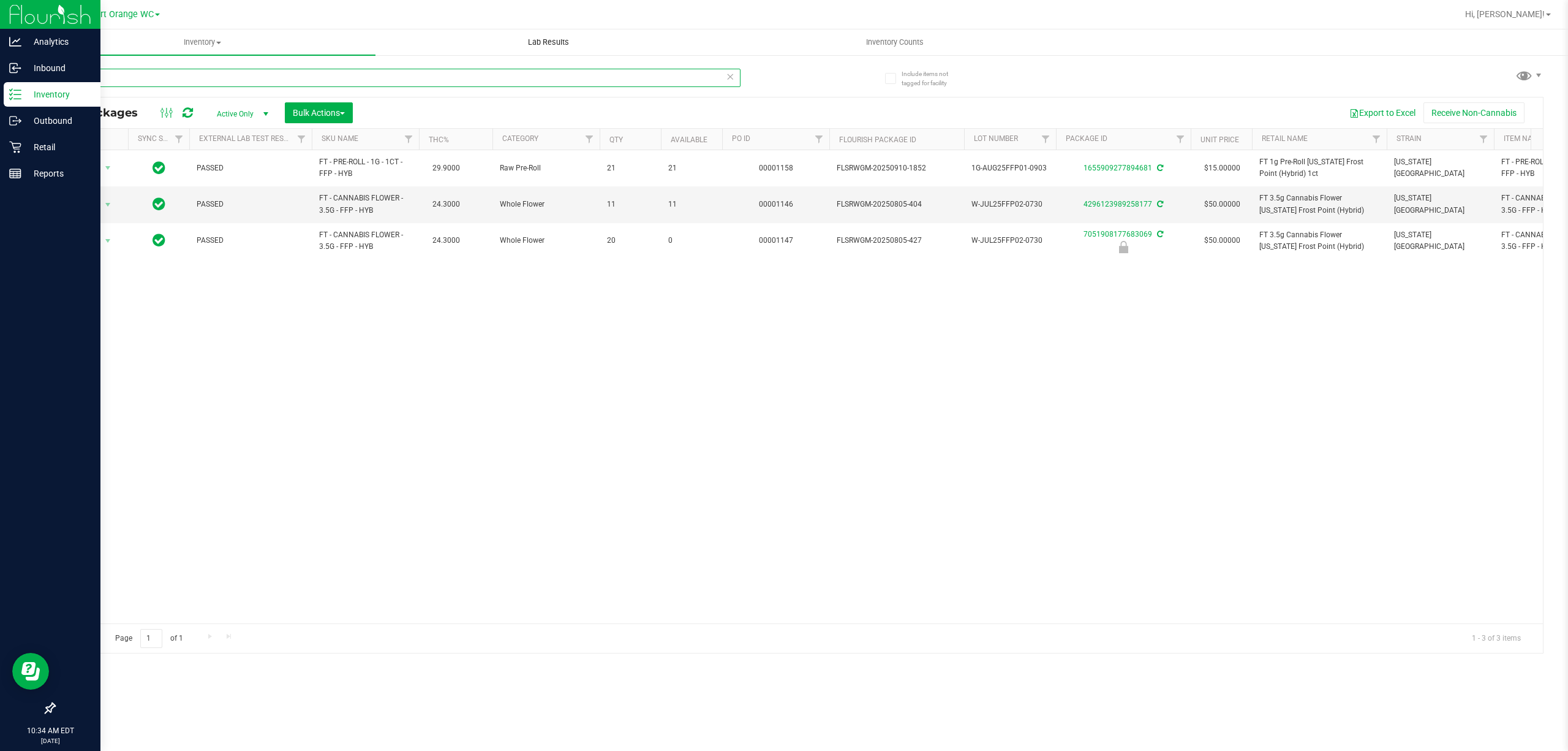
type input "ffp"
click at [15, 148] on icon at bounding box center [15, 147] width 12 height 12
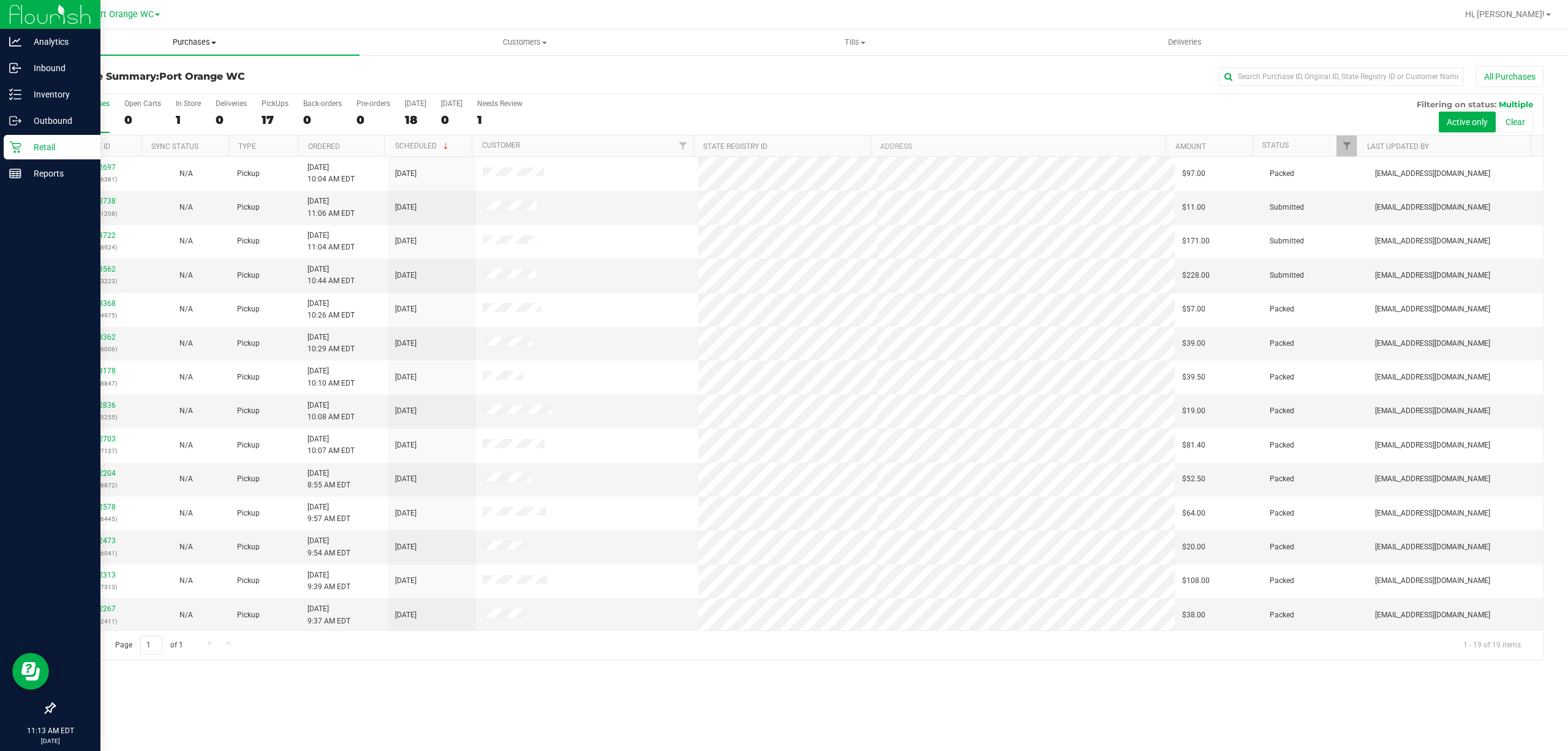
click at [165, 49] on uib-tab-heading "Purchases Summary of purchases Fulfillment All purchases" at bounding box center [195, 42] width 330 height 26
click at [146, 93] on li "Fulfillment" at bounding box center [195, 88] width 330 height 14
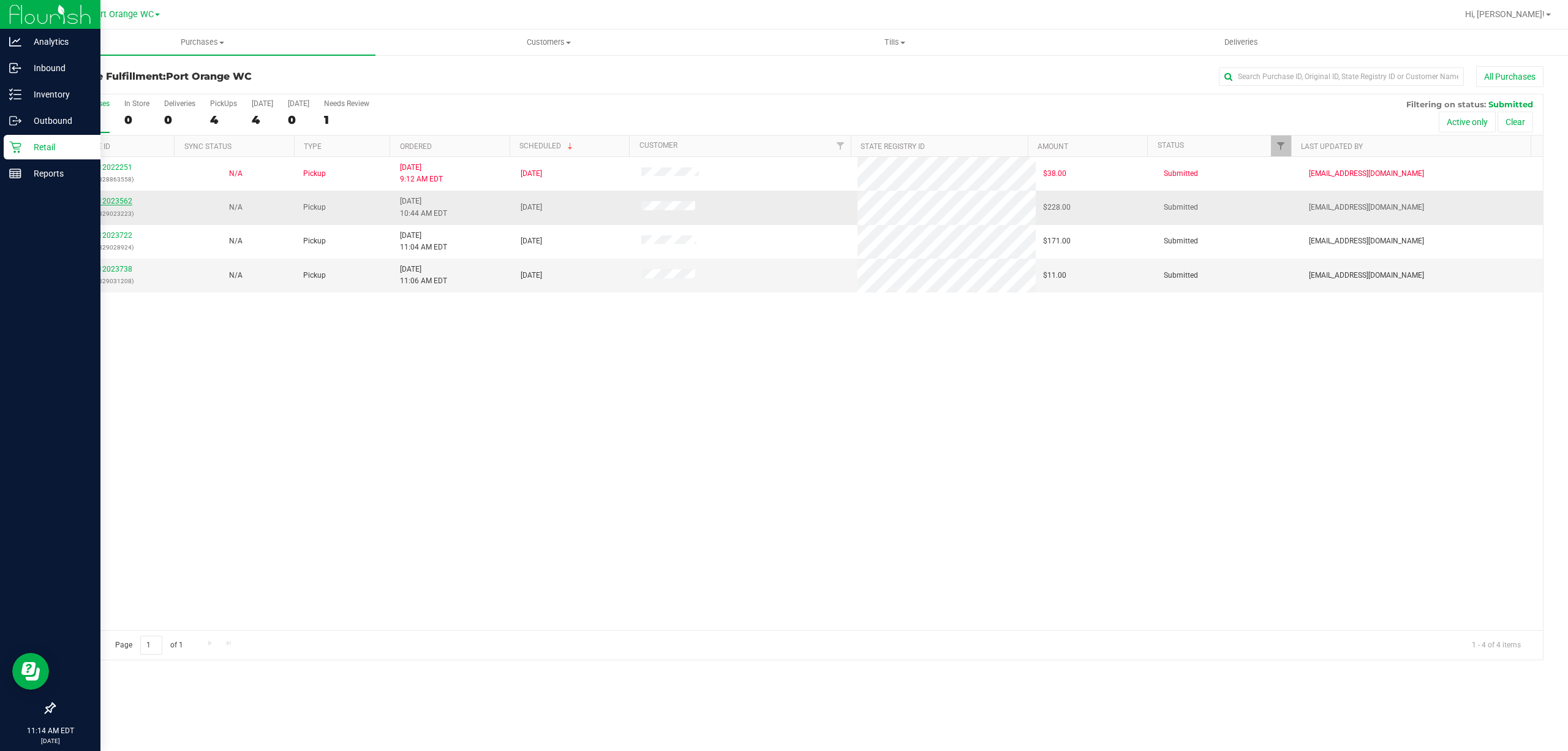
click at [113, 204] on link "12023562" at bounding box center [115, 201] width 35 height 9
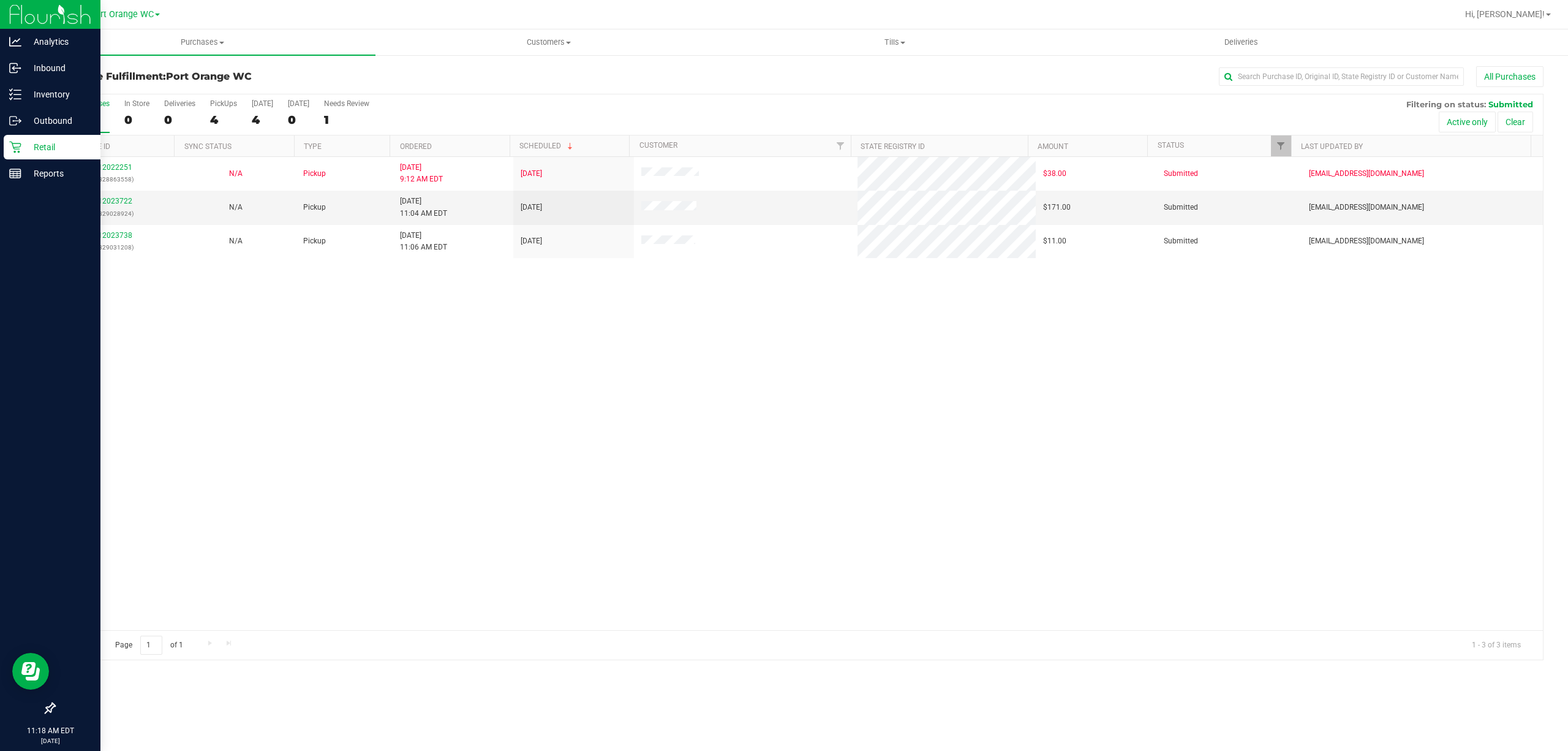
click at [23, 146] on p "Retail" at bounding box center [58, 146] width 74 height 14
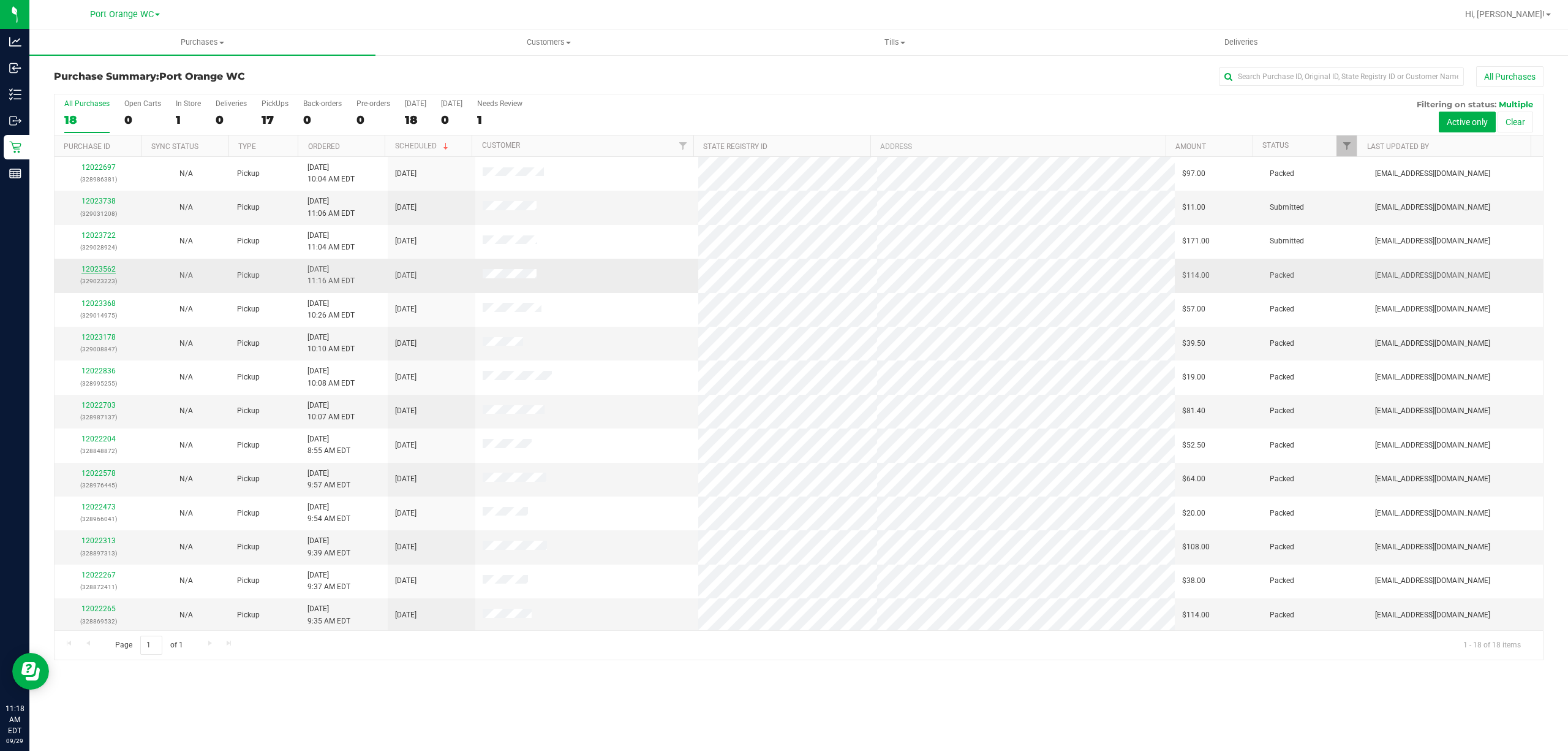
click at [96, 273] on link "12023562" at bounding box center [99, 269] width 35 height 9
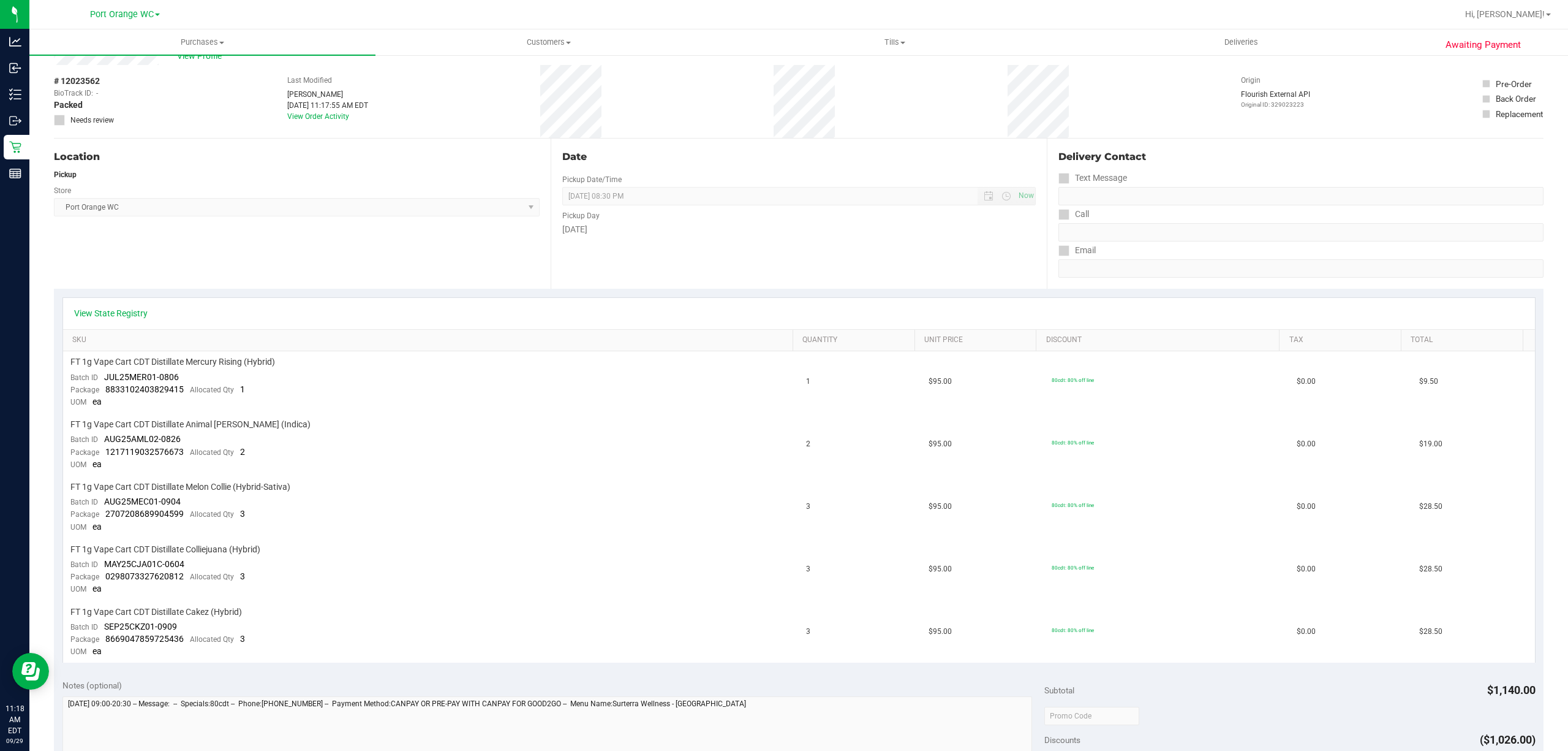
scroll to position [82, 0]
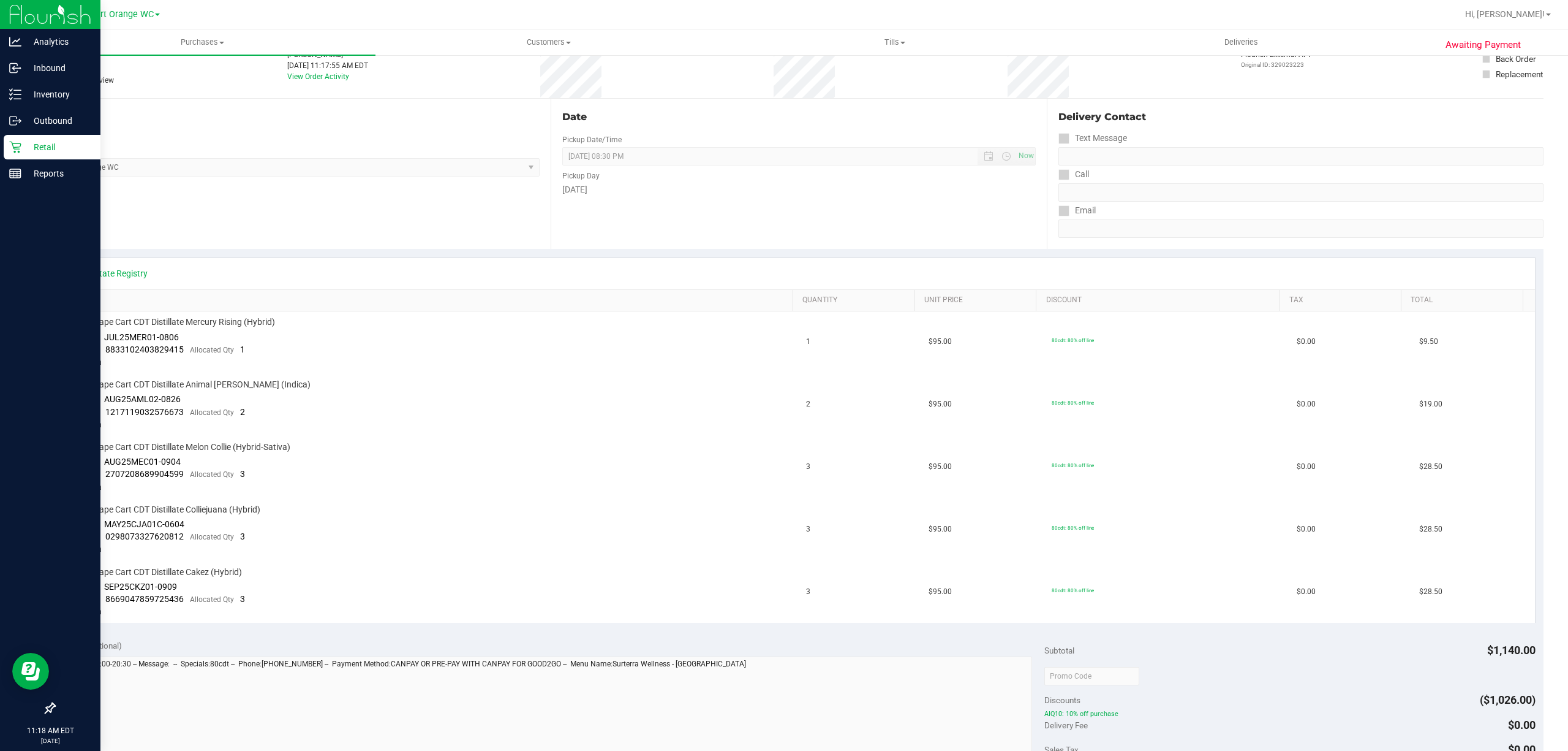
click at [21, 145] on p "Retail" at bounding box center [58, 146] width 74 height 14
